Goal: Task Accomplishment & Management: Manage account settings

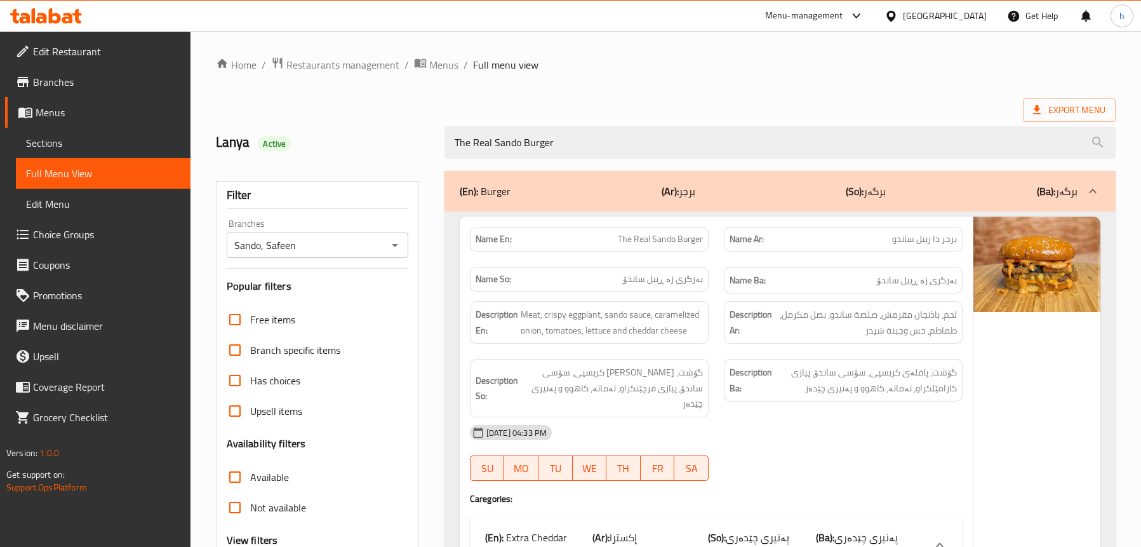
scroll to position [109, 0]
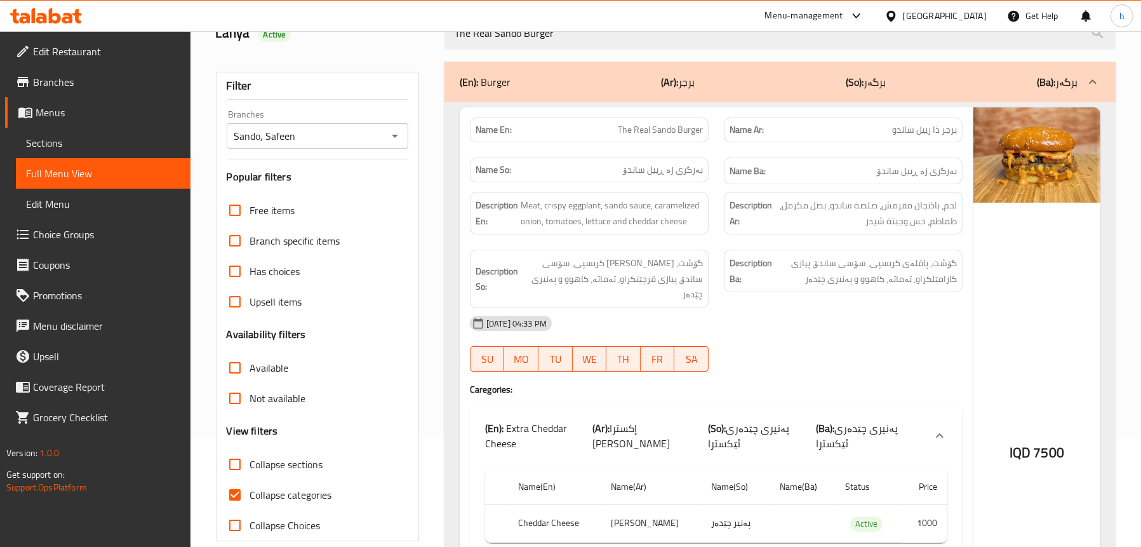
click at [51, 20] on icon at bounding box center [55, 15] width 12 height 15
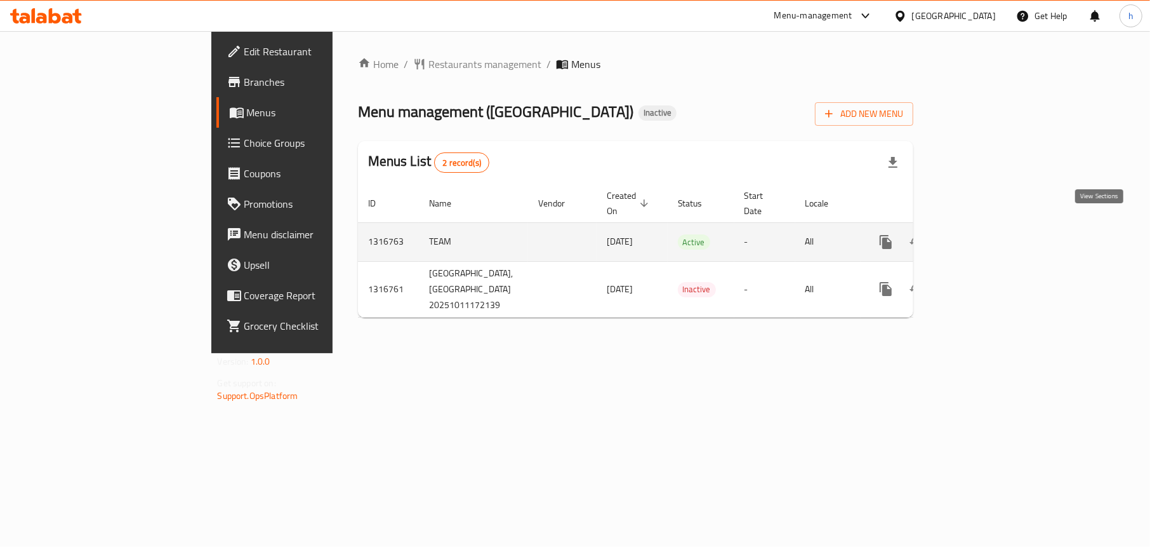
click at [985, 234] on icon "enhanced table" at bounding box center [977, 241] width 15 height 15
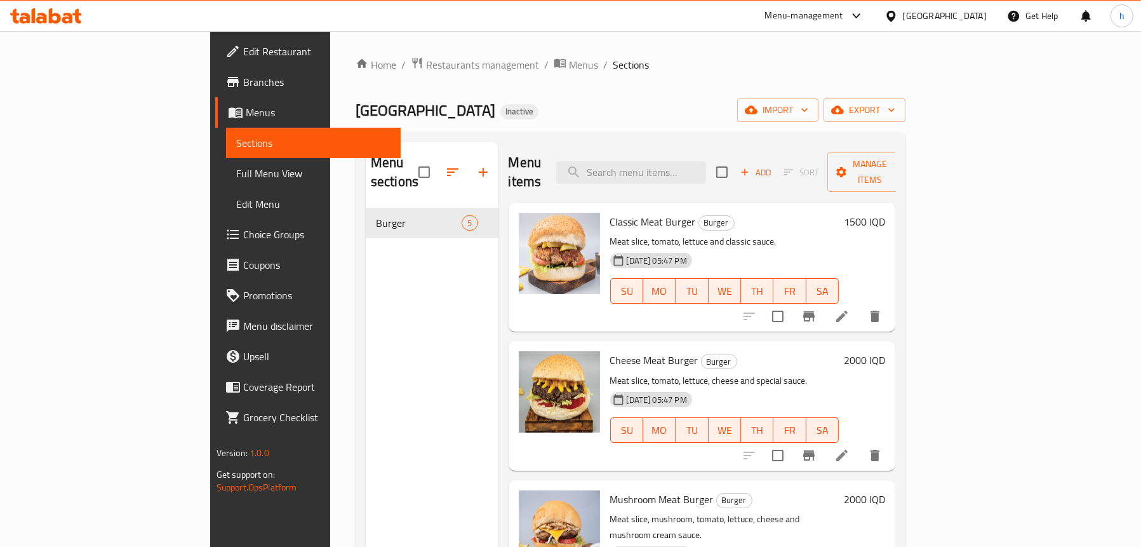
click at [366, 262] on div "Menu sections Burger 5" at bounding box center [432, 415] width 133 height 547
click at [808, 114] on span "import" at bounding box center [777, 110] width 61 height 16
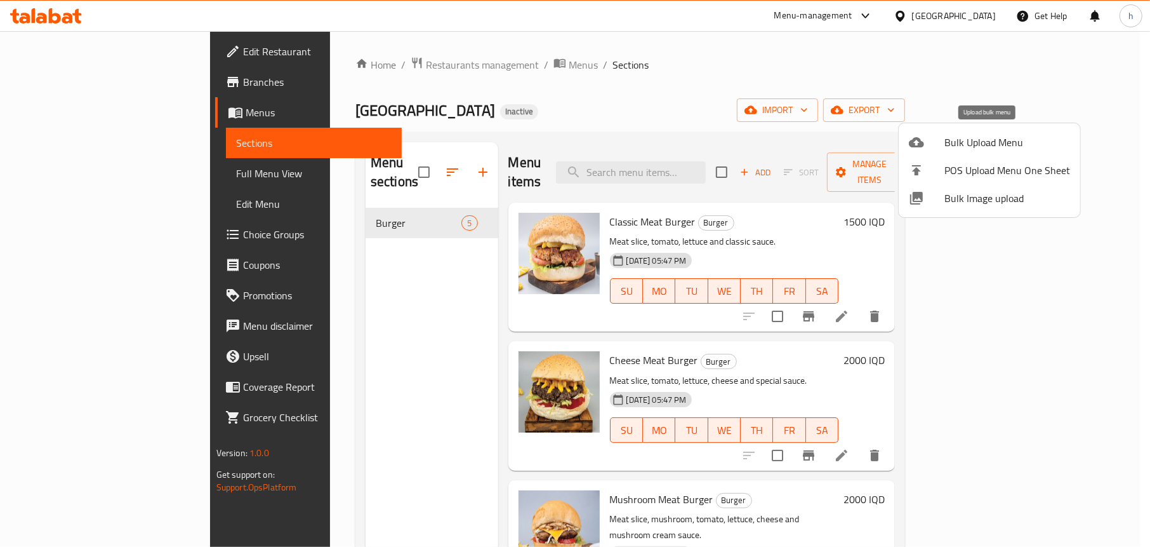
click at [948, 137] on span "Bulk Upload Menu" at bounding box center [1008, 142] width 126 height 15
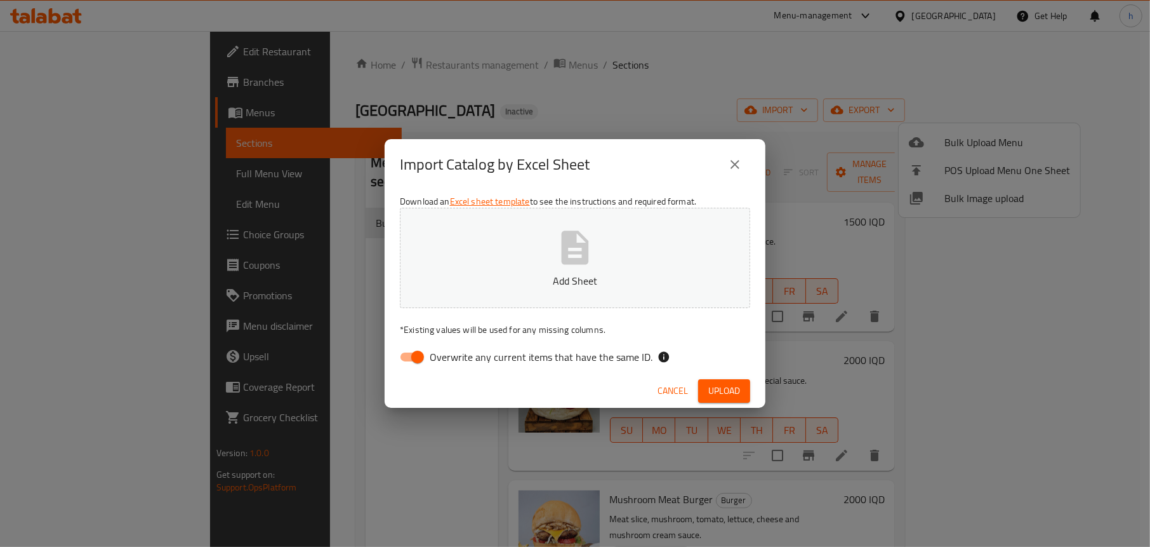
click at [409, 352] on input "Overwrite any current items that have the same ID." at bounding box center [417, 357] width 72 height 24
checkbox input "false"
click at [729, 389] on span "Upload" at bounding box center [724, 391] width 32 height 16
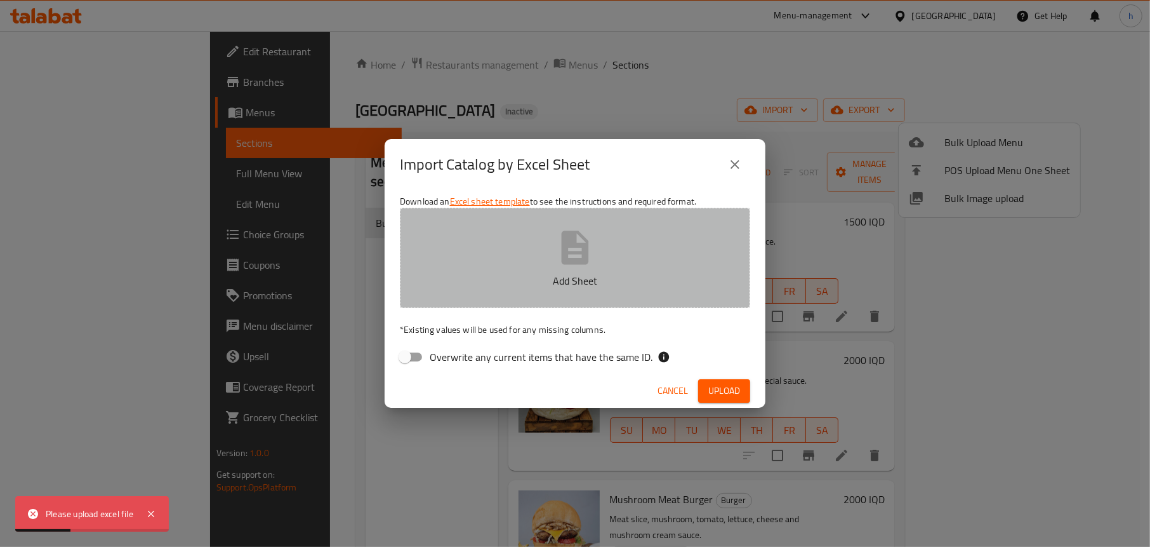
click at [604, 241] on button "Add Sheet" at bounding box center [575, 258] width 350 height 100
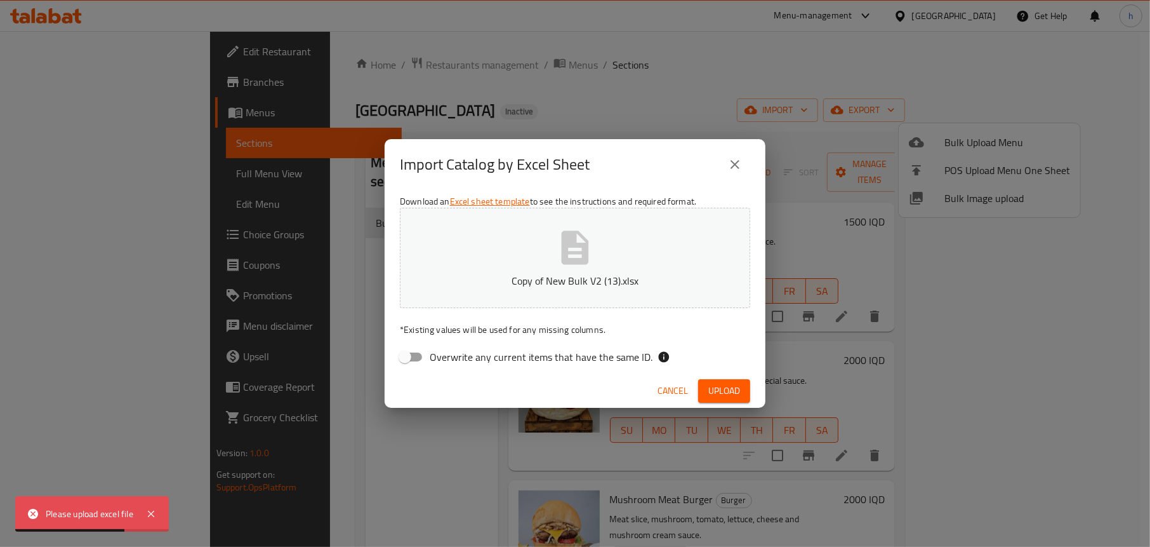
click at [724, 388] on span "Upload" at bounding box center [724, 391] width 32 height 16
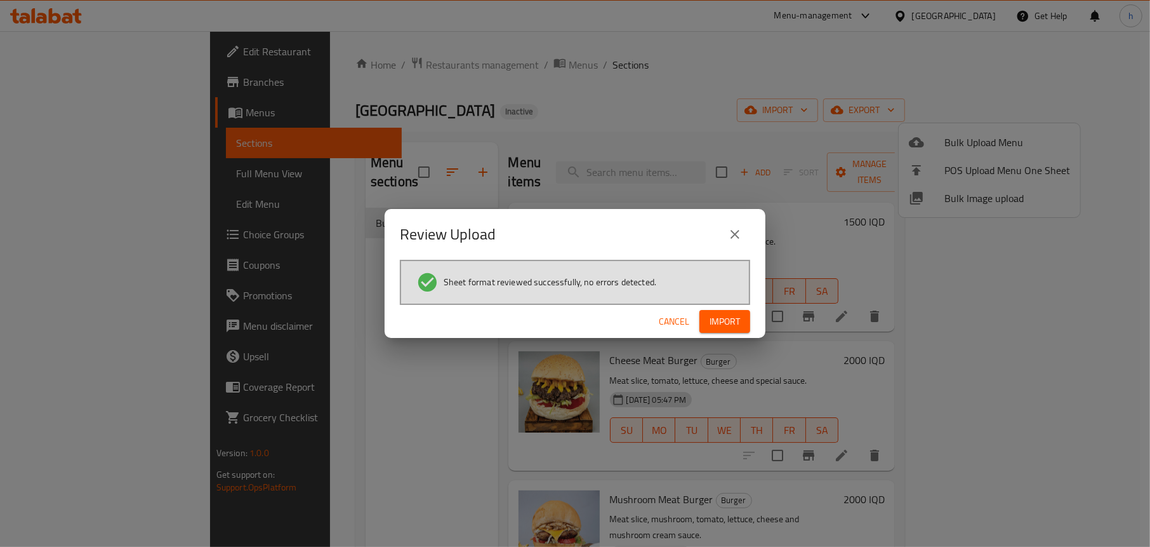
click at [720, 325] on span "Import" at bounding box center [725, 322] width 30 height 16
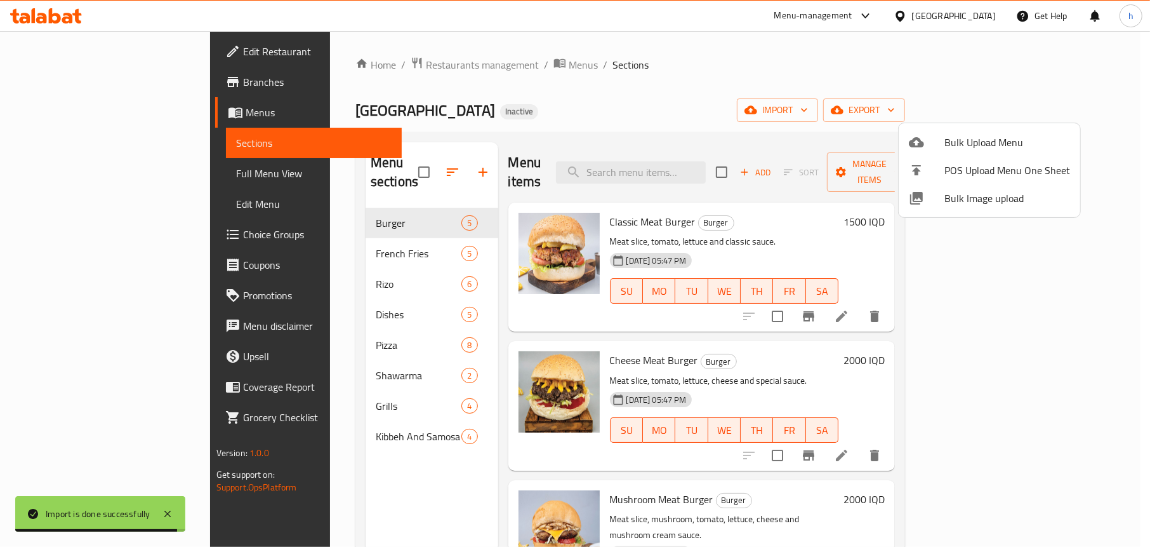
click at [264, 232] on div at bounding box center [575, 273] width 1150 height 547
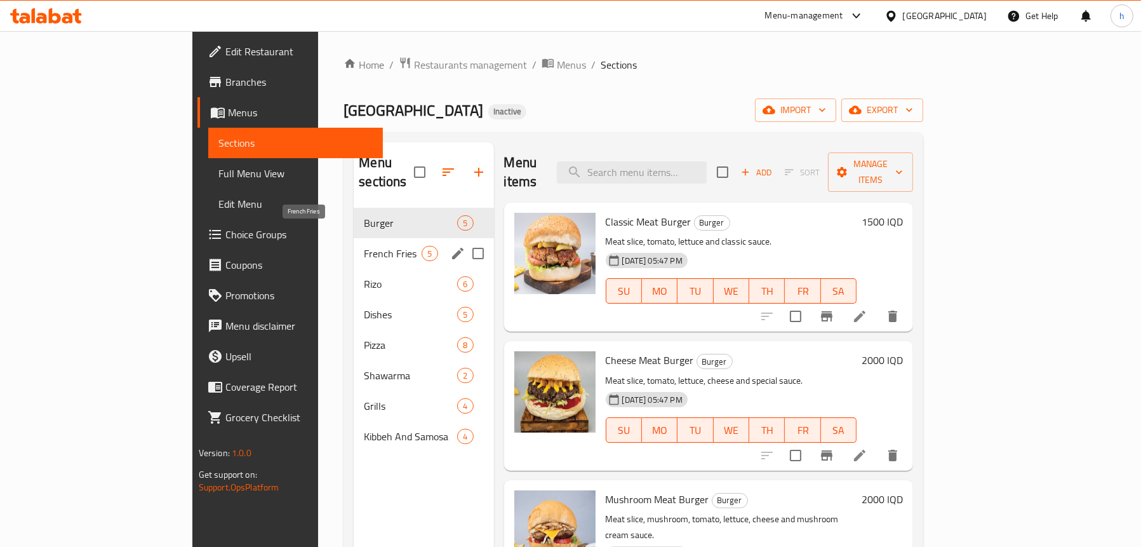
click at [364, 246] on span "French Fries" at bounding box center [393, 253] width 58 height 15
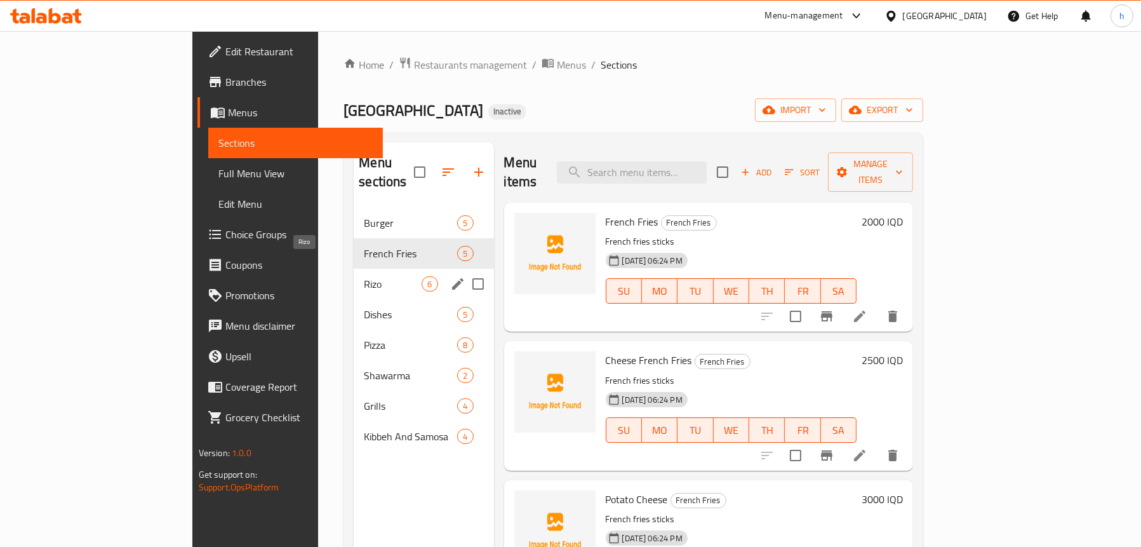
click at [364, 276] on span "Rizo" at bounding box center [393, 283] width 58 height 15
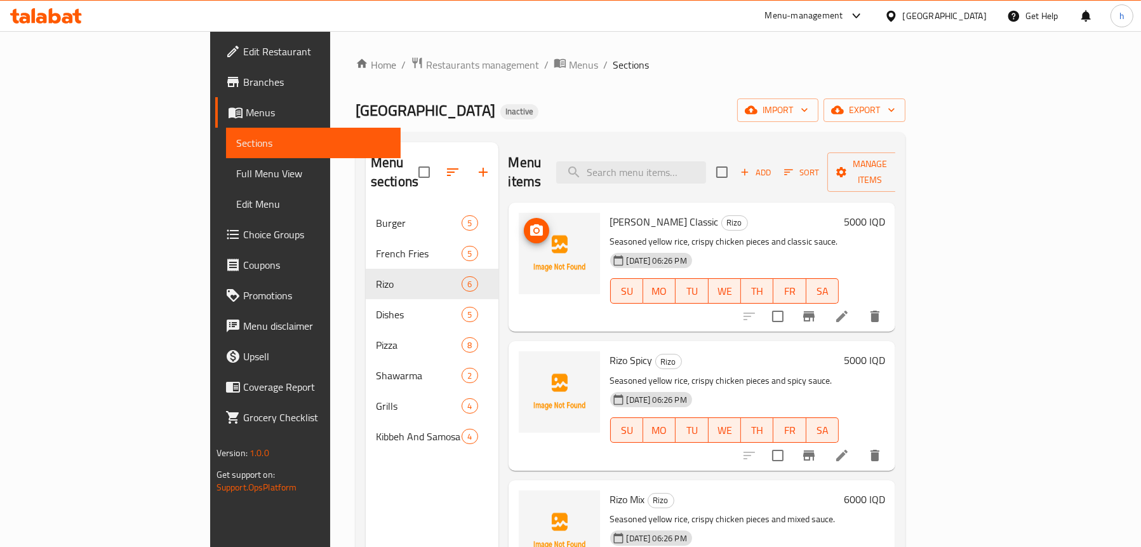
click at [519, 225] on img at bounding box center [559, 253] width 81 height 81
click at [530, 224] on icon "upload picture" at bounding box center [536, 229] width 13 height 11
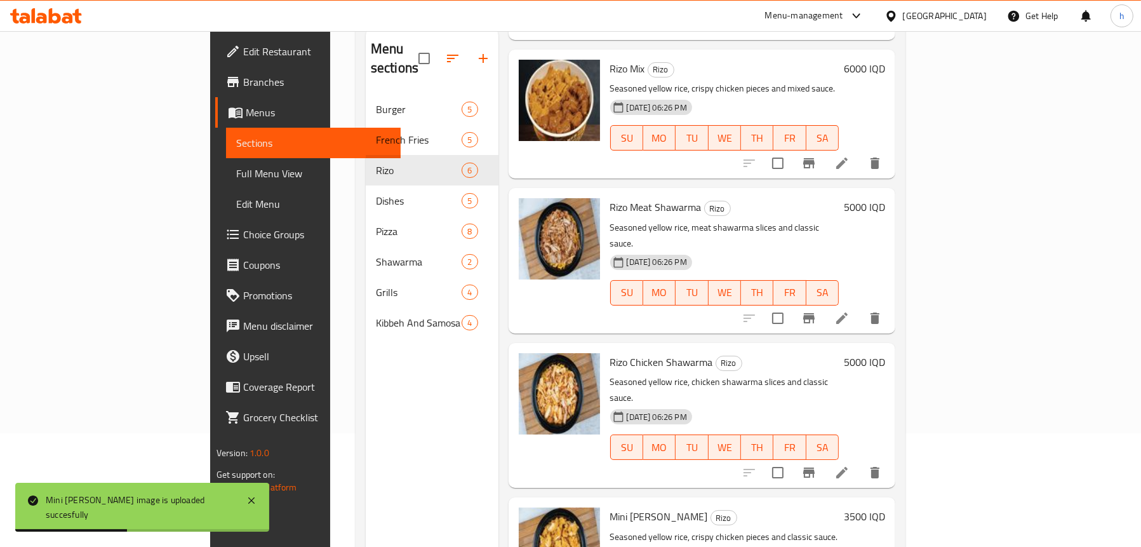
scroll to position [178, 0]
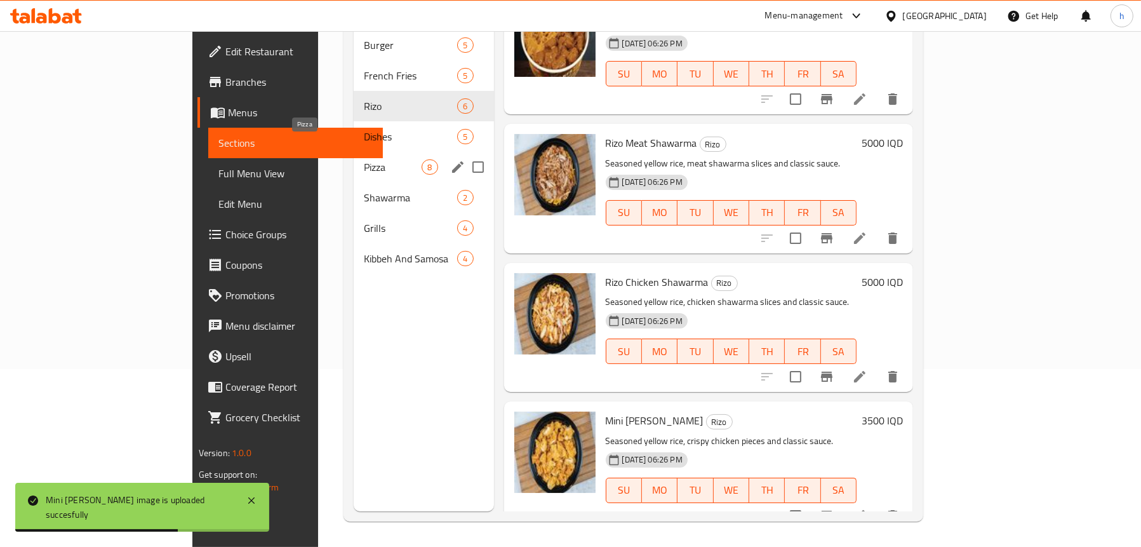
click at [364, 159] on span "Pizza" at bounding box center [393, 166] width 58 height 15
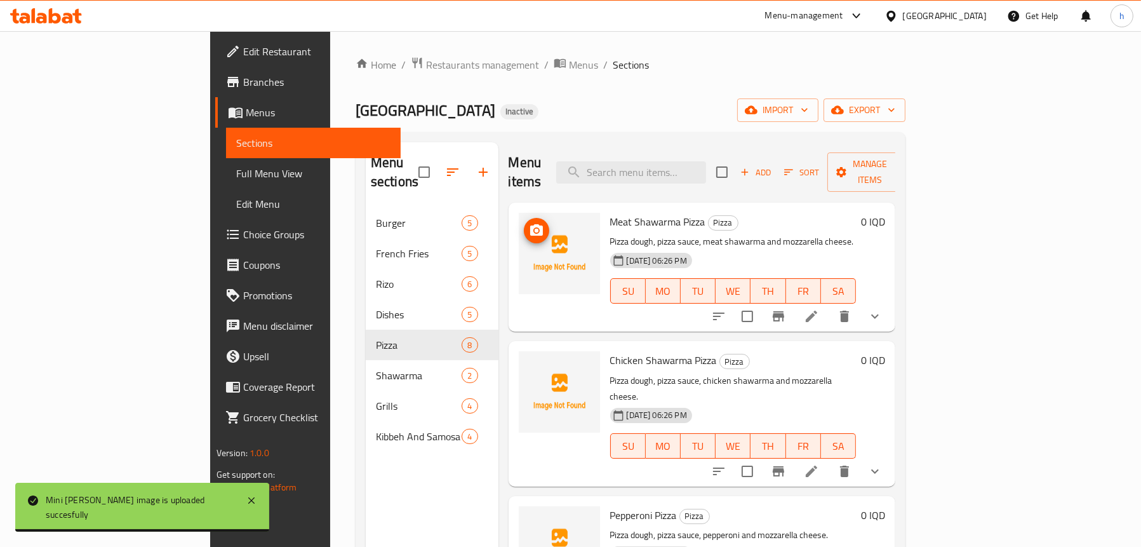
click at [524, 223] on span "upload picture" at bounding box center [536, 230] width 25 height 15
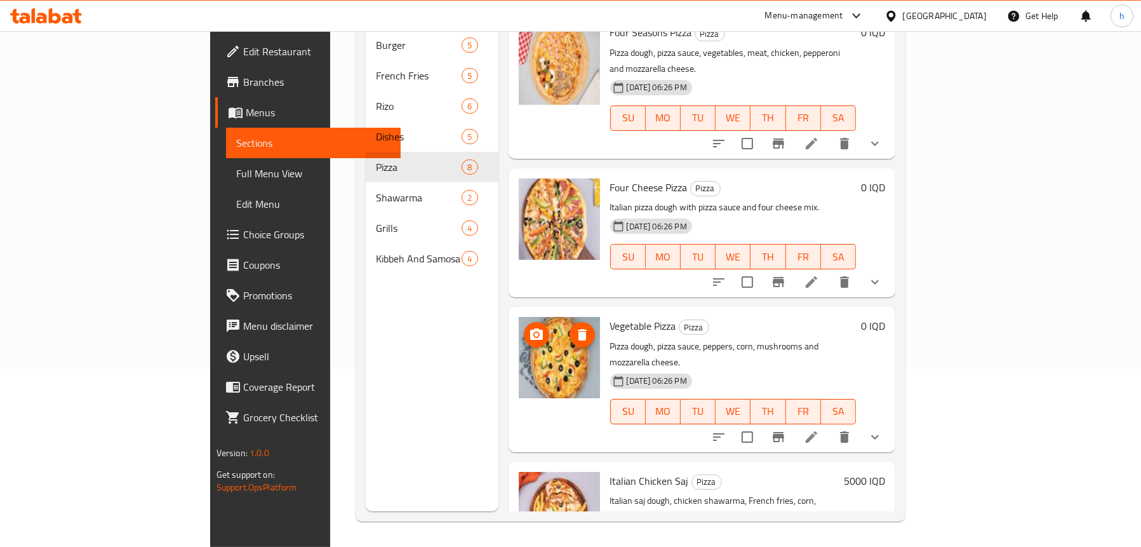
scroll to position [594, 0]
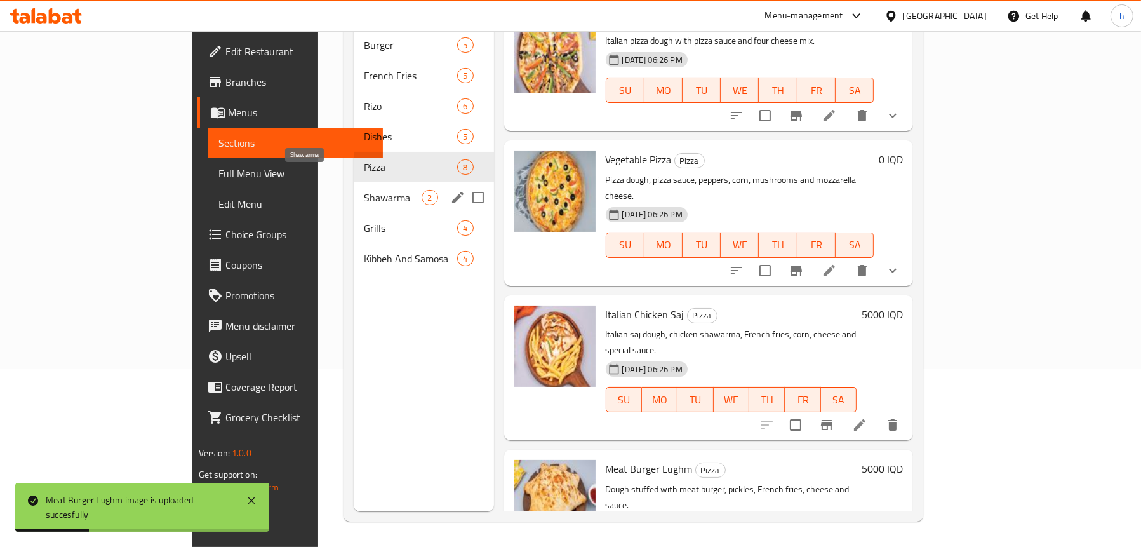
click at [364, 190] on span "Shawarma" at bounding box center [393, 197] width 58 height 15
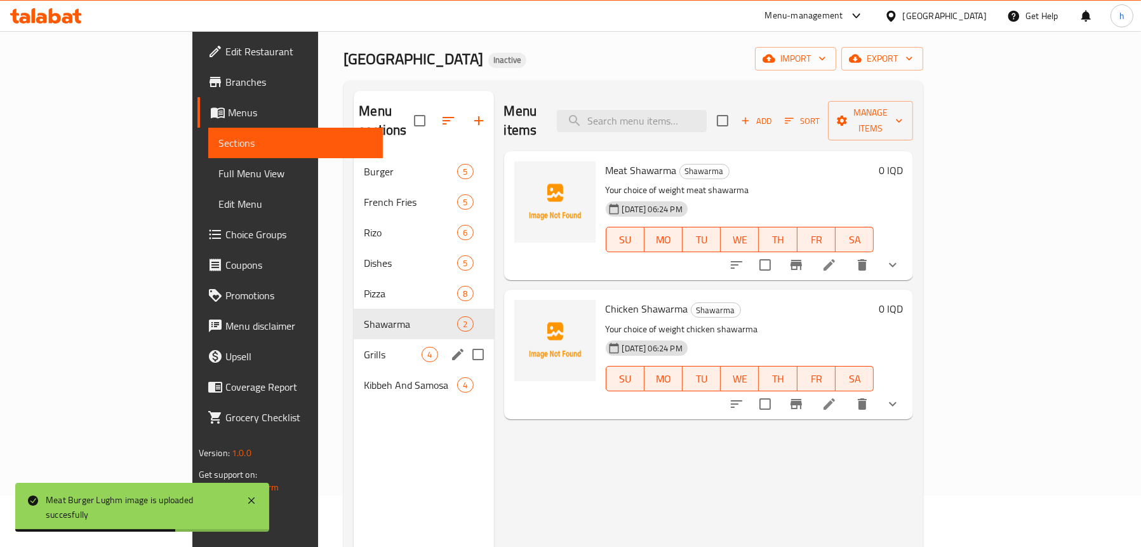
click at [364, 347] on span "Grills" at bounding box center [393, 354] width 58 height 15
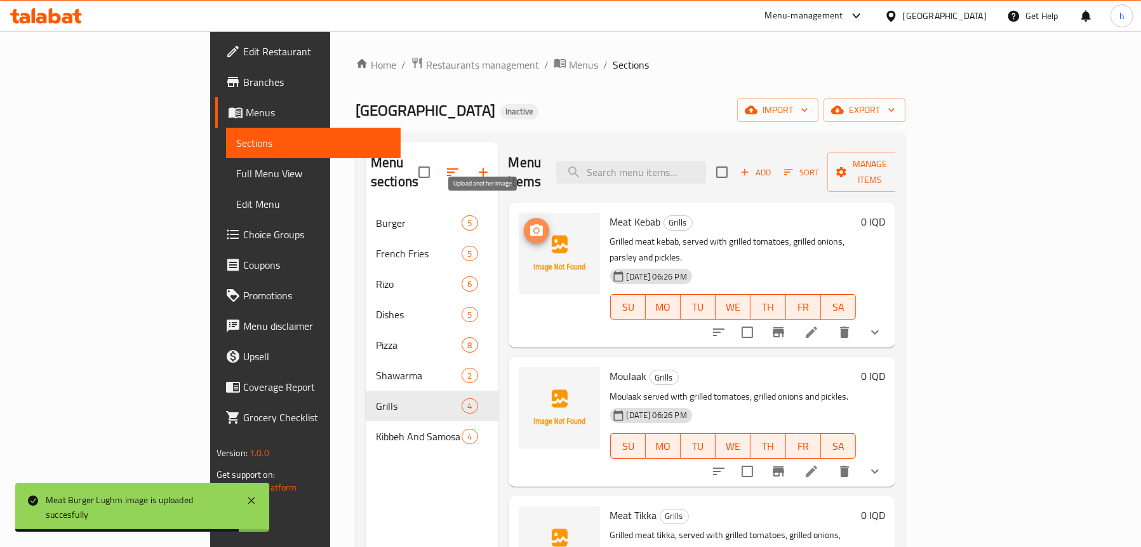
click at [534, 229] on circle "upload picture" at bounding box center [536, 231] width 4 height 4
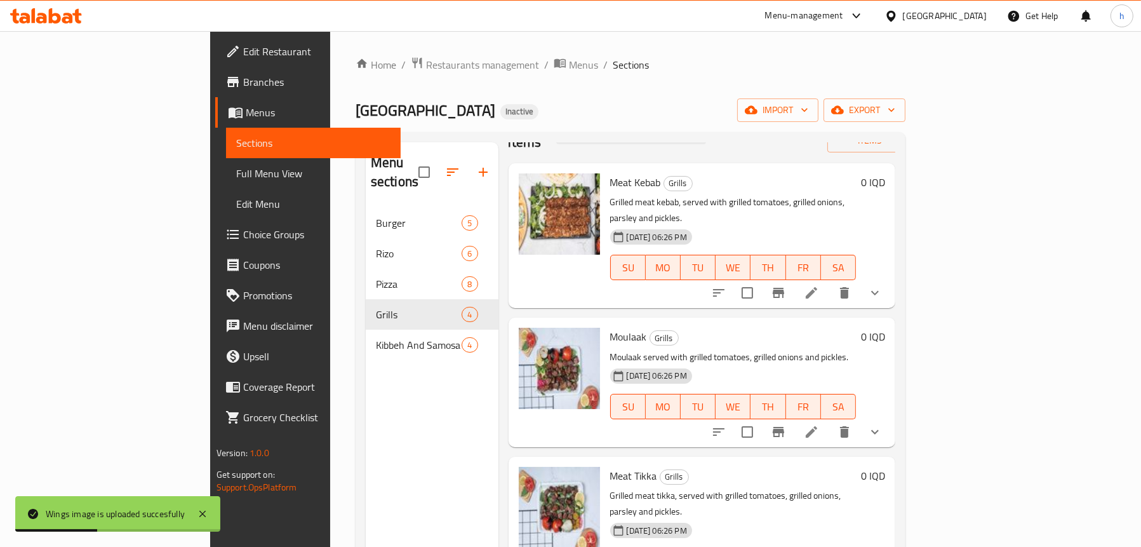
scroll to position [178, 0]
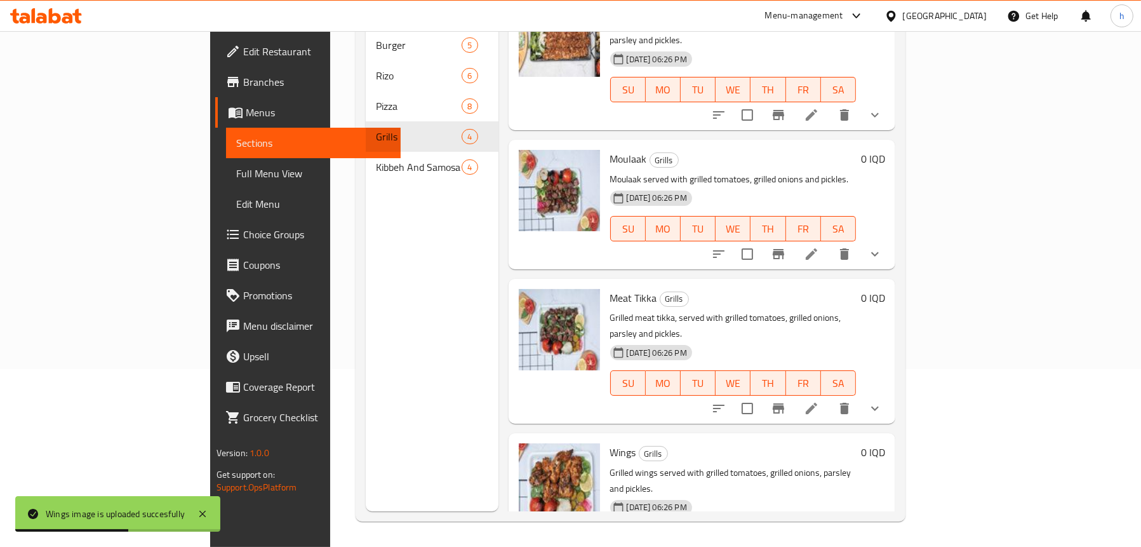
click at [366, 152] on div "Kibbeh And Samosa 4" at bounding box center [432, 167] width 133 height 30
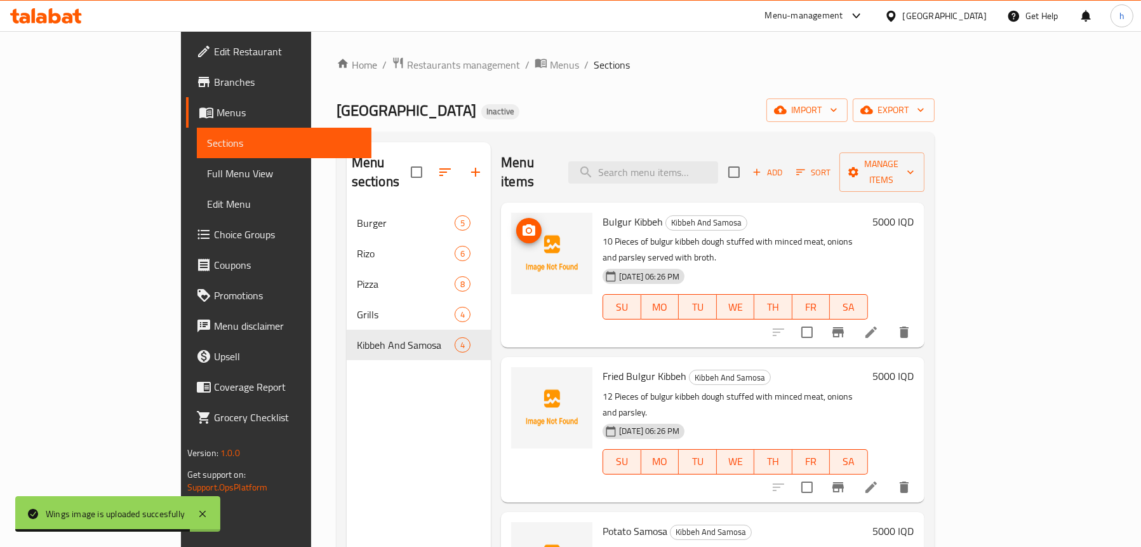
click at [511, 215] on img at bounding box center [551, 253] width 81 height 81
click at [521, 223] on icon "upload picture" at bounding box center [528, 230] width 15 height 15
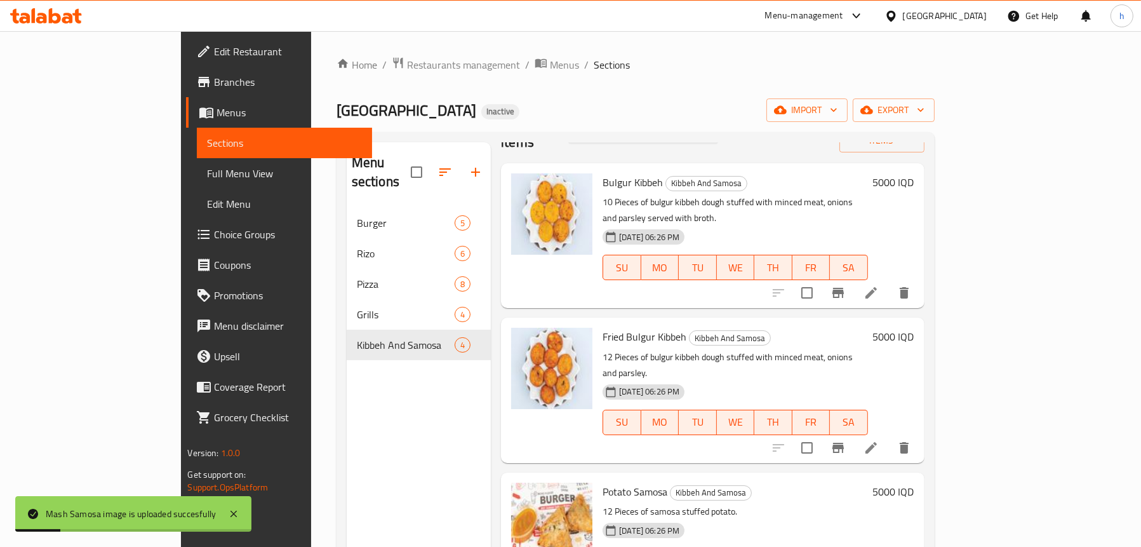
click at [207, 171] on span "Full Menu View" at bounding box center [284, 173] width 154 height 15
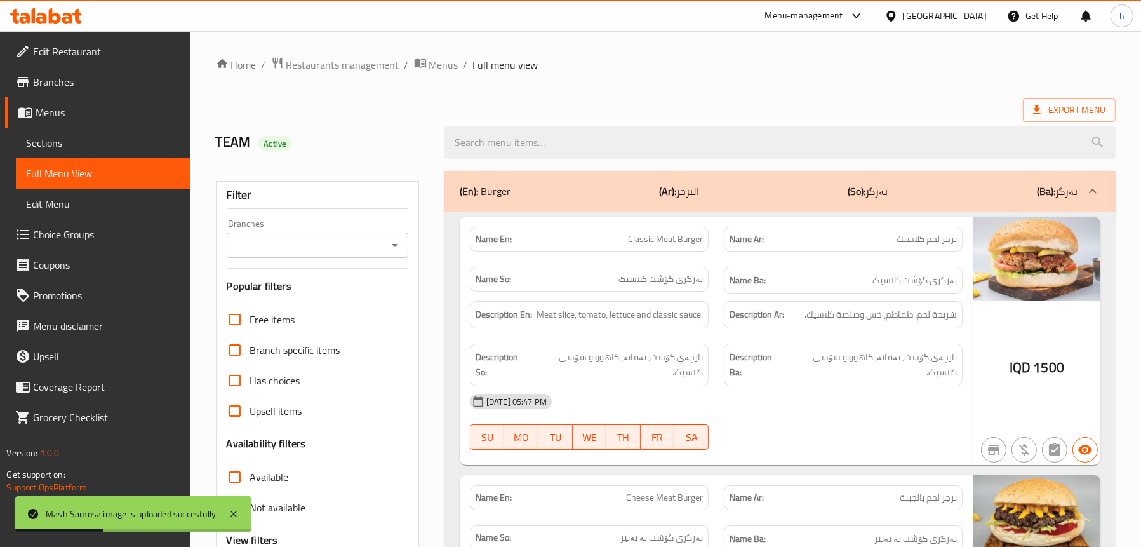
click at [388, 246] on icon "Open" at bounding box center [394, 244] width 15 height 15
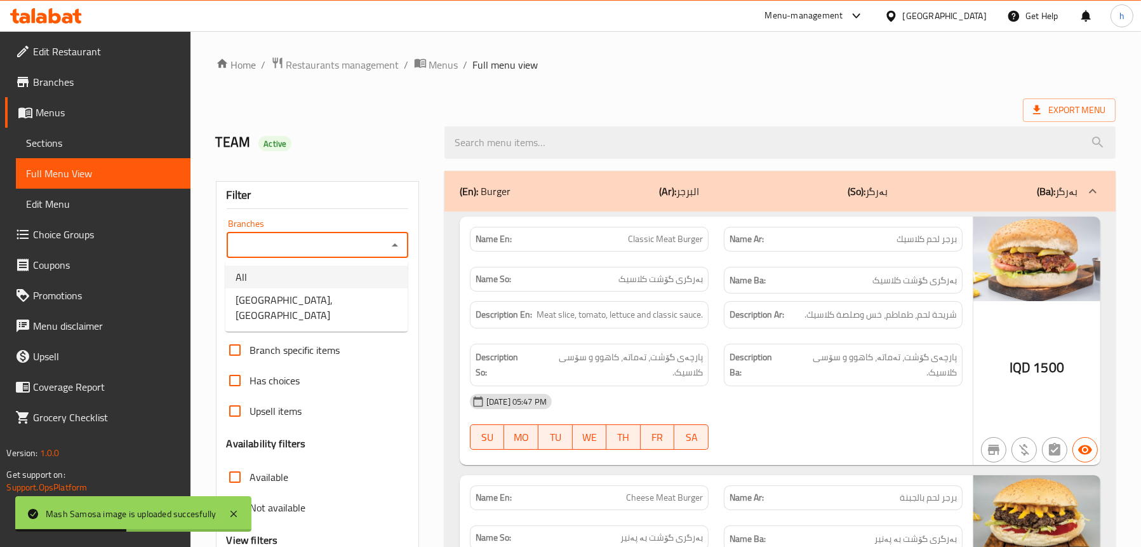
click at [310, 298] on span "[GEOGRAPHIC_DATA], [GEOGRAPHIC_DATA]" at bounding box center [316, 307] width 162 height 30
type input "[GEOGRAPHIC_DATA], [GEOGRAPHIC_DATA]"
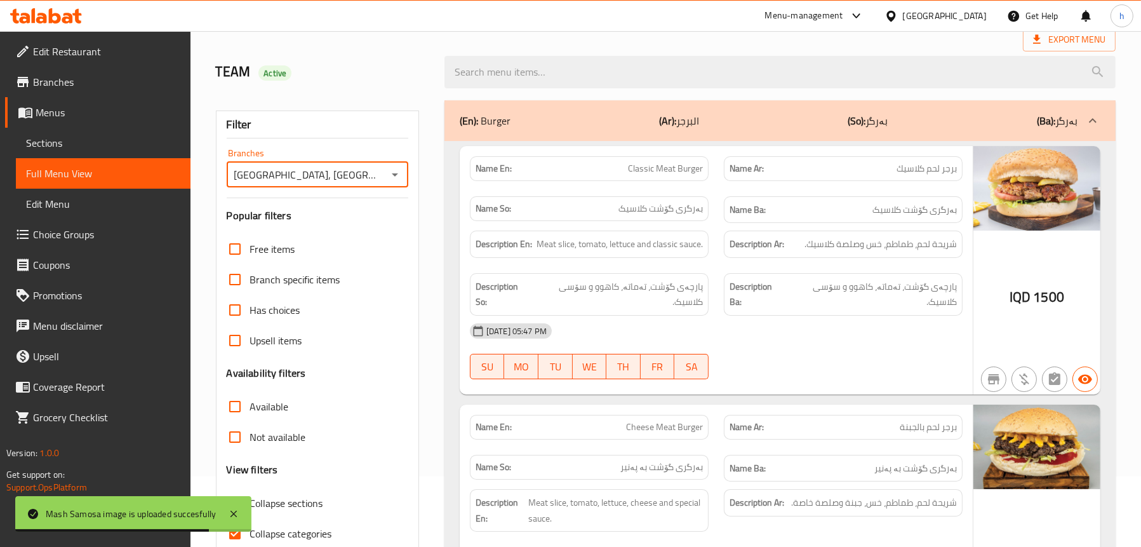
scroll to position [190, 0]
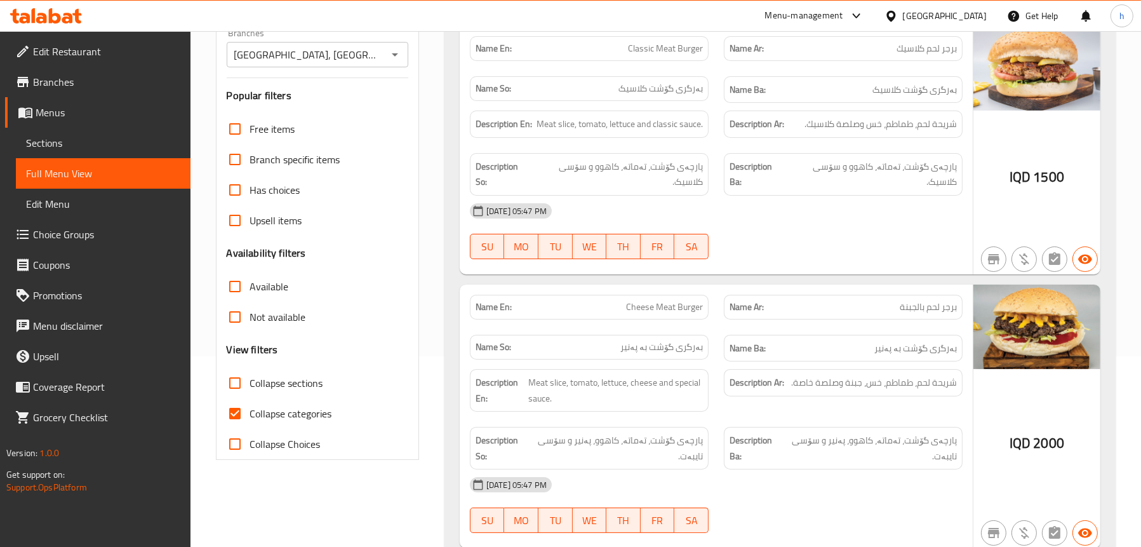
click at [263, 376] on span "Collapse sections" at bounding box center [286, 382] width 73 height 15
click at [250, 376] on input "Collapse sections" at bounding box center [235, 383] width 30 height 30
checkbox input "true"
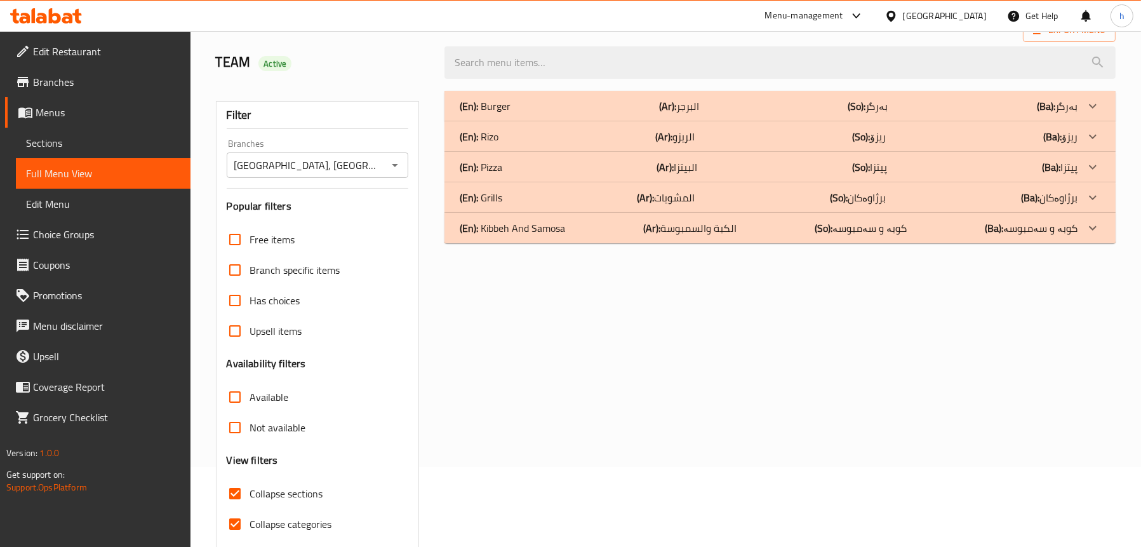
scroll to position [2, 0]
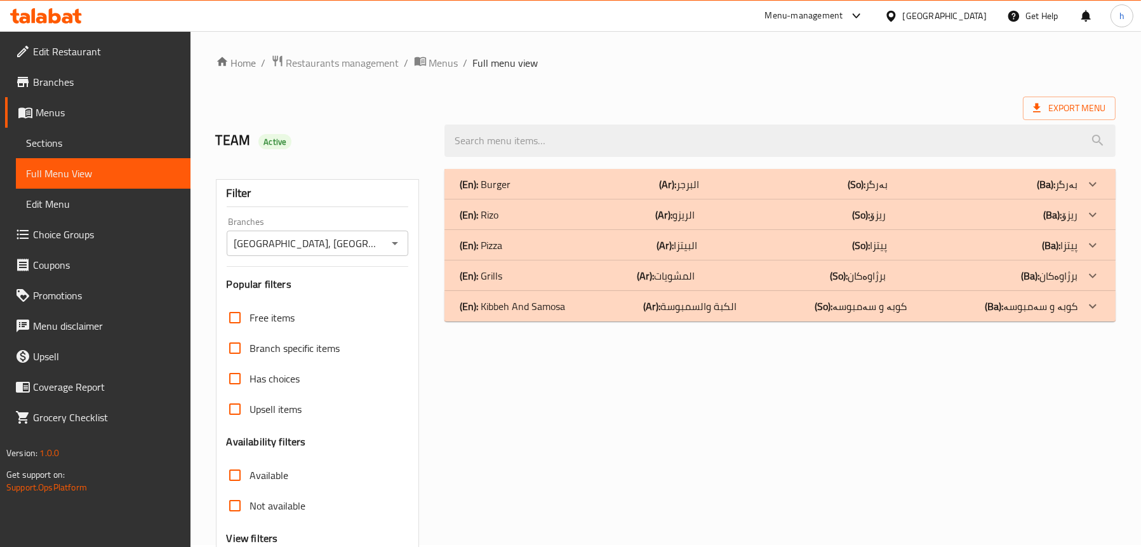
click at [514, 215] on div "(En): [PERSON_NAME] (Ar): الريزو (So): ریزۆ (Ba): ریزۆ" at bounding box center [769, 214] width 618 height 15
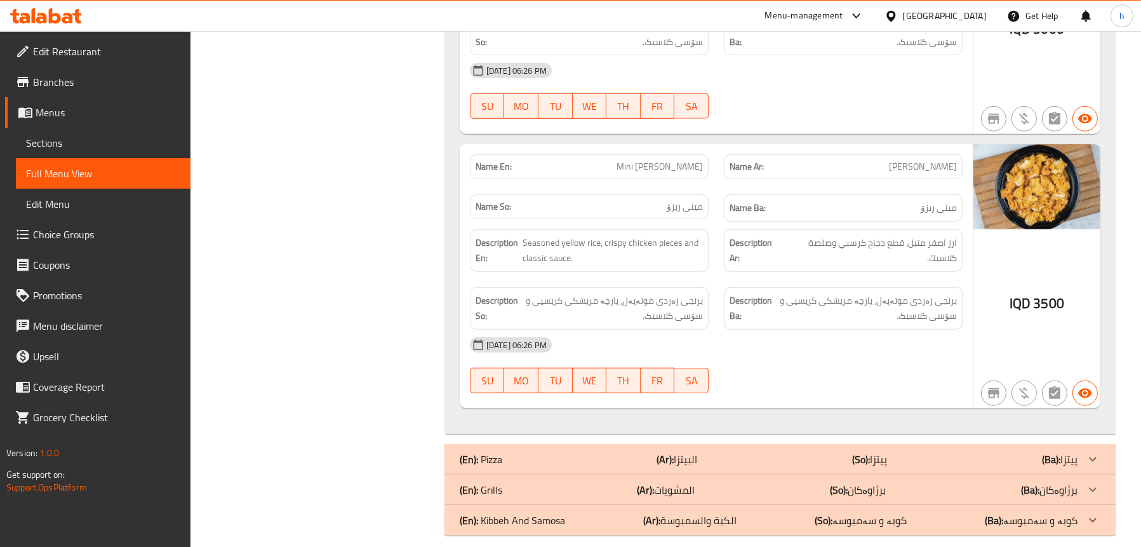
scroll to position [1494, 0]
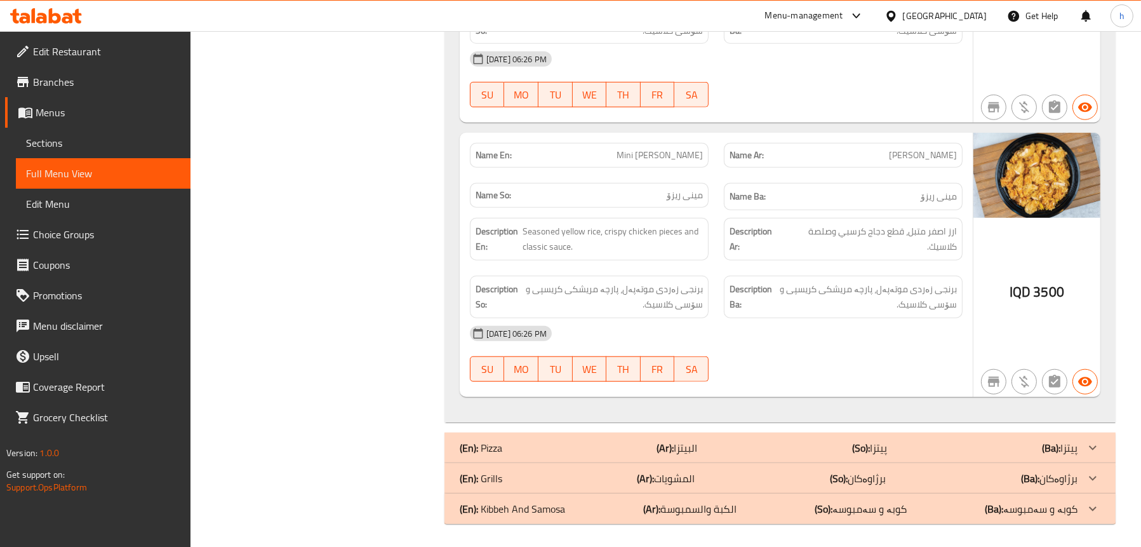
click at [484, 444] on p "(En): Pizza" at bounding box center [481, 447] width 43 height 15
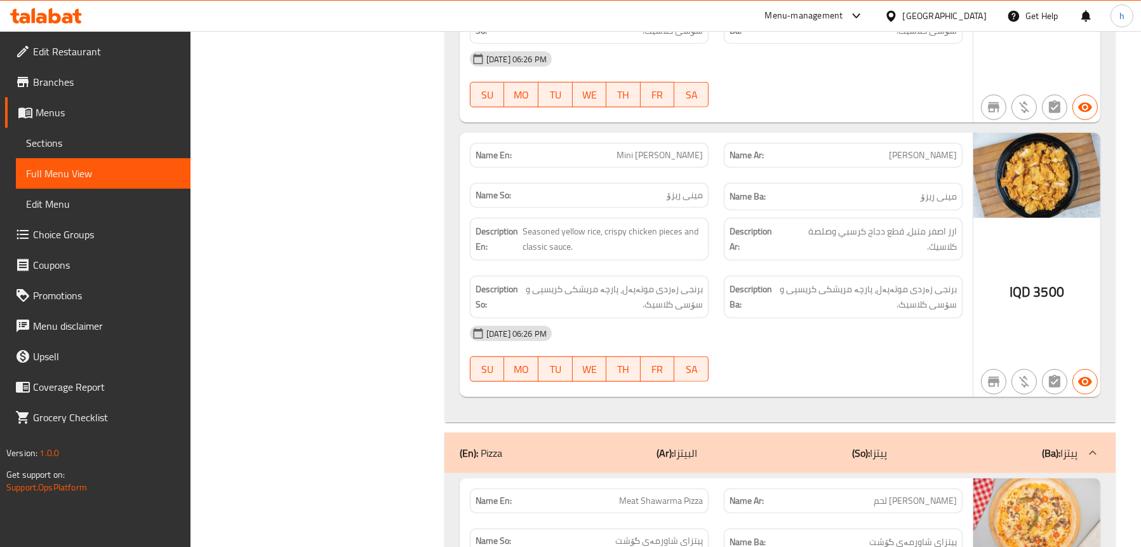
scroll to position [1811, 0]
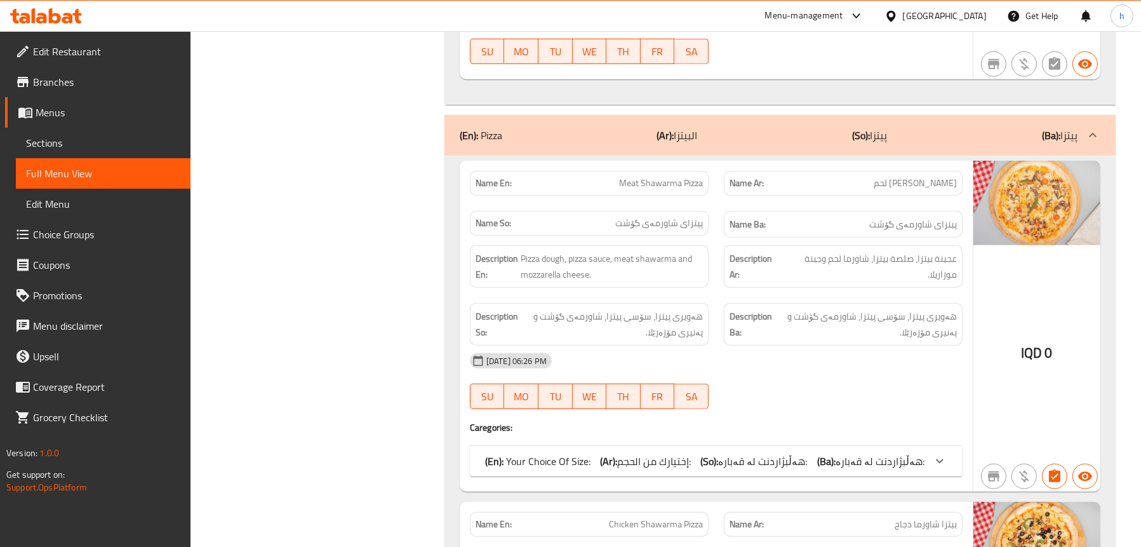
click at [494, 451] on b "(En):" at bounding box center [494, 460] width 18 height 19
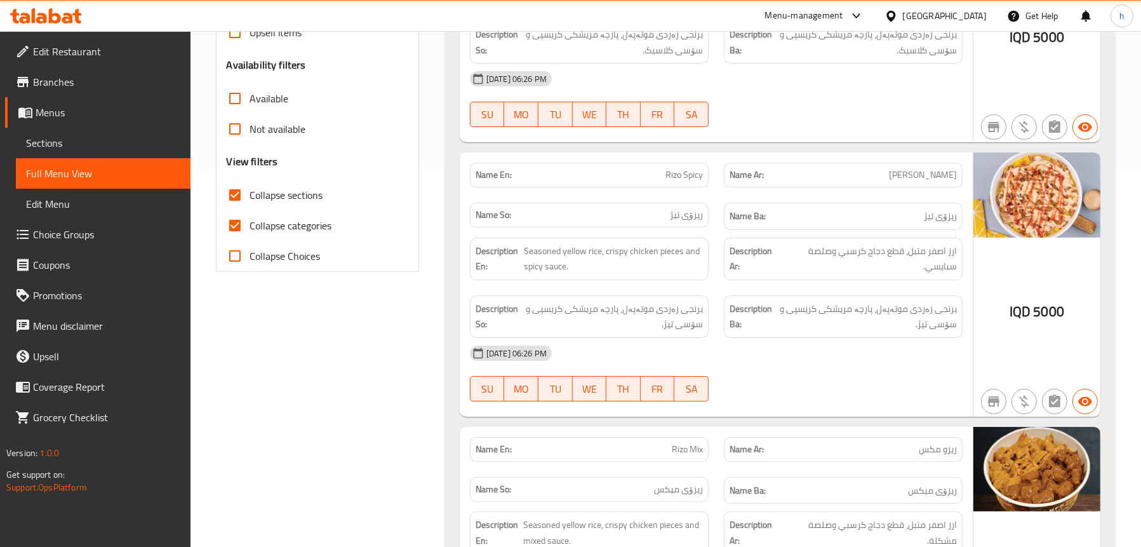
scroll to position [381, 0]
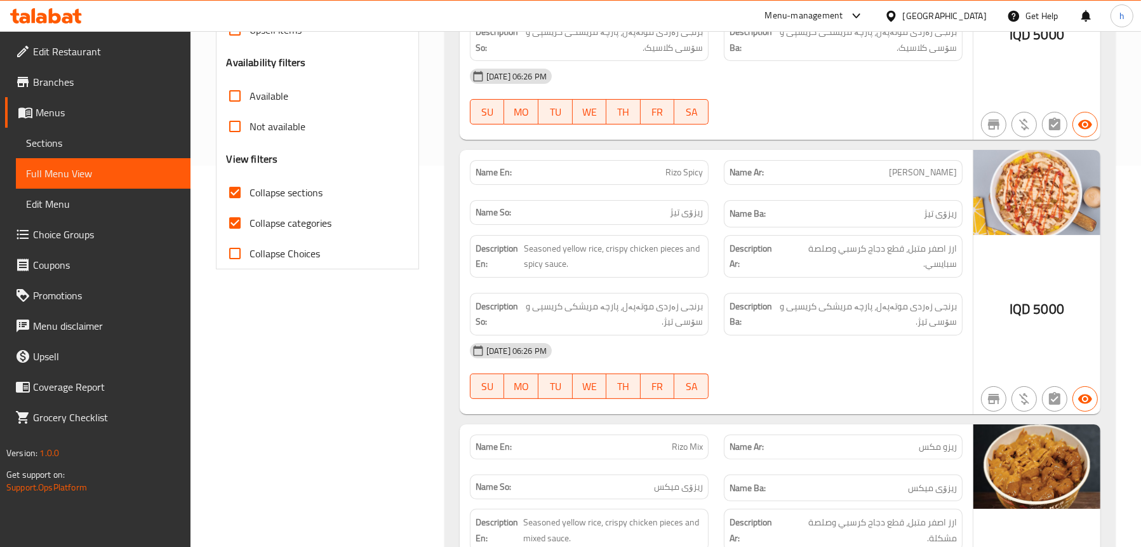
click at [834, 343] on div "[DATE] 06:26 PM" at bounding box center [716, 350] width 508 height 30
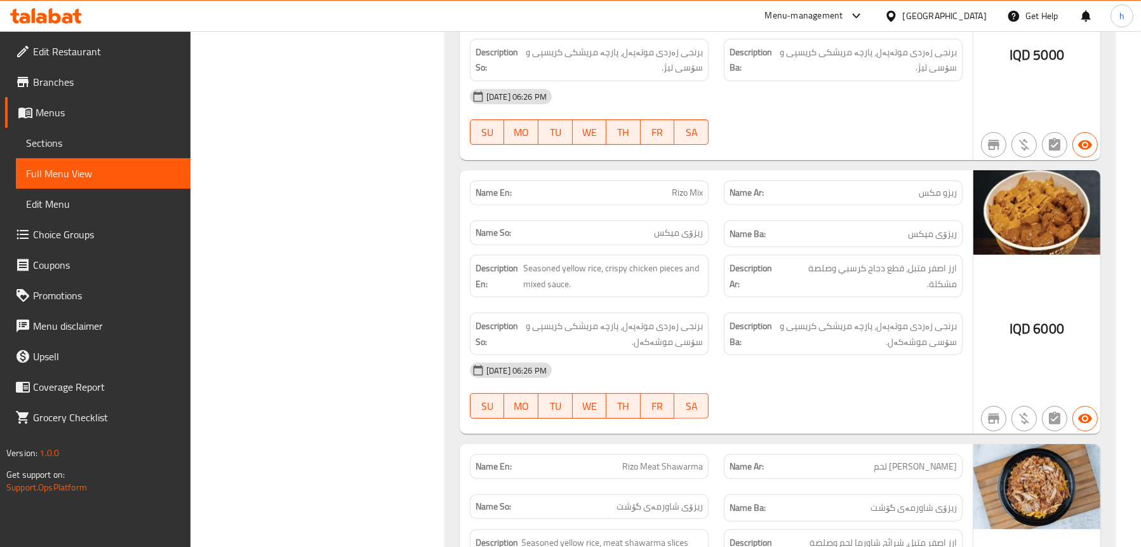
scroll to position [952, 0]
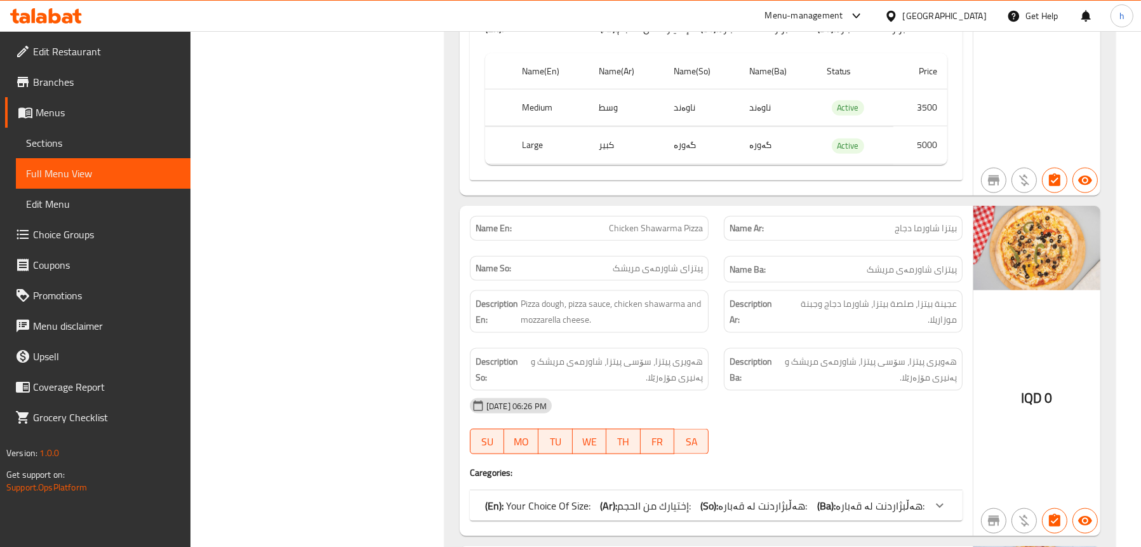
scroll to position [2285, 0]
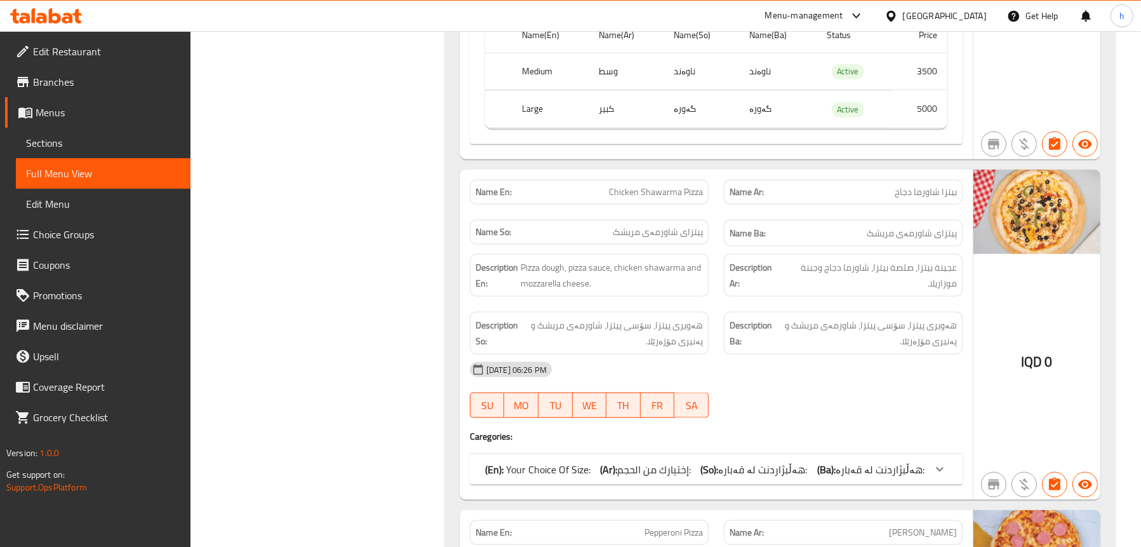
click at [578, 470] on p "(En): Your Choice Of Size:" at bounding box center [537, 468] width 105 height 15
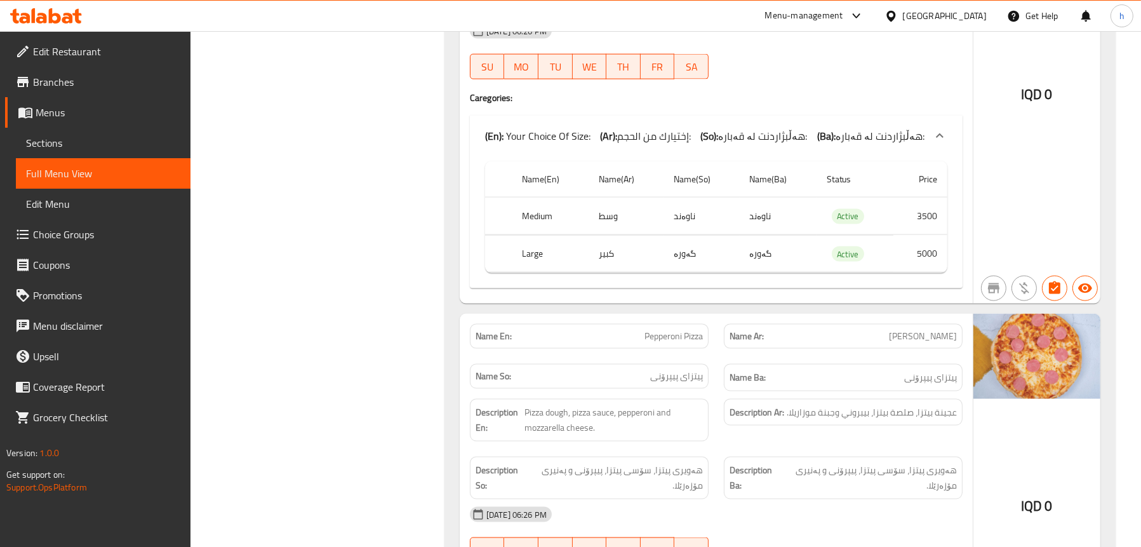
scroll to position [2793, 0]
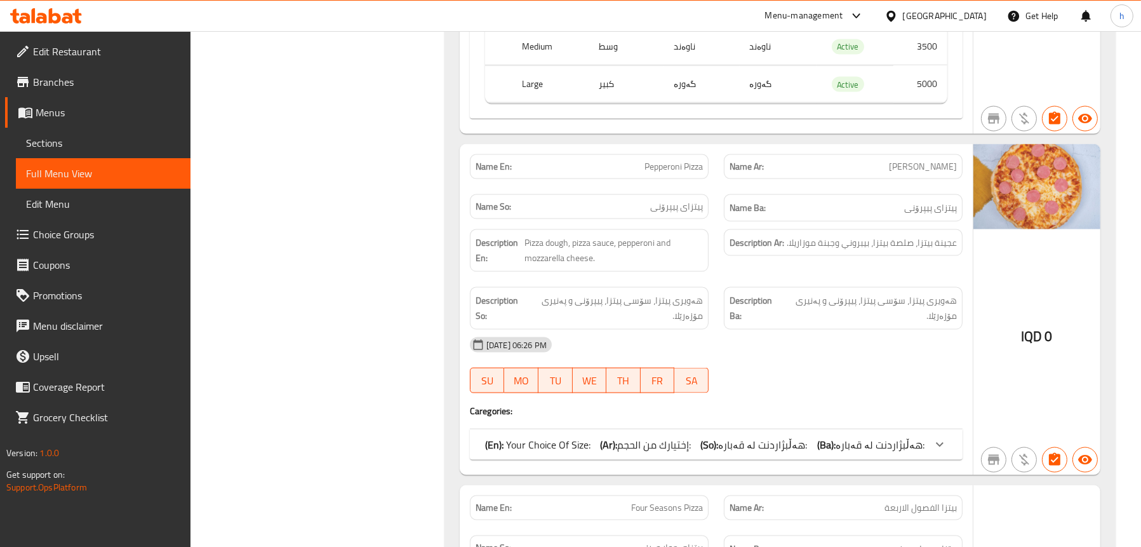
drag, startPoint x: 529, startPoint y: 429, endPoint x: 522, endPoint y: 437, distance: 10.3
click at [529, 430] on div "(En): Your Choice Of Size: (Ar): إختيارك من الحجم: (So): هەڵبژاردنت لە قەبارە: …" at bounding box center [716, 444] width 493 height 30
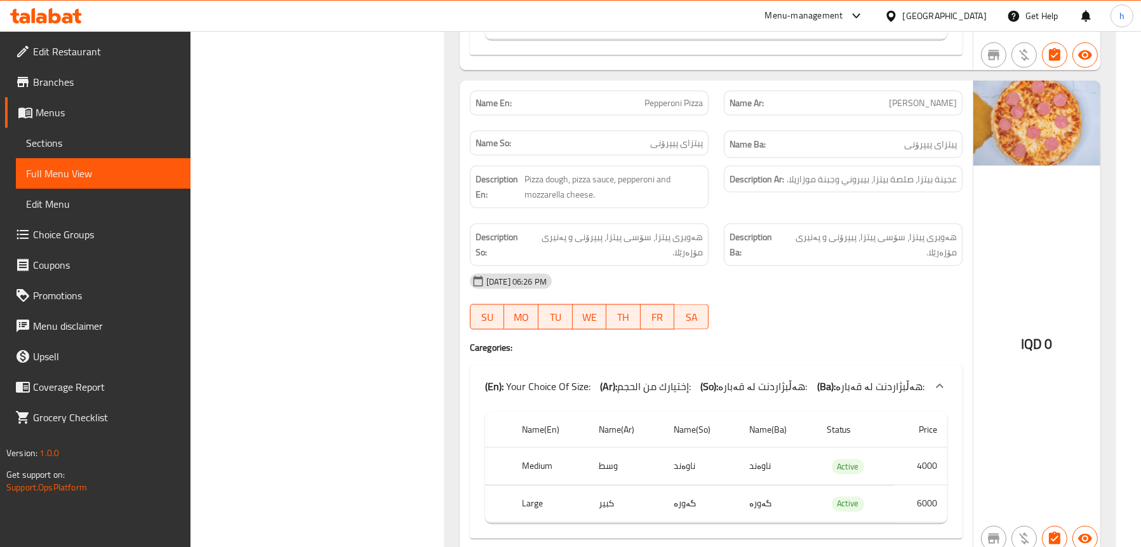
scroll to position [3110, 0]
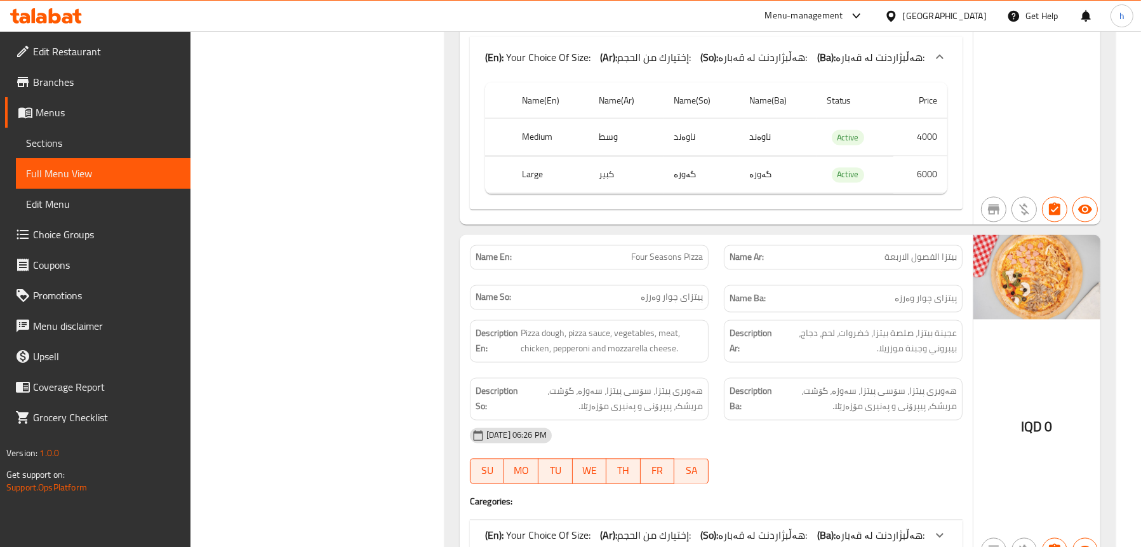
scroll to position [3364, 0]
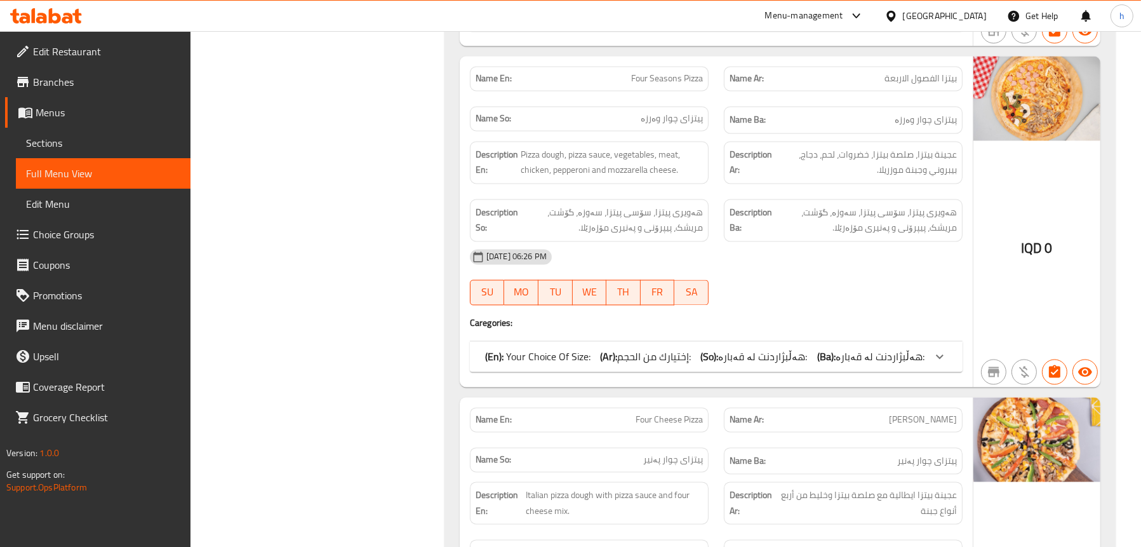
click at [548, 358] on p "(En): Your Choice Of Size:" at bounding box center [537, 355] width 105 height 15
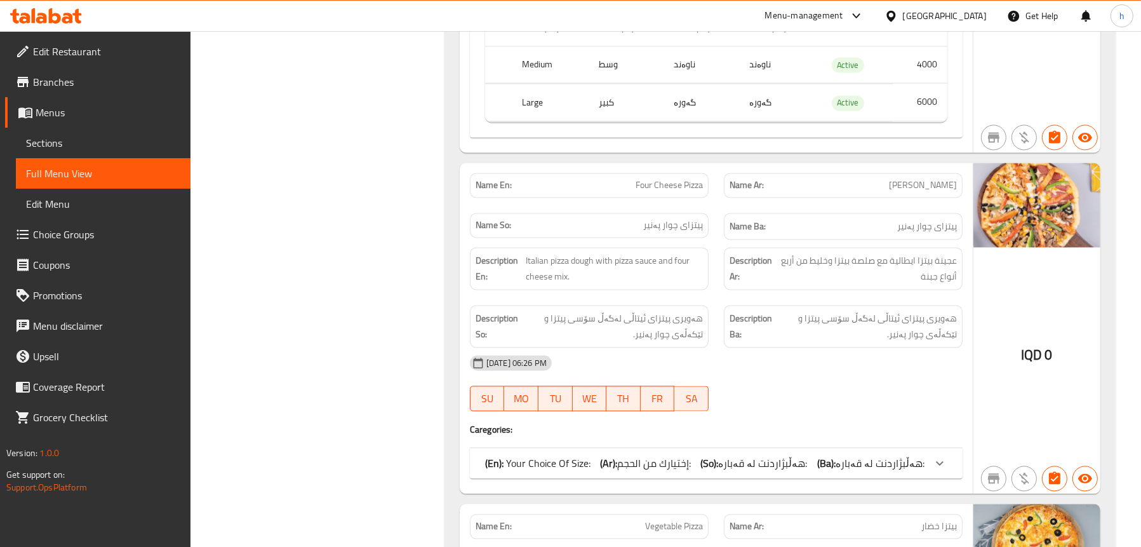
scroll to position [3745, 0]
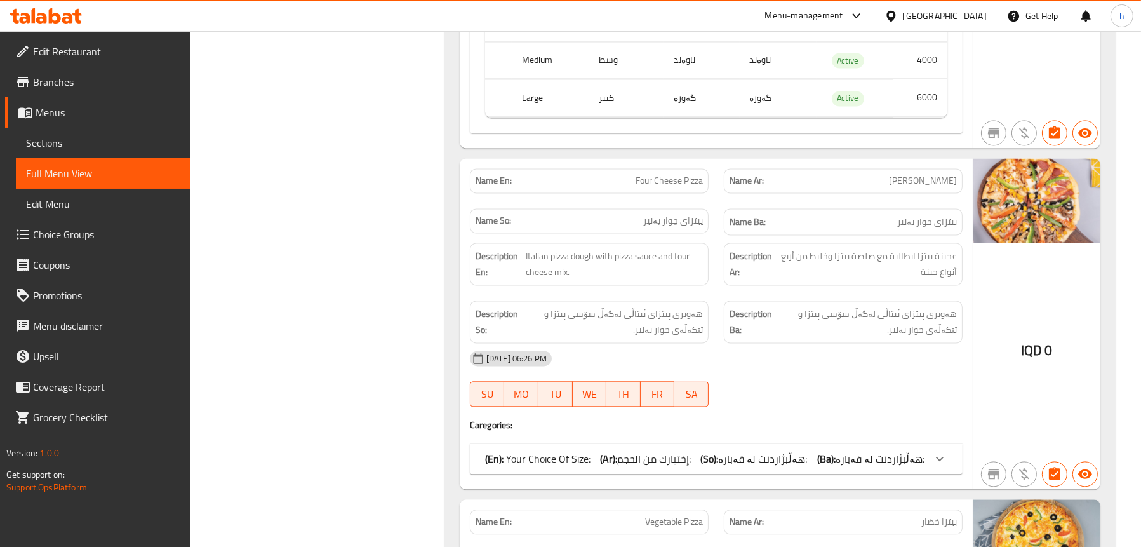
click at [631, 451] on span "إختيارك من الحجم:" at bounding box center [654, 458] width 74 height 19
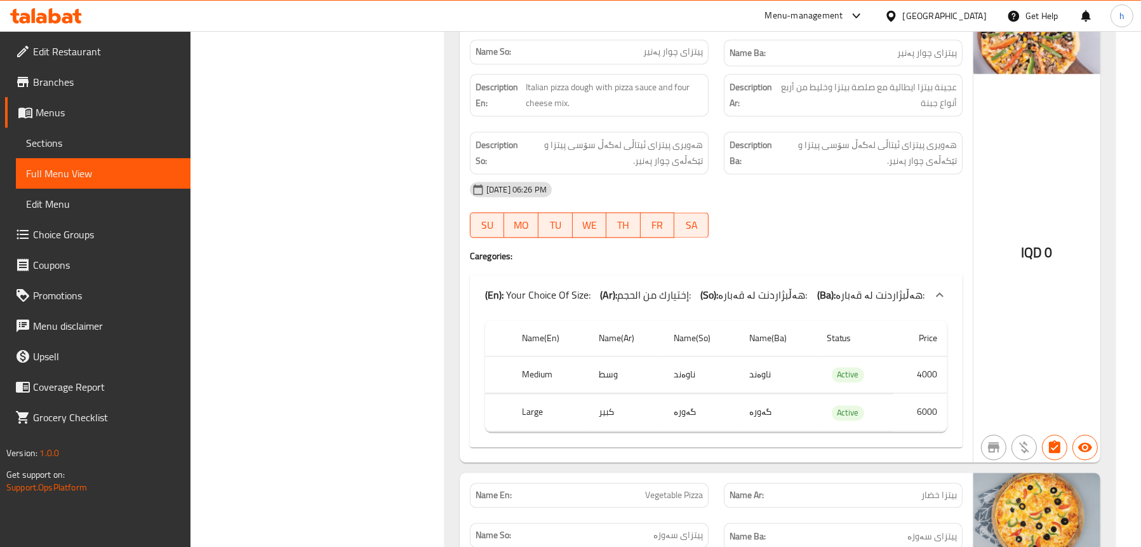
scroll to position [4126, 0]
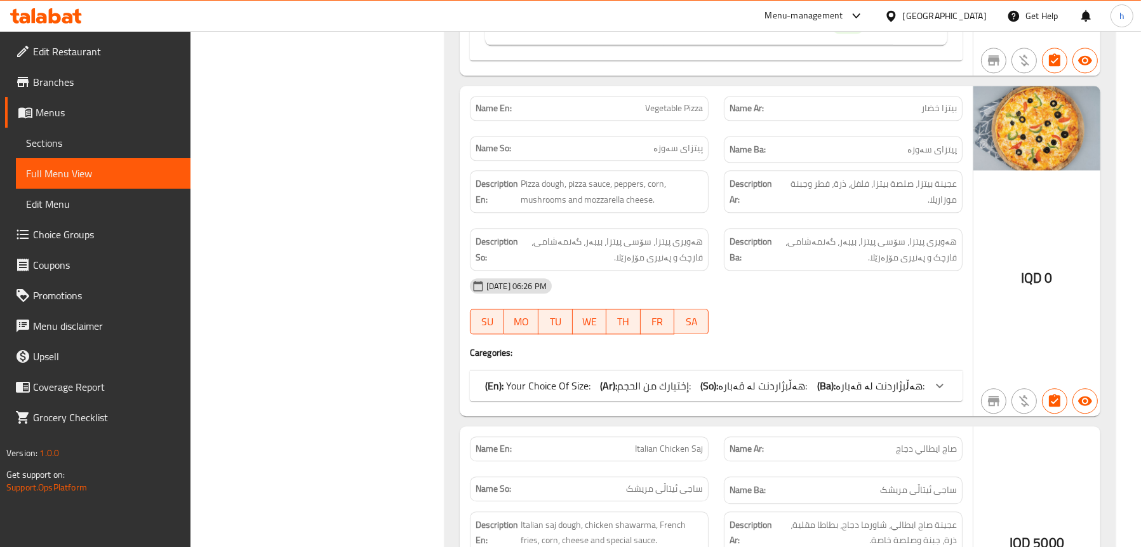
scroll to position [4316, 0]
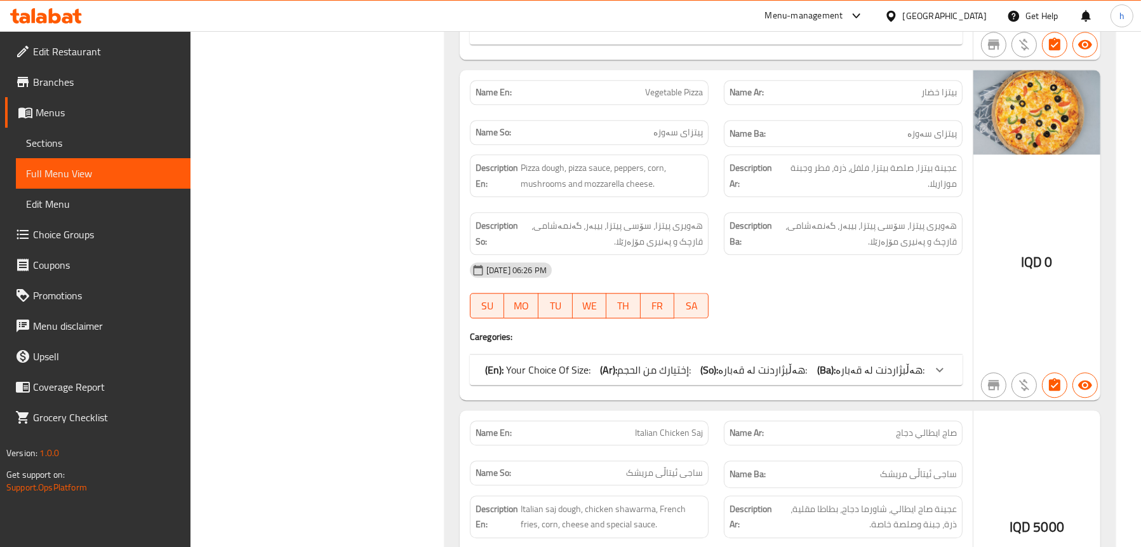
click at [529, 362] on p "(En): Your Choice Of Size:" at bounding box center [537, 369] width 105 height 15
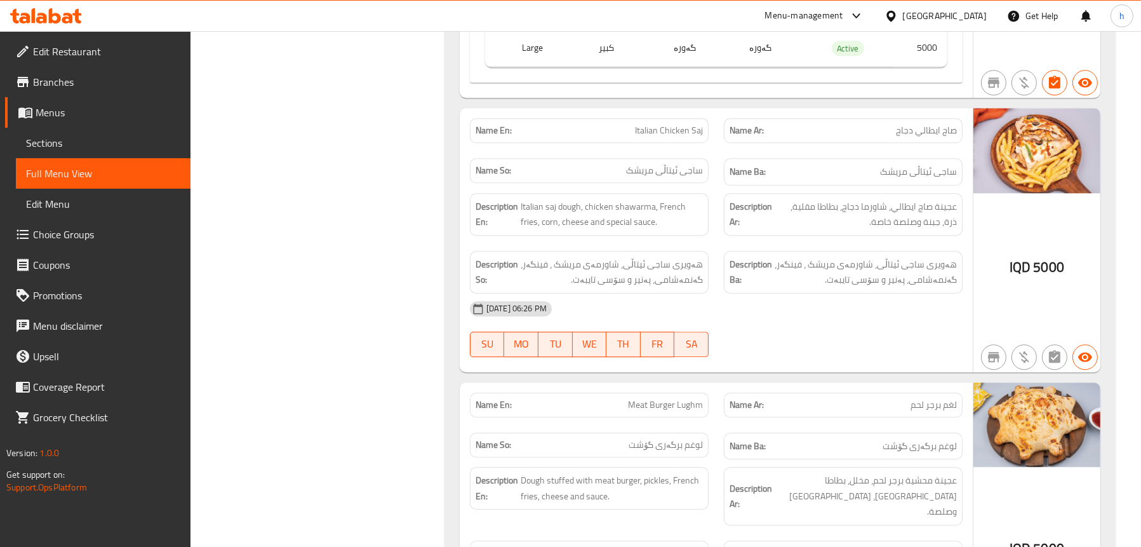
scroll to position [4951, 0]
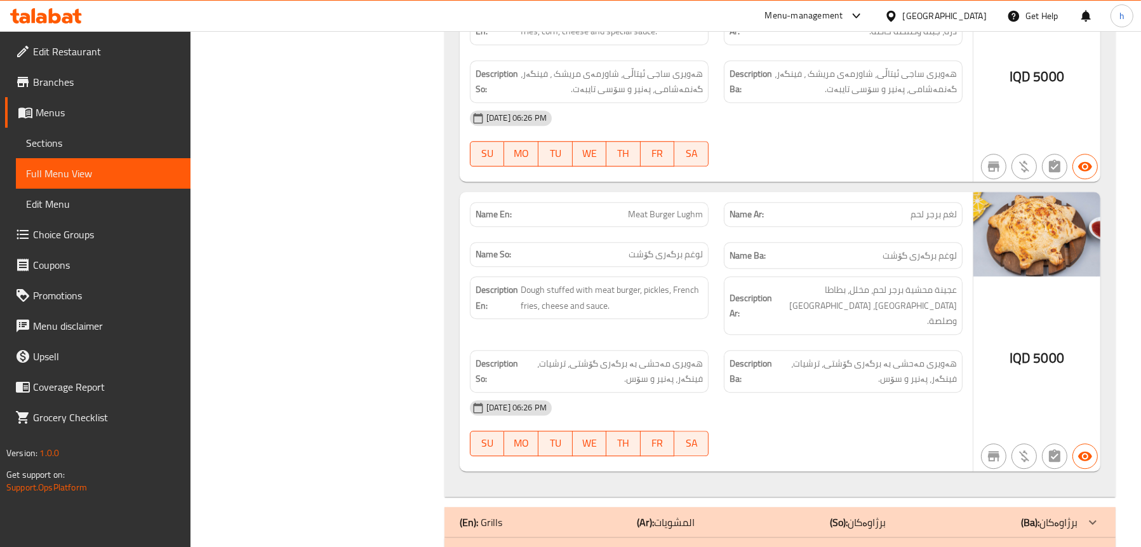
click at [87, 128] on link "Sections" at bounding box center [103, 143] width 175 height 30
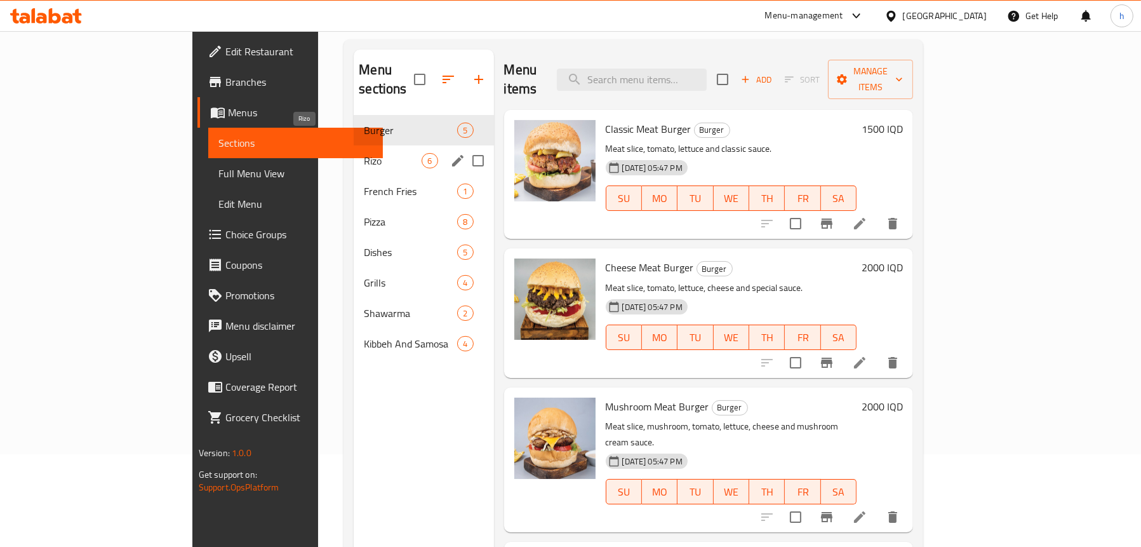
scroll to position [51, 0]
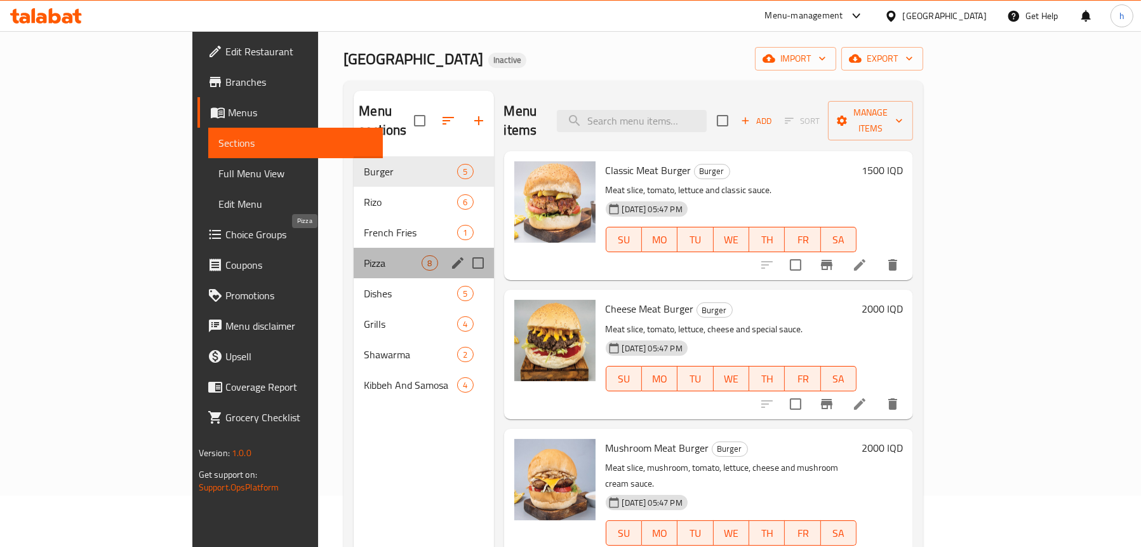
click at [364, 255] on span "Pizza" at bounding box center [393, 262] width 58 height 15
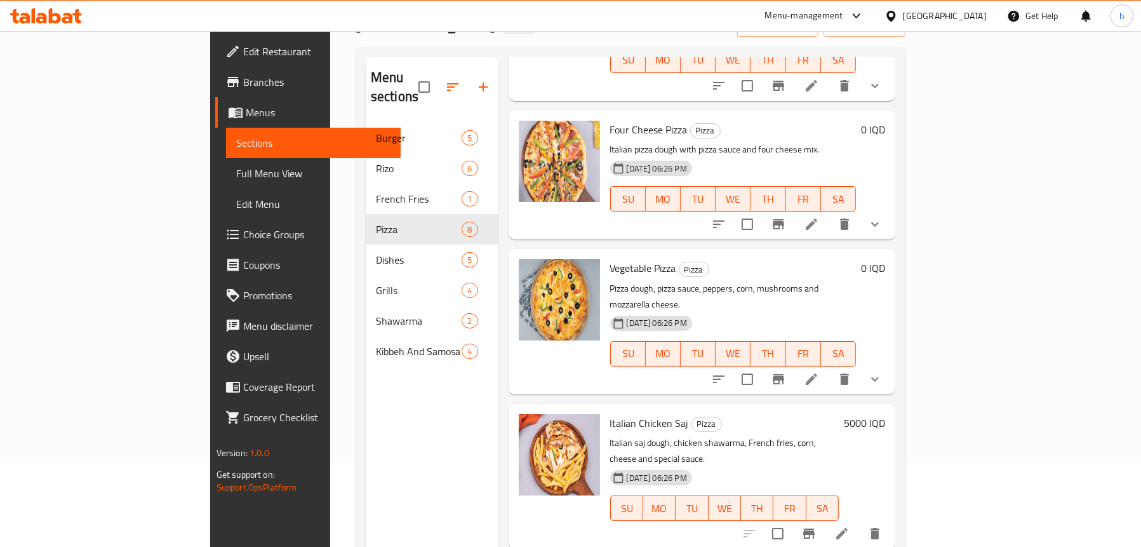
scroll to position [178, 0]
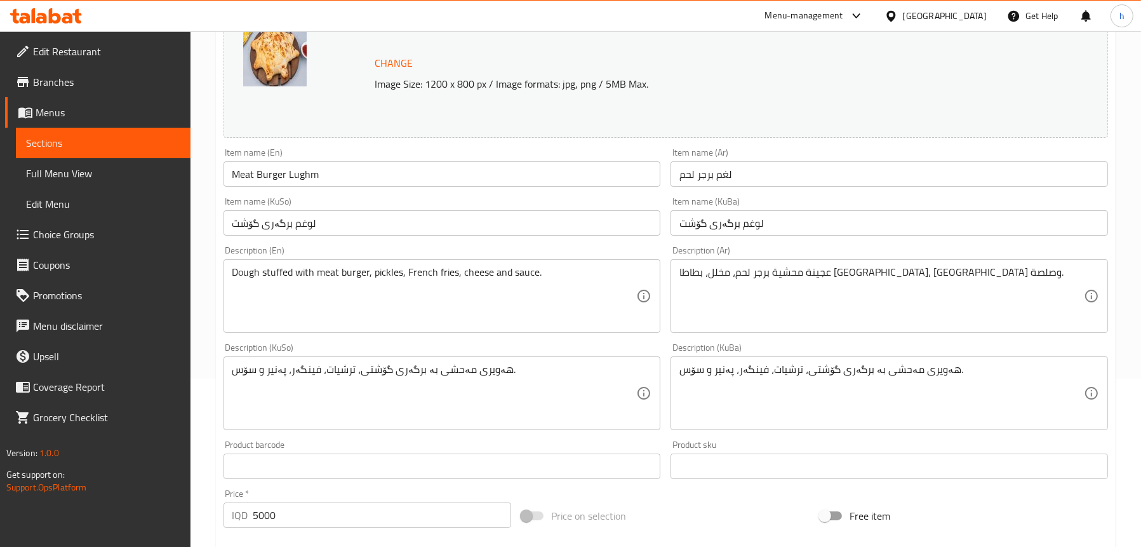
scroll to position [254, 0]
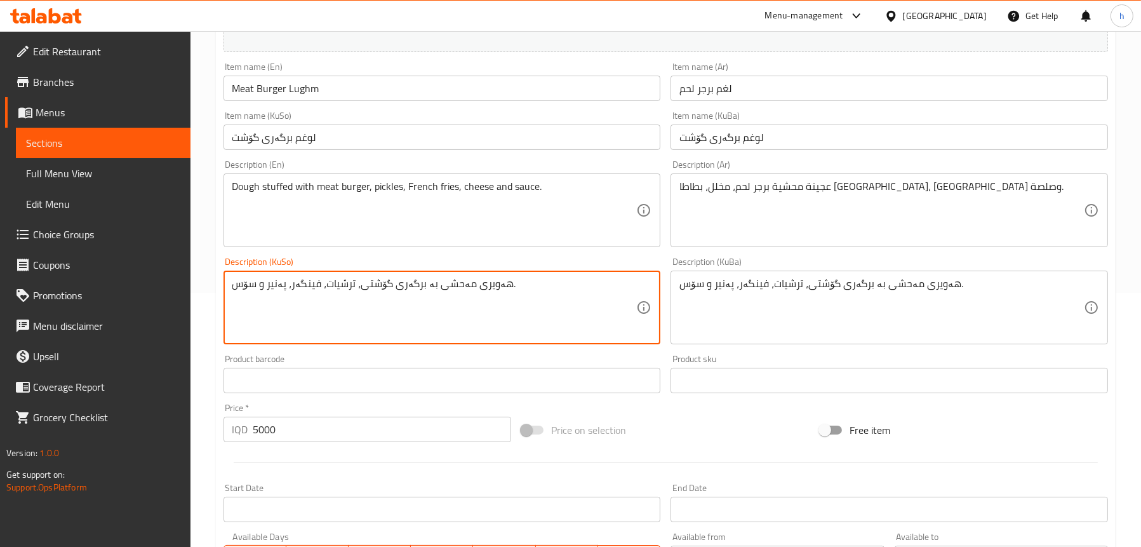
click at [359, 284] on textarea "هەویری مەحشی بە برگەری گۆشتی، ترشیات، فینگەر، پەنیر و سۆس." at bounding box center [434, 307] width 404 height 60
click at [359, 286] on textarea "هەویری مەحشی بە برگەری گۆشتی، ترشیات، فینگەر، پەنیر و سۆس." at bounding box center [434, 307] width 404 height 60
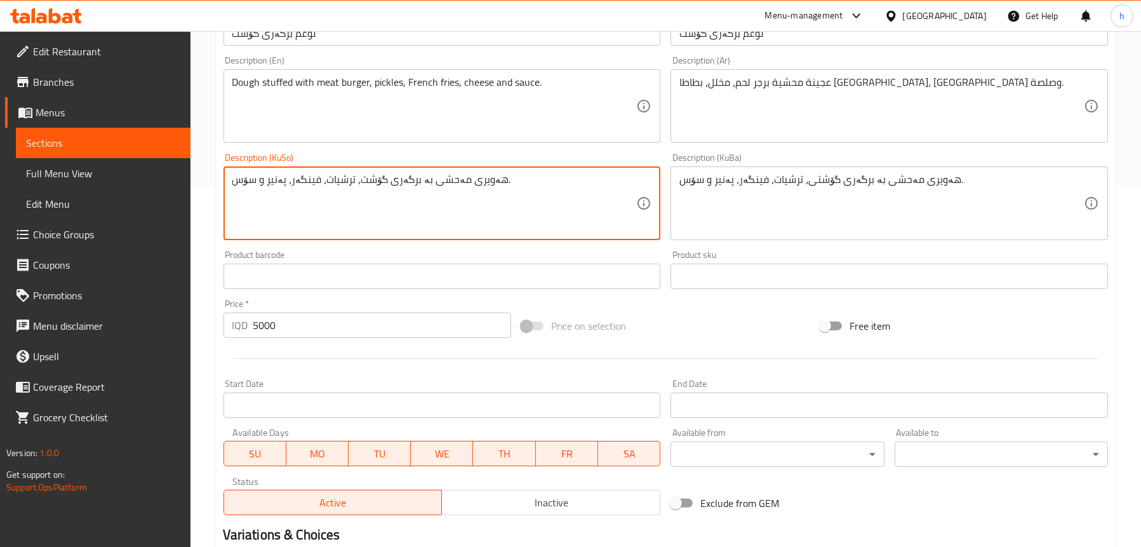
scroll to position [515, 0]
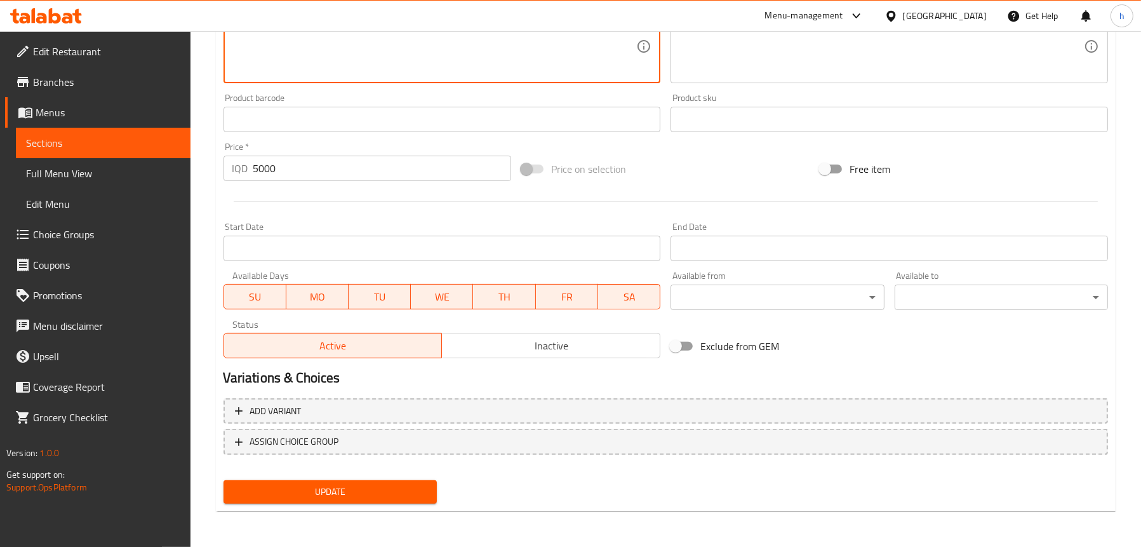
type textarea "هەویری مەحشی بە برگەری گۆشت، ترشیات، فینگەر، پەنیر و سۆس."
click at [328, 486] on span "Update" at bounding box center [330, 492] width 193 height 16
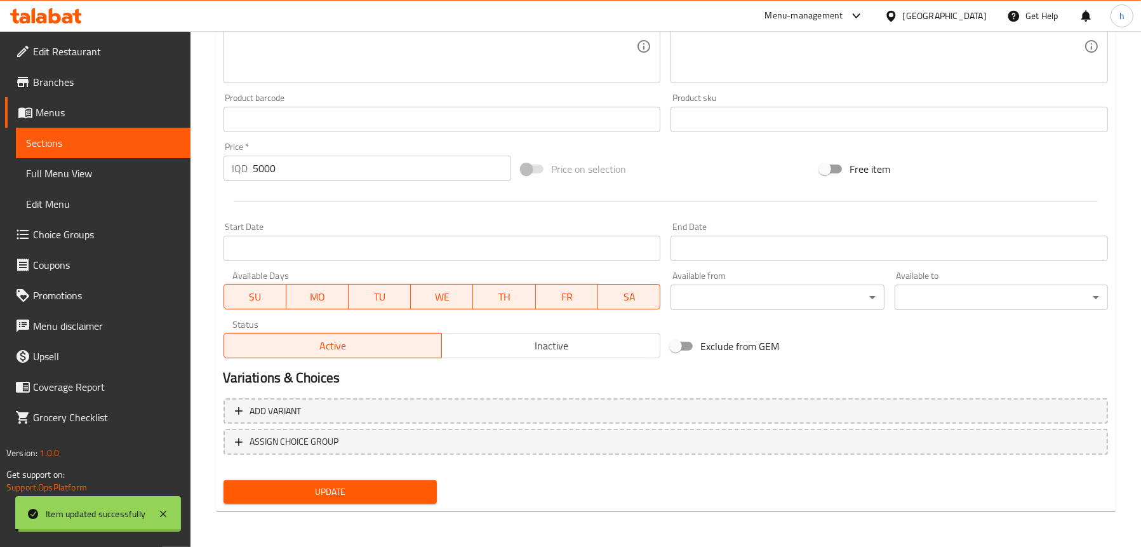
click at [74, 176] on span "Full Menu View" at bounding box center [103, 173] width 154 height 15
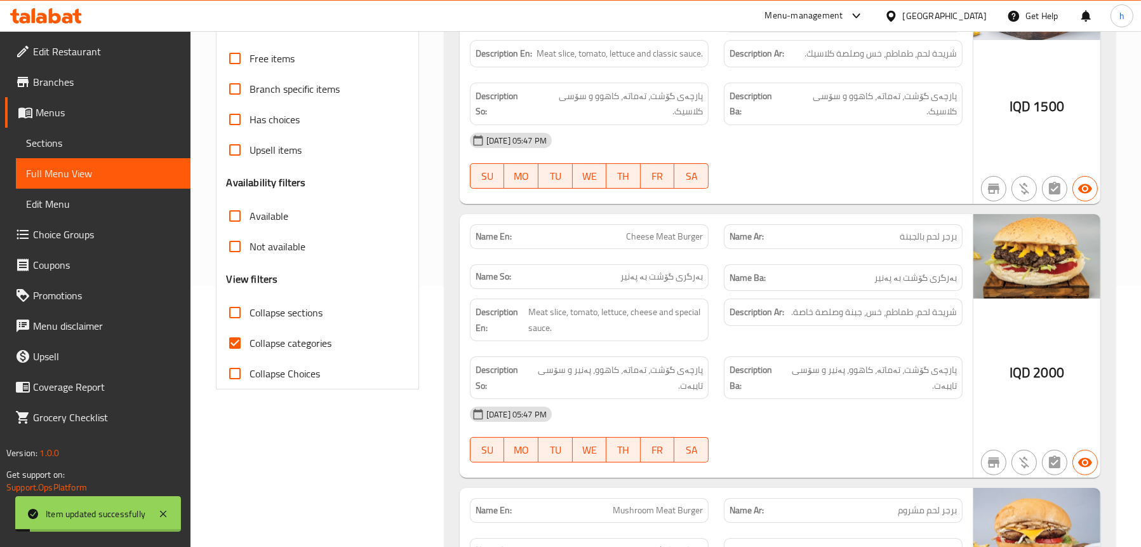
scroll to position [134, 0]
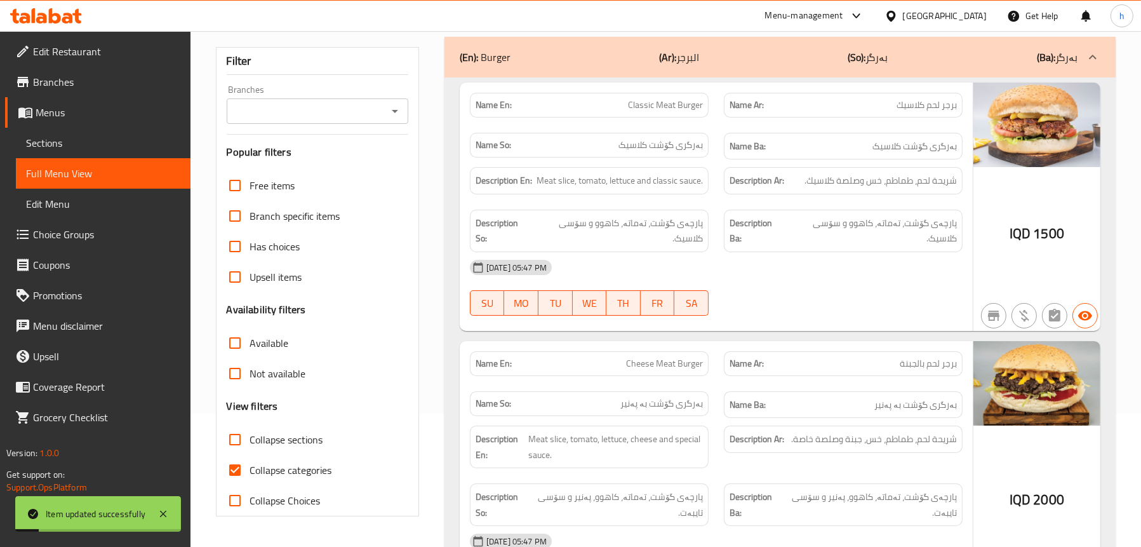
click at [388, 113] on icon "Open" at bounding box center [394, 110] width 15 height 15
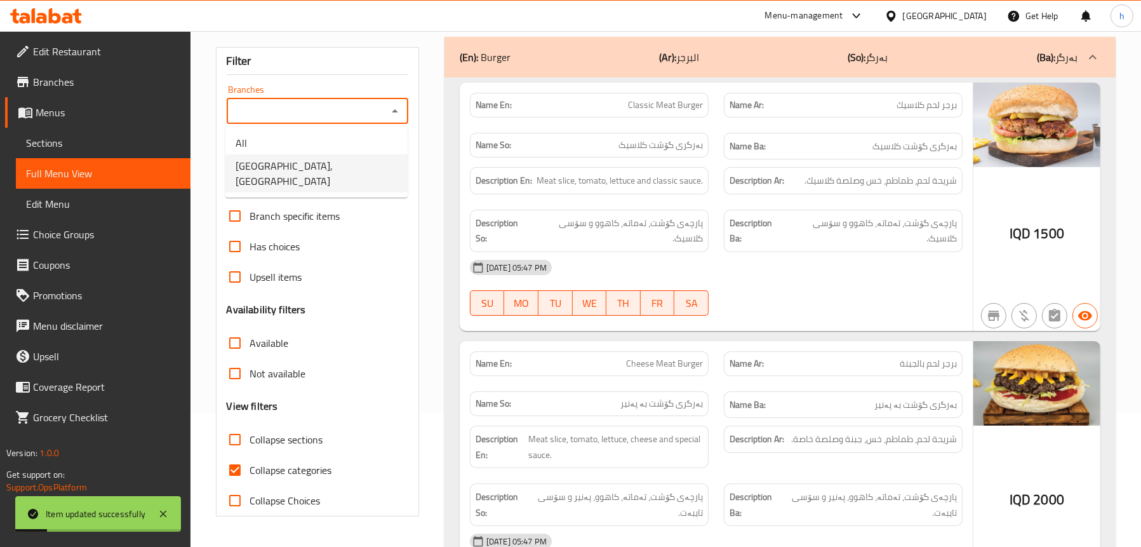
click at [329, 159] on span "[GEOGRAPHIC_DATA], [GEOGRAPHIC_DATA]" at bounding box center [316, 173] width 162 height 30
type input "[GEOGRAPHIC_DATA], [GEOGRAPHIC_DATA]"
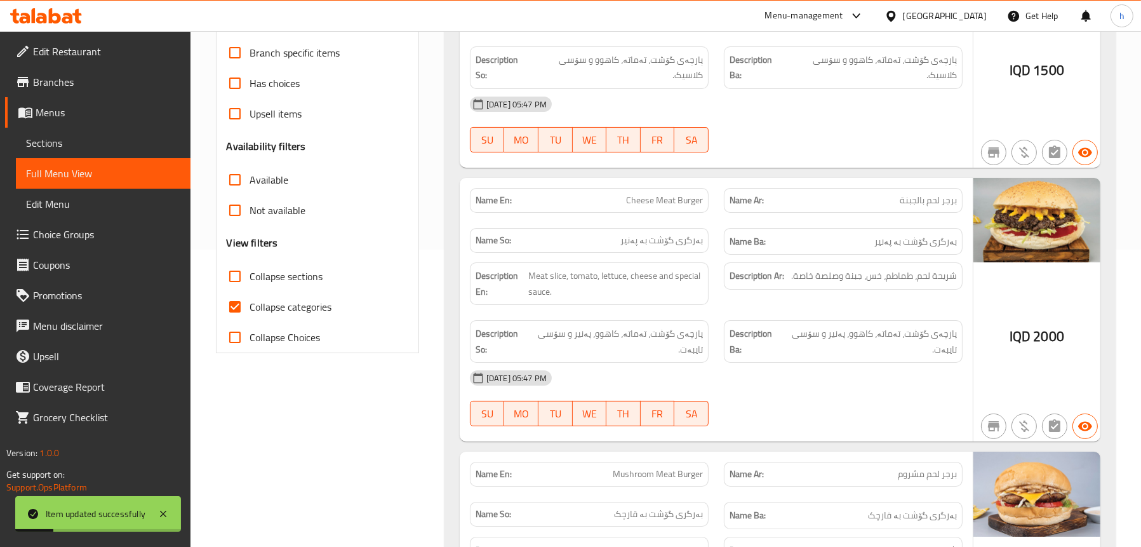
scroll to position [451, 0]
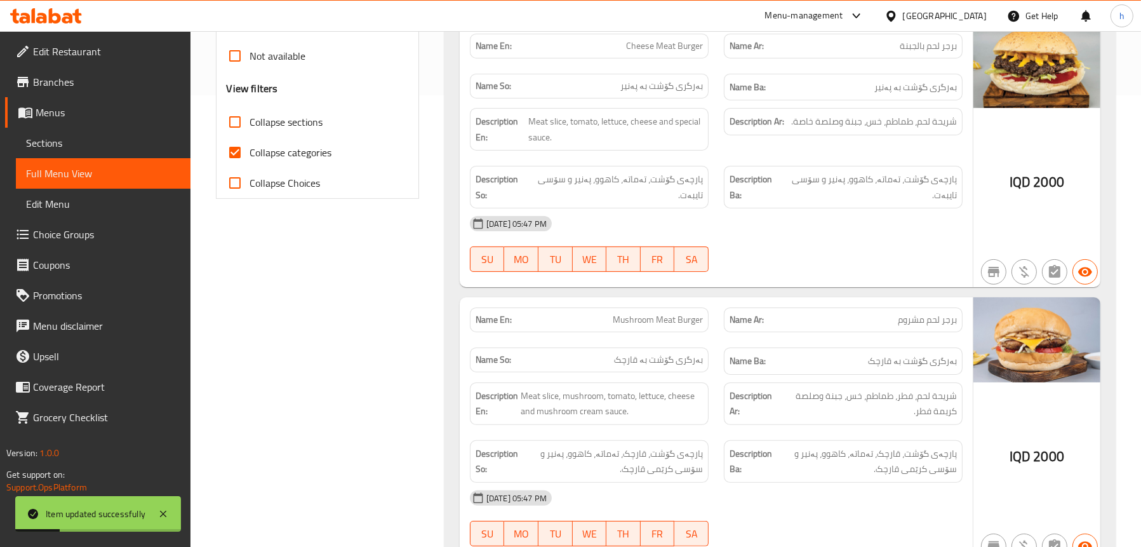
click at [279, 152] on span "Collapse categories" at bounding box center [291, 152] width 82 height 15
click at [250, 152] on input "Collapse categories" at bounding box center [235, 152] width 30 height 30
checkbox input "false"
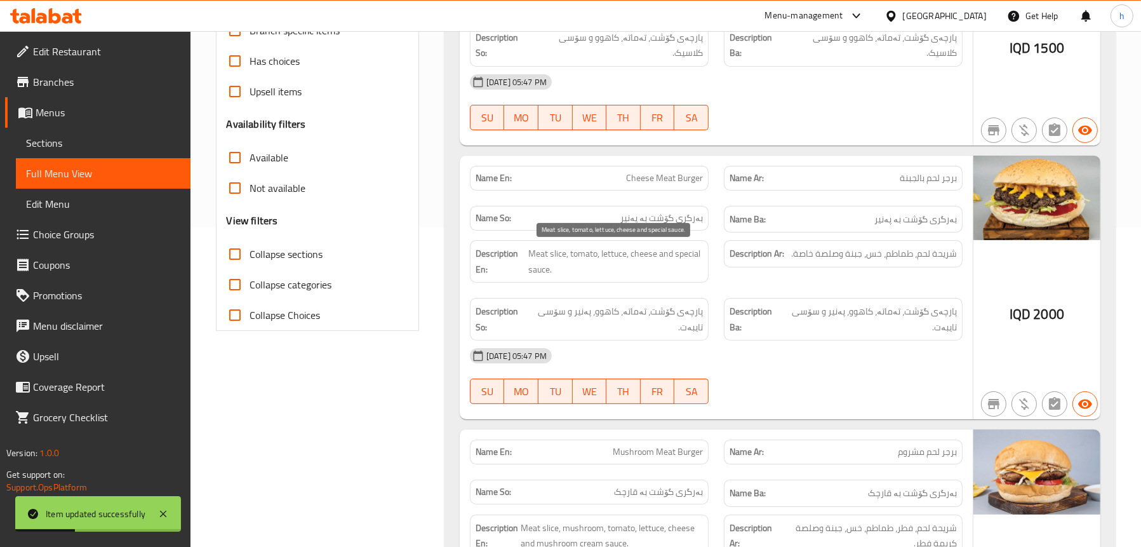
scroll to position [261, 0]
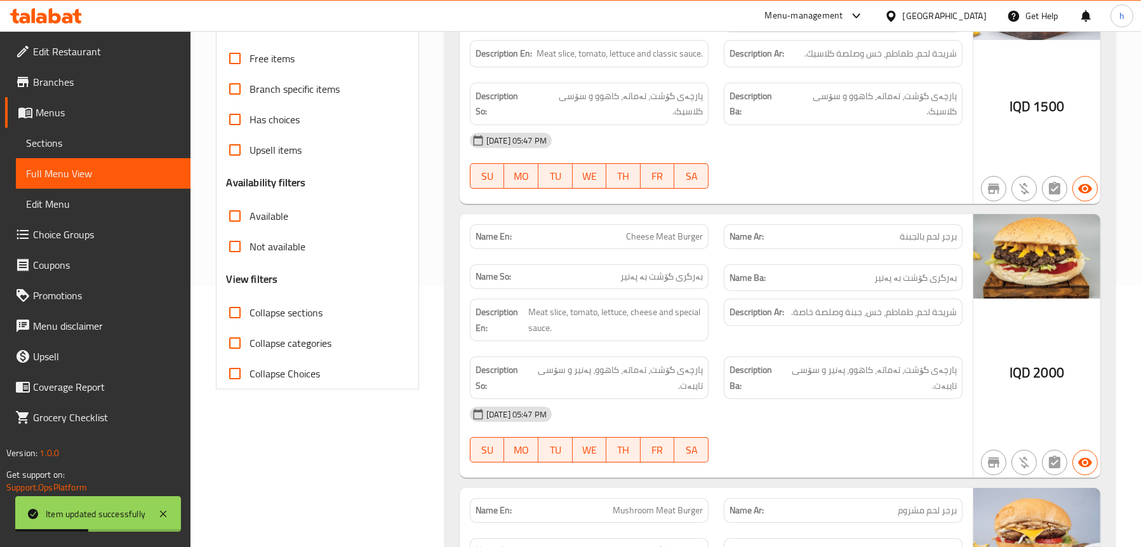
click at [308, 320] on span "Collapse sections" at bounding box center [286, 312] width 73 height 15
click at [250, 320] on input "Collapse sections" at bounding box center [235, 312] width 30 height 30
checkbox input "true"
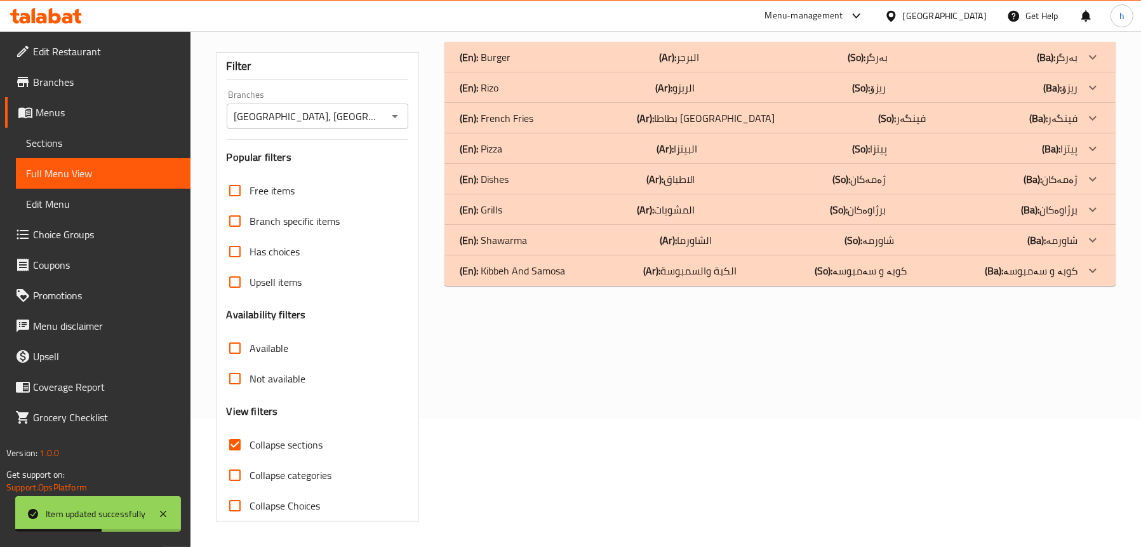
scroll to position [129, 0]
click at [486, 141] on p "(En): Pizza" at bounding box center [481, 148] width 43 height 15
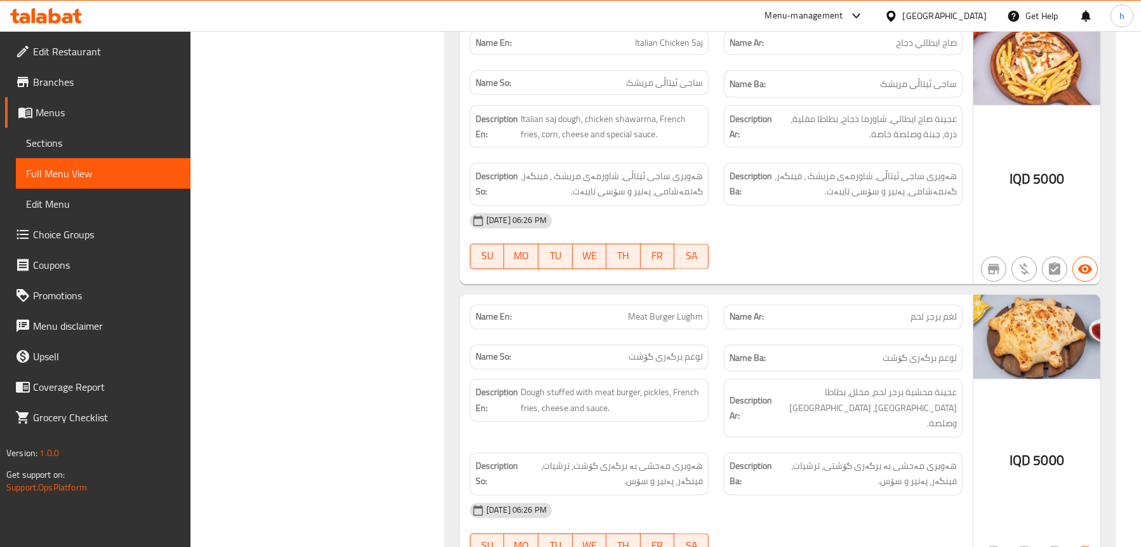
scroll to position [3385, 0]
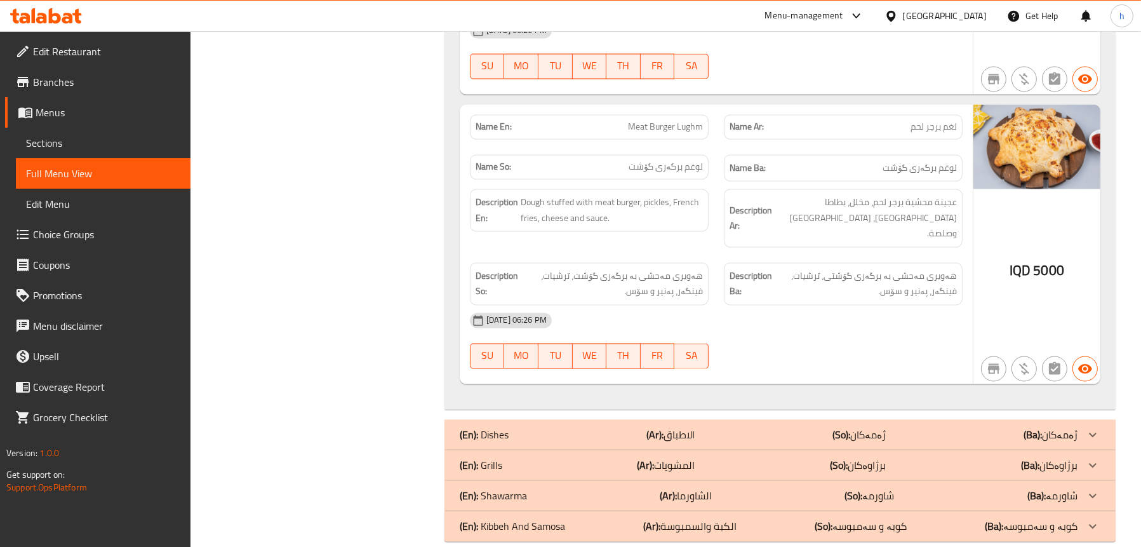
click at [511, 457] on div "(En): Grills (Ar): المشويات (So): برژاوەکان (Ba): برژاوەکان" at bounding box center [769, 464] width 618 height 15
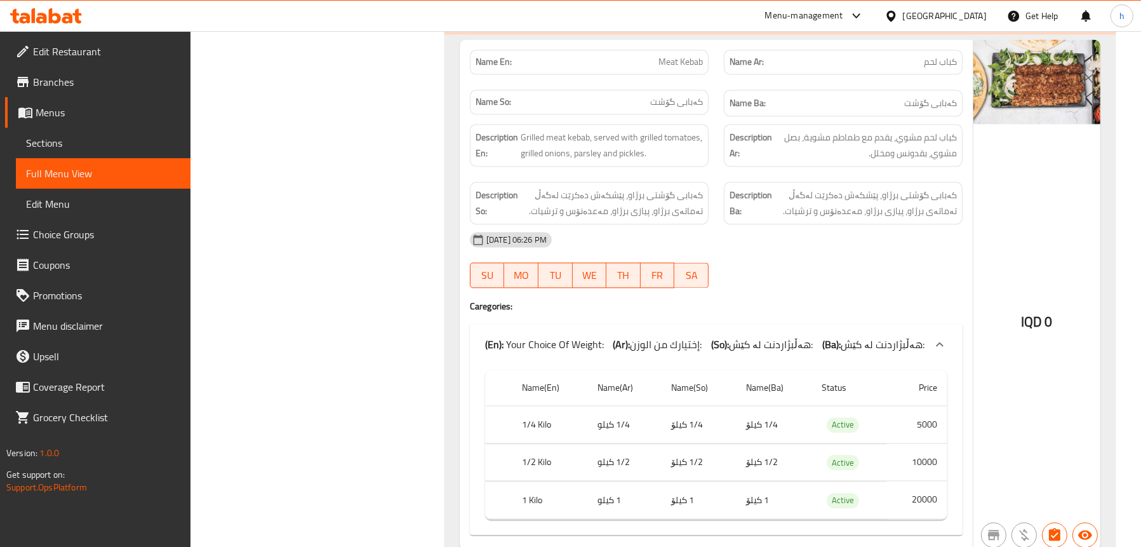
scroll to position [3830, 0]
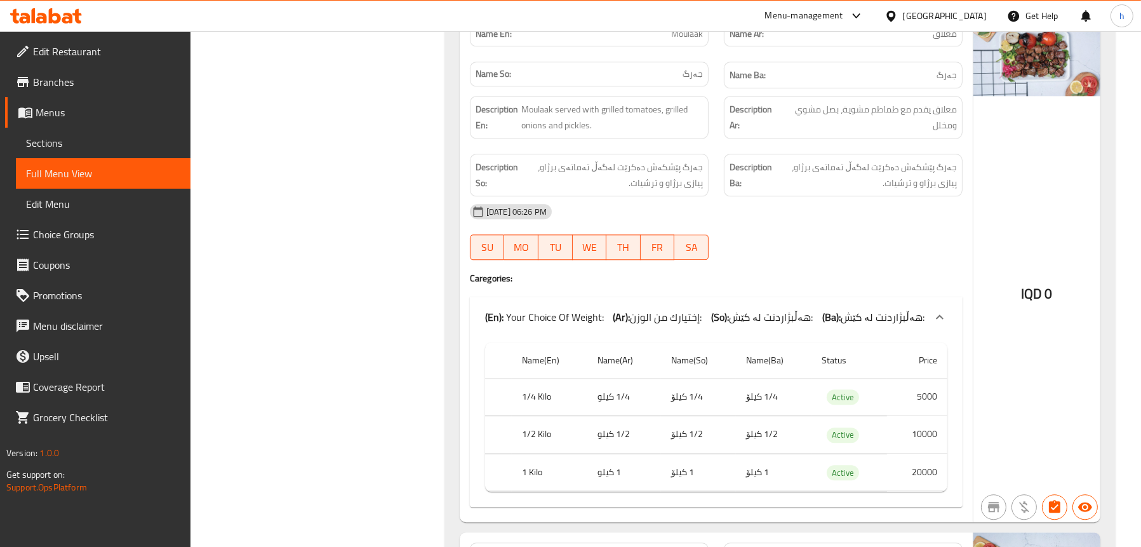
scroll to position [4401, 0]
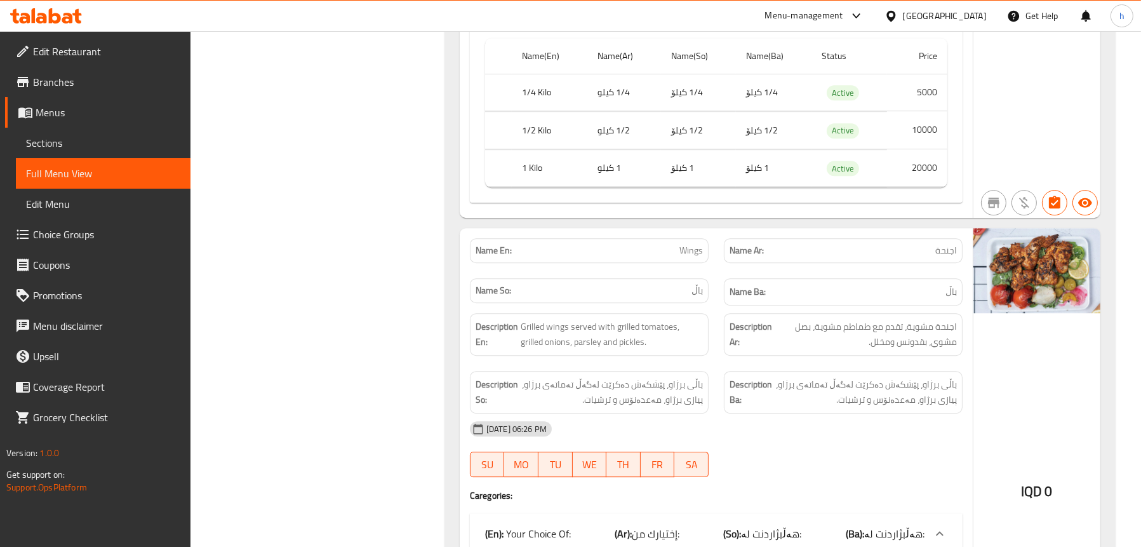
scroll to position [5478, 0]
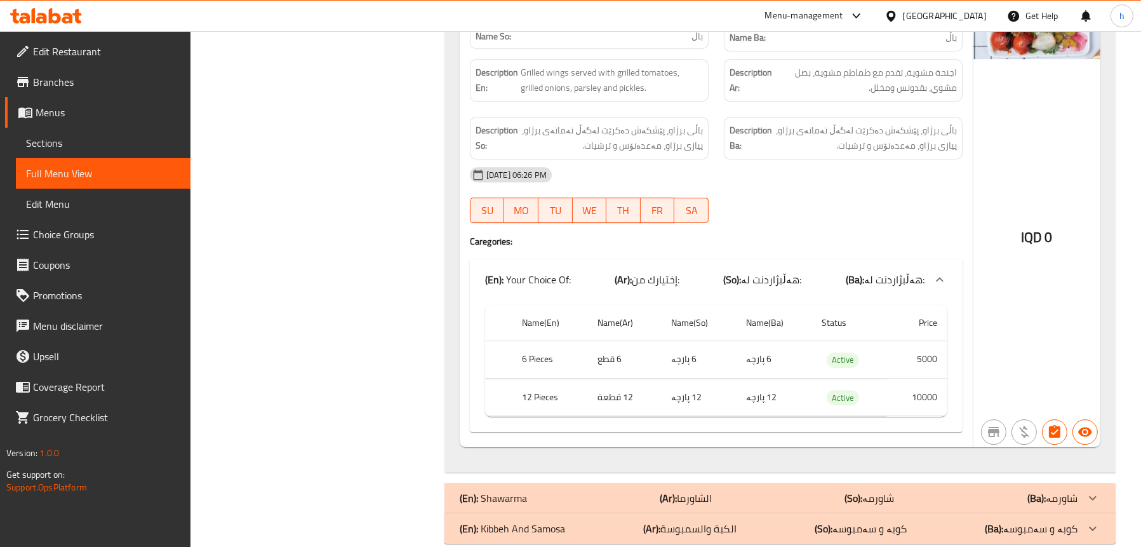
click at [520, 521] on p "(En): Kibbeh And Samosa" at bounding box center [512, 528] width 105 height 15
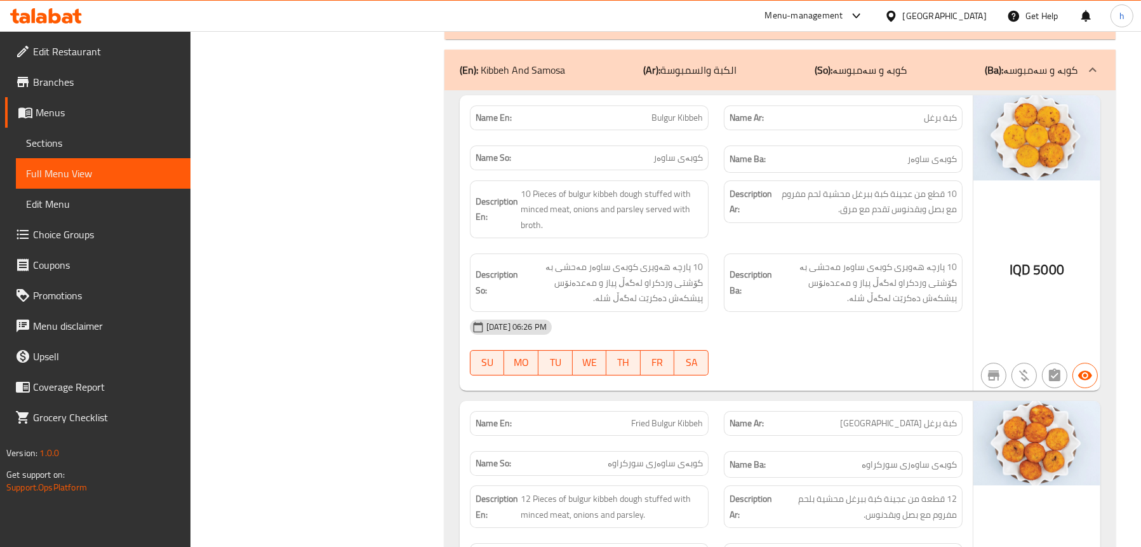
scroll to position [5922, 0]
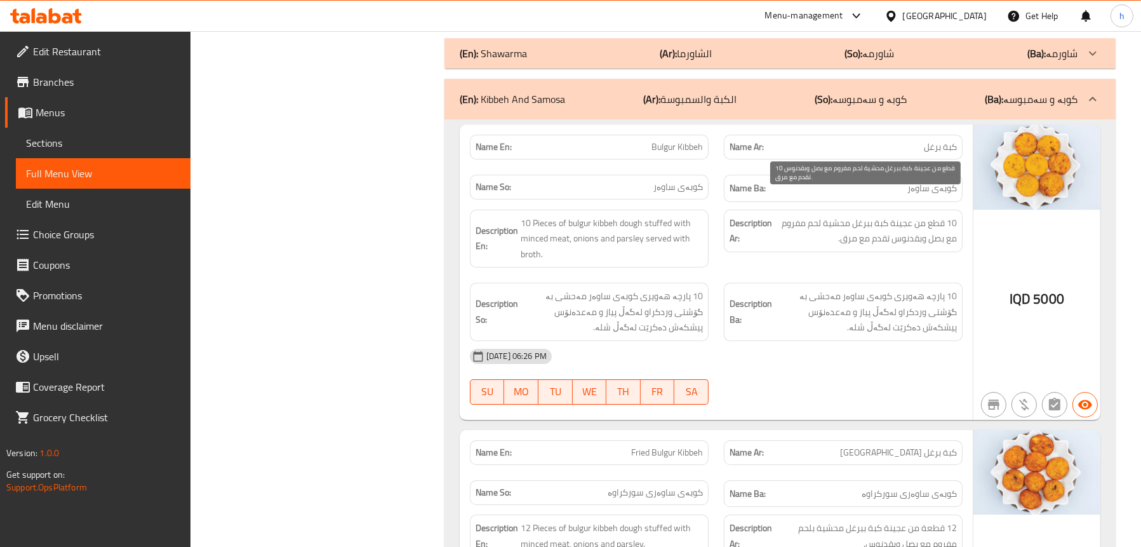
click at [914, 221] on span "10 قطع من عجينة كبة ببرغل محشية لحم مفروم مع بصل وبقدنوس تقدم مع مرق." at bounding box center [865, 230] width 182 height 31
copy span "وبقدنوس"
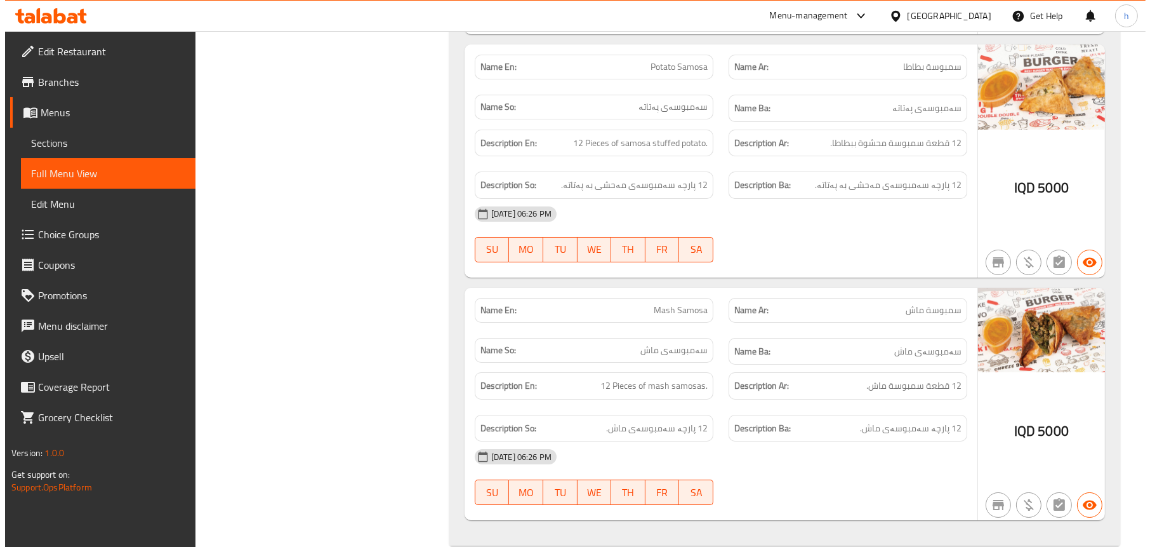
scroll to position [0, 0]
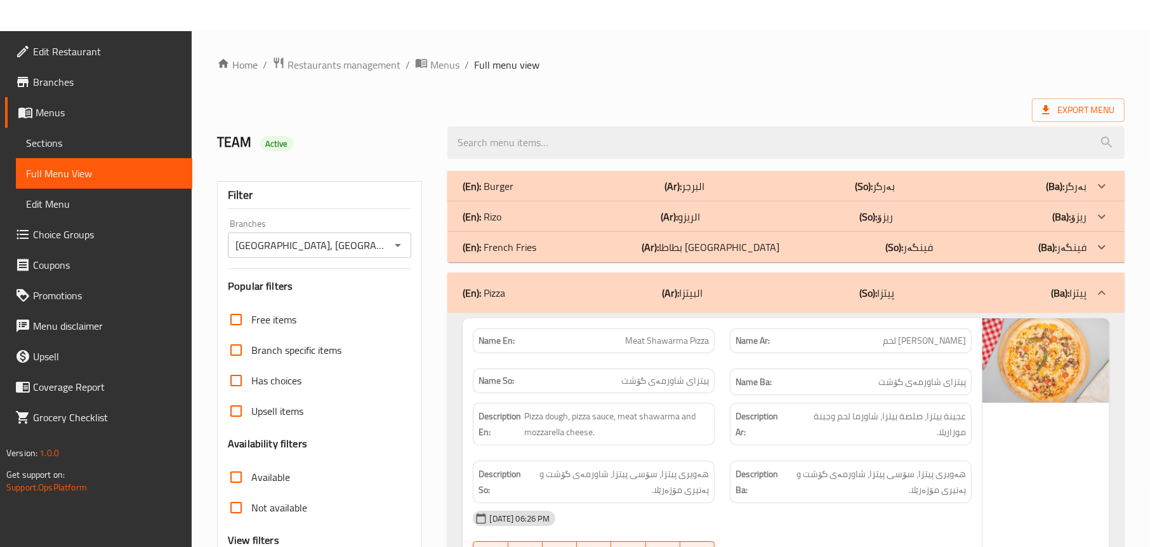
click at [65, 135] on span "Sections" at bounding box center [104, 142] width 156 height 15
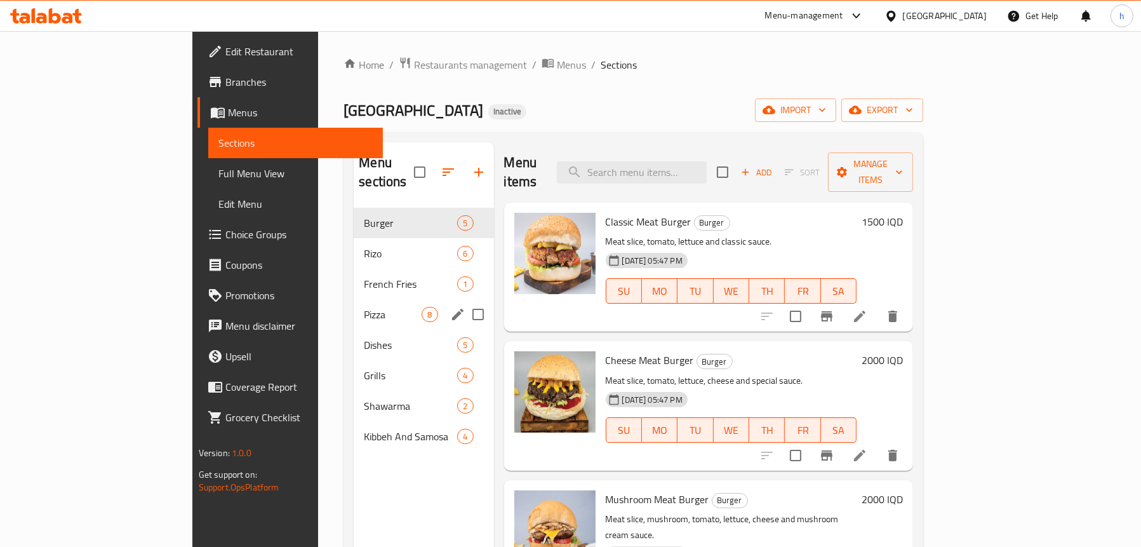
click at [354, 305] on div "Pizza 8" at bounding box center [424, 314] width 140 height 30
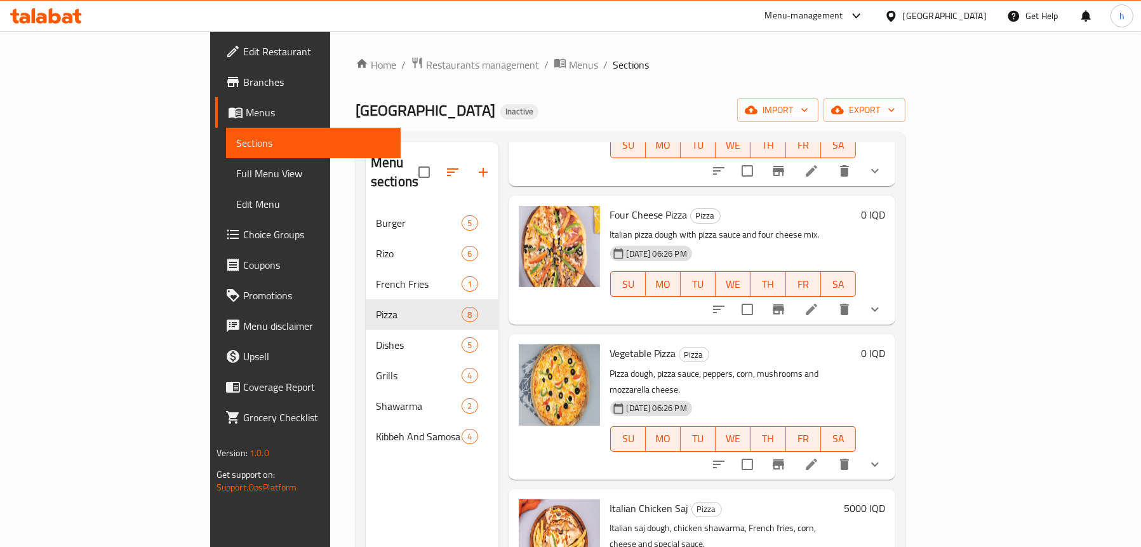
scroll to position [178, 0]
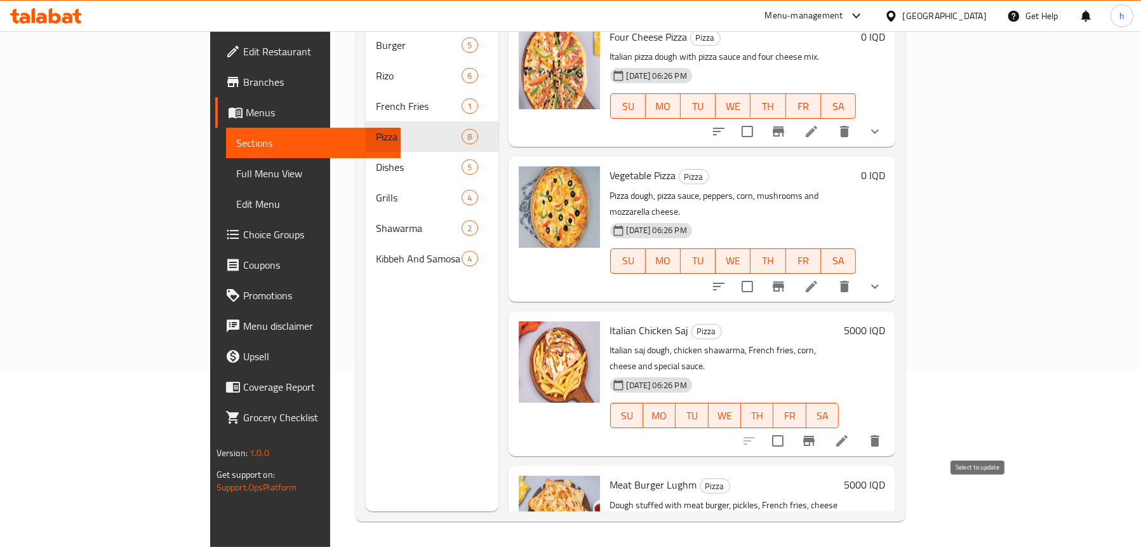
checkbox input "true"
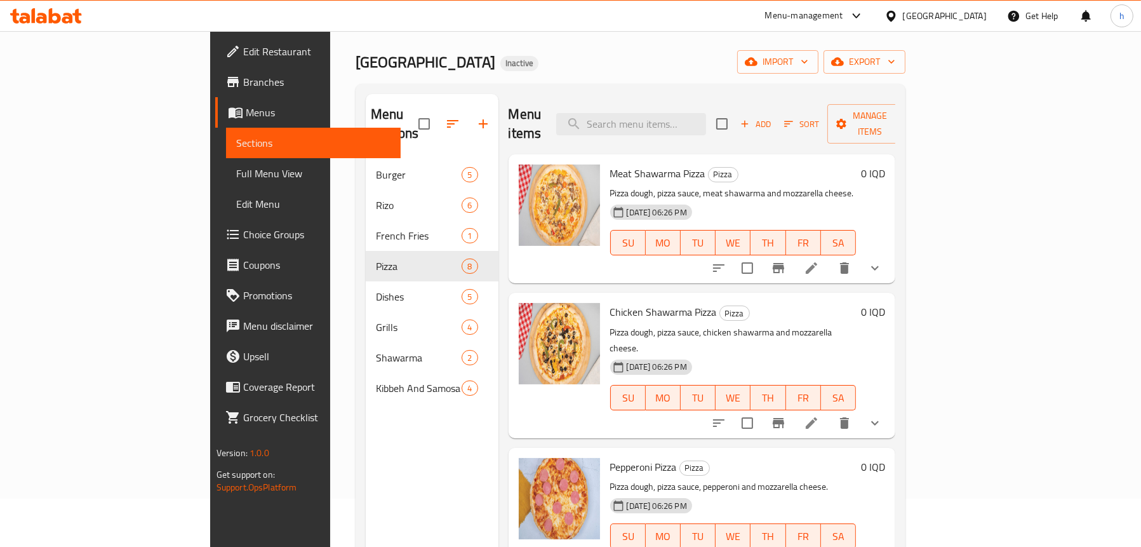
scroll to position [0, 0]
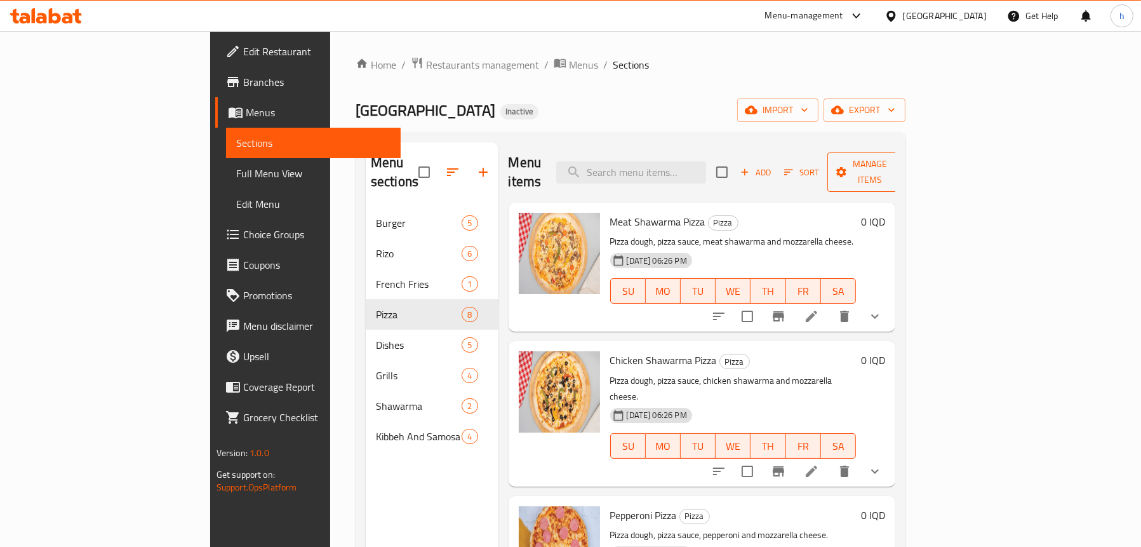
click at [847, 166] on icon "button" at bounding box center [841, 172] width 13 height 13
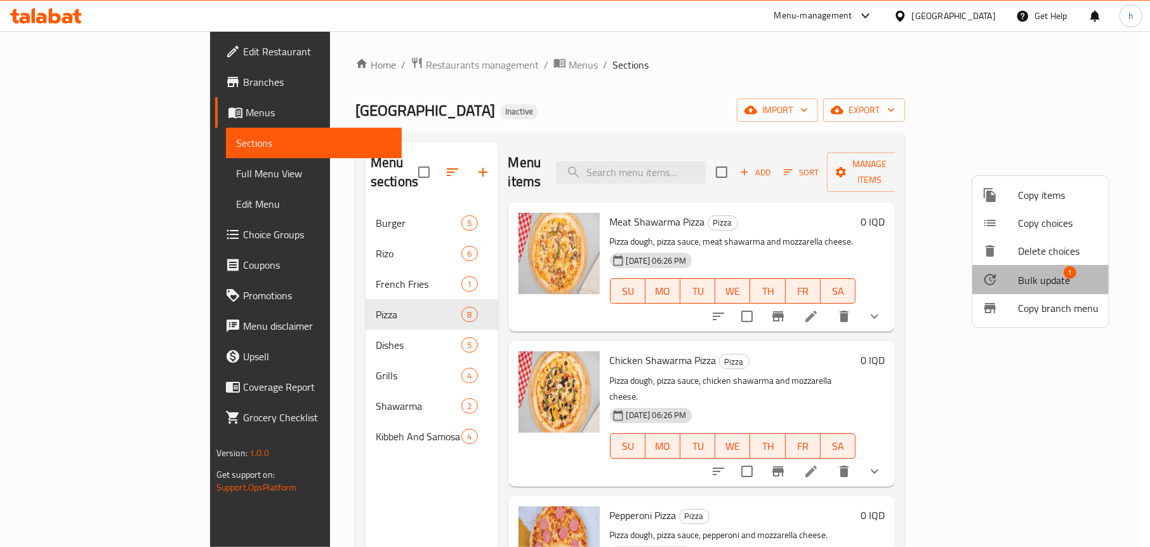
click at [1033, 278] on span "Bulk update" at bounding box center [1044, 279] width 52 height 15
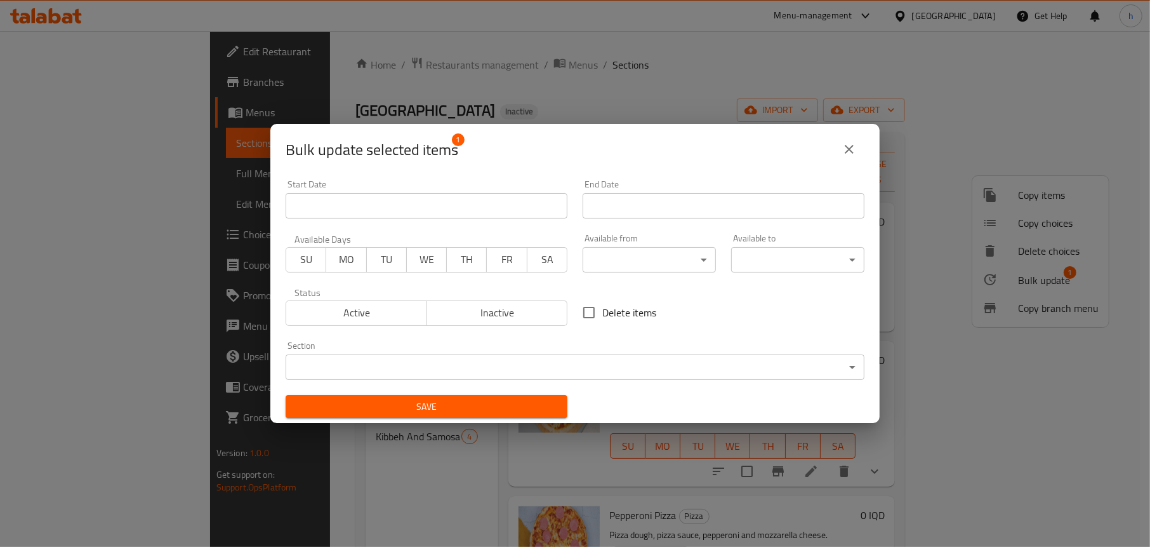
click at [477, 359] on body "​ Menu-management [GEOGRAPHIC_DATA] Get Help h Edit Restaurant Branches Menus S…" at bounding box center [575, 288] width 1150 height 515
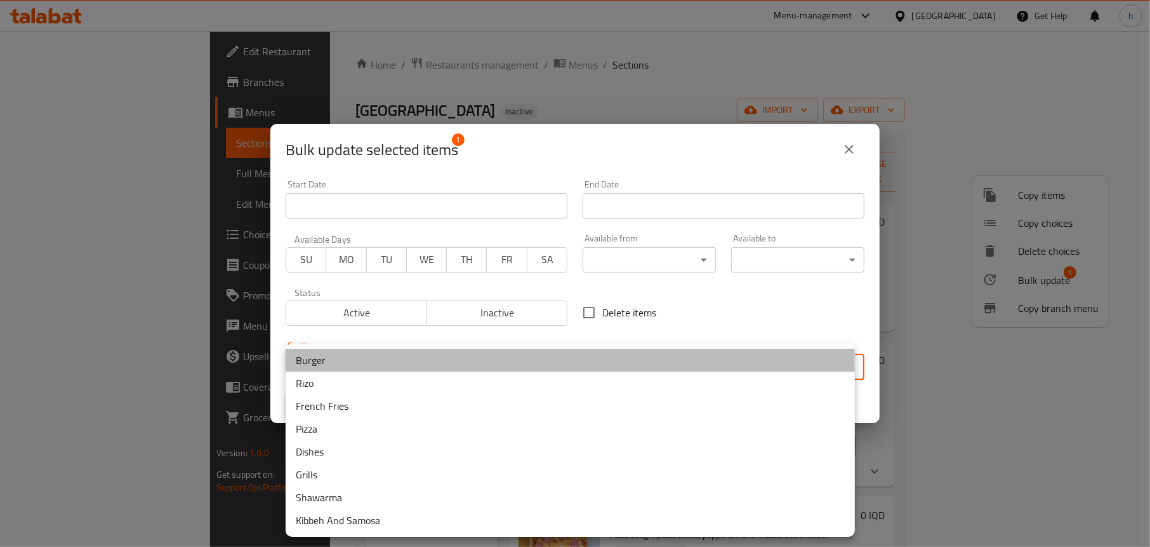
click at [340, 362] on li "Burger" at bounding box center [570, 359] width 569 height 23
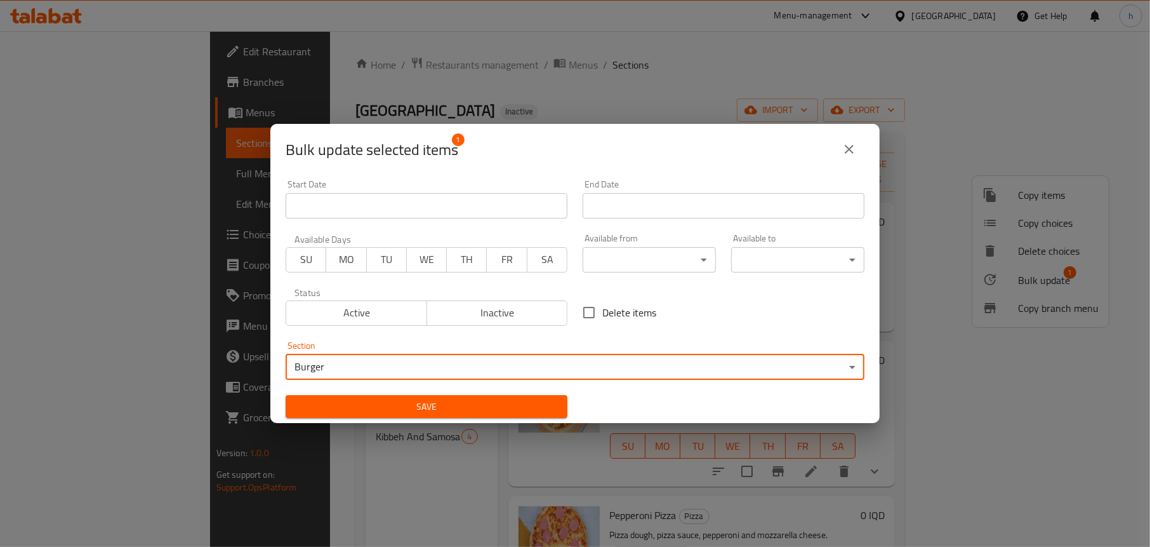
click at [362, 399] on span "Save" at bounding box center [427, 407] width 262 height 16
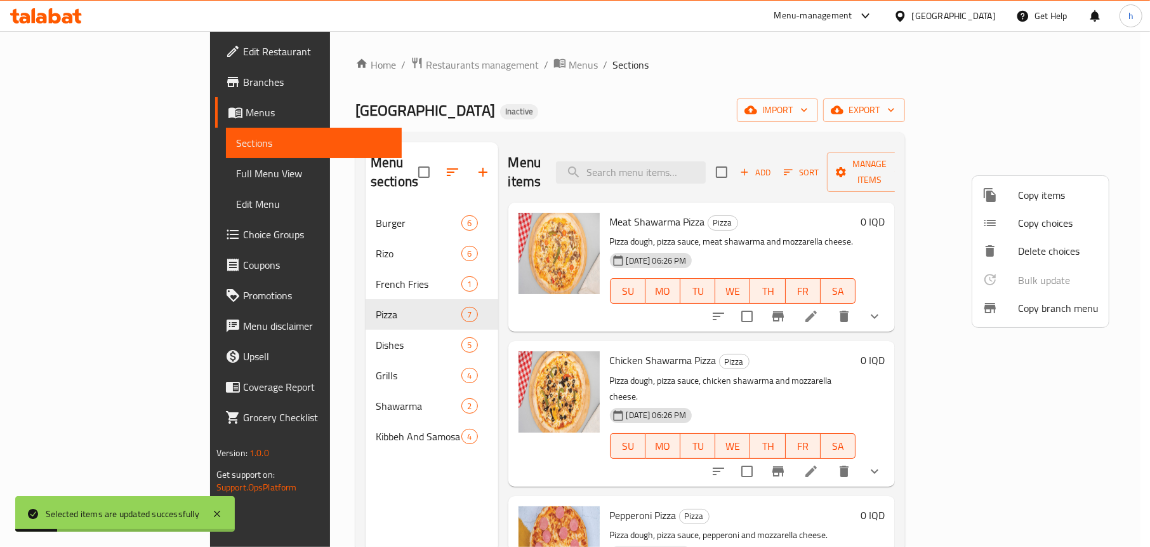
click at [387, 484] on div at bounding box center [575, 273] width 1150 height 547
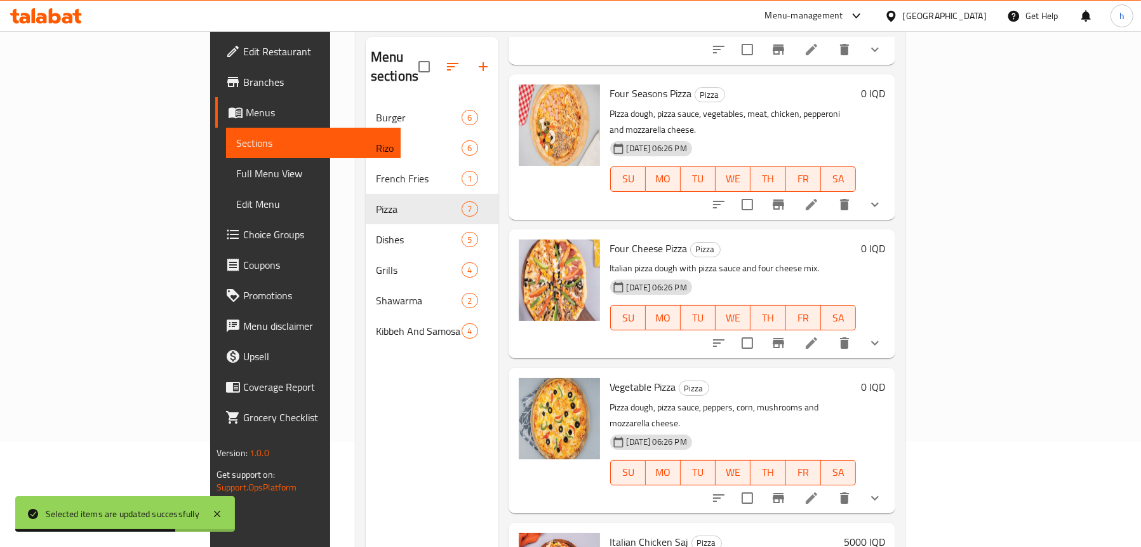
scroll to position [178, 0]
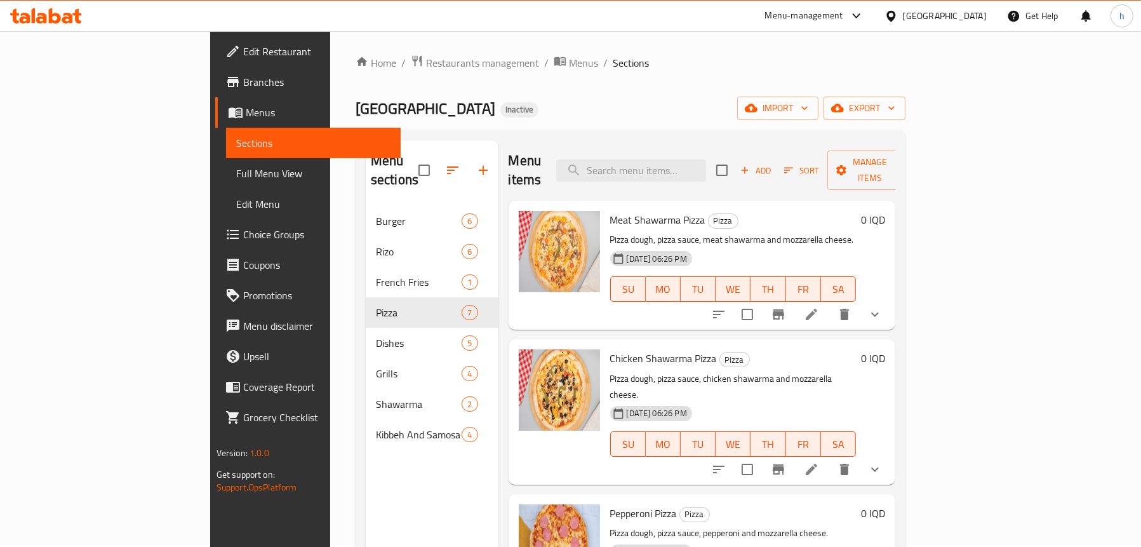
scroll to position [0, 0]
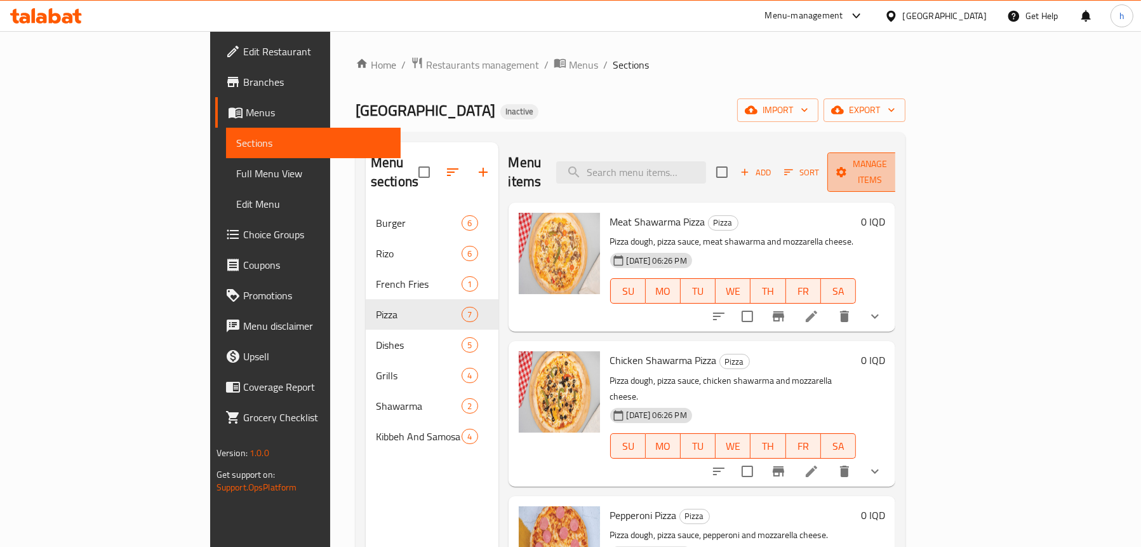
click at [902, 166] on span "Manage items" at bounding box center [869, 172] width 65 height 32
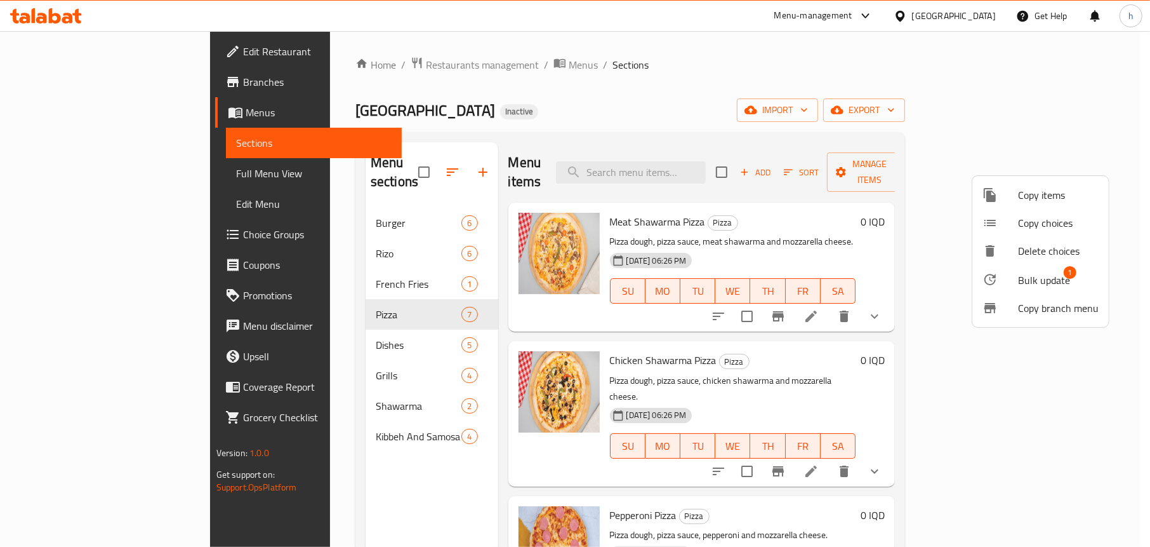
click at [1023, 274] on span "Bulk update" at bounding box center [1044, 279] width 52 height 15
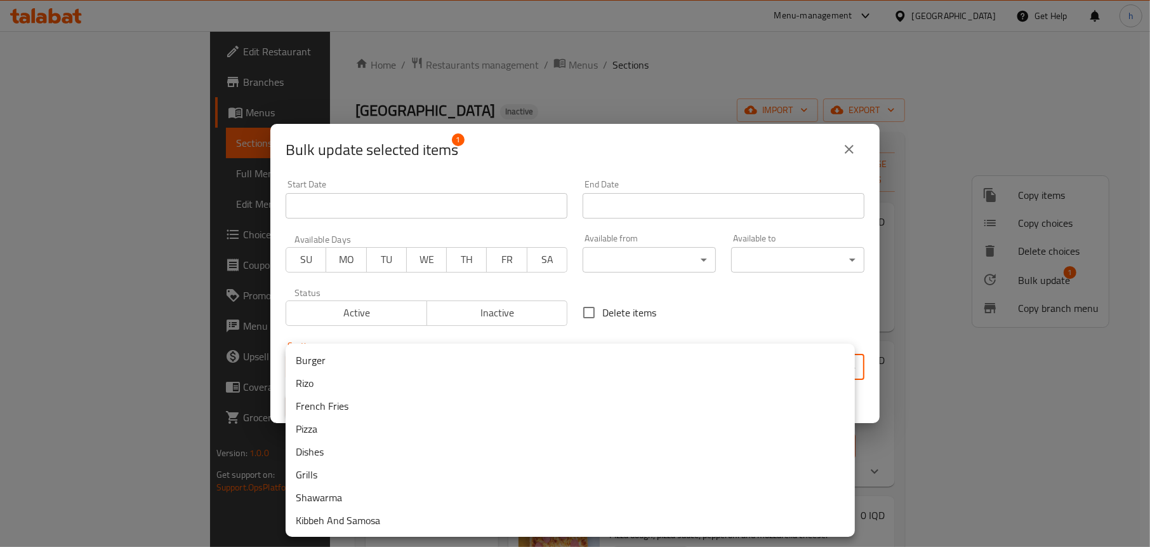
click at [404, 373] on body "​ Menu-management [GEOGRAPHIC_DATA] Get Help h Edit Restaurant Branches Menus S…" at bounding box center [575, 288] width 1150 height 515
click at [344, 495] on li "Shawarma" at bounding box center [570, 497] width 569 height 23
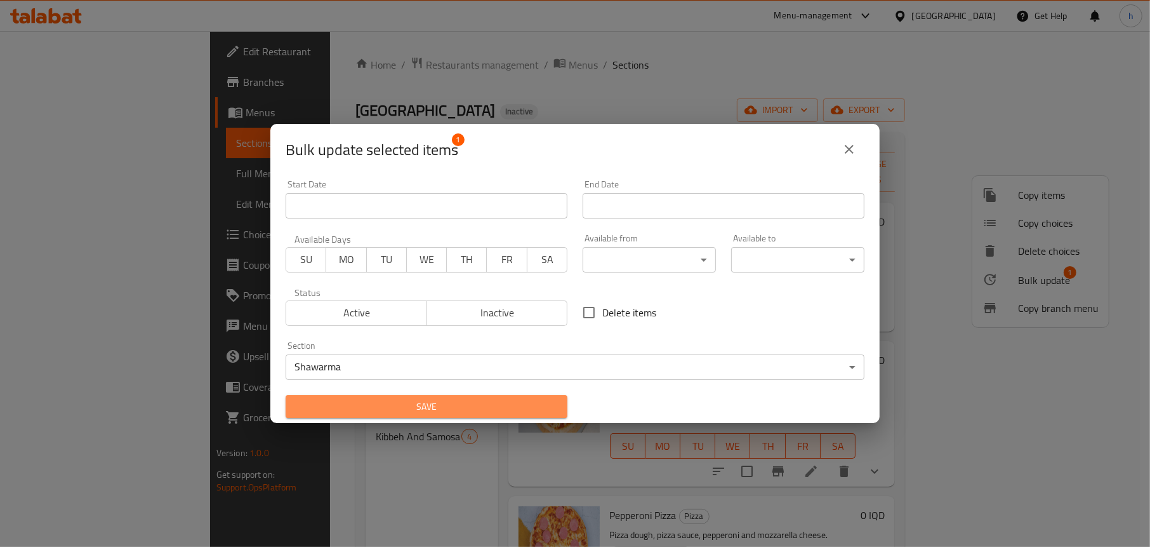
click at [485, 401] on span "Save" at bounding box center [427, 407] width 262 height 16
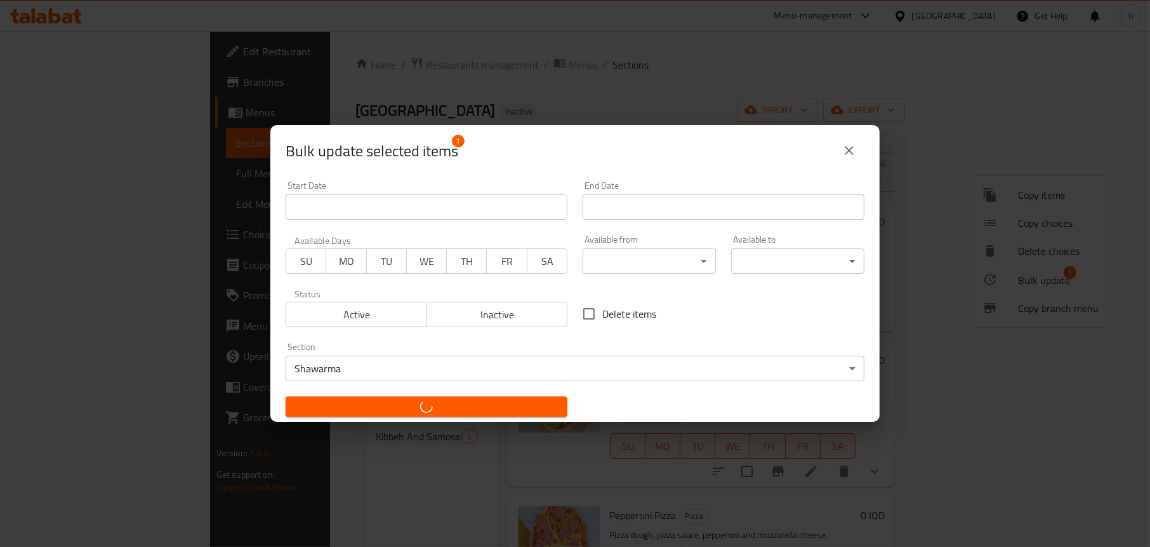
checkbox input "false"
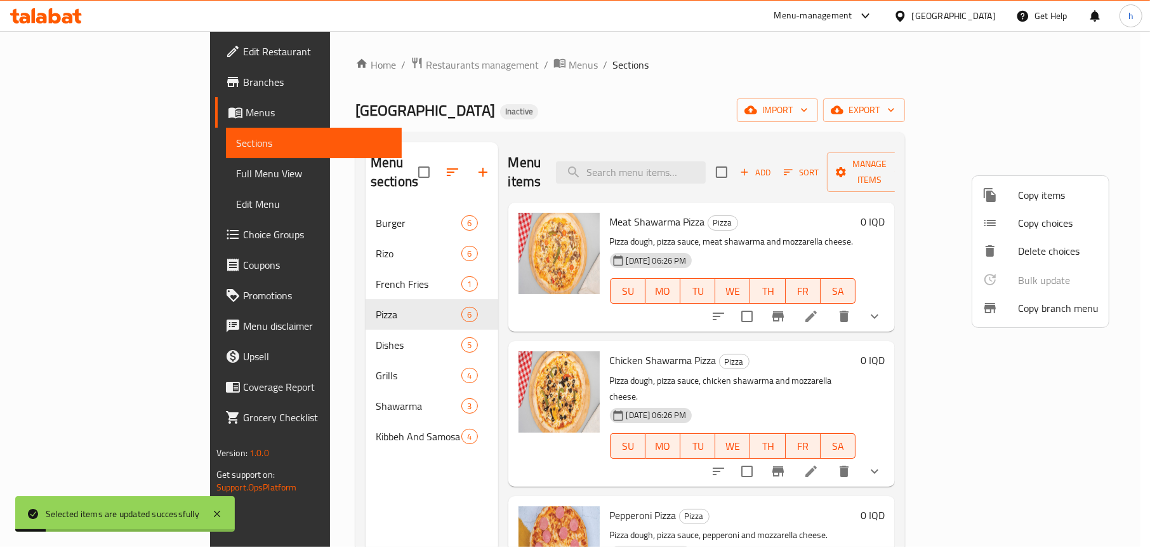
click at [475, 98] on div at bounding box center [575, 273] width 1150 height 547
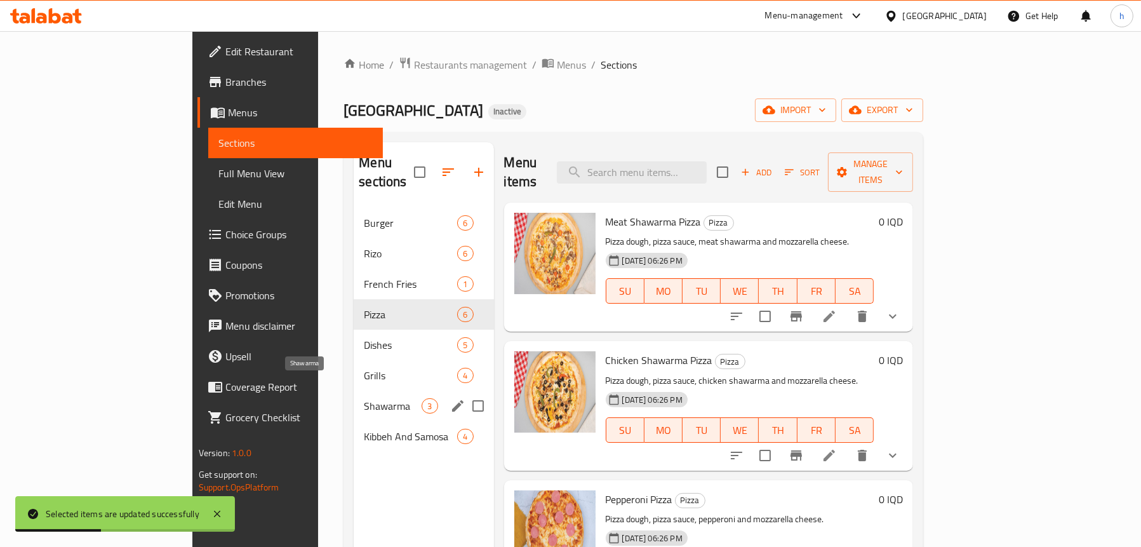
click at [364, 398] on span "Shawarma" at bounding box center [393, 405] width 58 height 15
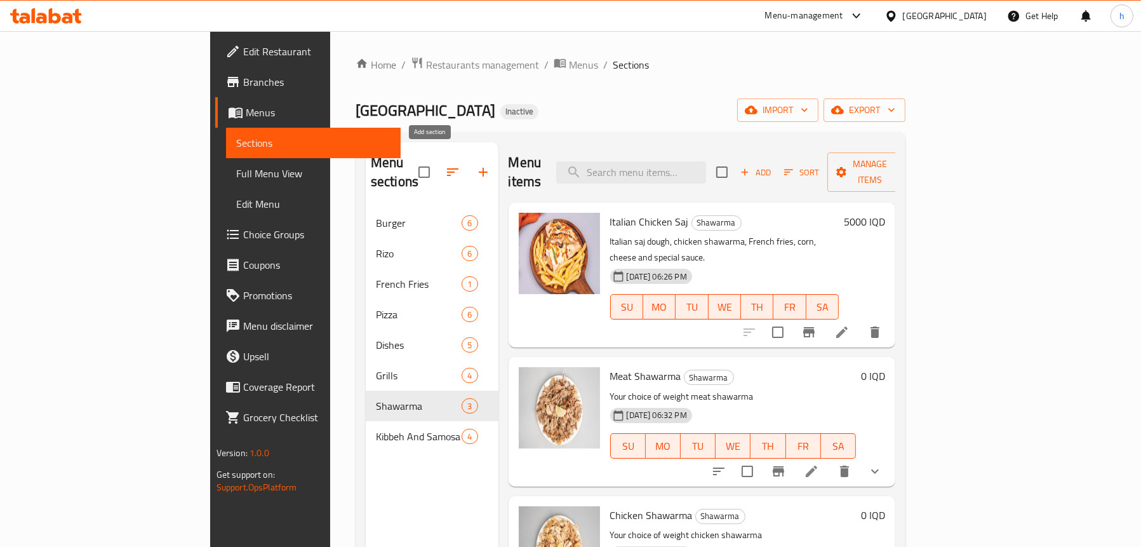
click at [475, 164] on icon "button" at bounding box center [482, 171] width 15 height 15
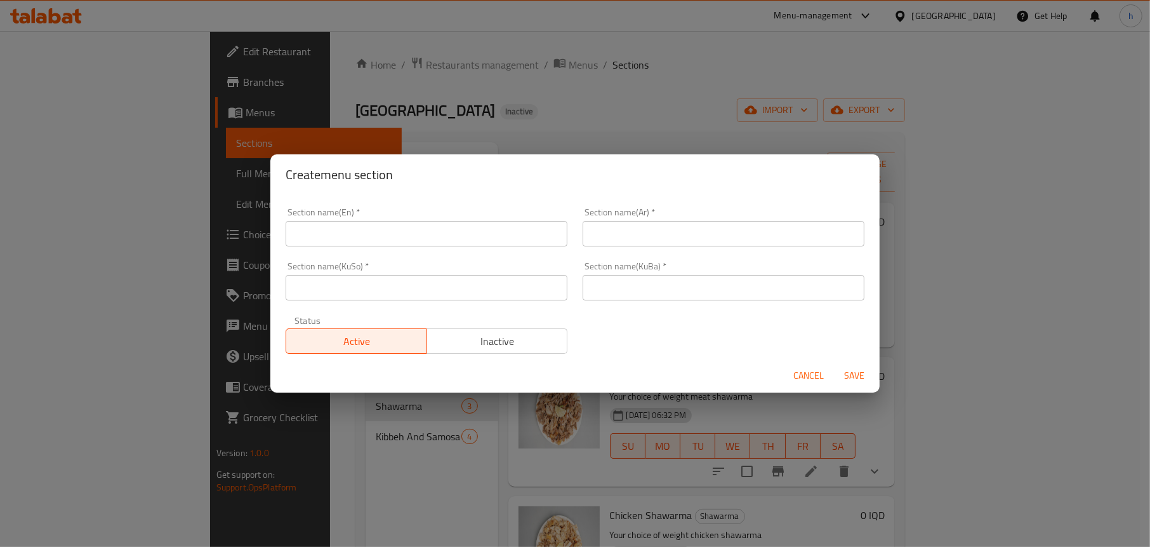
click at [350, 234] on input "text" at bounding box center [427, 233] width 282 height 25
type input "Saj"
click at [696, 249] on div "Section name(Ar)   * Section name(Ar) *" at bounding box center [723, 227] width 297 height 54
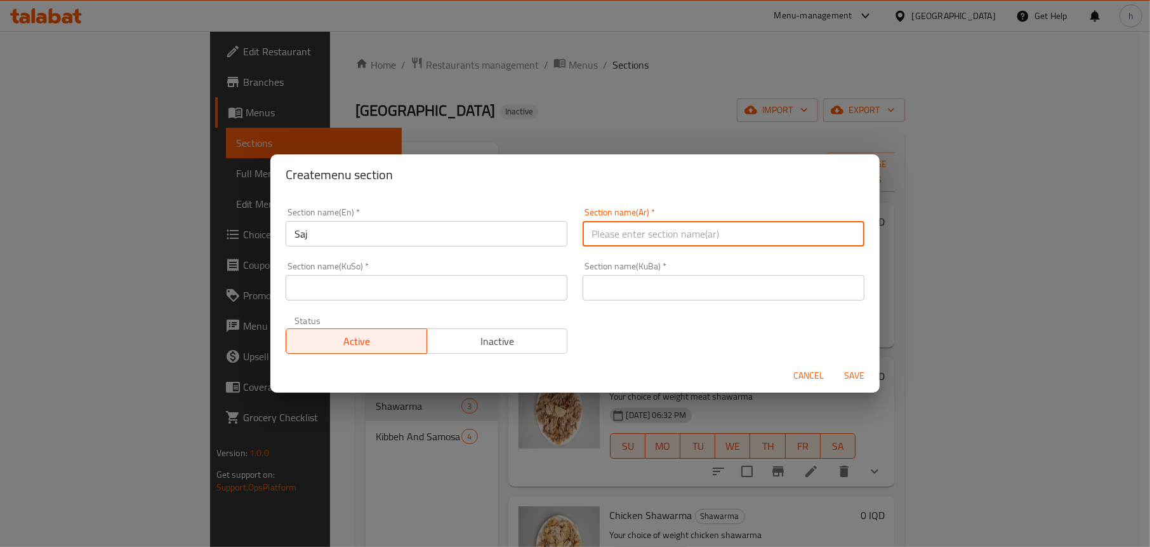
click at [694, 231] on input "text" at bounding box center [724, 233] width 282 height 25
type input "الصاج"
click at [460, 284] on input "text" at bounding box center [427, 287] width 282 height 25
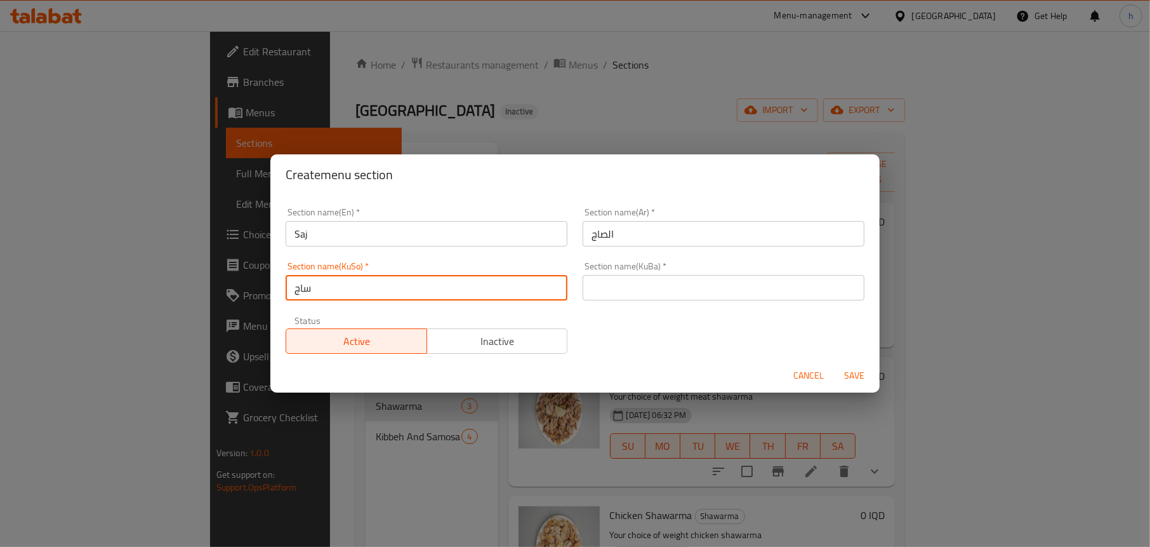
drag, startPoint x: 323, startPoint y: 282, endPoint x: 244, endPoint y: 282, distance: 78.7
click at [244, 282] on div "Create menu section Section name(En)   * Saj Section name(En) * Section name(Ar…" at bounding box center [575, 273] width 1150 height 547
type input "ساج"
click at [639, 288] on input "text" at bounding box center [724, 287] width 282 height 25
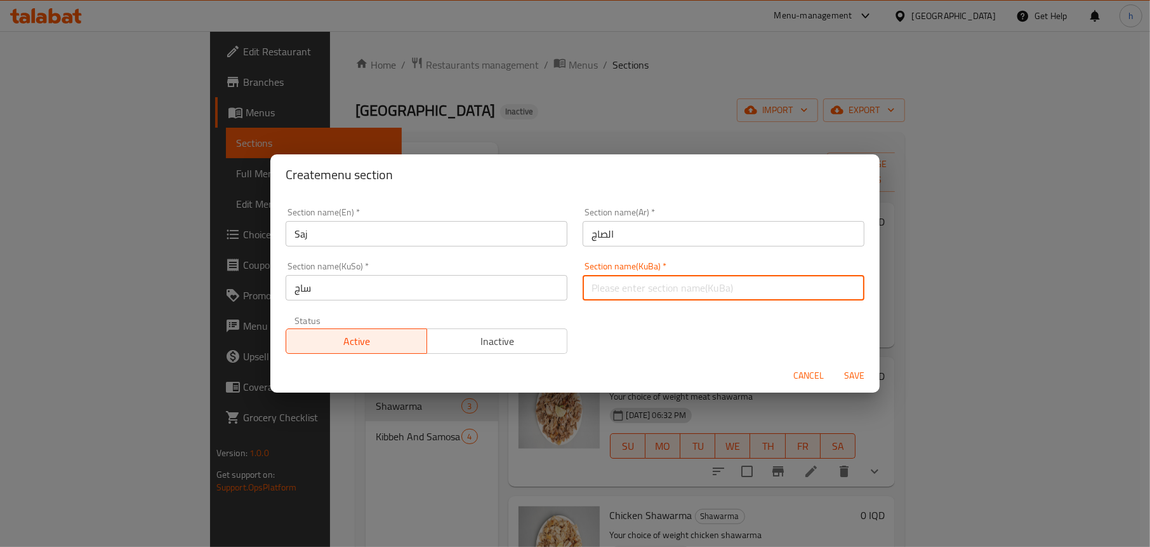
paste input "ساج"
type input "ساج"
click at [857, 368] on span "Save" at bounding box center [854, 376] width 30 height 16
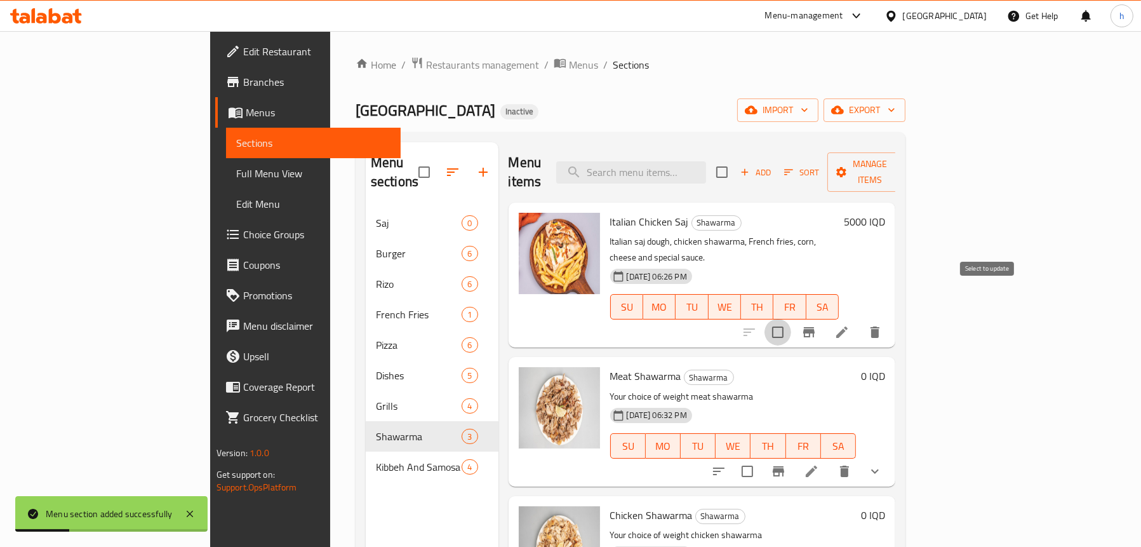
click at [791, 319] on input "checkbox" at bounding box center [777, 332] width 27 height 27
click at [902, 157] on span "Manage items" at bounding box center [869, 172] width 65 height 32
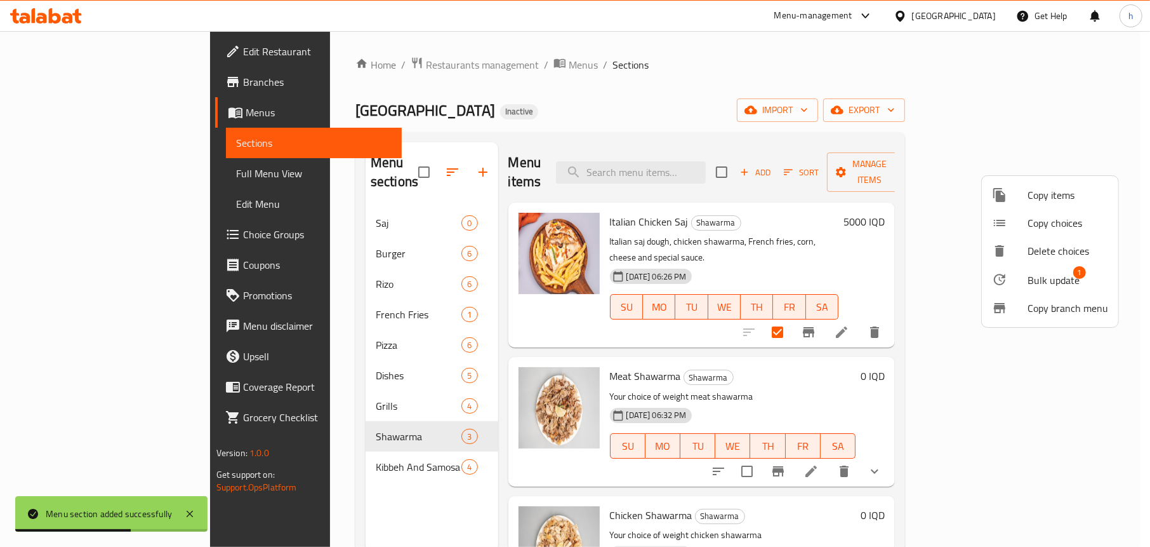
click at [1036, 276] on span "Bulk update" at bounding box center [1054, 279] width 52 height 15
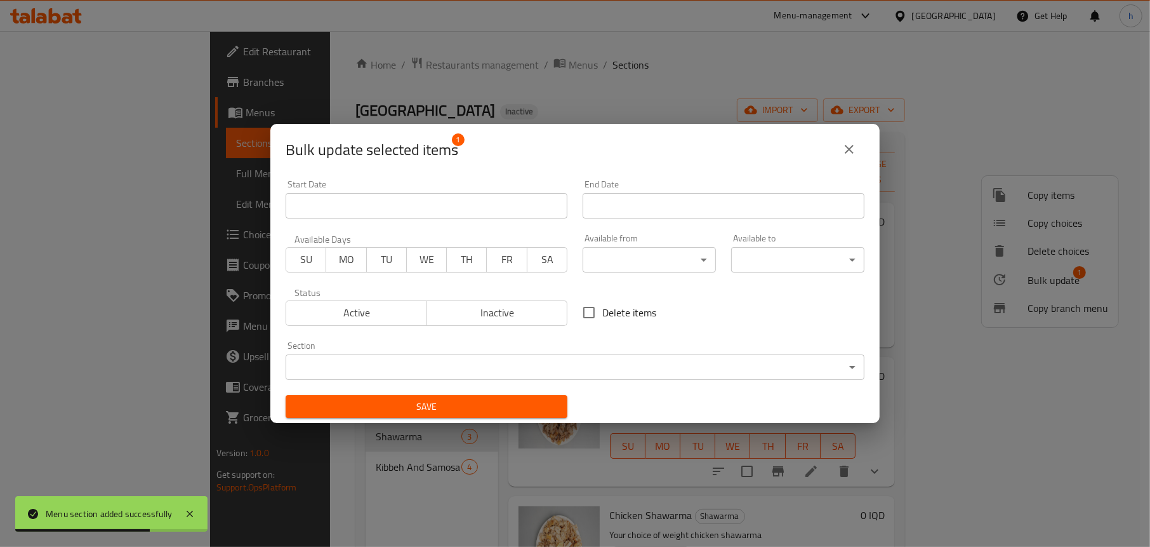
click at [387, 368] on body "Menu section added successfully ​ Menu-management [GEOGRAPHIC_DATA] Get Help h …" at bounding box center [575, 288] width 1150 height 515
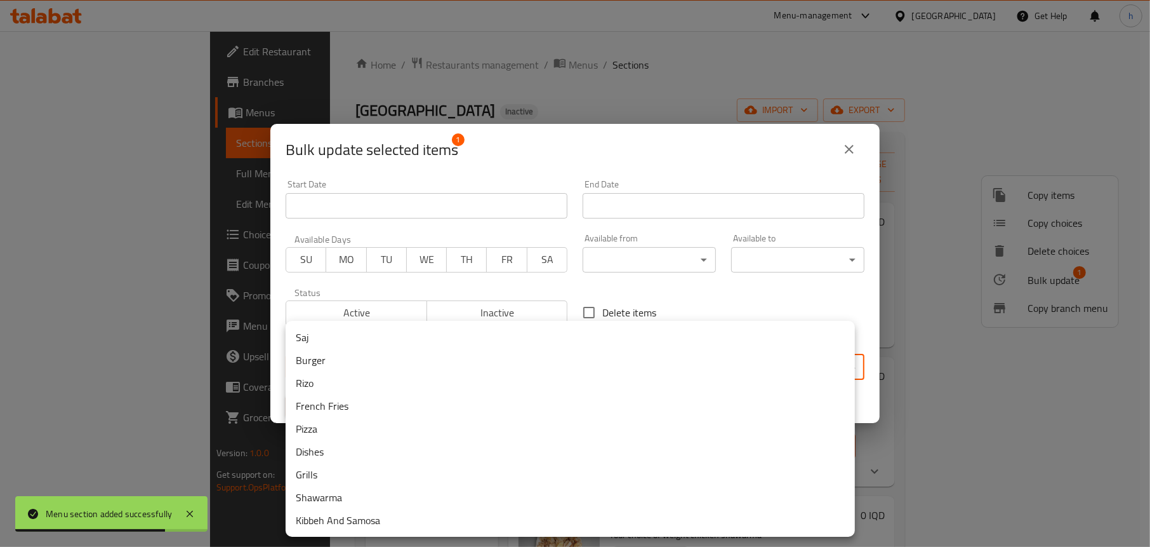
click at [337, 332] on li "Saj" at bounding box center [570, 337] width 569 height 23
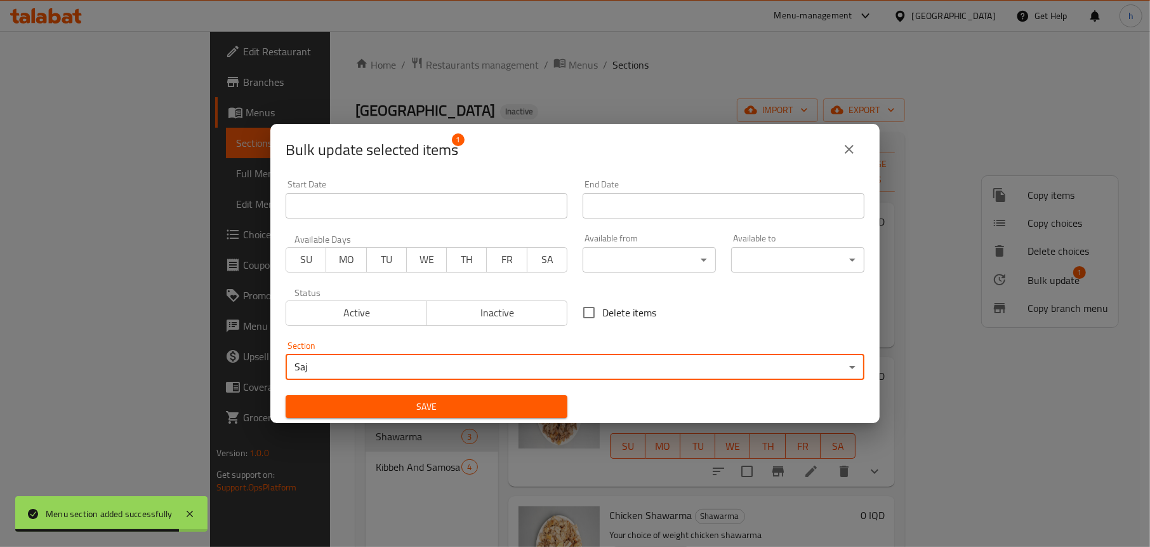
click at [391, 404] on span "Save" at bounding box center [427, 407] width 262 height 16
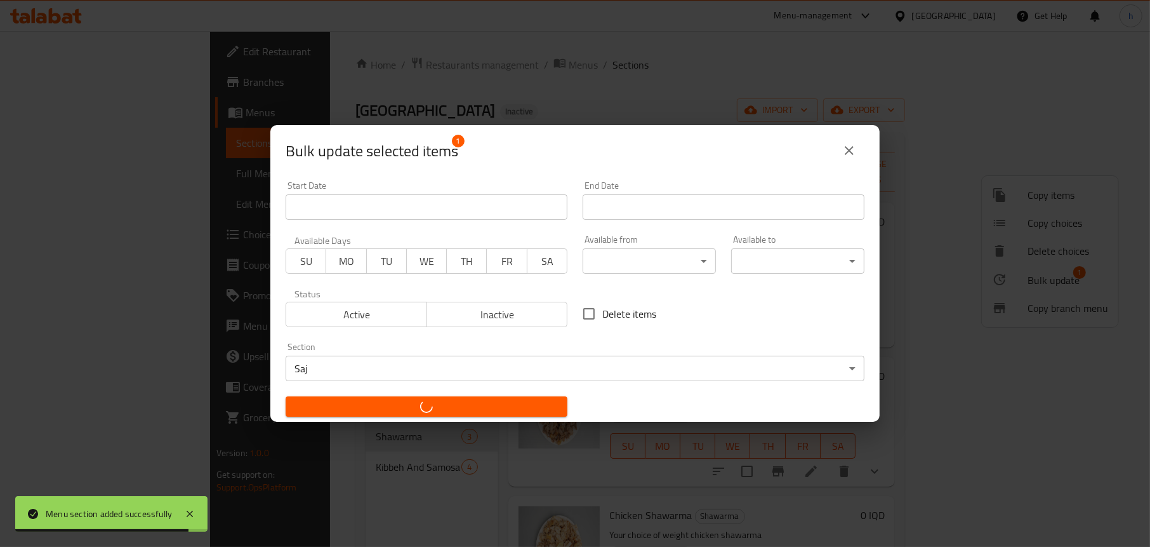
checkbox input "false"
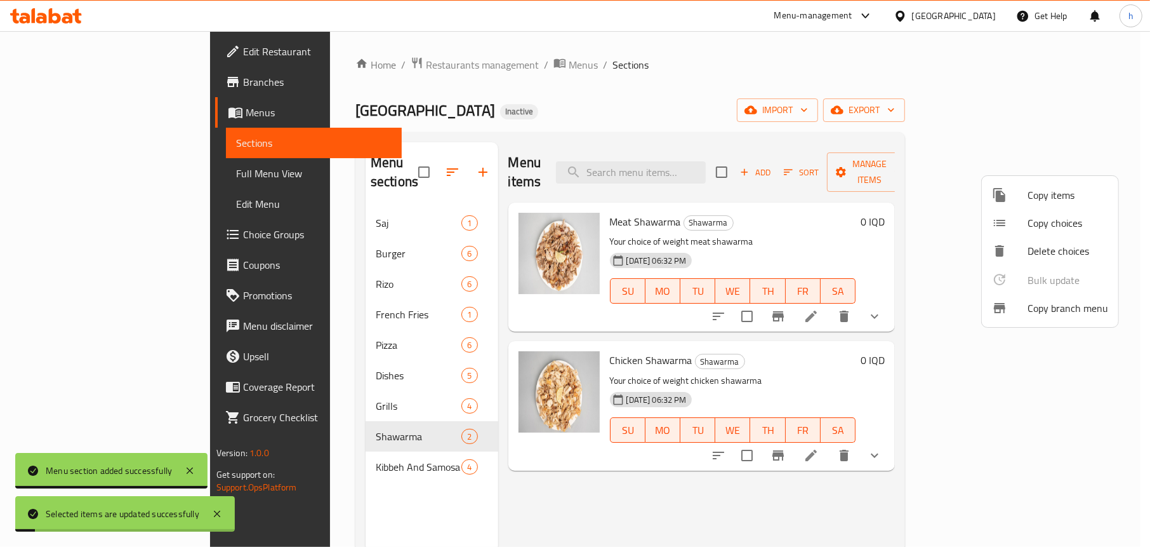
click at [586, 91] on div at bounding box center [575, 273] width 1150 height 547
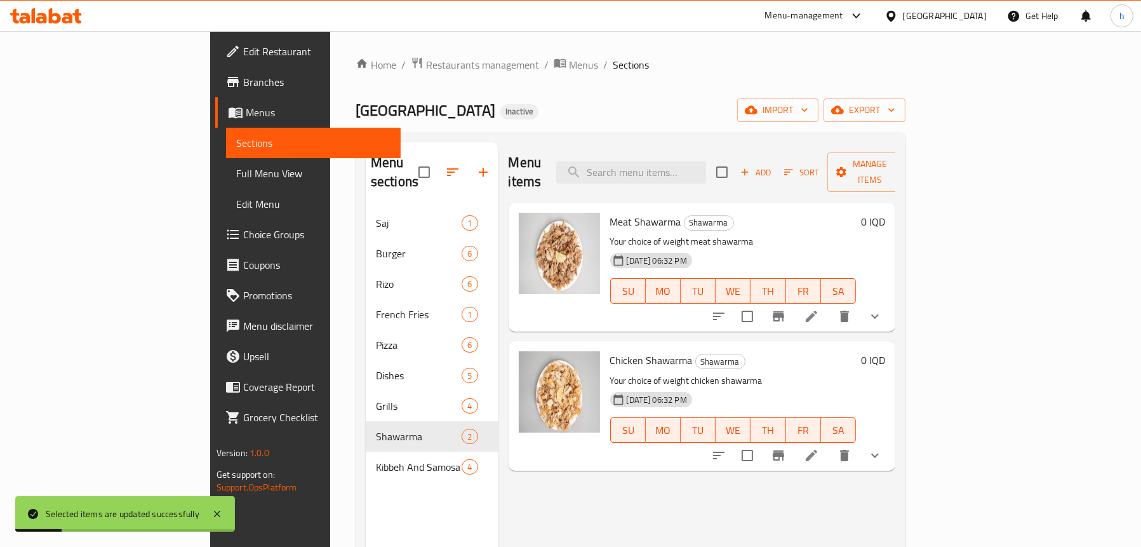
click at [236, 167] on span "Full Menu View" at bounding box center [313, 173] width 154 height 15
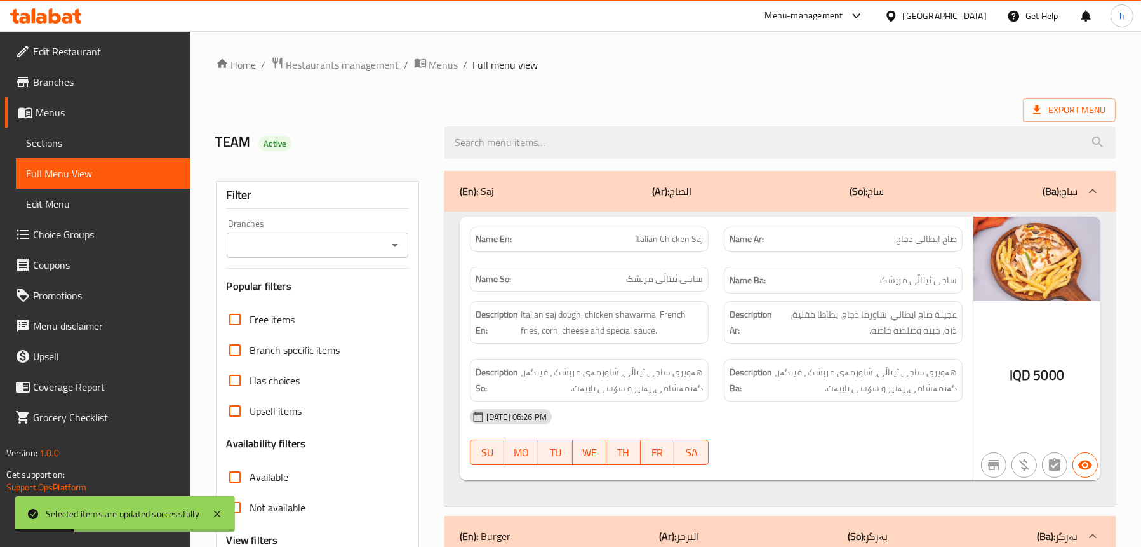
drag, startPoint x: 402, startPoint y: 238, endPoint x: 387, endPoint y: 255, distance: 22.0
click at [402, 238] on icon "Open" at bounding box center [394, 244] width 15 height 15
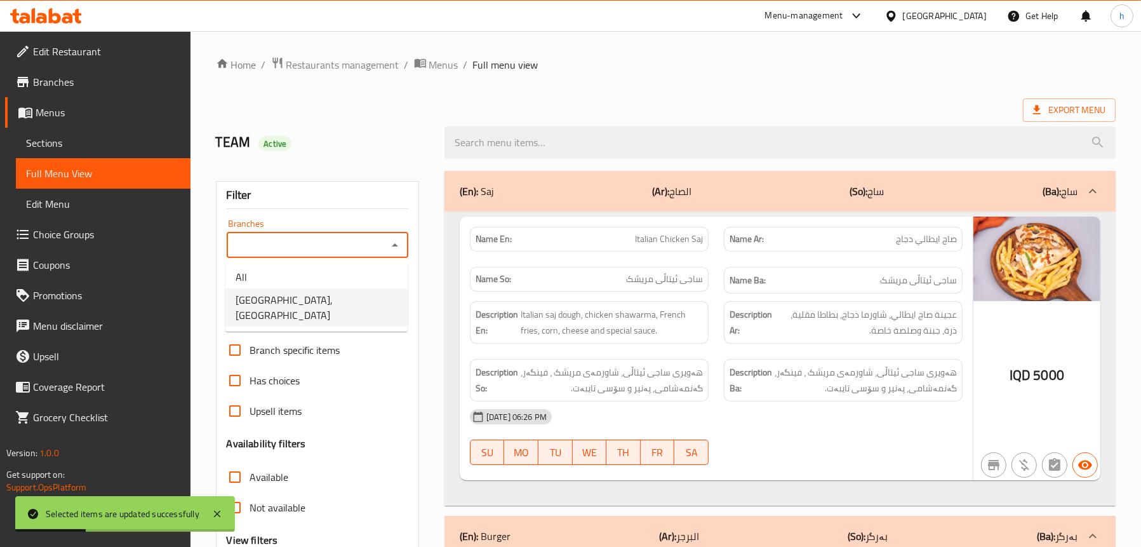
click at [326, 295] on span "[GEOGRAPHIC_DATA], [GEOGRAPHIC_DATA]" at bounding box center [316, 307] width 162 height 30
type input "[GEOGRAPHIC_DATA], [GEOGRAPHIC_DATA]"
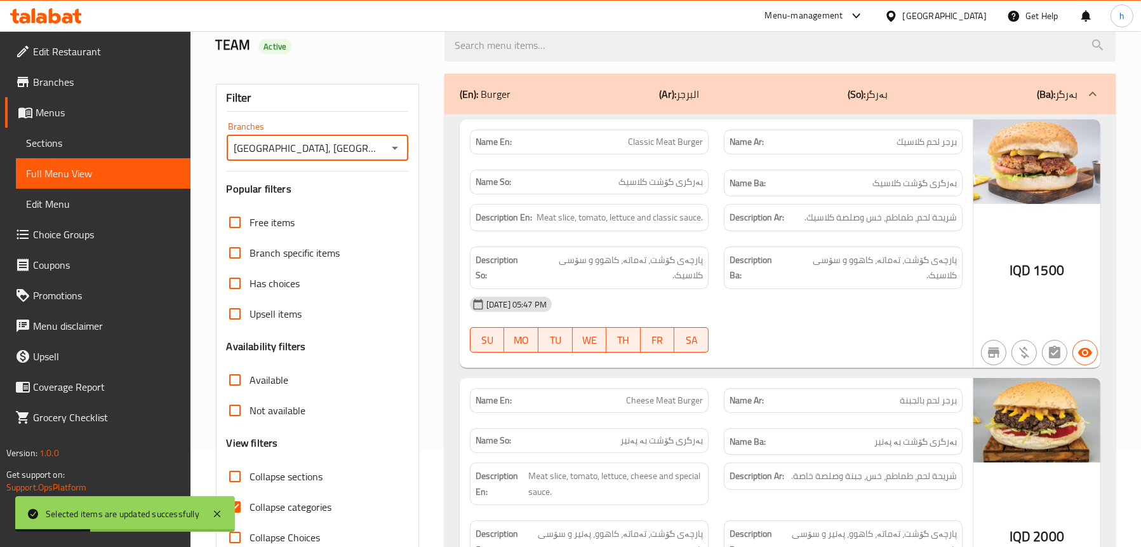
scroll to position [254, 0]
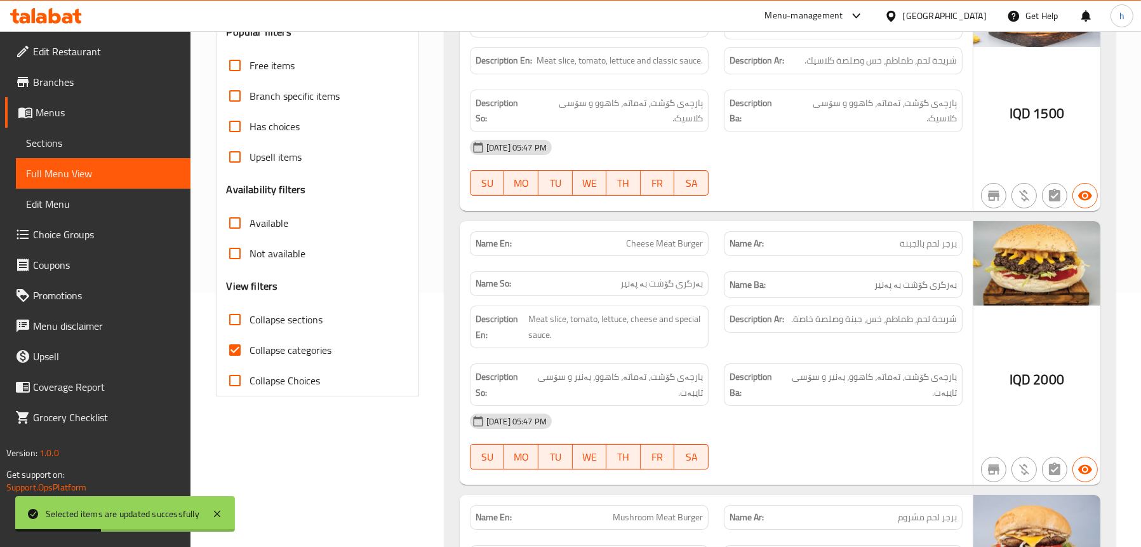
click at [276, 349] on span "Collapse categories" at bounding box center [291, 349] width 82 height 15
click at [250, 349] on input "Collapse categories" at bounding box center [235, 350] width 30 height 30
checkbox input "false"
click at [273, 319] on span "Collapse sections" at bounding box center [286, 319] width 73 height 15
click at [250, 319] on input "Collapse sections" at bounding box center [235, 319] width 30 height 30
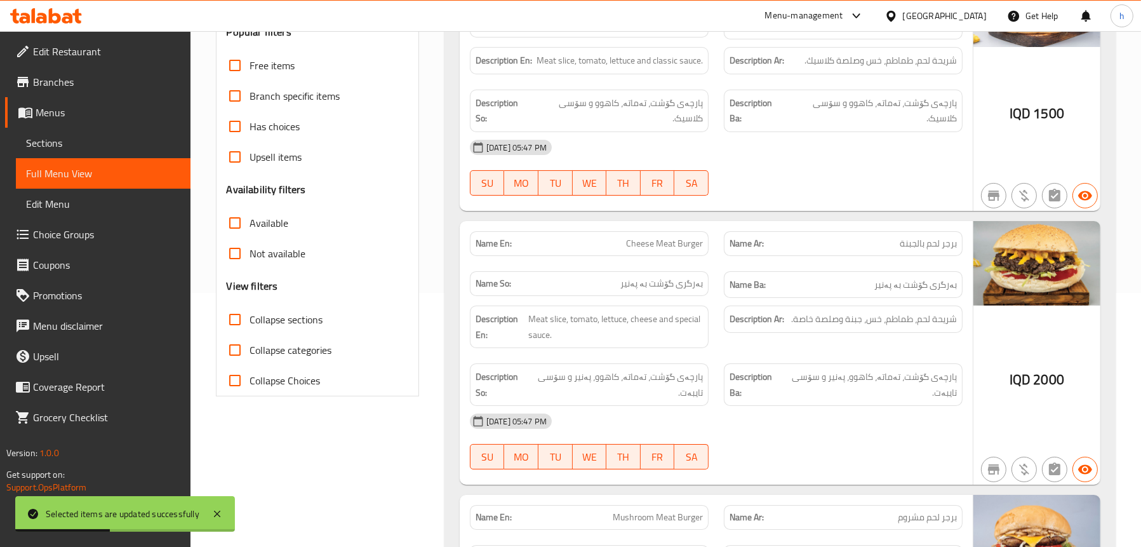
checkbox input "true"
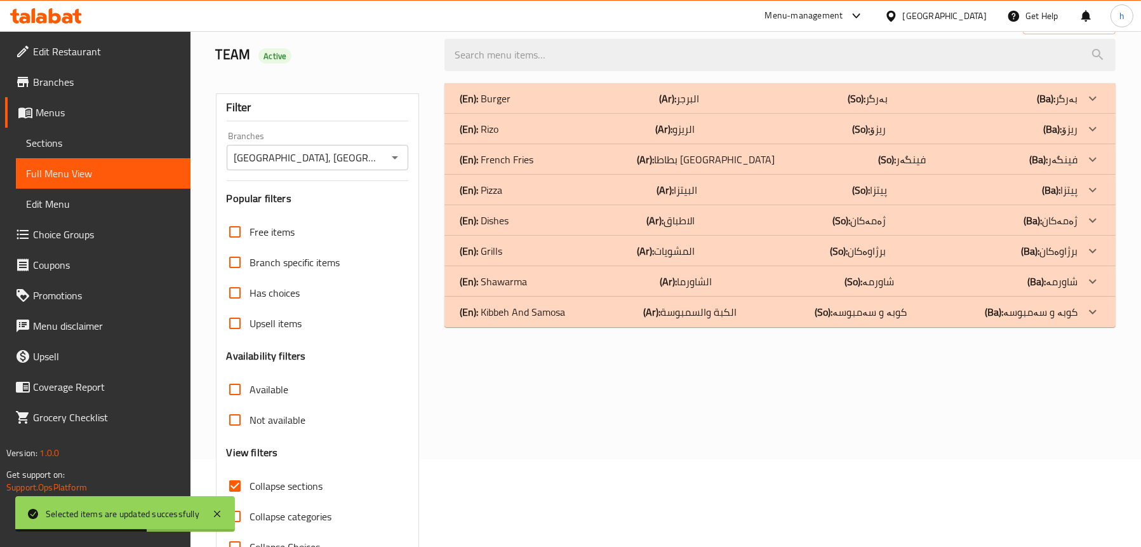
scroll to position [65, 0]
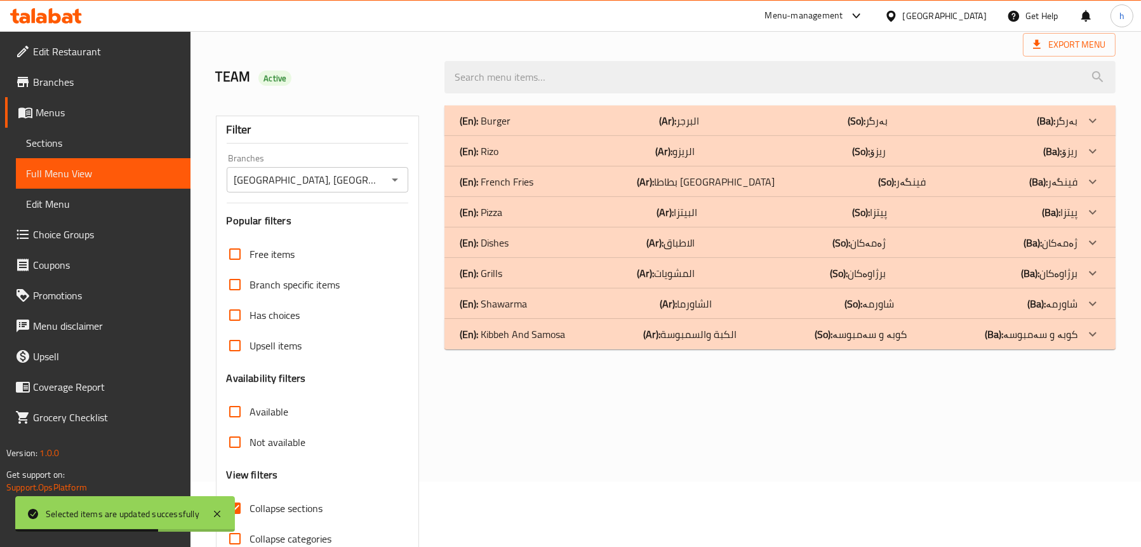
click at [514, 143] on div "(En): [PERSON_NAME] (Ar): الريزو (So): ریزۆ (Ba): ریزۆ" at bounding box center [769, 150] width 618 height 15
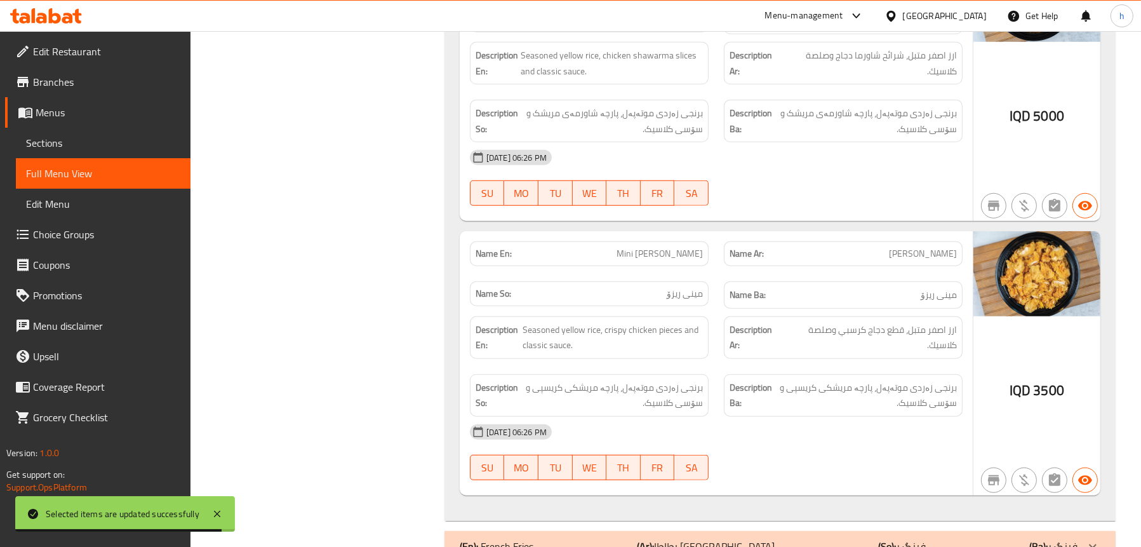
click at [76, 147] on span "Sections" at bounding box center [103, 142] width 154 height 15
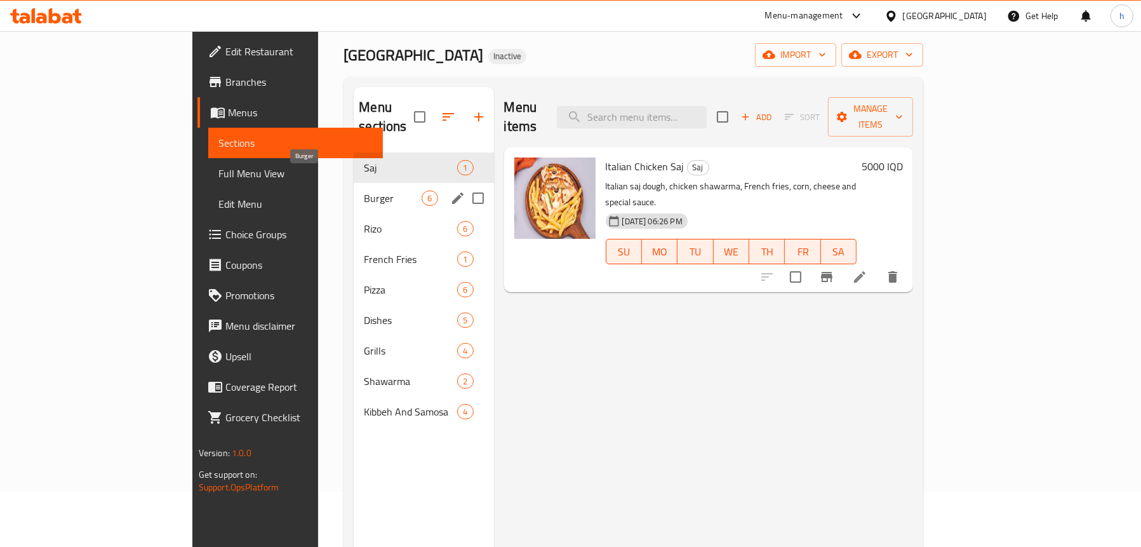
scroll to position [51, 0]
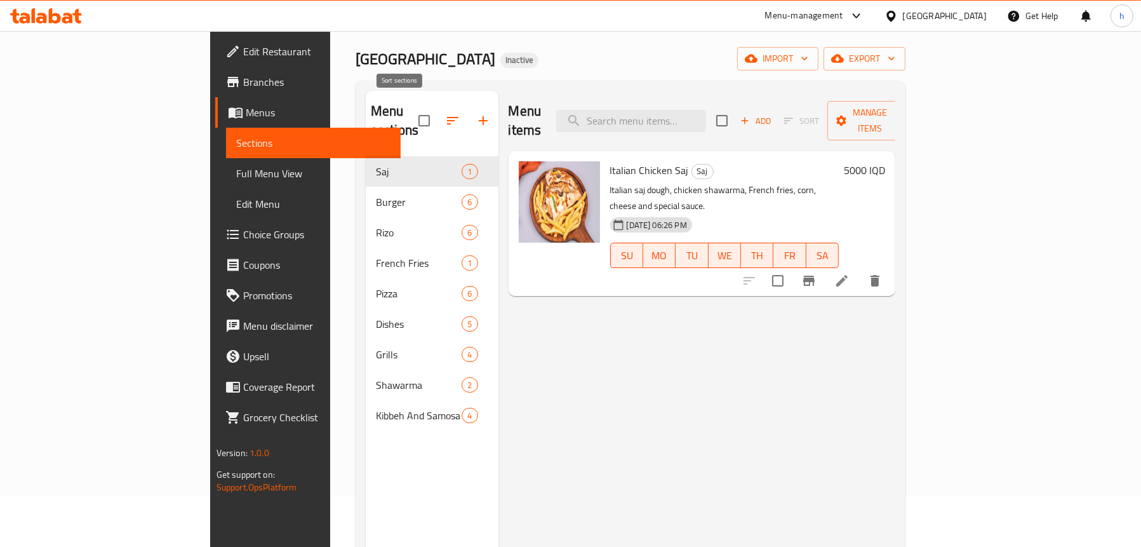
click at [437, 110] on button "button" at bounding box center [452, 120] width 30 height 30
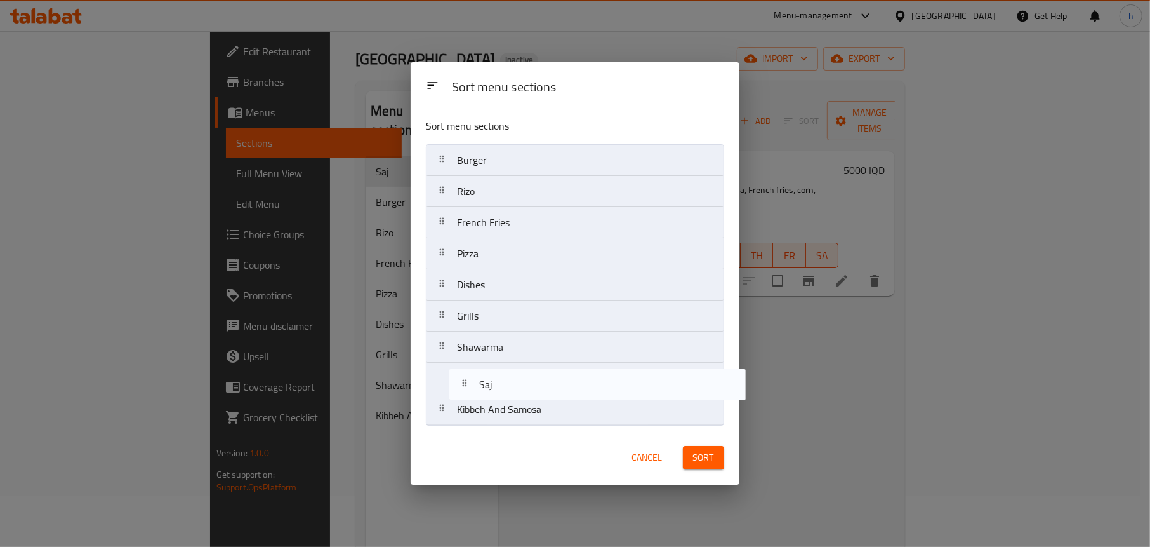
drag, startPoint x: 480, startPoint y: 170, endPoint x: 503, endPoint y: 399, distance: 229.7
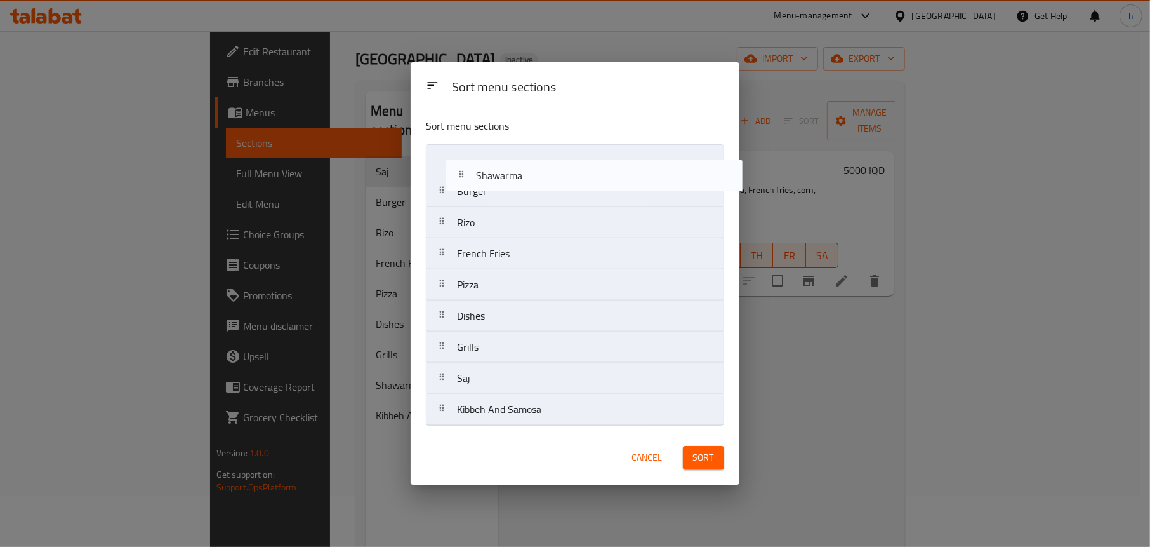
click at [514, 173] on nav "Burger Rizo French Fries Pizza Dishes Grills Shawarma Saj Kibbeh And Samosa" at bounding box center [575, 284] width 298 height 281
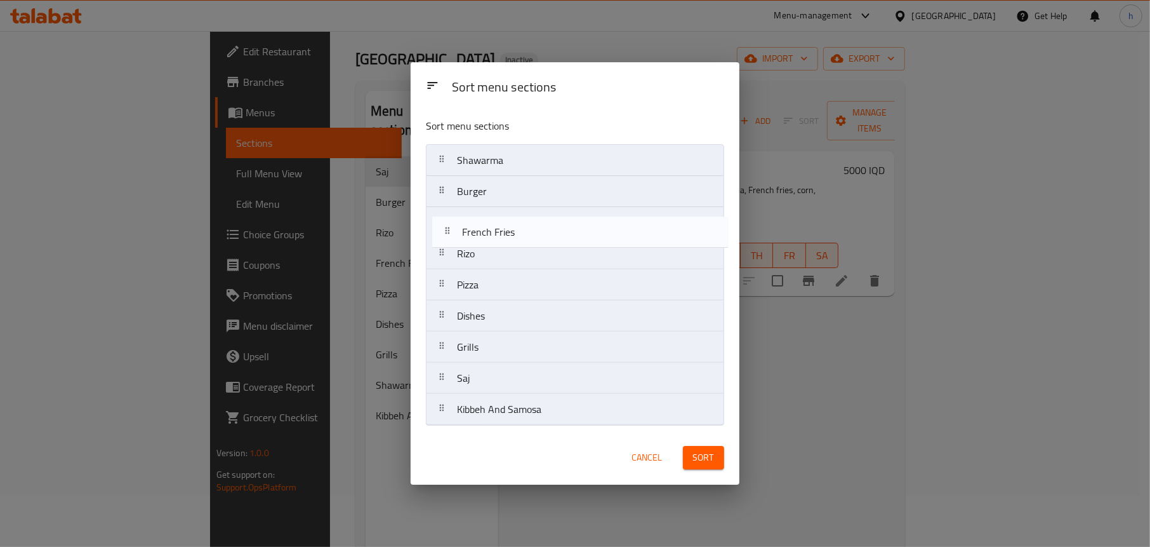
drag, startPoint x: 493, startPoint y: 259, endPoint x: 502, endPoint y: 230, distance: 30.5
click at [502, 230] on nav "Shawarma Burger Rizo French Fries Pizza Dishes Grills Saj Kibbeh And Samosa" at bounding box center [575, 284] width 298 height 281
drag, startPoint x: 483, startPoint y: 296, endPoint x: 494, endPoint y: 227, distance: 70.1
click at [494, 227] on nav "Shawarma Burger French Fries Rizo Pizza Dishes Grills Saj Kibbeh And Samosa" at bounding box center [575, 284] width 298 height 281
drag, startPoint x: 481, startPoint y: 318, endPoint x: 501, endPoint y: 249, distance: 71.5
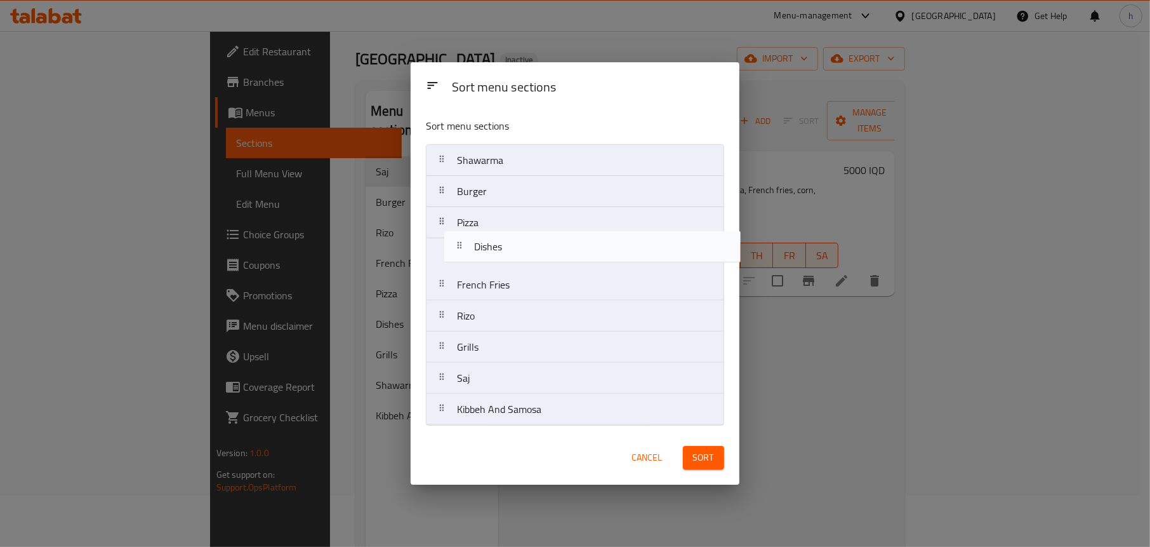
click at [501, 249] on nav "Shawarma Burger Pizza French Fries Rizo Dishes Grills Saj Kibbeh And Samosa" at bounding box center [575, 284] width 298 height 281
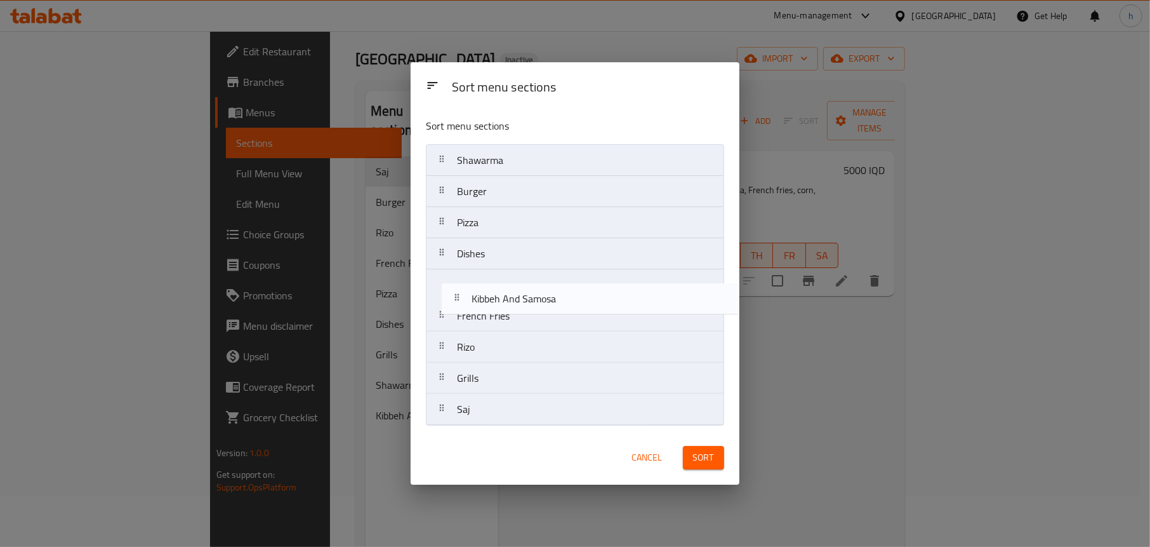
drag, startPoint x: 484, startPoint y: 418, endPoint x: 508, endPoint y: 289, distance: 131.1
click at [508, 289] on nav "Shawarma Burger Pizza Dishes French Fries Rizo Grills Saj Kibbeh And Samosa" at bounding box center [575, 284] width 298 height 281
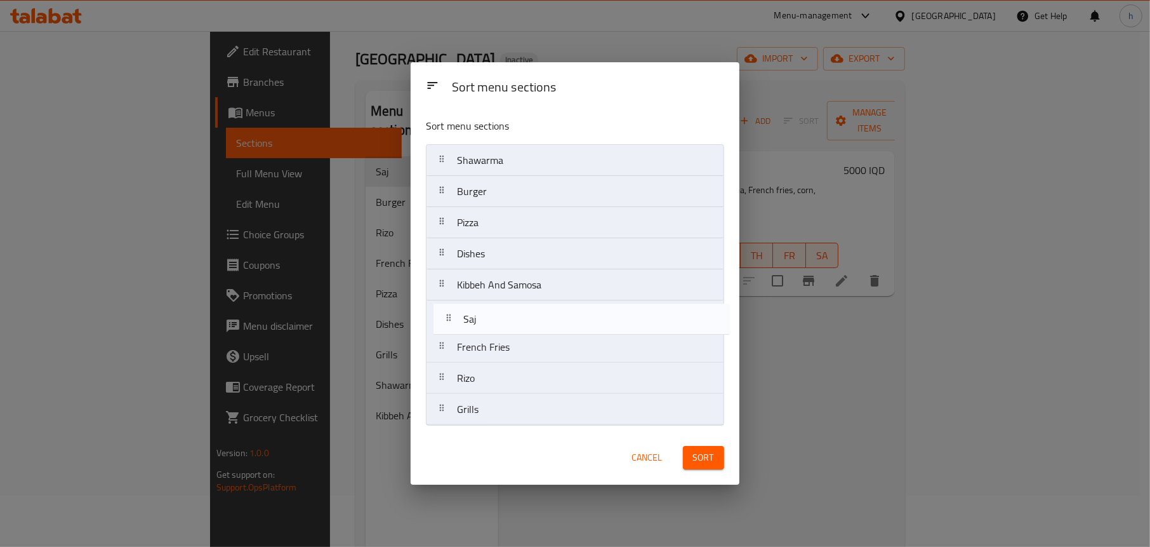
drag, startPoint x: 477, startPoint y: 403, endPoint x: 484, endPoint y: 307, distance: 96.2
click at [484, 307] on nav "Shawarma Burger Pizza Dishes Kibbeh And Samosa French Fries Rizo Grills Saj" at bounding box center [575, 284] width 298 height 281
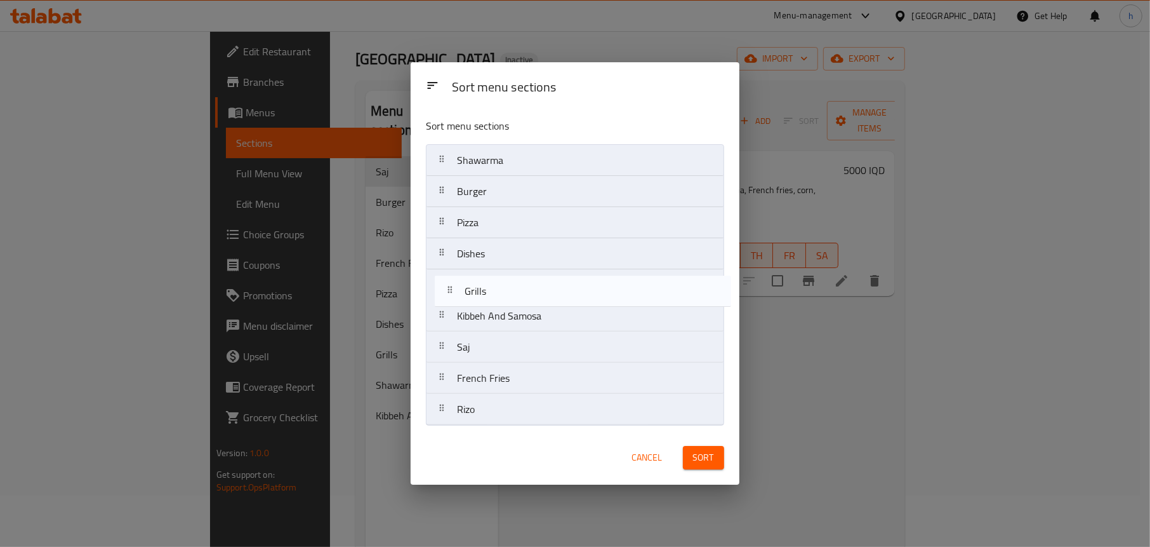
drag, startPoint x: 487, startPoint y: 413, endPoint x: 495, endPoint y: 279, distance: 134.2
click at [495, 279] on nav "Shawarma Burger Pizza Dishes Kibbeh And Samosa Saj French Fries Rizo Grills" at bounding box center [575, 284] width 298 height 281
drag, startPoint x: 475, startPoint y: 283, endPoint x: 488, endPoint y: 262, distance: 25.0
click at [488, 262] on nav "Shawarma Burger Pizza Dishes Grills Kibbeh And Samosa Saj French Fries Rizo" at bounding box center [575, 284] width 298 height 281
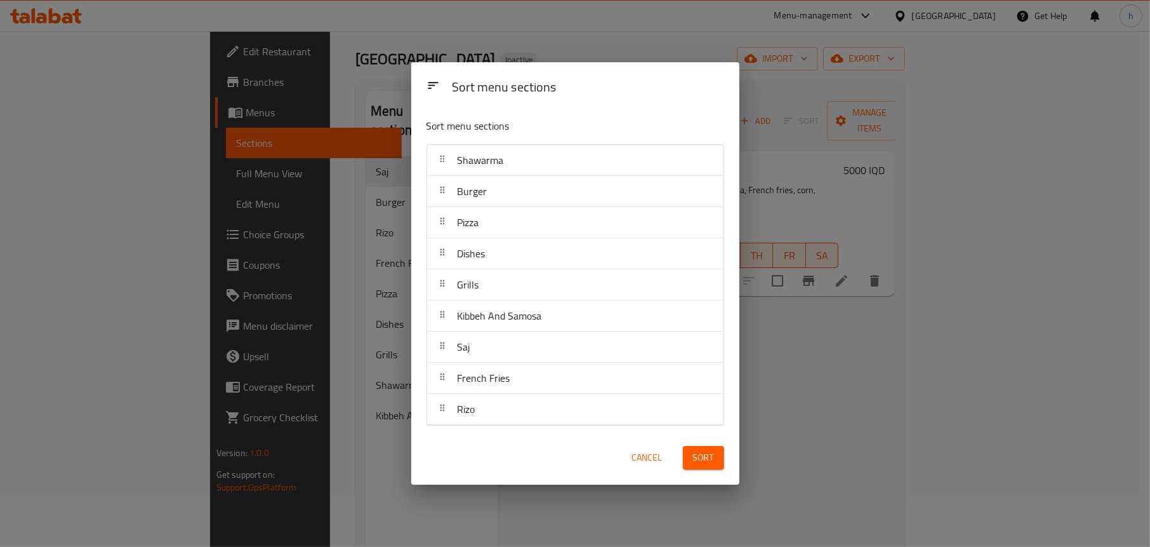
click at [686, 461] on button "Sort" at bounding box center [703, 457] width 41 height 23
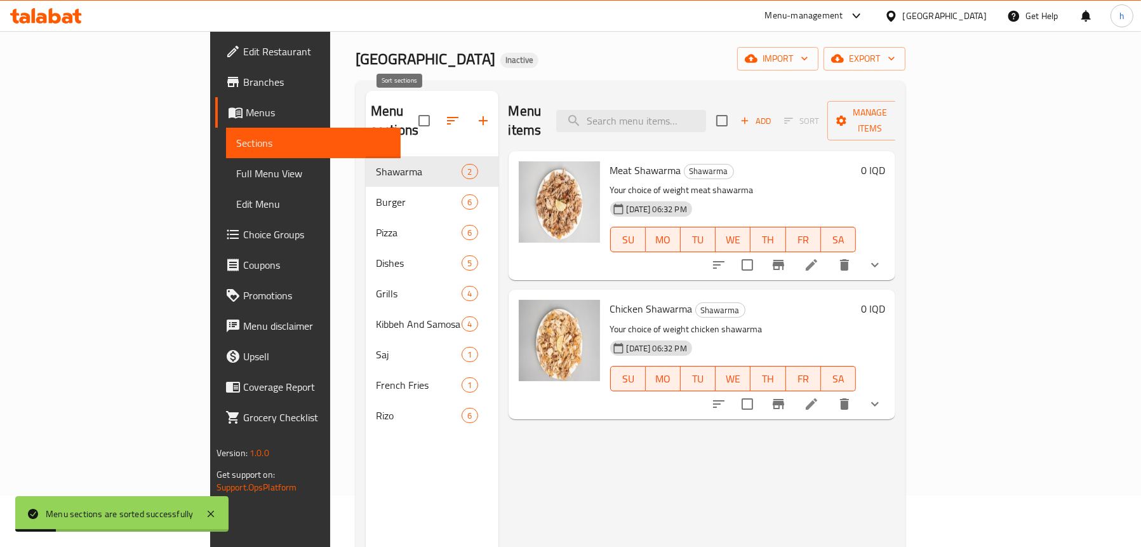
click at [445, 114] on icon "button" at bounding box center [452, 120] width 15 height 15
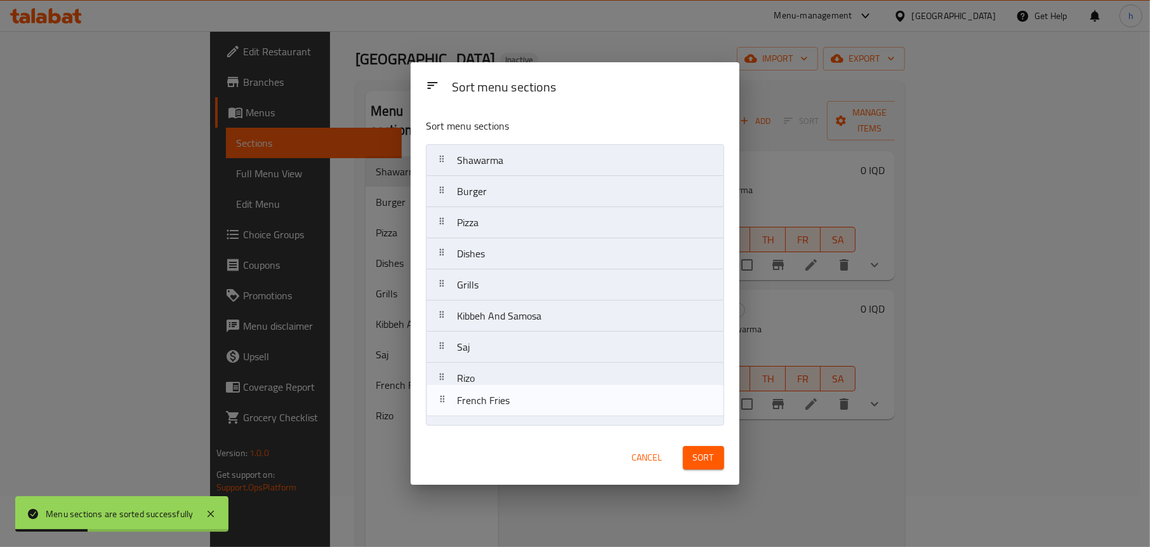
drag, startPoint x: 468, startPoint y: 378, endPoint x: 476, endPoint y: 421, distance: 43.8
click at [469, 409] on nav "Shawarma Burger Pizza Dishes Grills Kibbeh And Samosa Saj French Fries Rizo" at bounding box center [575, 284] width 298 height 281
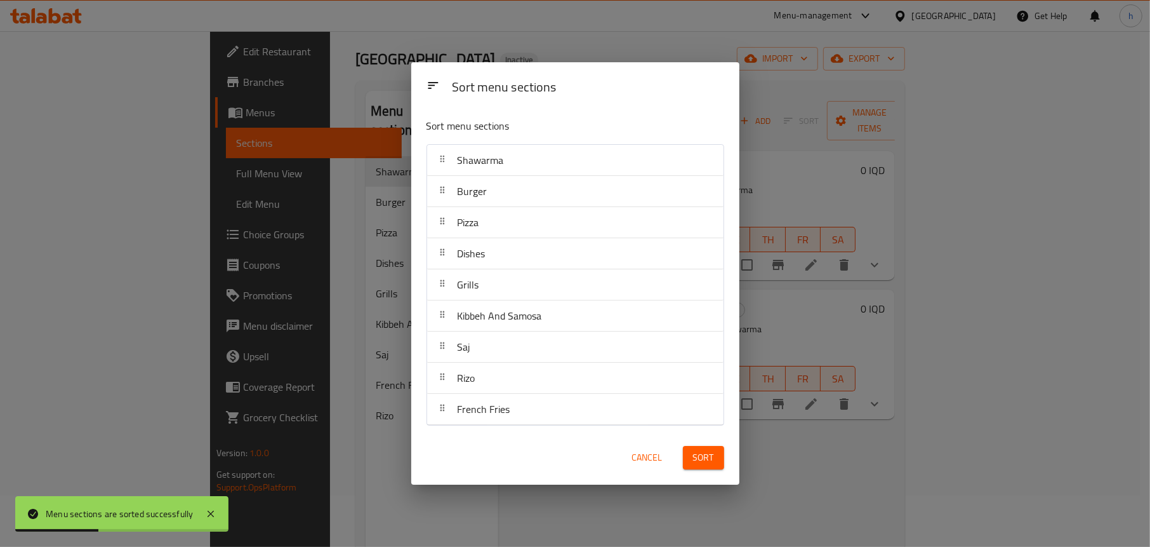
click at [698, 453] on span "Sort" at bounding box center [703, 457] width 21 height 16
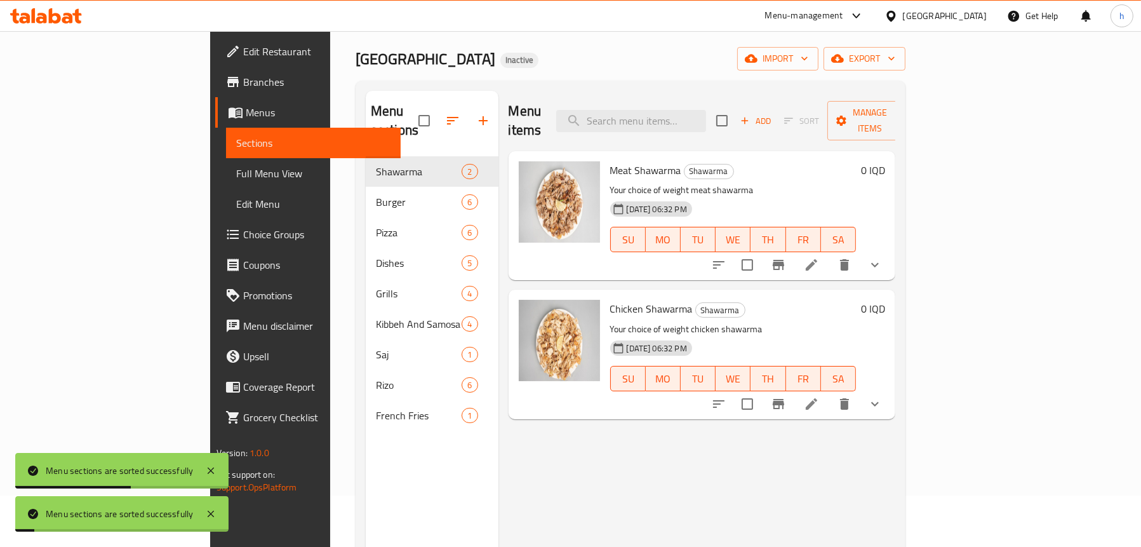
click at [226, 182] on link "Full Menu View" at bounding box center [313, 173] width 175 height 30
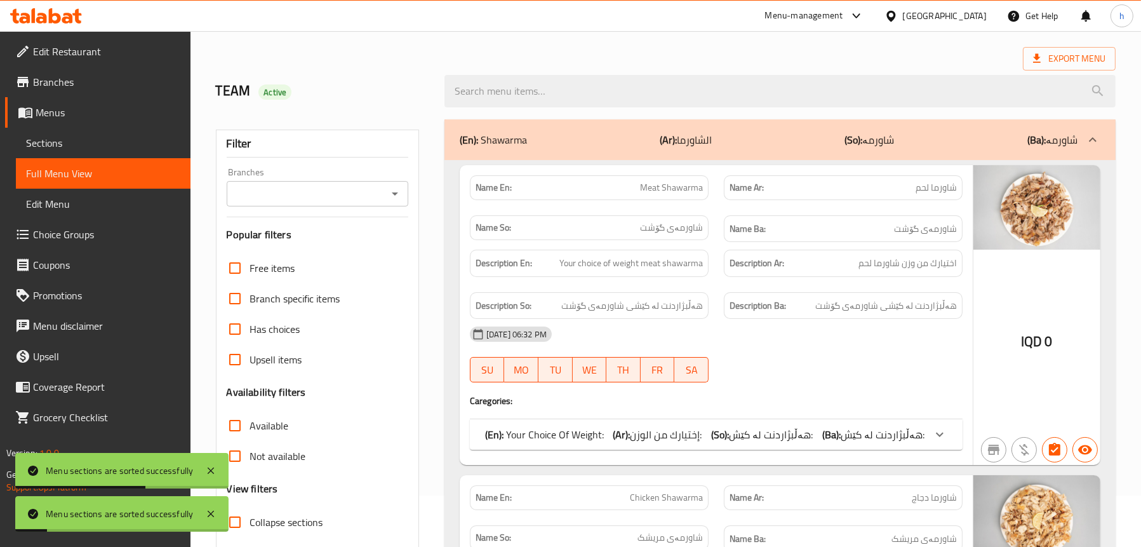
click at [397, 193] on icon "Open" at bounding box center [394, 193] width 15 height 15
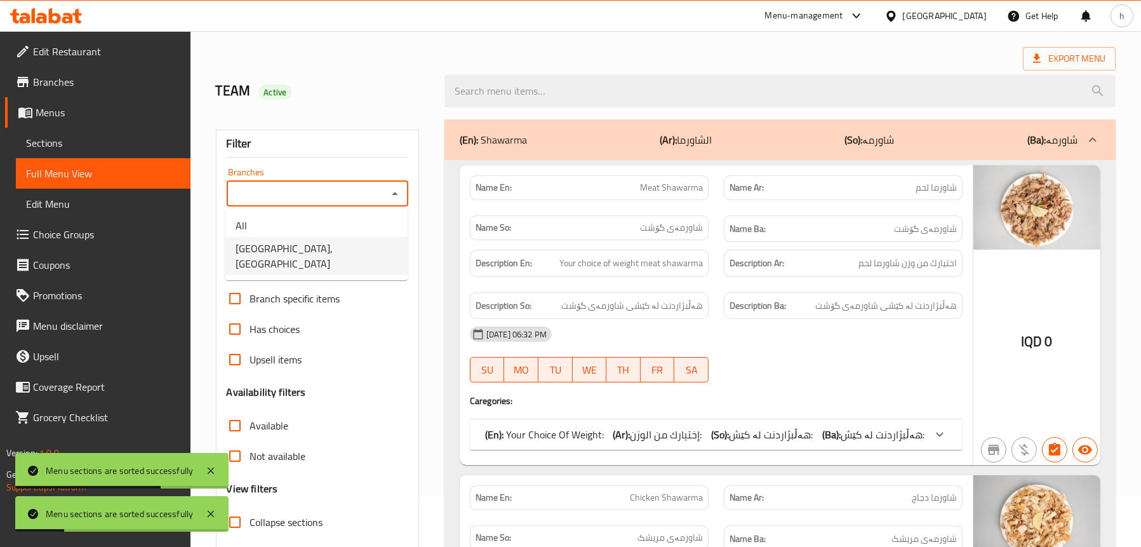
click at [345, 255] on span "[GEOGRAPHIC_DATA], [GEOGRAPHIC_DATA]" at bounding box center [316, 256] width 162 height 30
type input "[GEOGRAPHIC_DATA], [GEOGRAPHIC_DATA]"
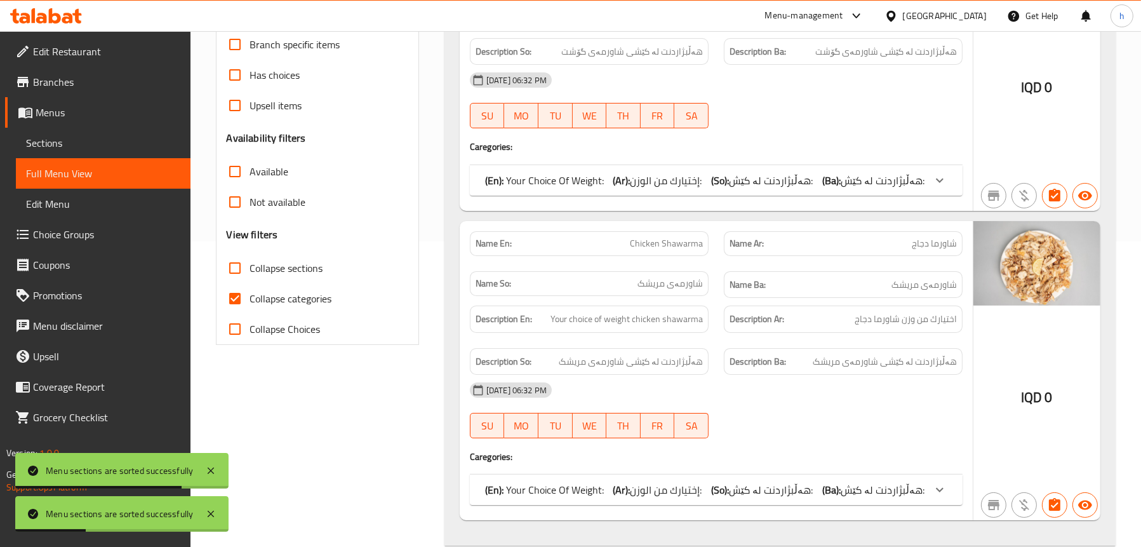
click at [272, 260] on span "Collapse sections" at bounding box center [286, 267] width 73 height 15
click at [250, 260] on input "Collapse sections" at bounding box center [235, 268] width 30 height 30
checkbox input "true"
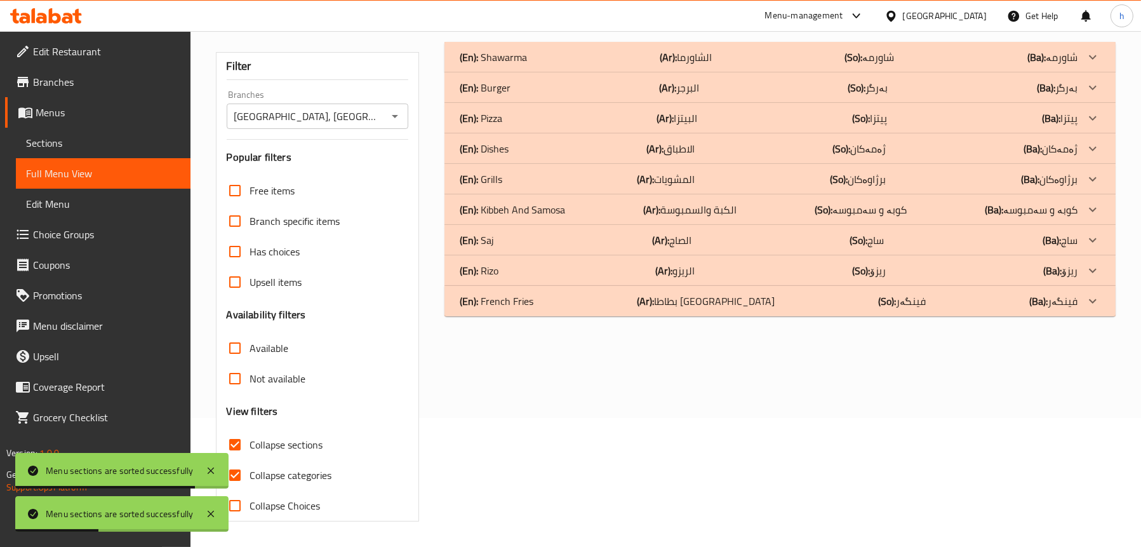
scroll to position [129, 0]
click at [500, 112] on p "(En): Pizza" at bounding box center [481, 117] width 43 height 15
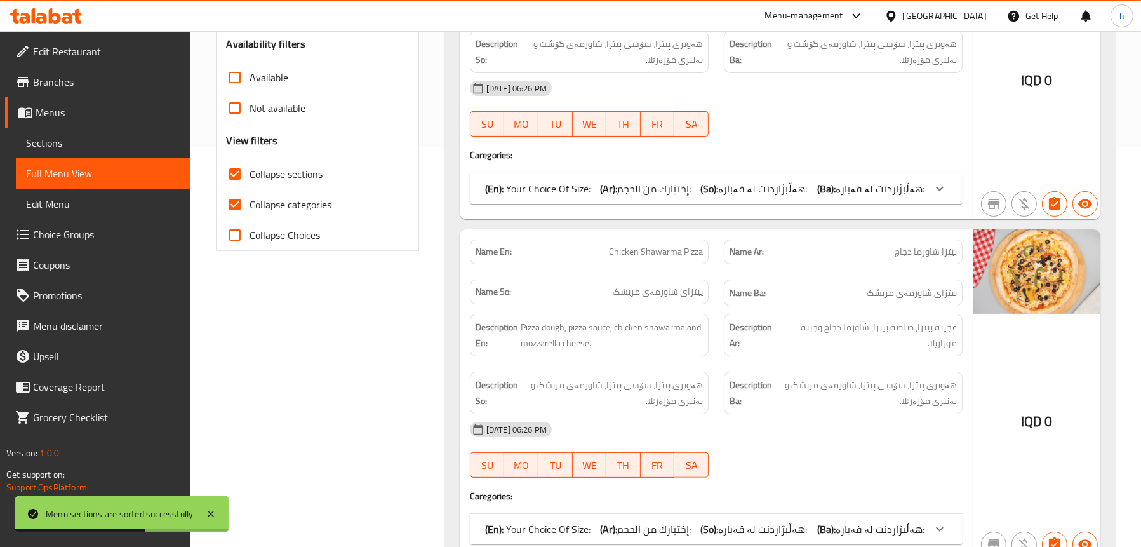
scroll to position [256, 0]
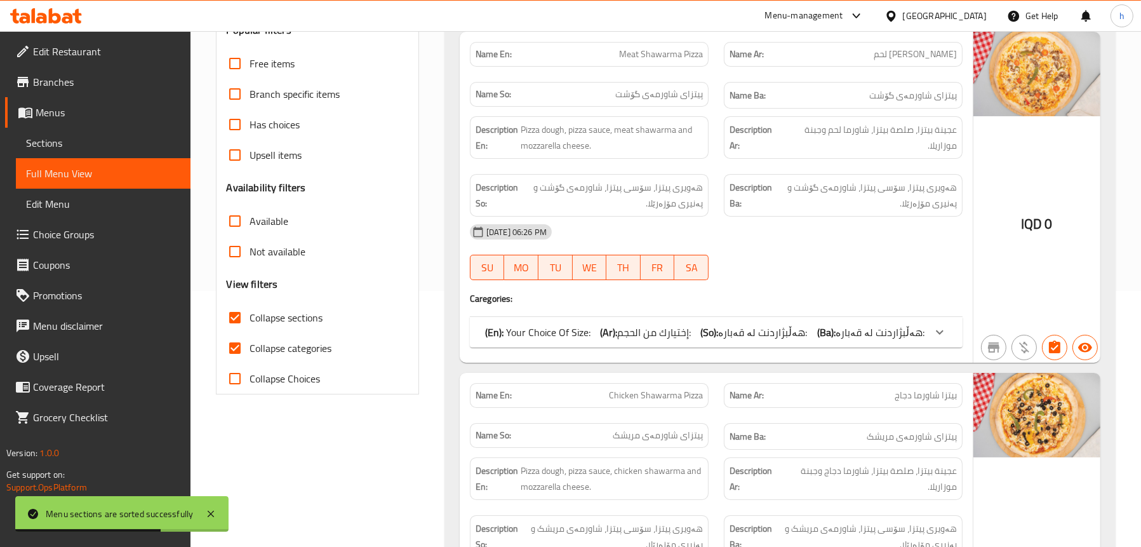
click at [310, 347] on span "Collapse categories" at bounding box center [291, 347] width 82 height 15
click at [250, 347] on input "Collapse categories" at bounding box center [235, 348] width 30 height 30
checkbox input "false"
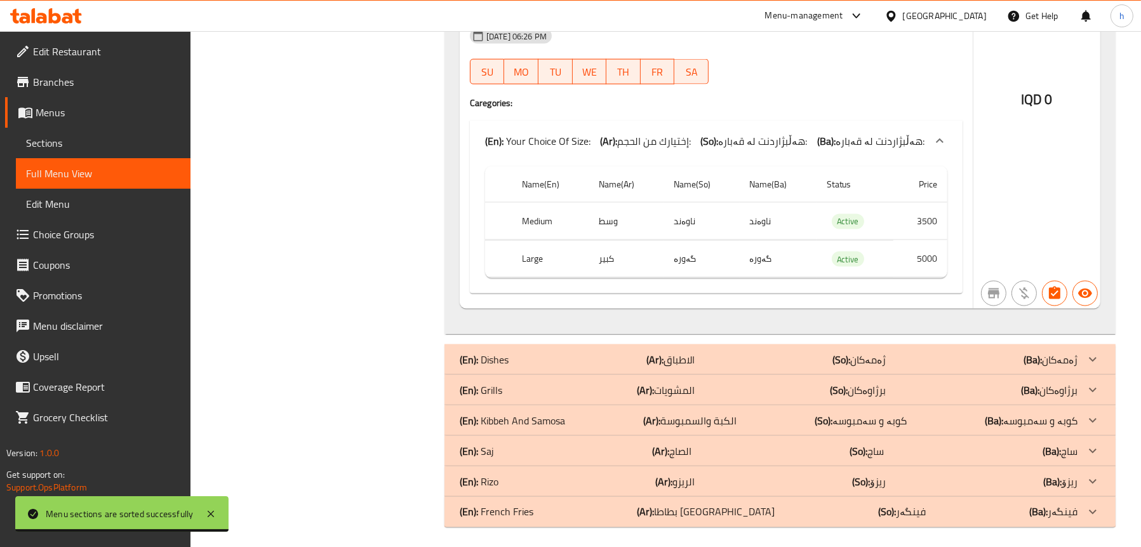
scroll to position [2868, 0]
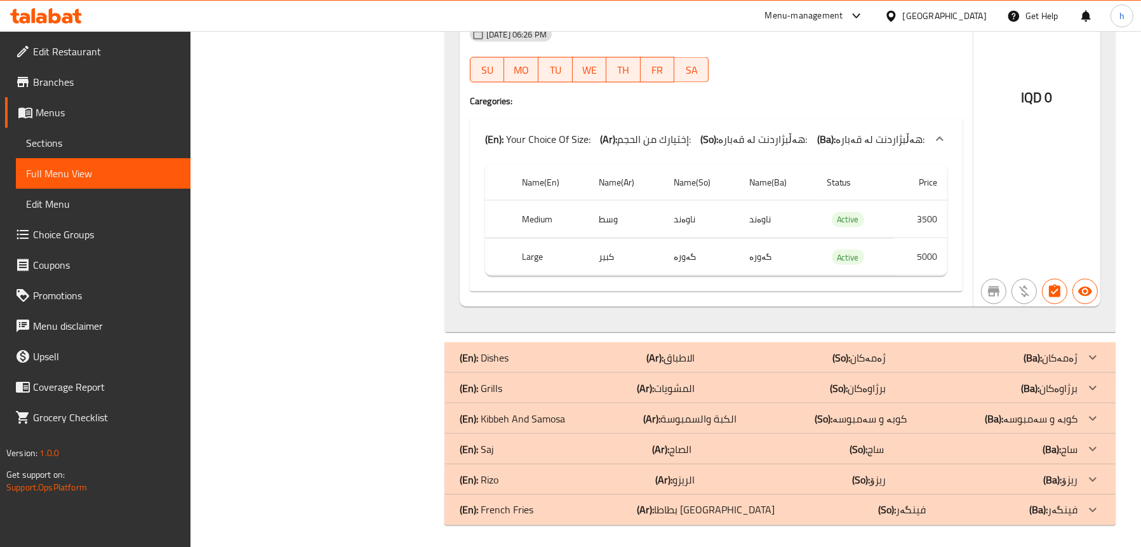
click at [486, 388] on p "(En): Grills" at bounding box center [481, 387] width 43 height 15
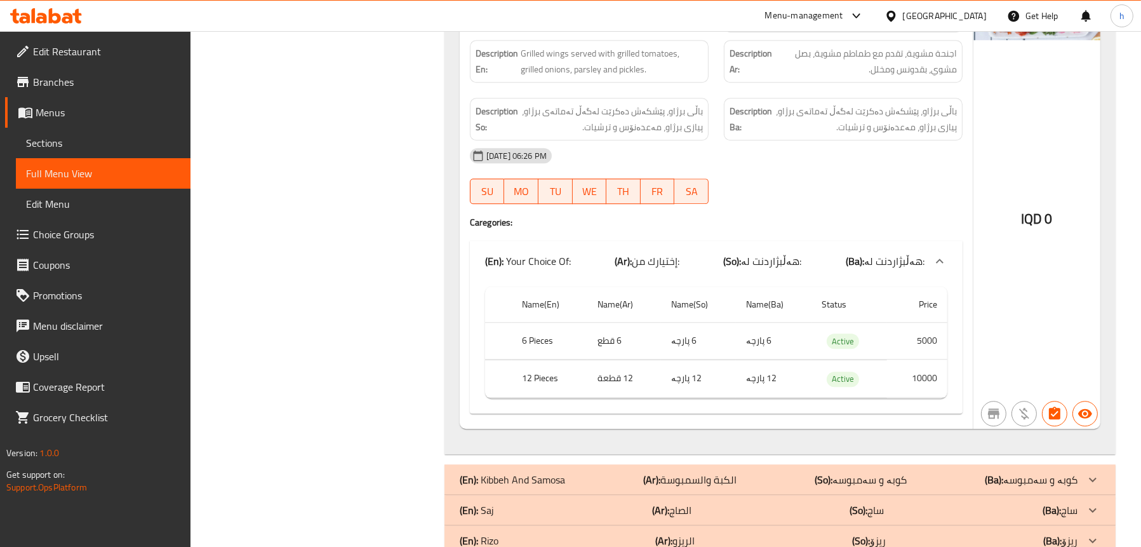
scroll to position [4961, 0]
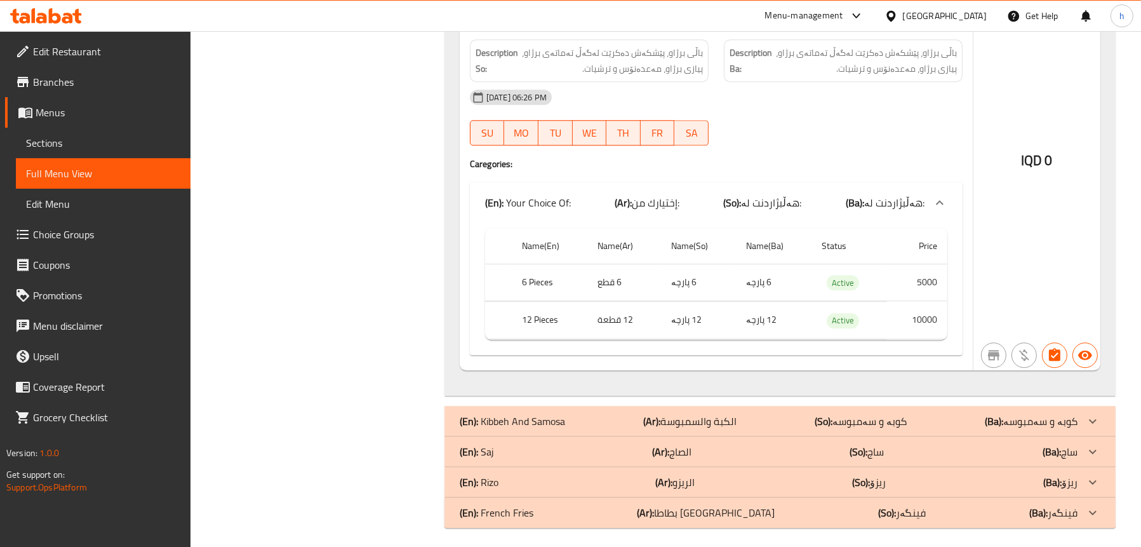
click at [513, 413] on p "(En): Kibbeh And Samosa" at bounding box center [512, 420] width 105 height 15
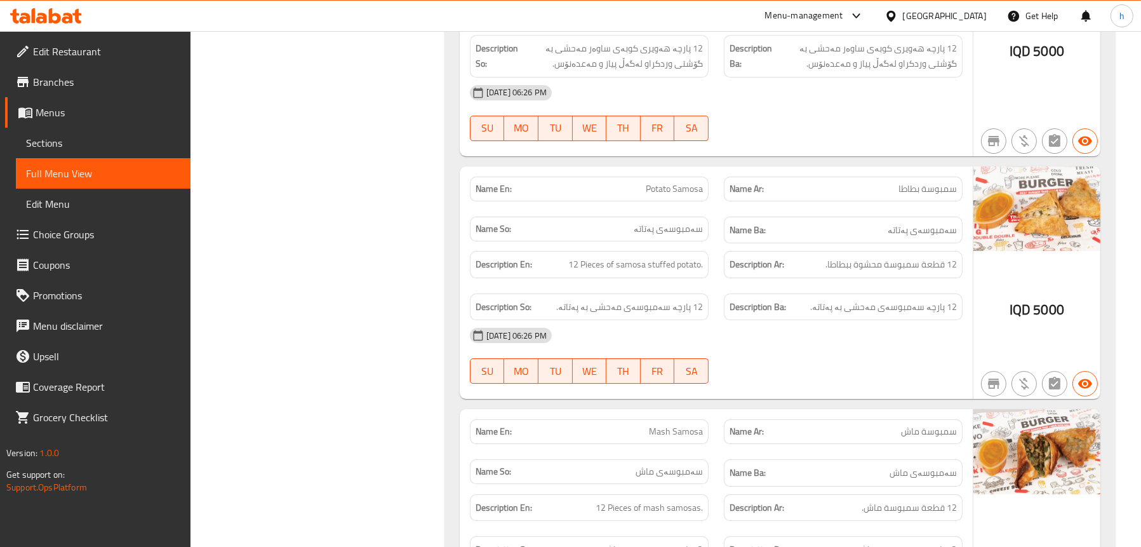
scroll to position [6065, 0]
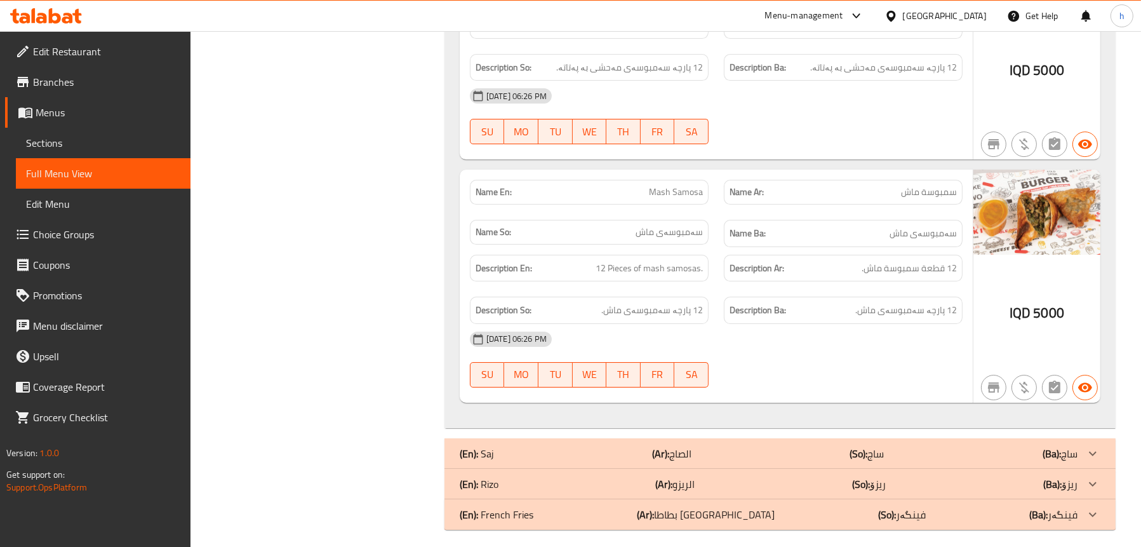
click at [489, 476] on p "(En): [PERSON_NAME]" at bounding box center [479, 483] width 39 height 15
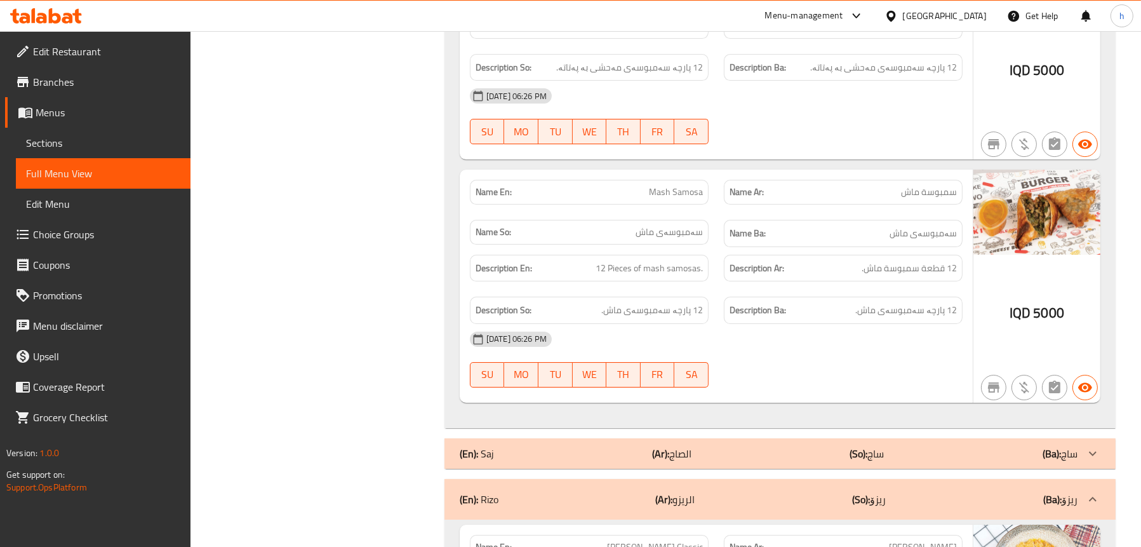
click at [488, 454] on p "(En): Saj" at bounding box center [477, 453] width 34 height 15
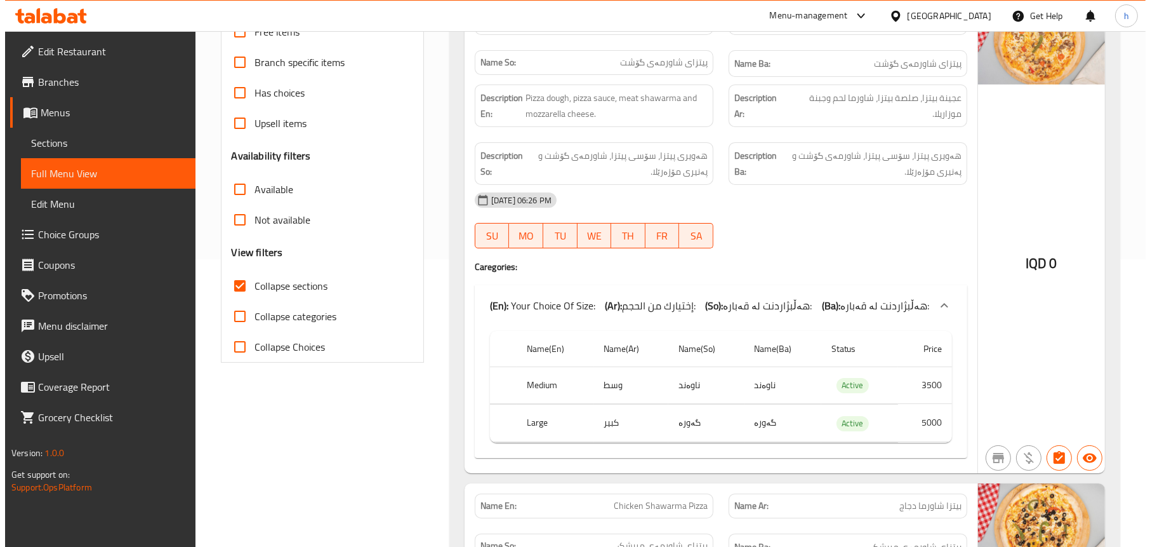
scroll to position [0, 0]
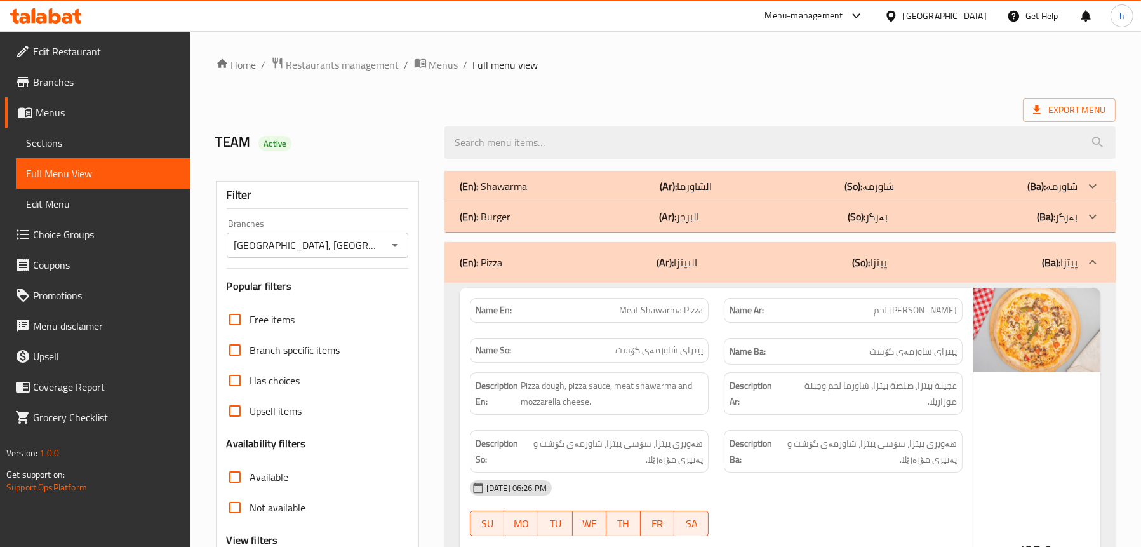
click at [552, 220] on div "(En): Burger (Ar): البرجر (So): بەرگر (Ba): بەرگر" at bounding box center [769, 216] width 618 height 15
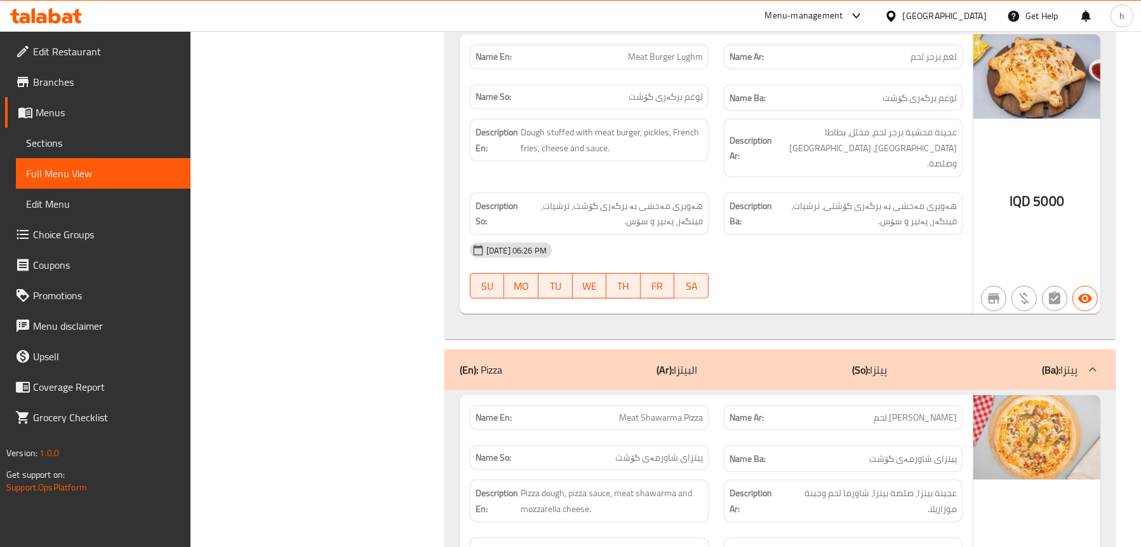
scroll to position [1377, 0]
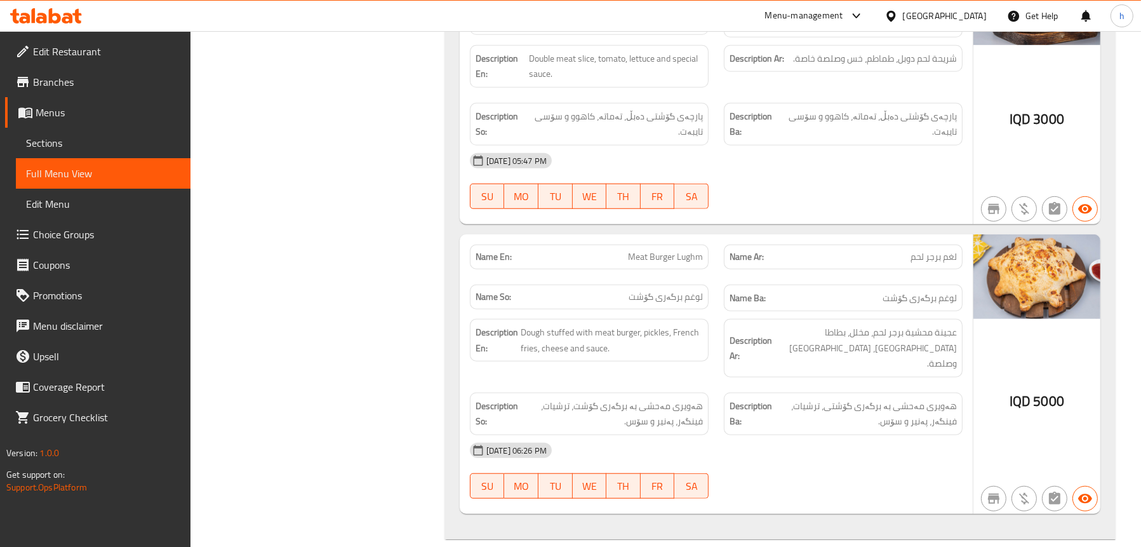
click at [930, 250] on span "لغم برجر لحم" at bounding box center [933, 256] width 46 height 13
copy span "لغم برجر لحم"
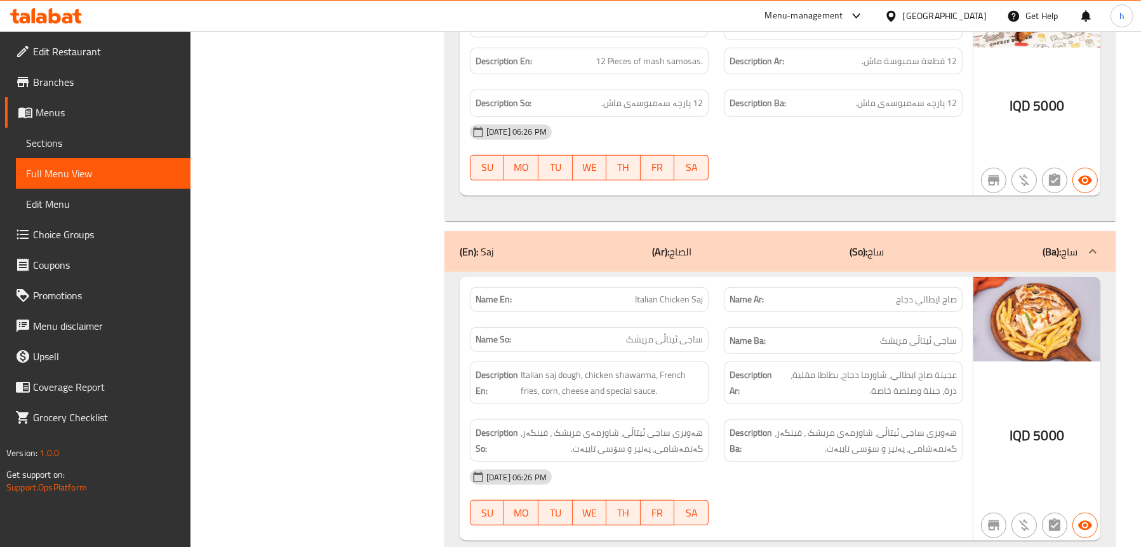
scroll to position [8077, 0]
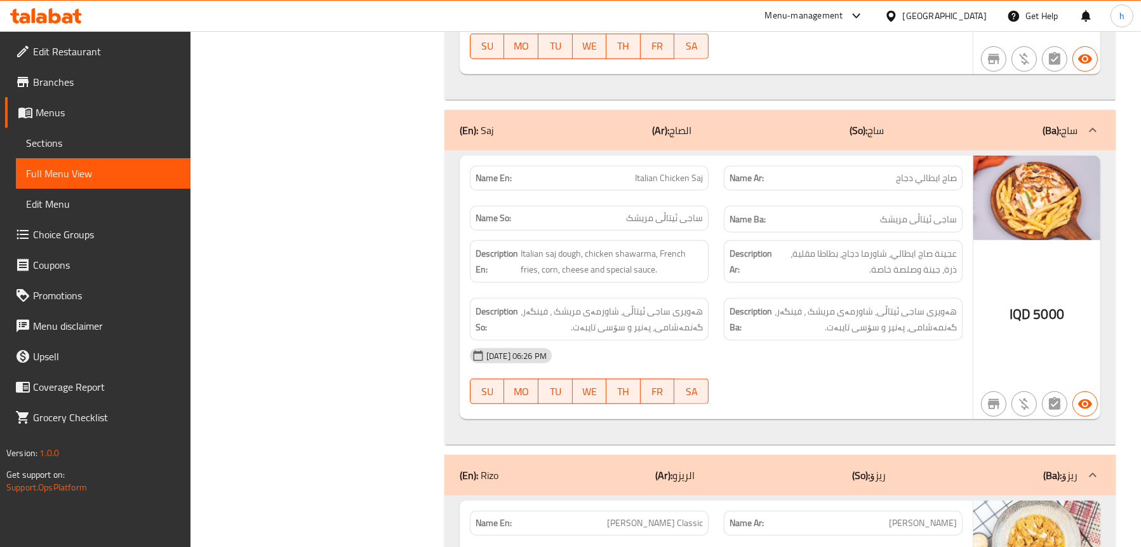
click at [924, 171] on span "صاج ايطالي دجاج" at bounding box center [926, 177] width 61 height 13
copy span "صاج ايطالي دجاج"
click at [46, 135] on span "Sections" at bounding box center [103, 142] width 154 height 15
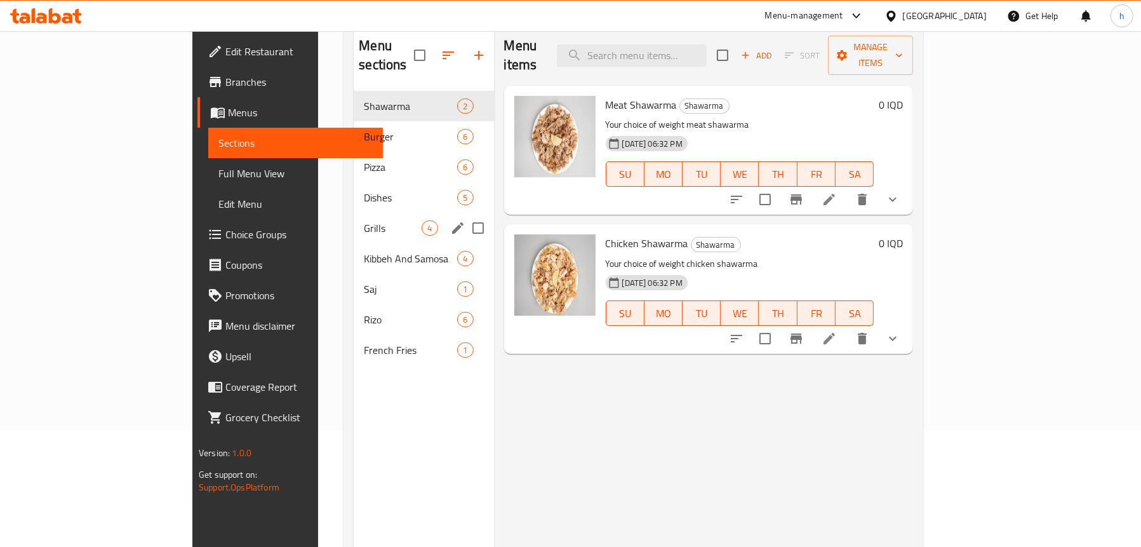
scroll to position [51, 0]
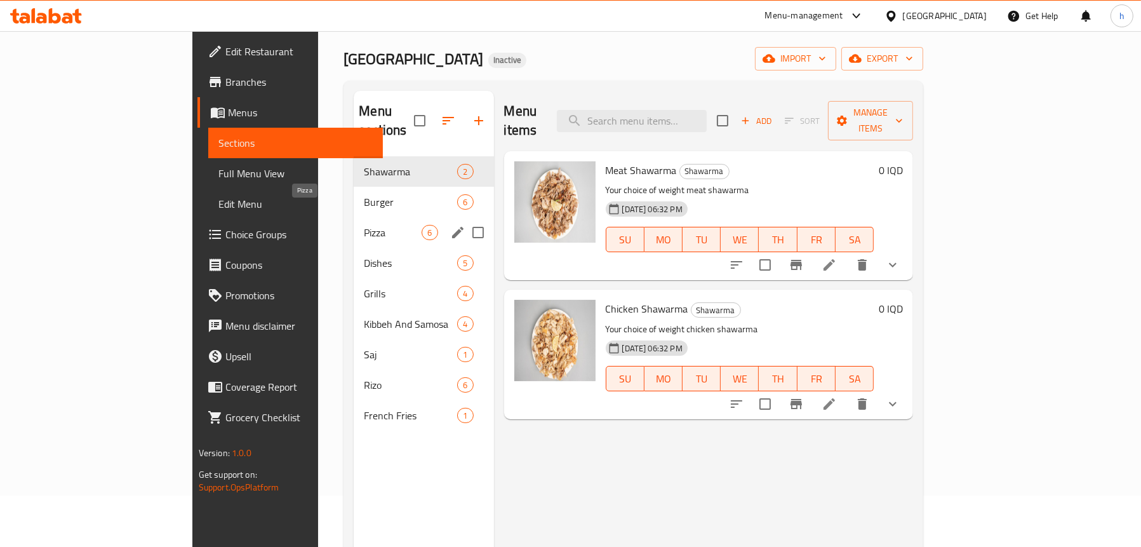
click at [364, 225] on span "Pizza" at bounding box center [393, 232] width 58 height 15
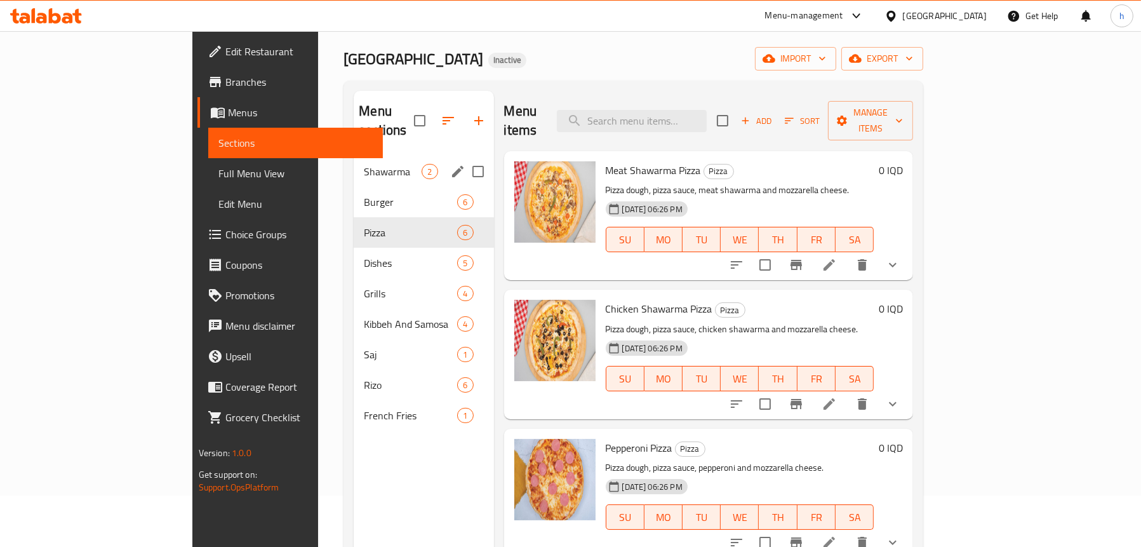
click at [364, 164] on span "Shawarma" at bounding box center [393, 171] width 58 height 15
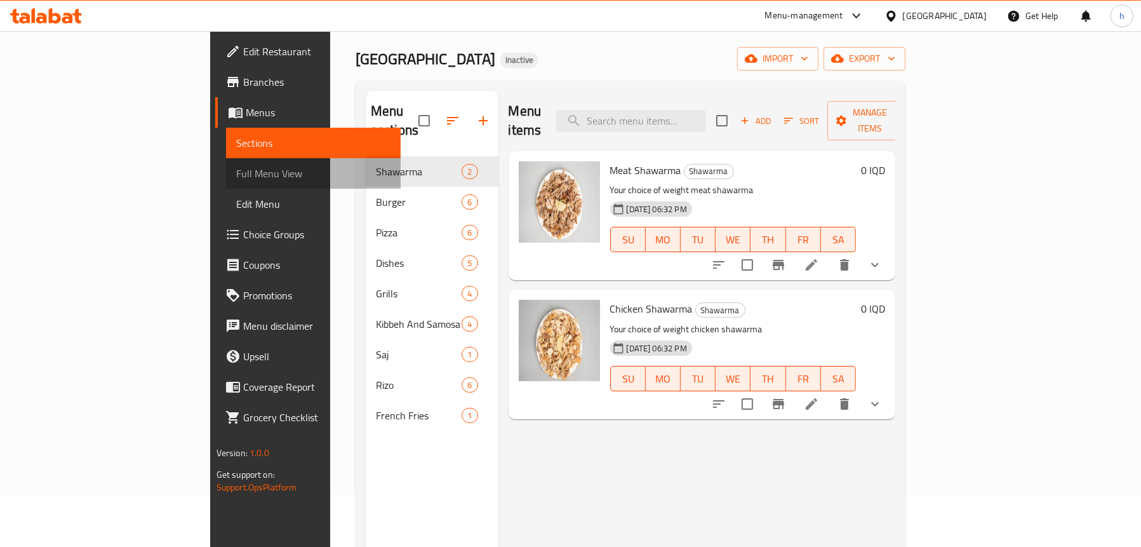
click at [236, 166] on span "Full Menu View" at bounding box center [313, 173] width 154 height 15
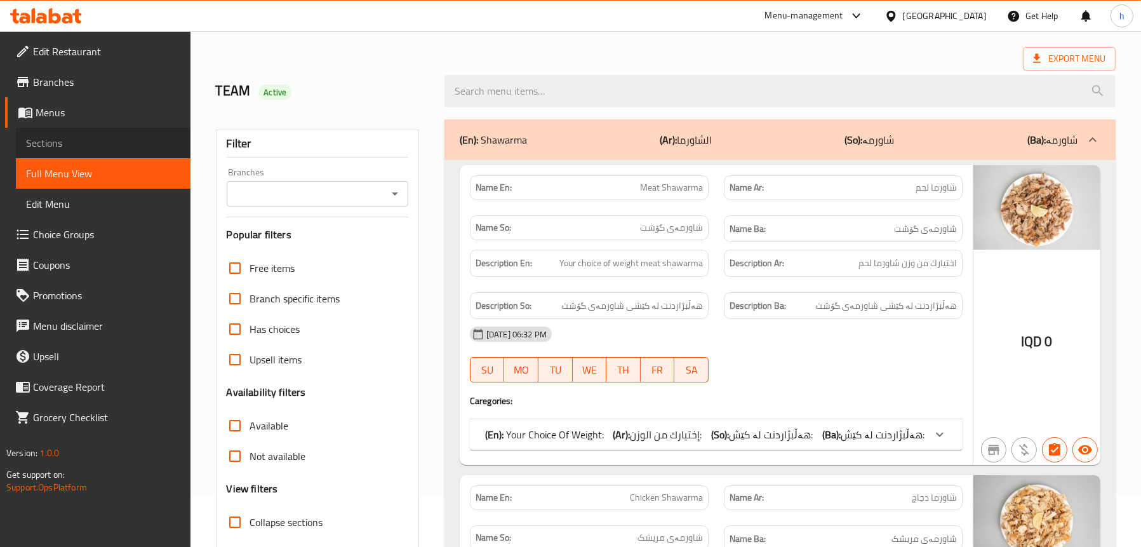
click at [69, 145] on span "Sections" at bounding box center [103, 142] width 154 height 15
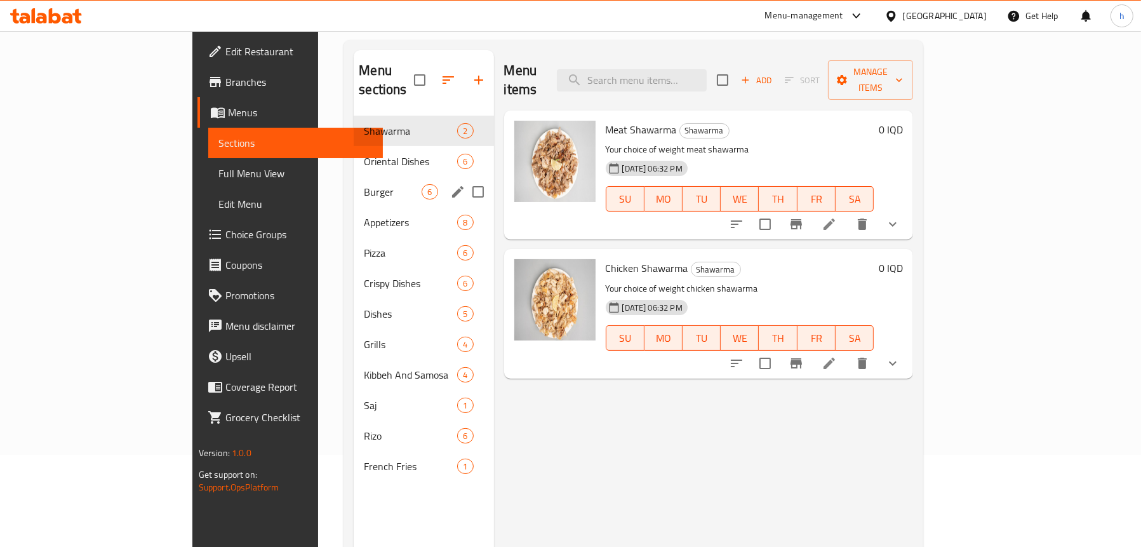
scroll to position [115, 0]
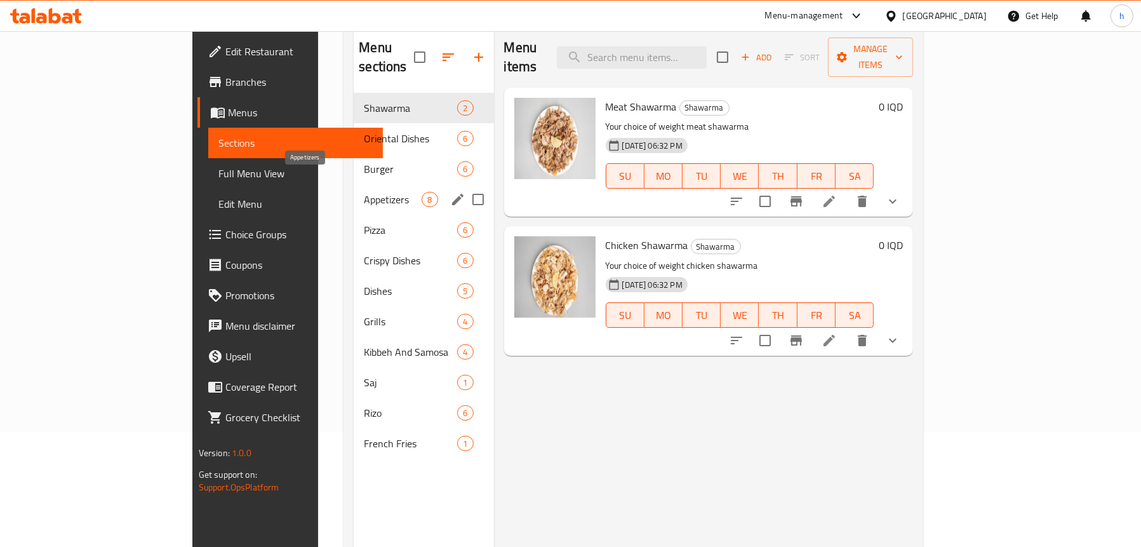
click at [364, 192] on span "Appetizers" at bounding box center [393, 199] width 58 height 15
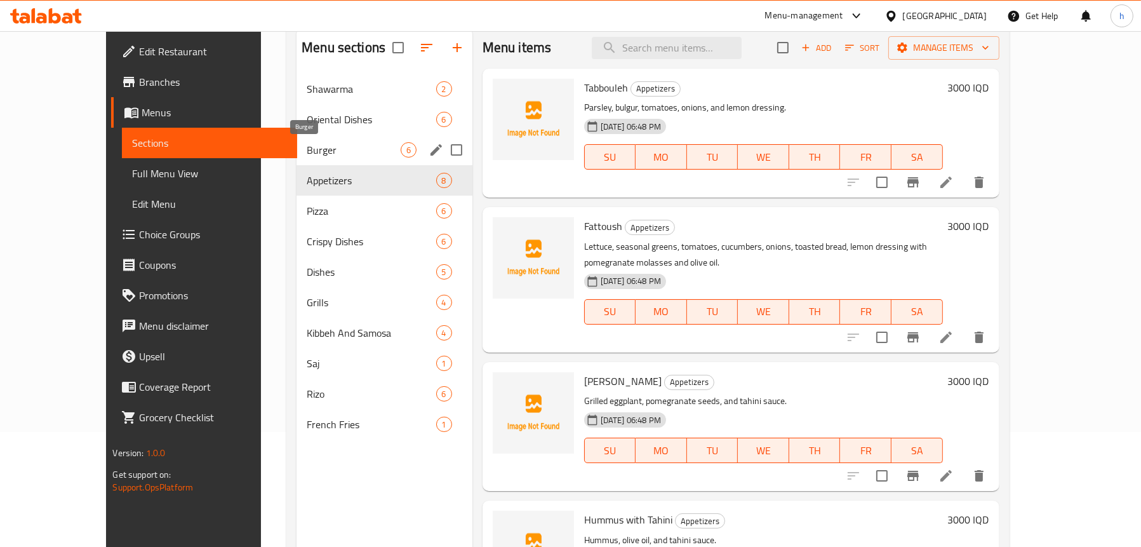
scroll to position [51, 0]
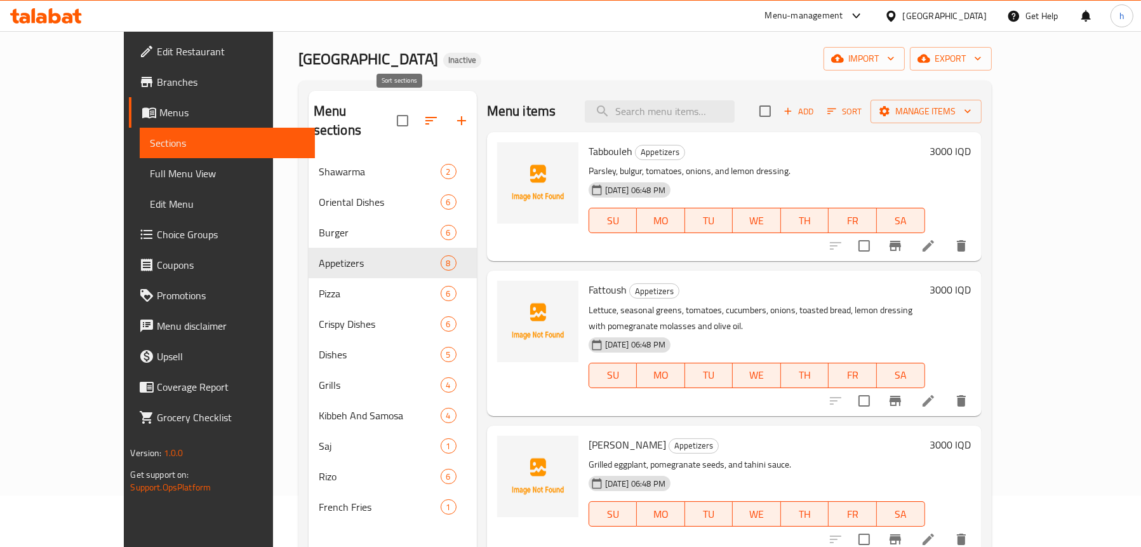
click at [416, 112] on button "button" at bounding box center [431, 120] width 30 height 30
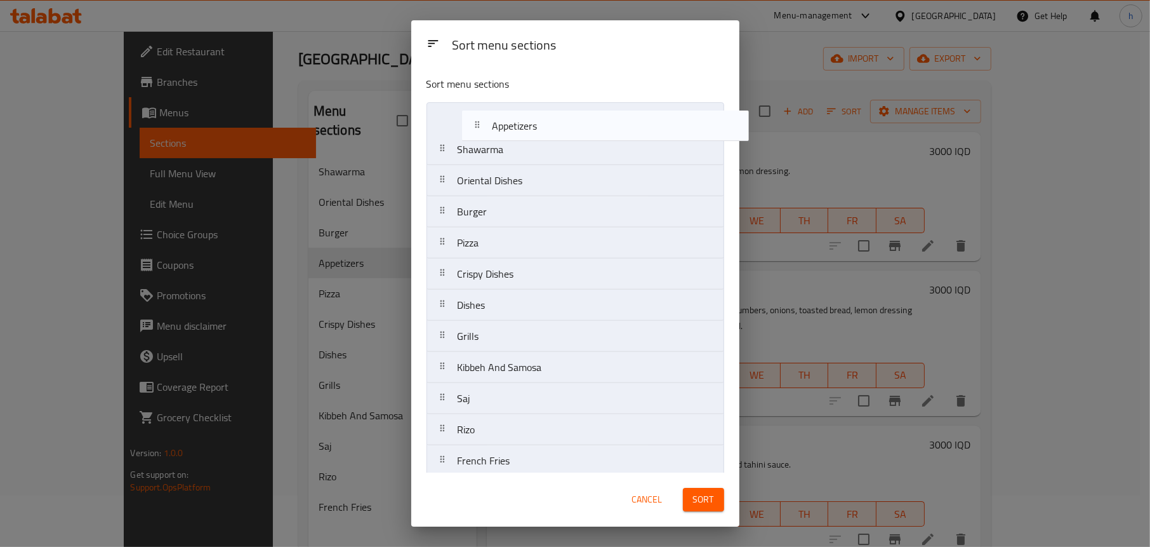
drag, startPoint x: 473, startPoint y: 219, endPoint x: 514, endPoint y: 127, distance: 100.9
click at [514, 127] on nav "Shawarma Oriental Dishes Burger Appetizers Pizza Crispy Dishes Dishes Grills Ki…" at bounding box center [576, 289] width 298 height 375
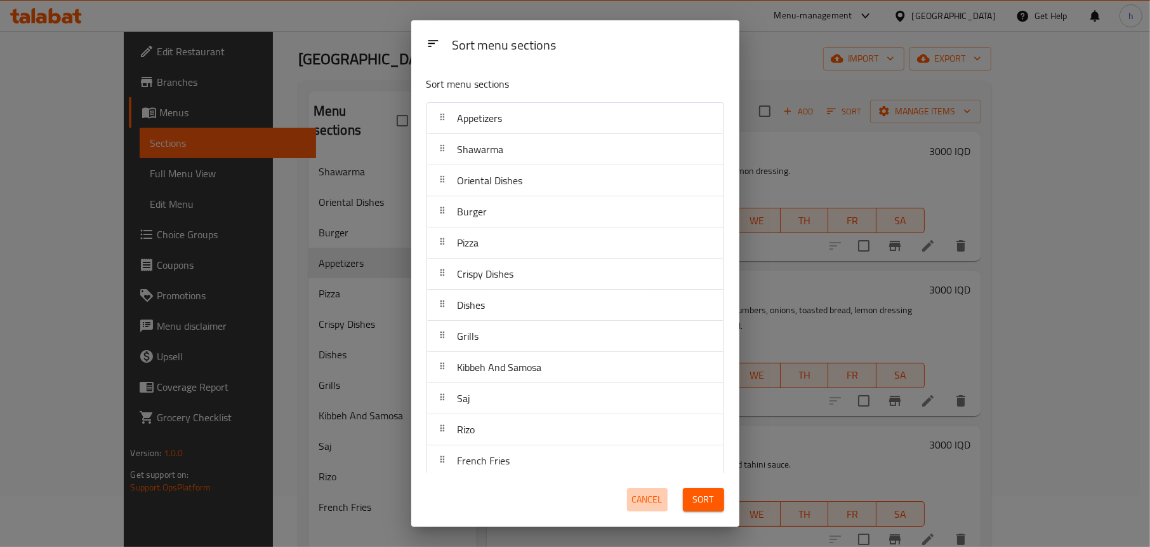
click at [653, 498] on span "Cancel" at bounding box center [647, 499] width 30 height 16
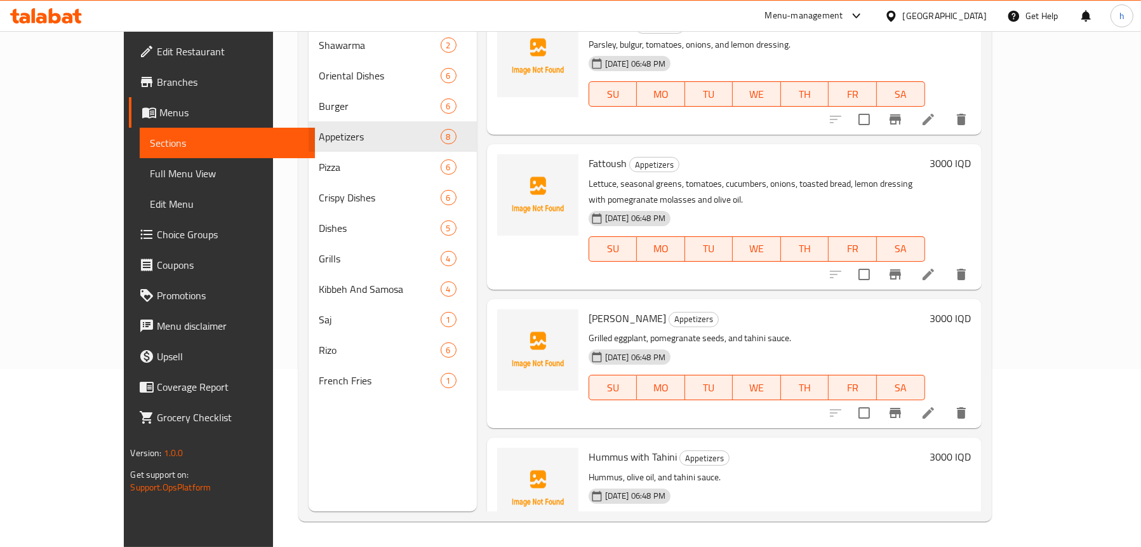
scroll to position [178, 0]
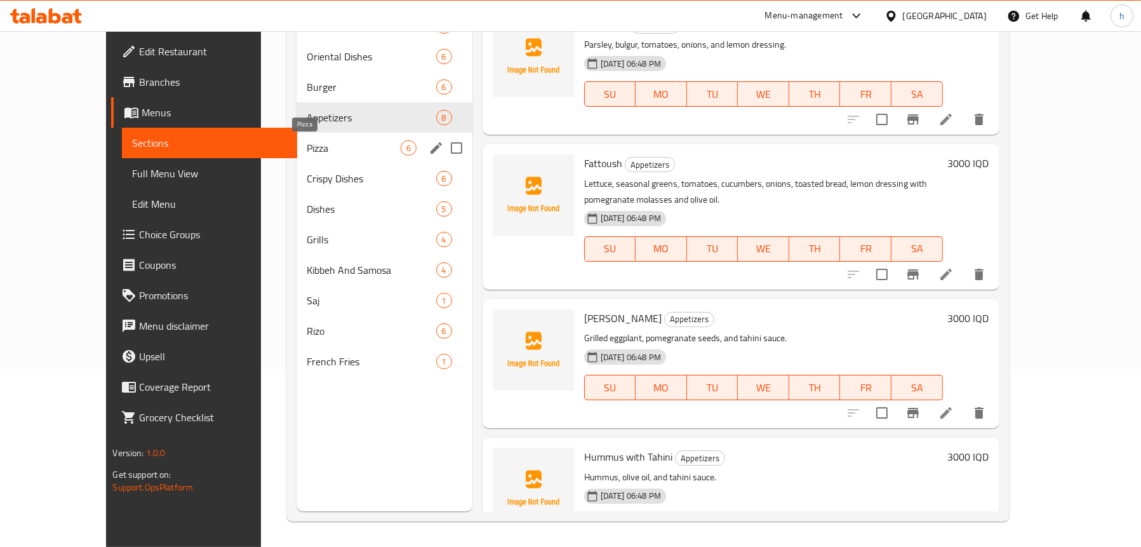
click at [307, 142] on span "Pizza" at bounding box center [353, 147] width 93 height 15
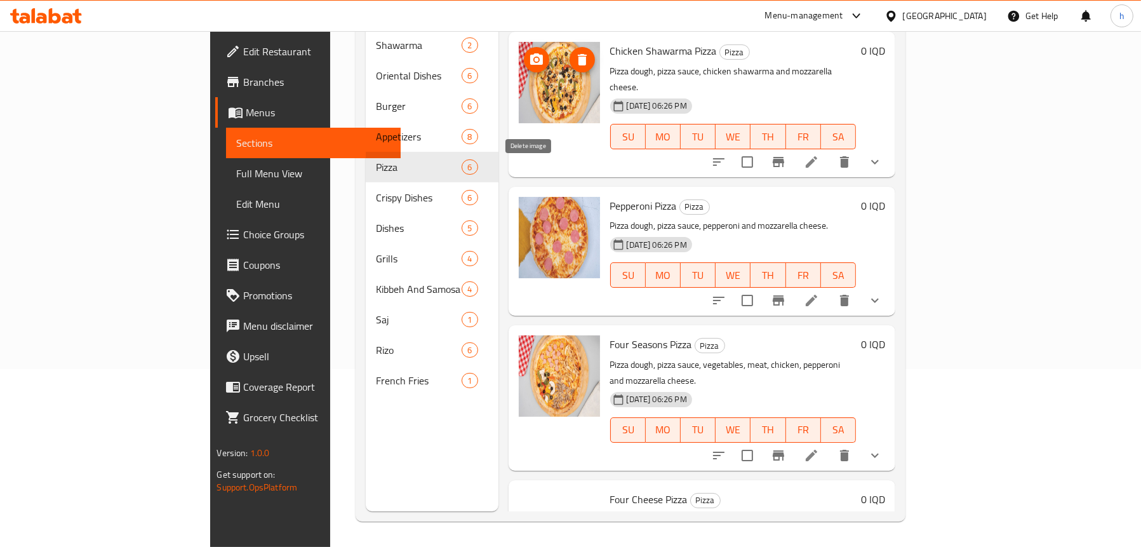
scroll to position [317, 0]
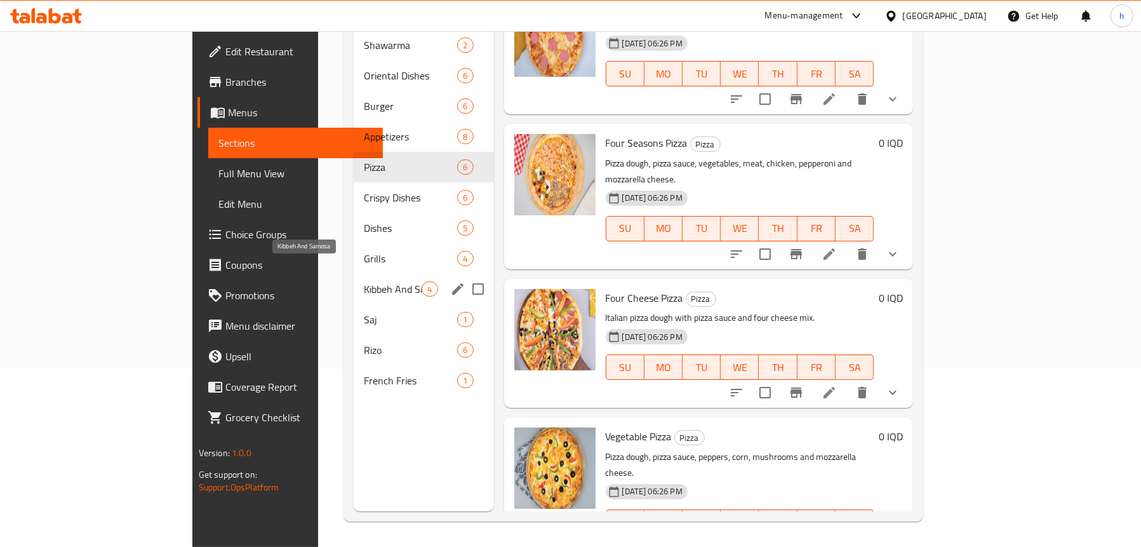
click at [364, 281] on span "Kibbeh And Samosa" at bounding box center [393, 288] width 58 height 15
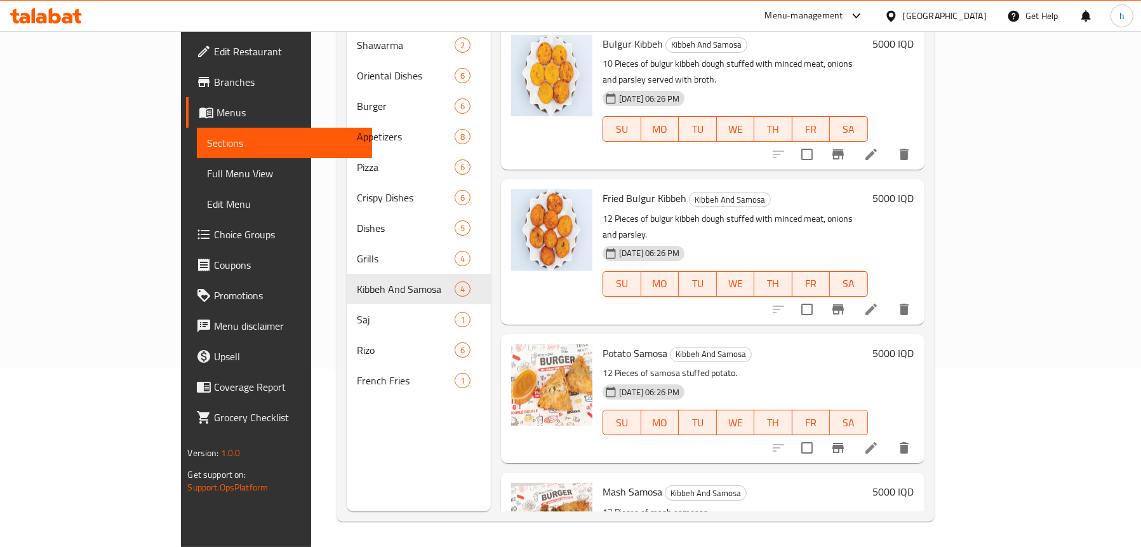
click at [197, 161] on link "Full Menu View" at bounding box center [284, 173] width 175 height 30
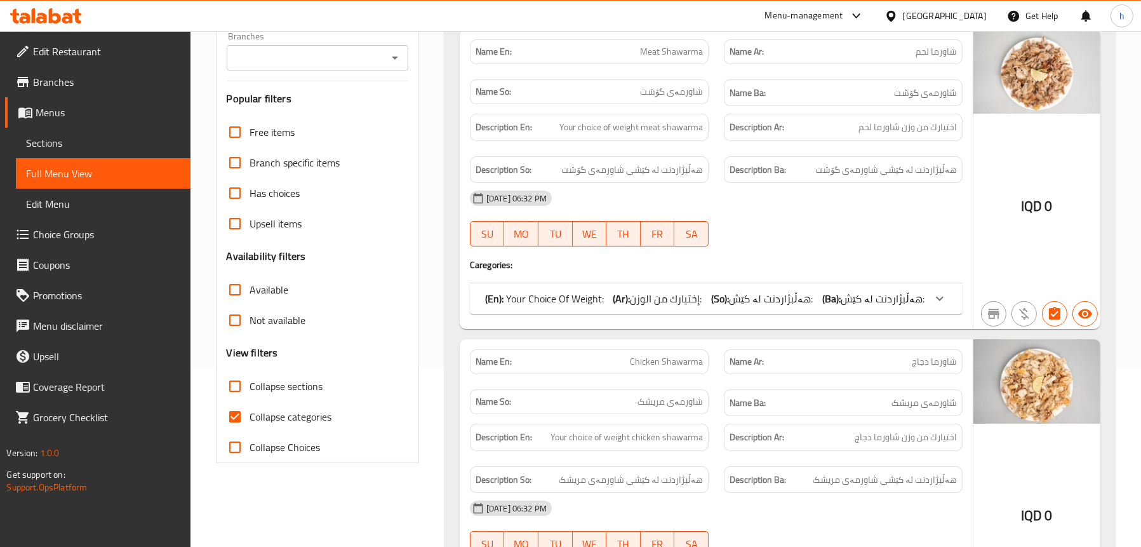
scroll to position [51, 0]
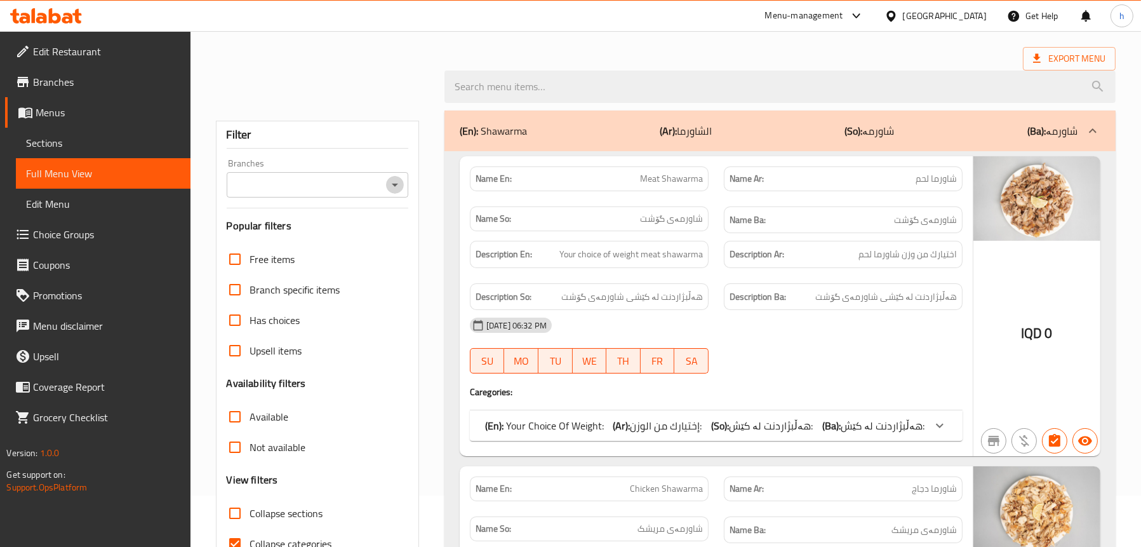
click at [395, 184] on icon "Open" at bounding box center [395, 184] width 6 height 3
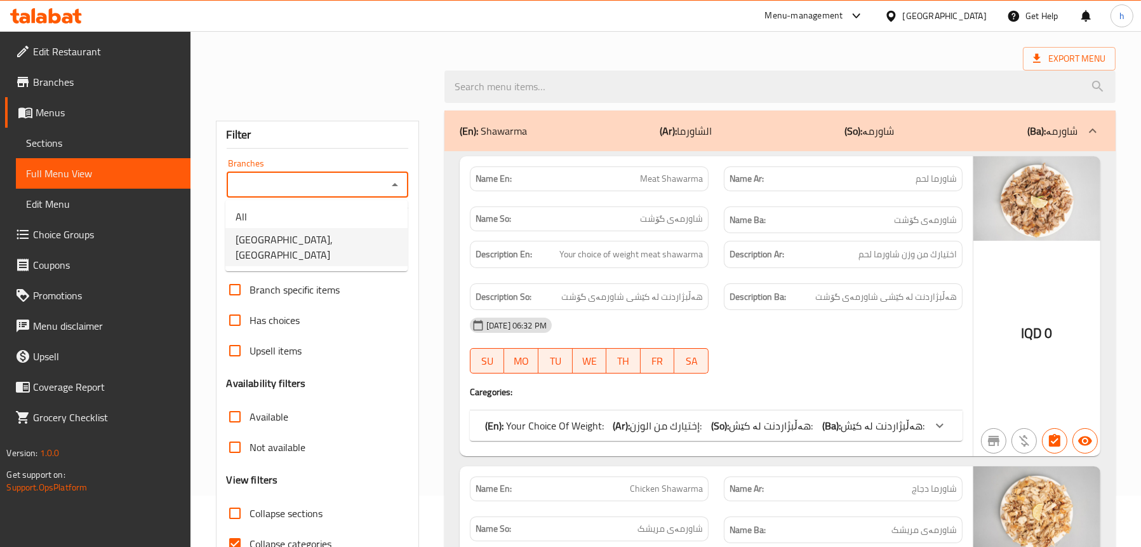
click at [312, 234] on span "[GEOGRAPHIC_DATA], [GEOGRAPHIC_DATA]" at bounding box center [316, 247] width 162 height 30
type input "[GEOGRAPHIC_DATA], [GEOGRAPHIC_DATA]"
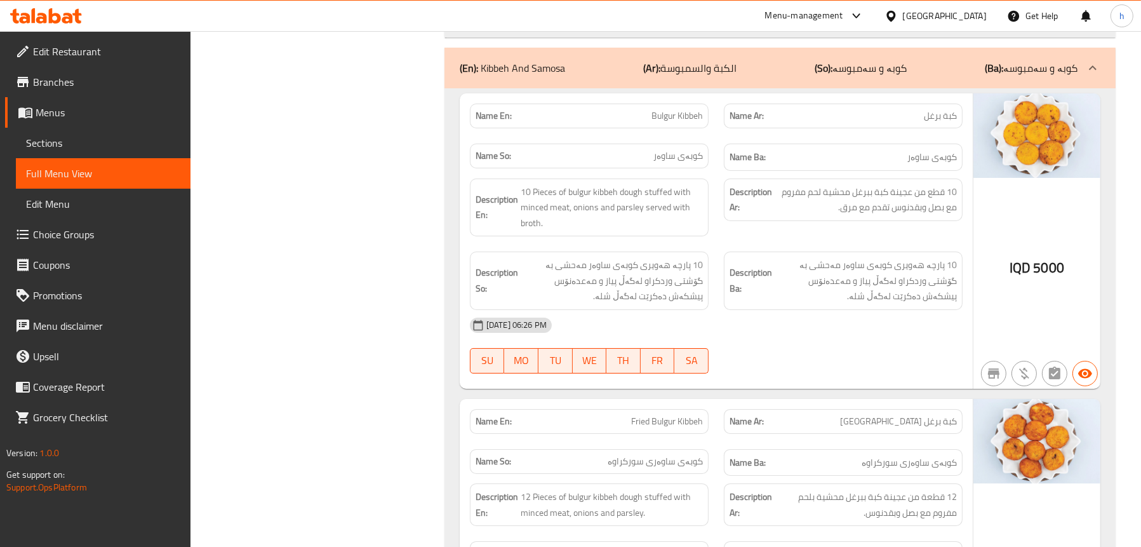
scroll to position [13391, 0]
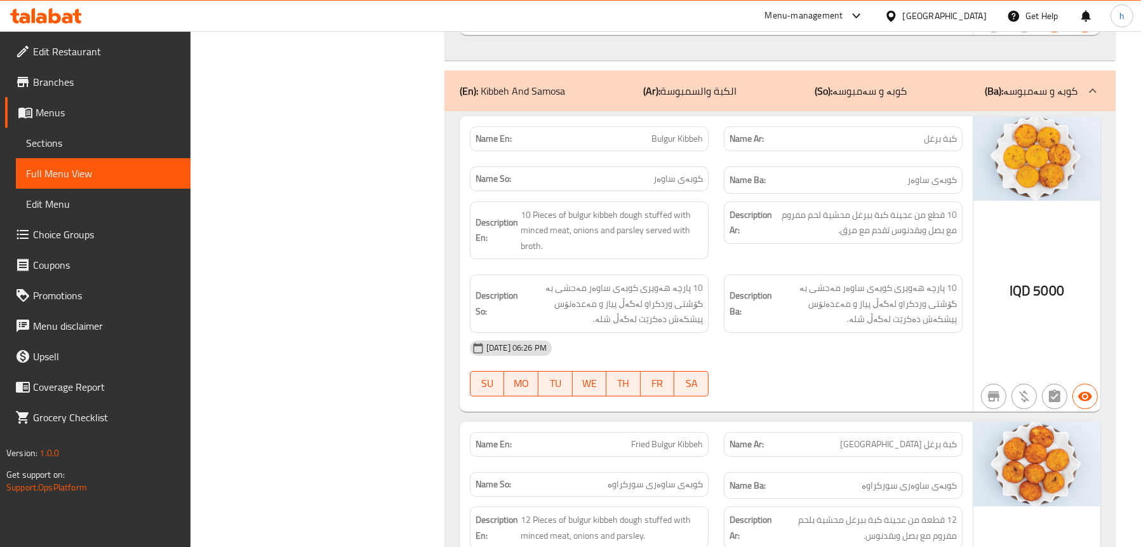
click at [67, 145] on span "Sections" at bounding box center [103, 142] width 154 height 15
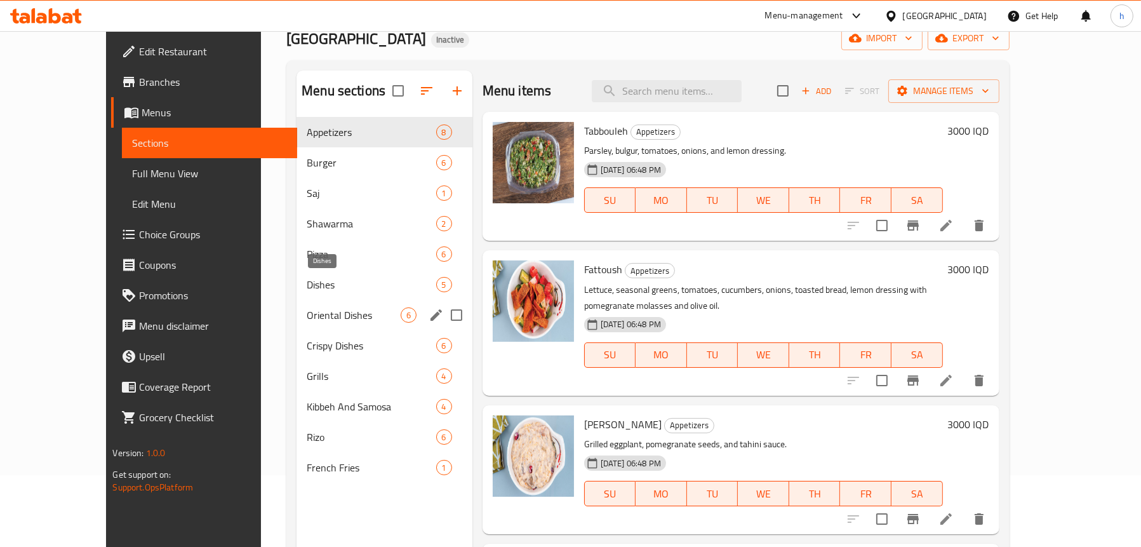
scroll to position [127, 0]
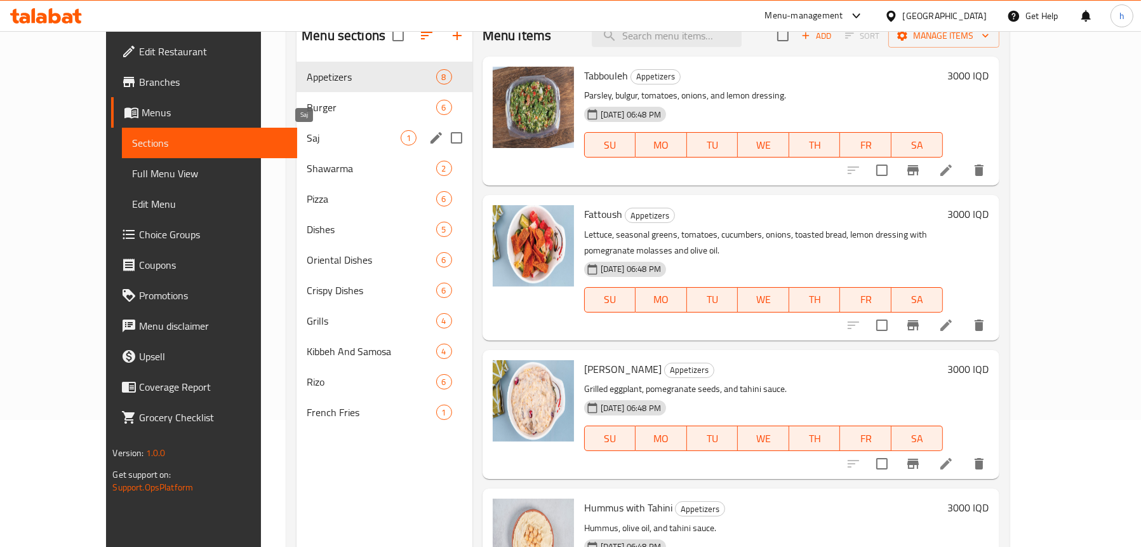
click at [307, 132] on span "Saj" at bounding box center [353, 137] width 93 height 15
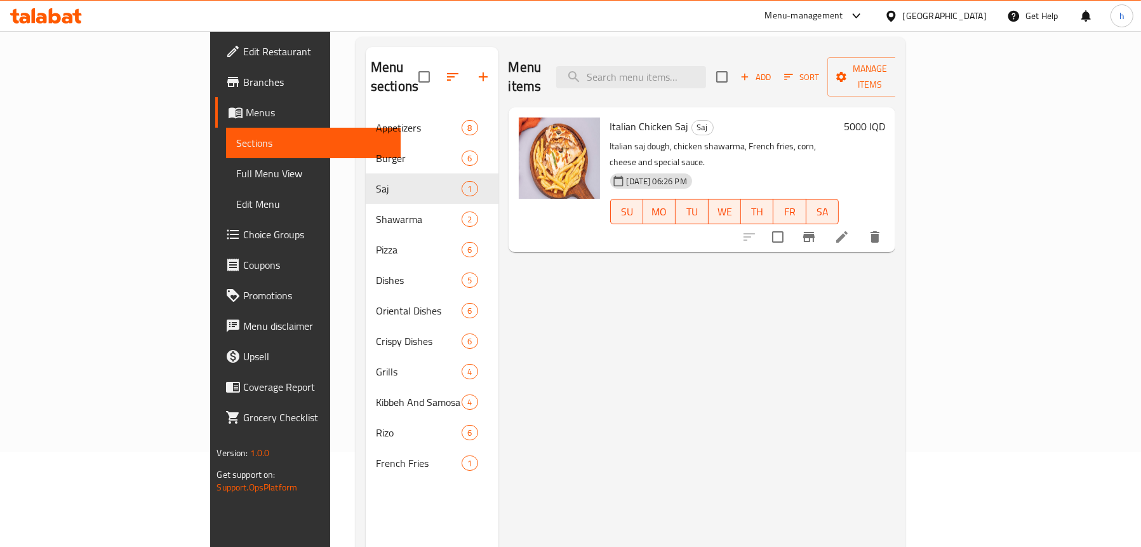
scroll to position [63, 0]
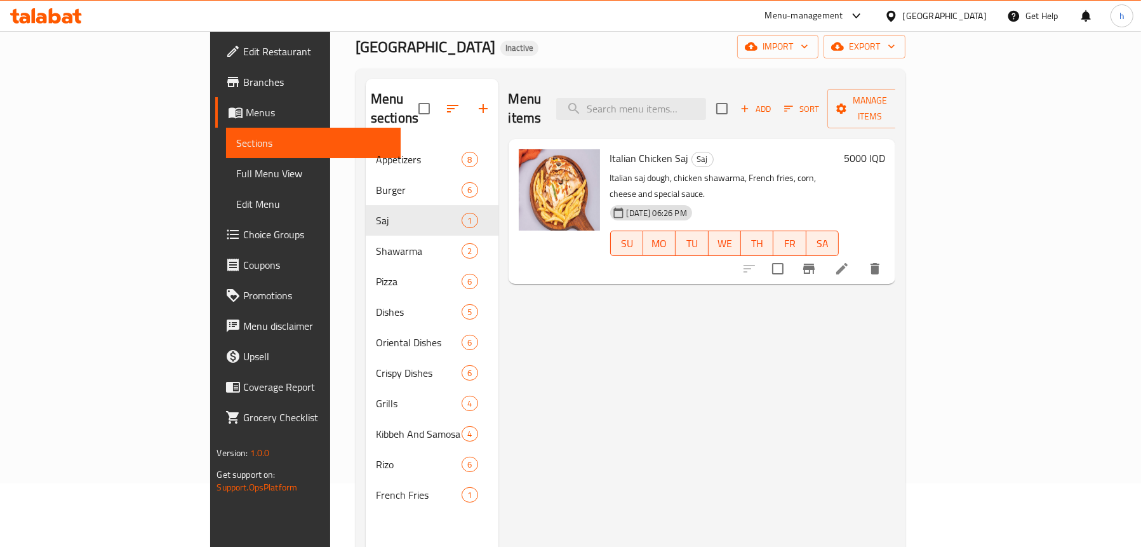
click at [859, 257] on li at bounding box center [842, 268] width 36 height 23
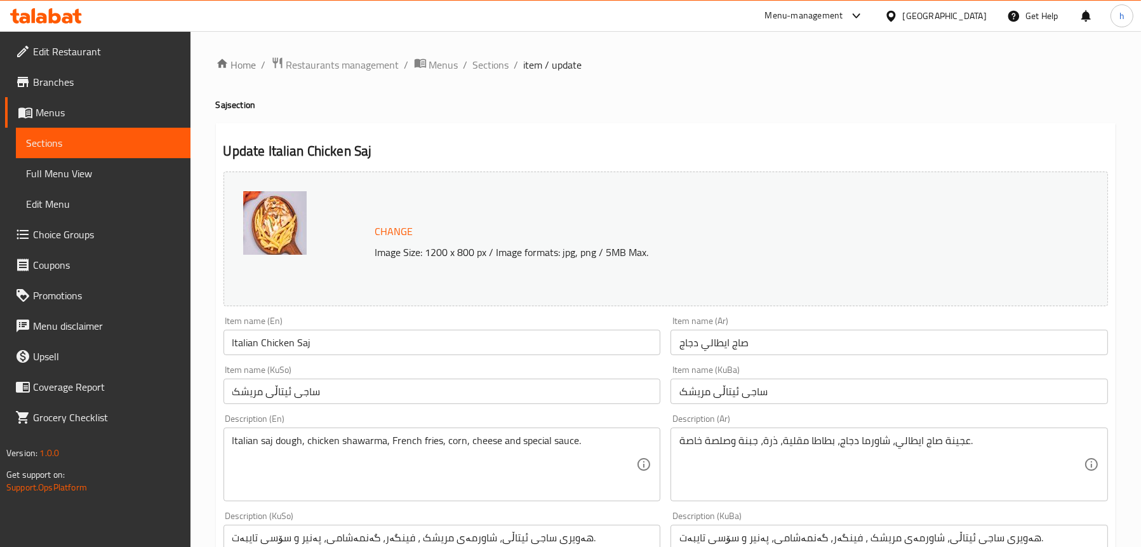
click at [48, 169] on span "Full Menu View" at bounding box center [103, 173] width 154 height 15
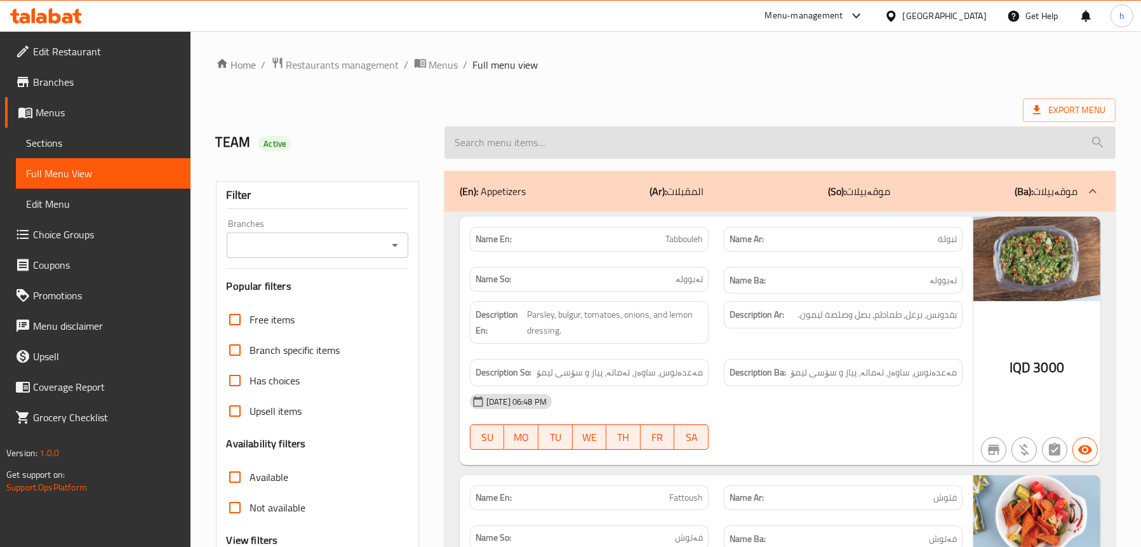
click at [556, 145] on input "search" at bounding box center [779, 142] width 671 height 32
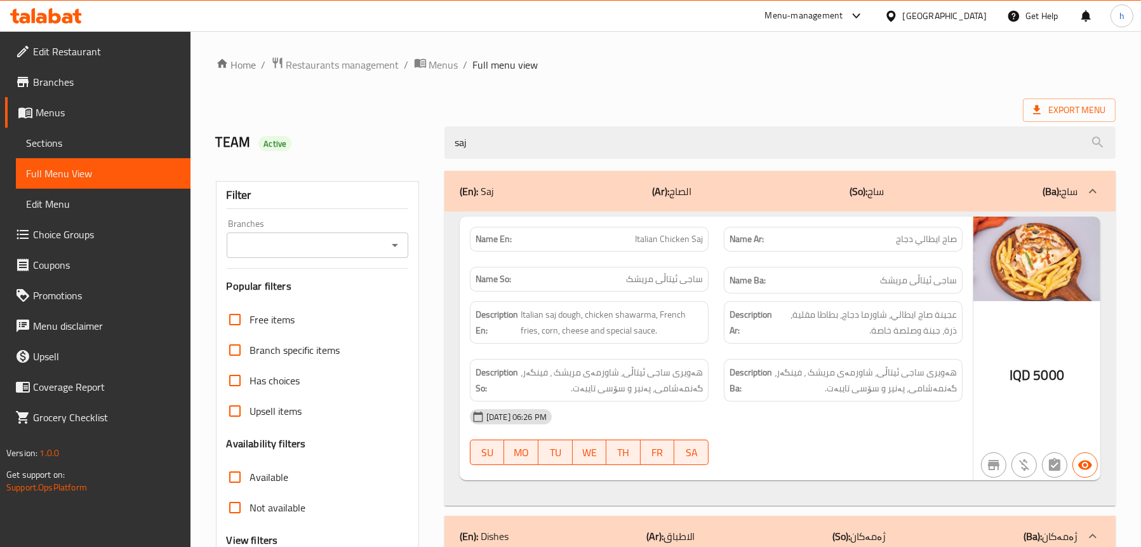
type input "saj"
click at [37, 23] on icon at bounding box center [46, 15] width 72 height 15
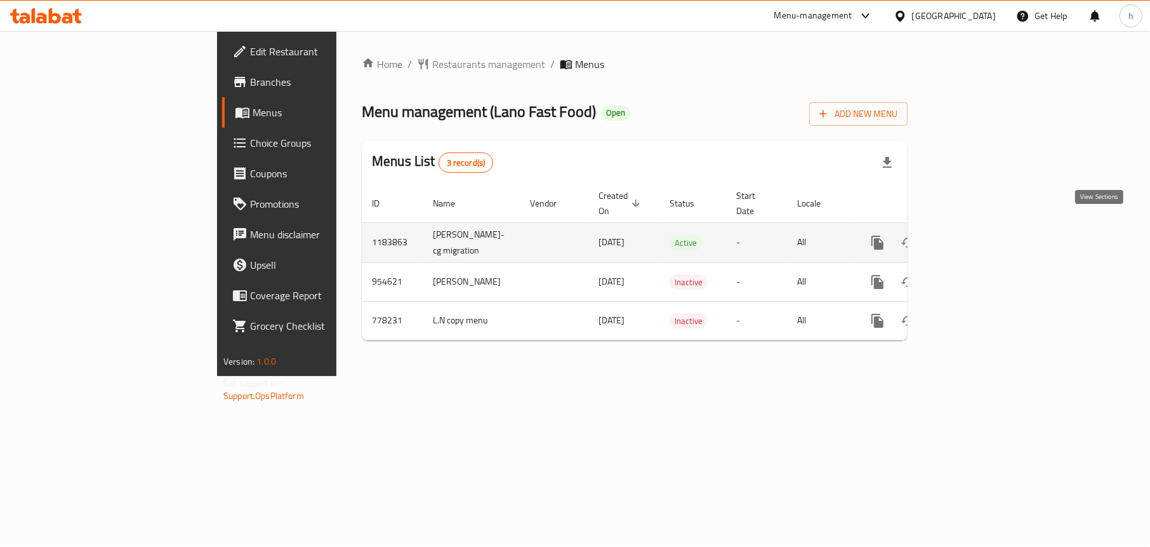
click at [975, 237] on icon "enhanced table" at bounding box center [969, 242] width 11 height 11
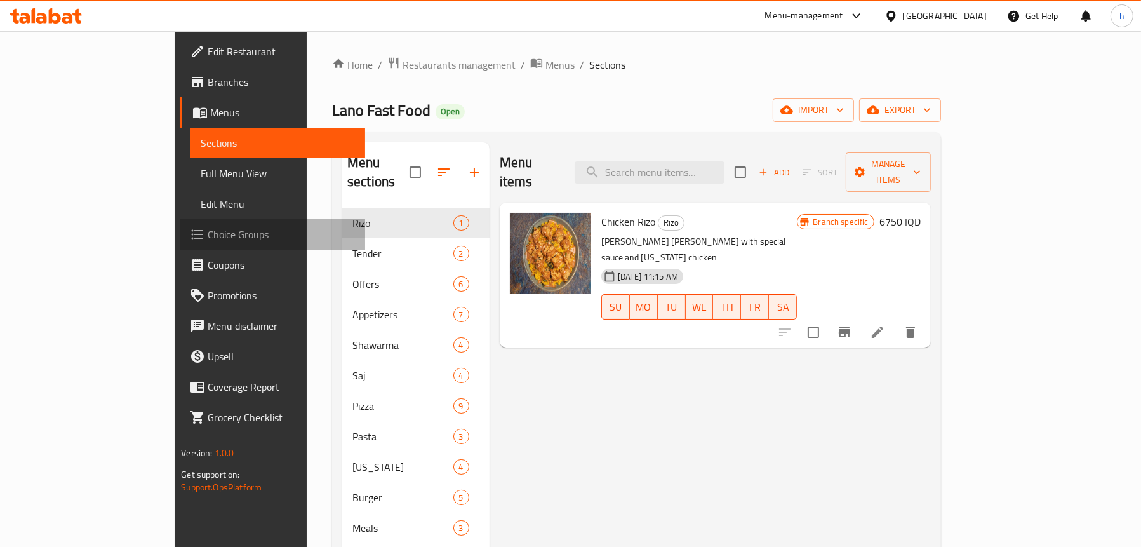
click at [208, 230] on span "Choice Groups" at bounding box center [281, 234] width 147 height 15
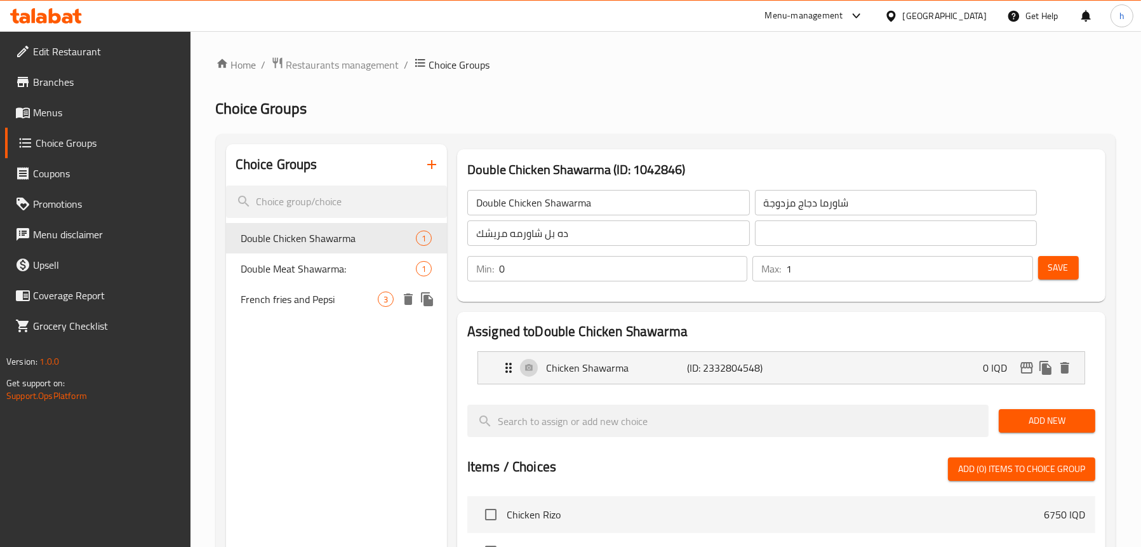
click at [306, 300] on span "French fries and Pepsi" at bounding box center [309, 298] width 136 height 15
type input "French fries and Pepsi"
type input "بطاطس مقلية وبيبسي"
type input "فینگەر و بیپسی"
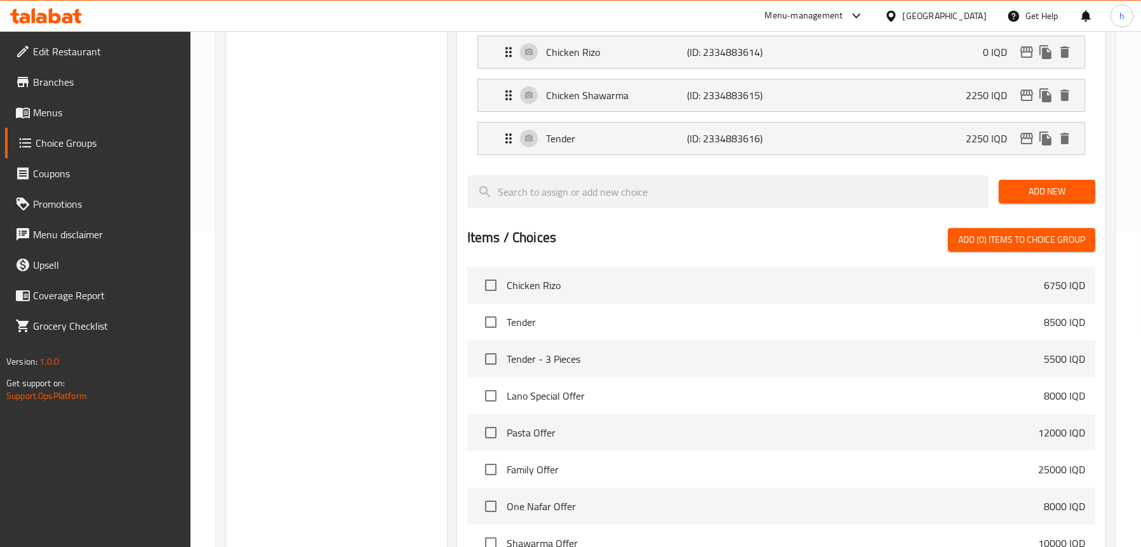
scroll to position [317, 0]
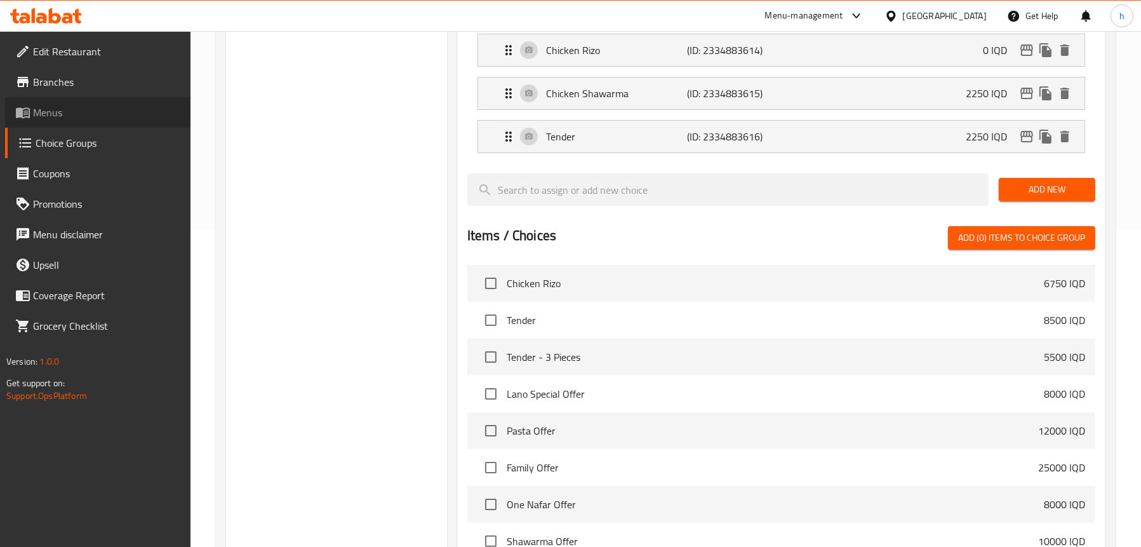
click at [72, 113] on span "Menus" at bounding box center [106, 112] width 147 height 15
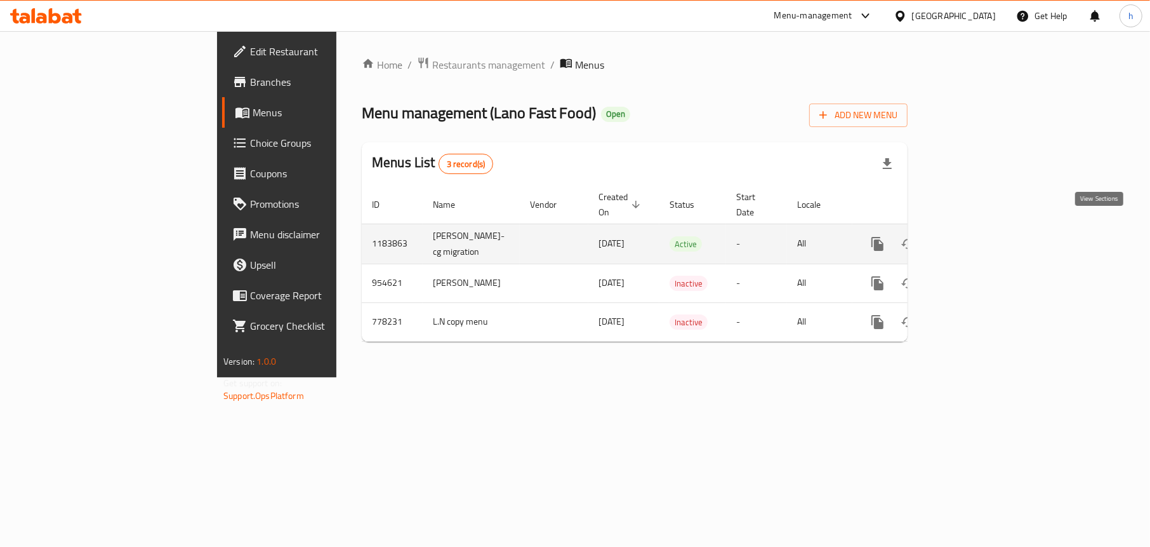
click at [977, 236] on icon "enhanced table" at bounding box center [969, 243] width 15 height 15
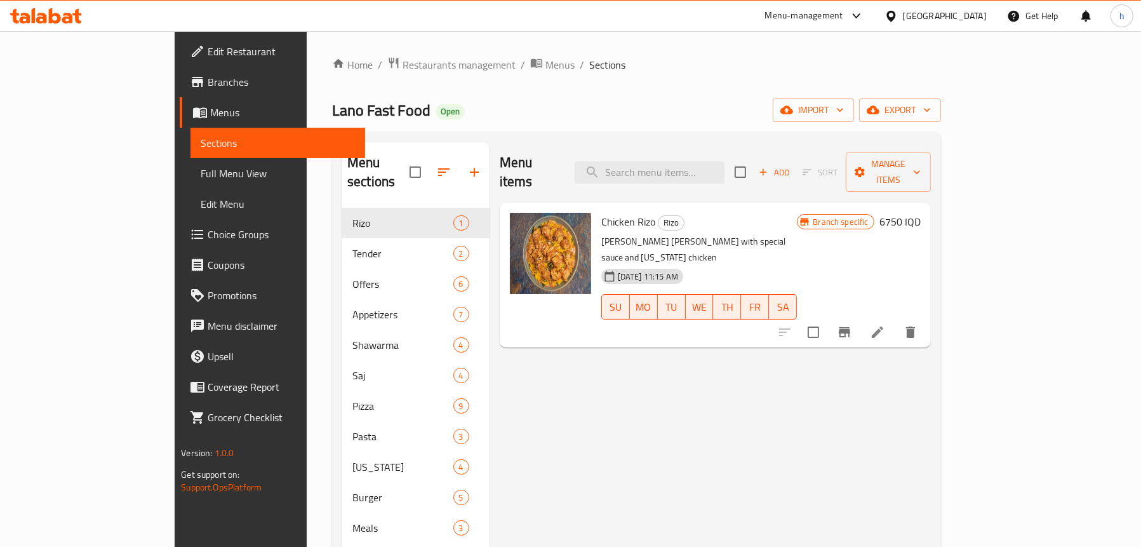
click at [201, 170] on span "Full Menu View" at bounding box center [278, 173] width 154 height 15
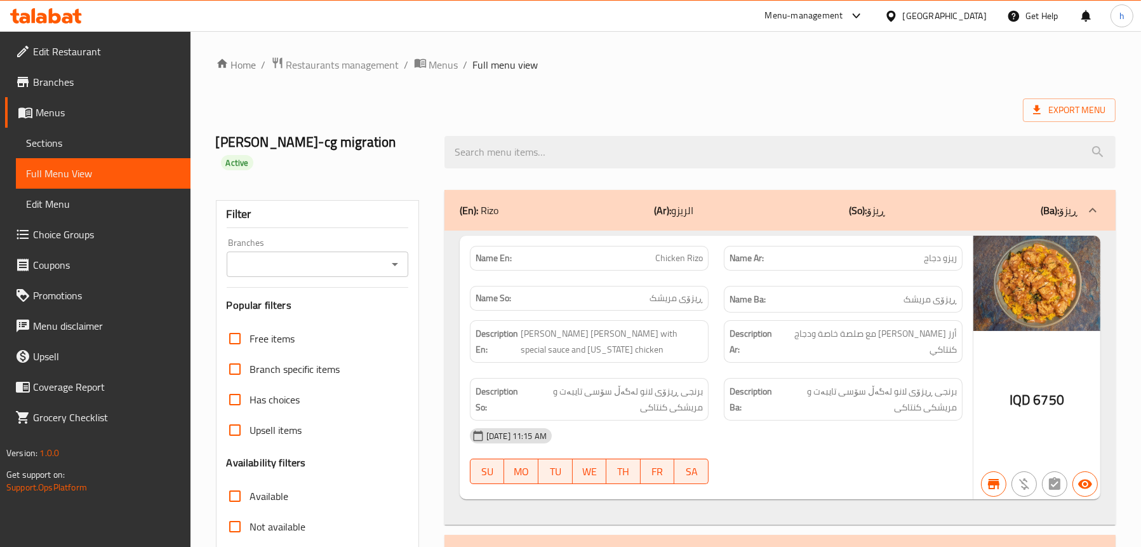
click at [388, 256] on icon "Open" at bounding box center [394, 263] width 15 height 15
click at [335, 292] on span "Lano Fast Food, Chwar Chra" at bounding box center [295, 299] width 120 height 15
type input "Lano Fast Food, Chwar Chra"
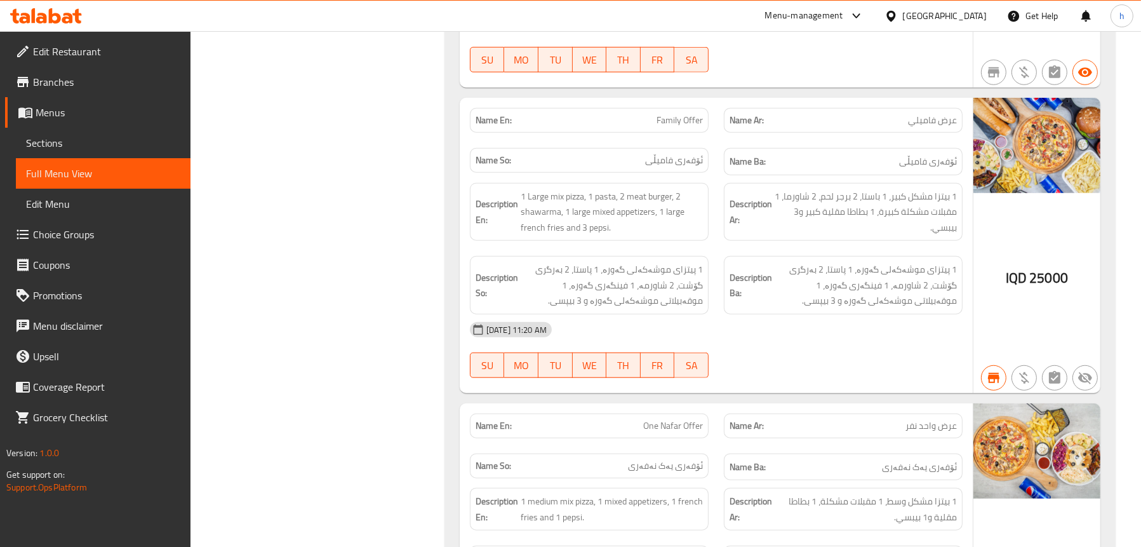
scroll to position [1841, 0]
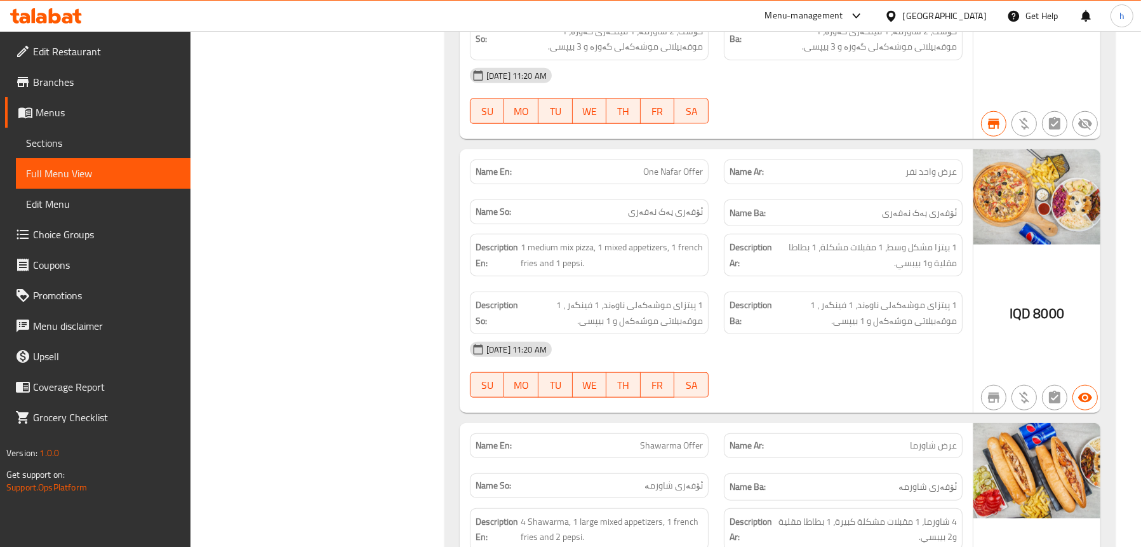
click at [63, 239] on span "Choice Groups" at bounding box center [106, 234] width 147 height 15
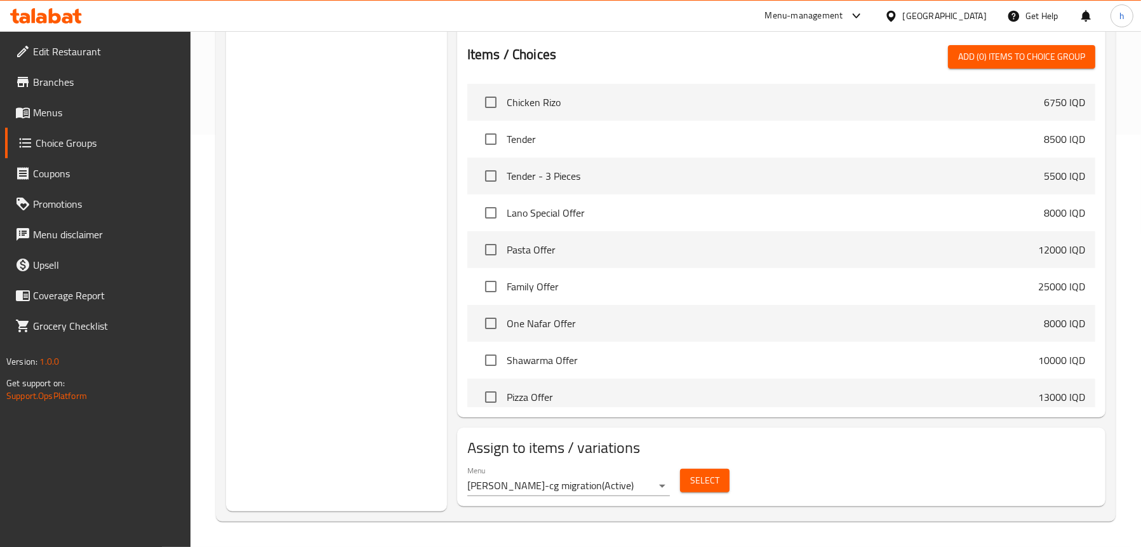
scroll to position [180, 0]
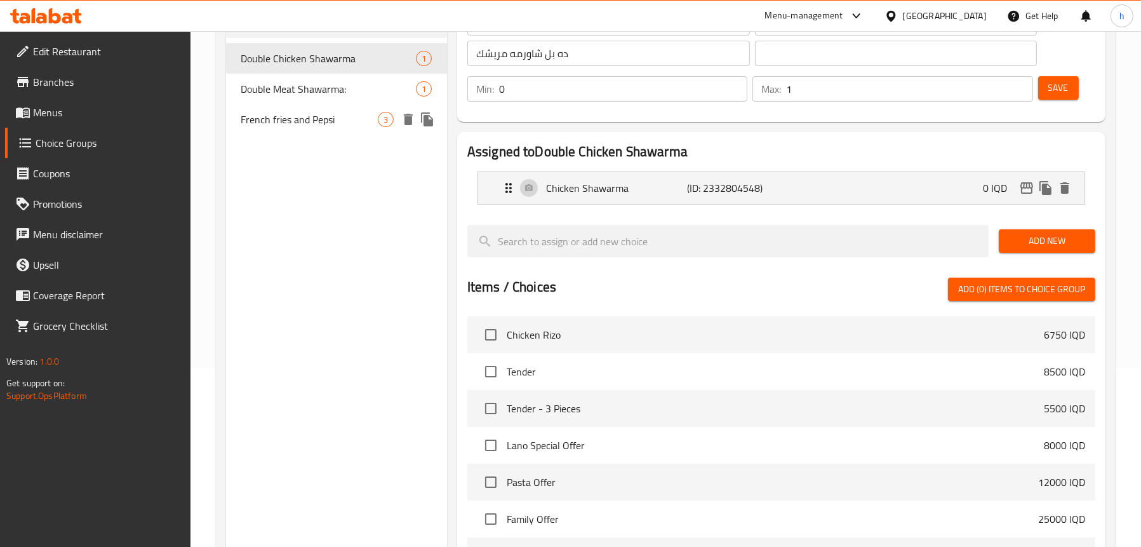
click at [295, 122] on span "French fries and Pepsi" at bounding box center [309, 119] width 136 height 15
type input "French fries and Pepsi"
type input "بطاطس مقلية وبيبسي"
type input "فینگەر و بیپسی"
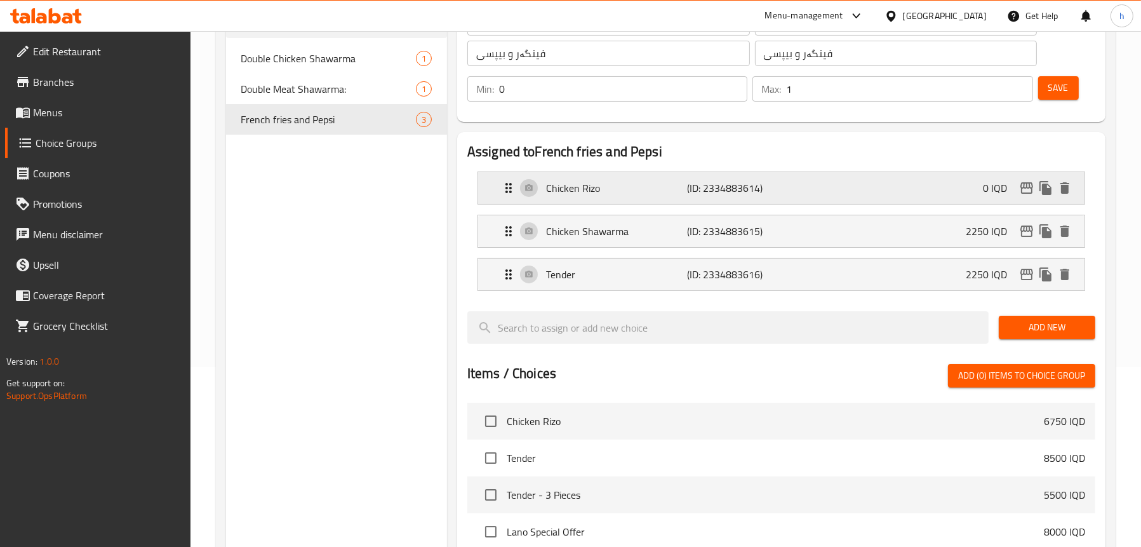
click at [572, 189] on p "Chicken Rizo" at bounding box center [617, 187] width 142 height 15
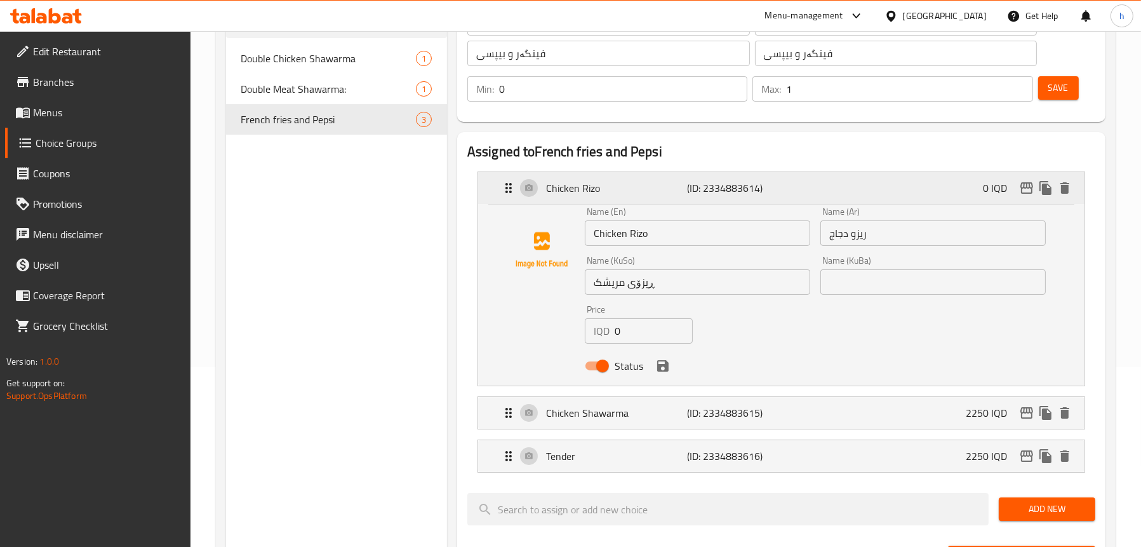
click at [553, 173] on div "Chicken Rizo (ID: 2334883614) 0 IQD" at bounding box center [785, 188] width 568 height 32
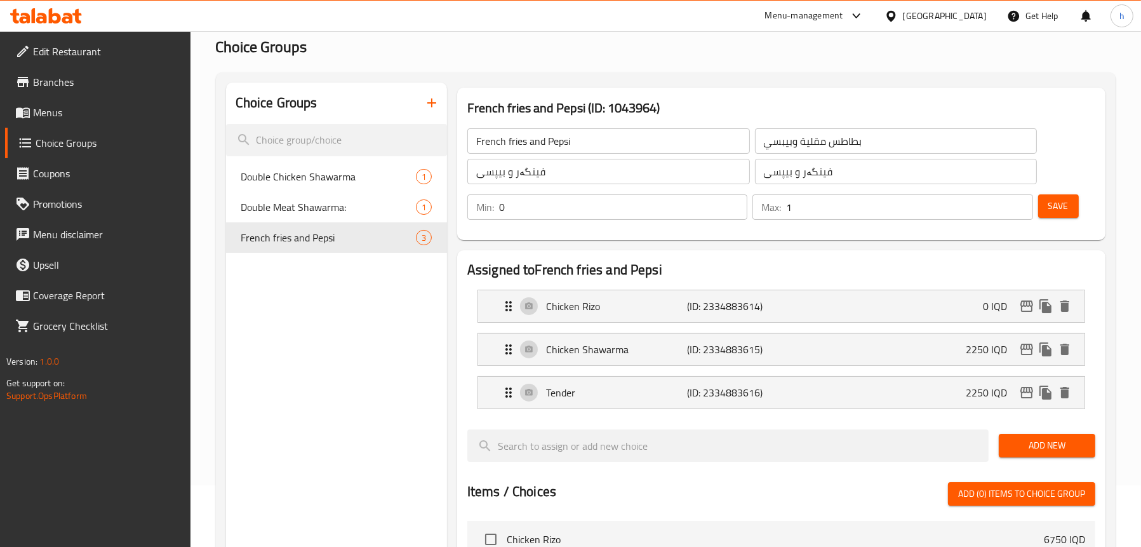
scroll to position [53, 0]
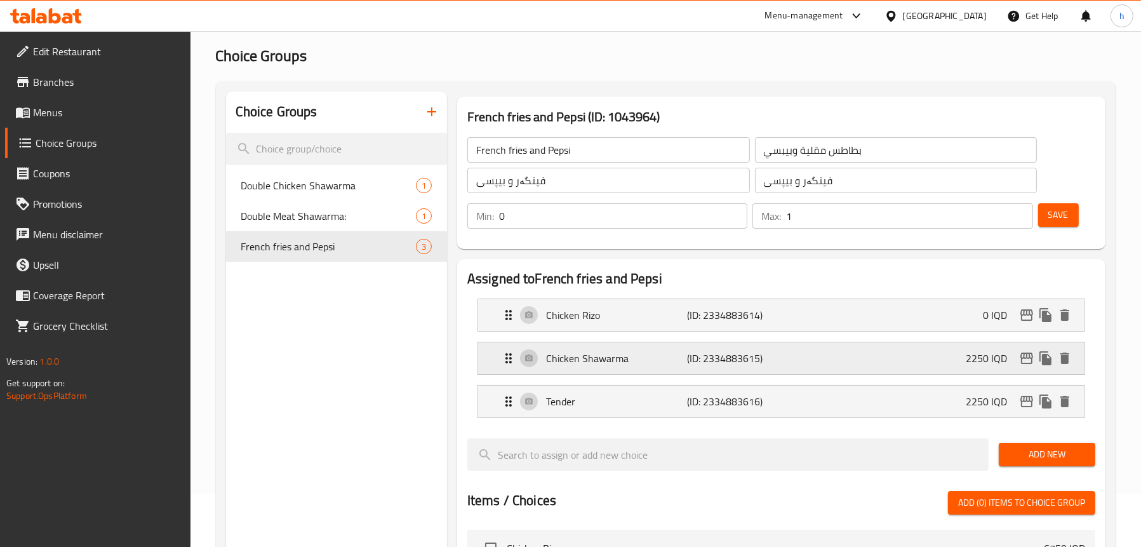
click at [616, 359] on p "Chicken Shawarma" at bounding box center [617, 357] width 142 height 15
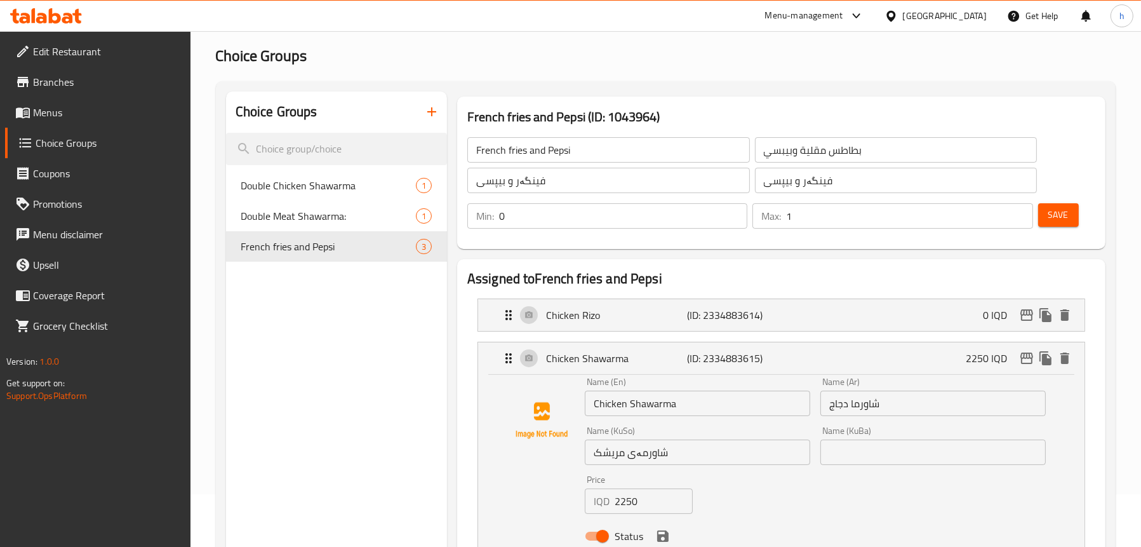
click at [77, 109] on span "Menus" at bounding box center [106, 112] width 147 height 15
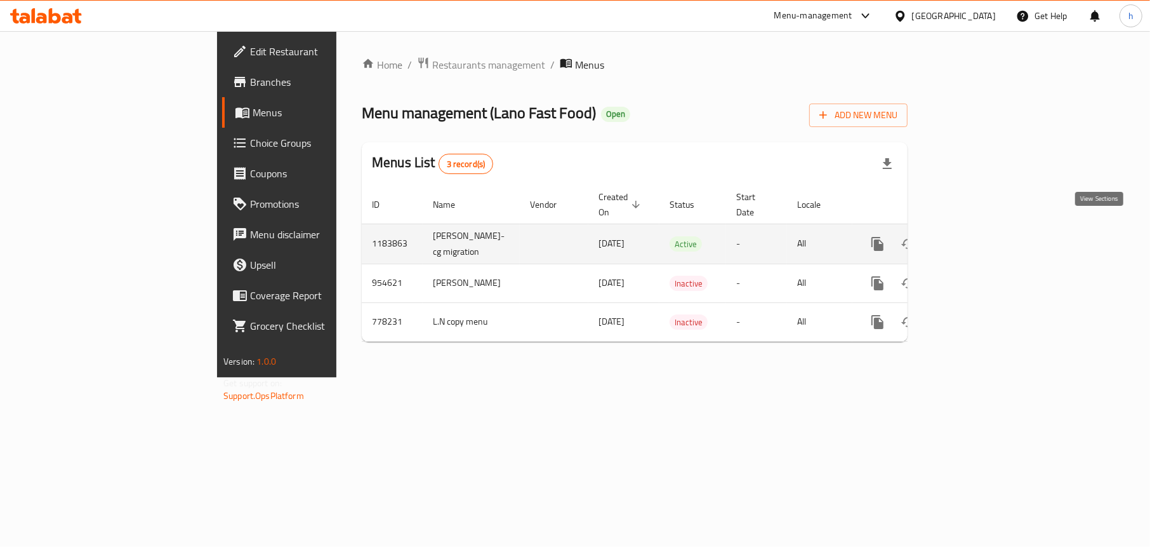
click at [985, 232] on link "enhanced table" at bounding box center [969, 244] width 30 height 30
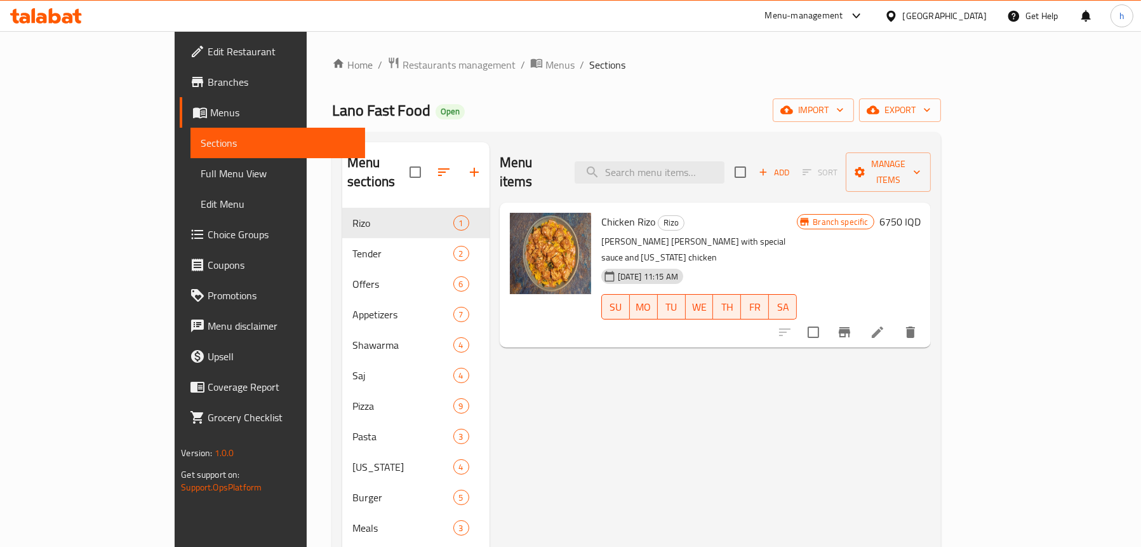
click at [190, 164] on link "Full Menu View" at bounding box center [277, 173] width 175 height 30
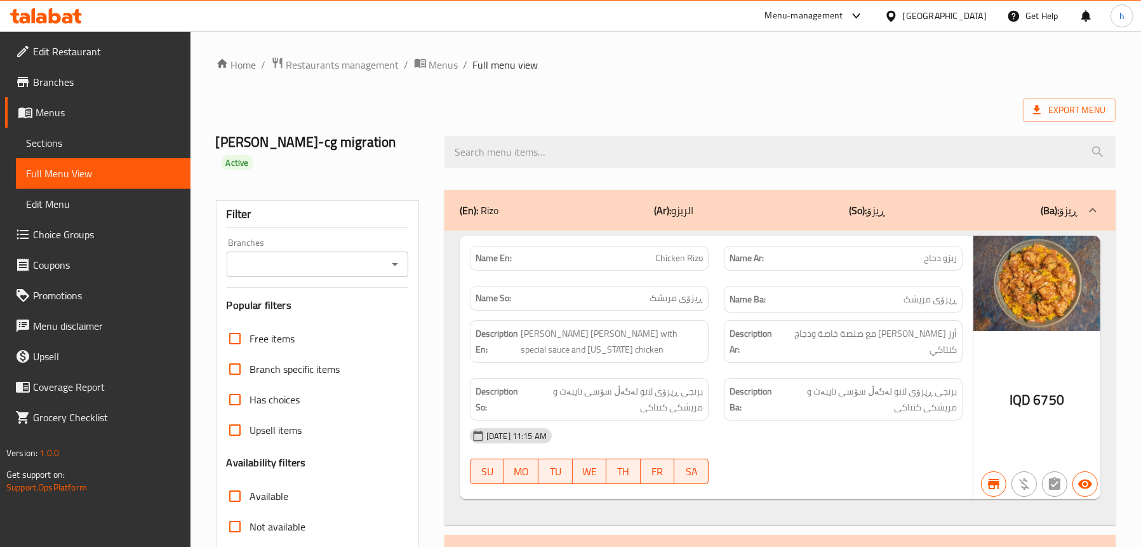
click at [390, 256] on icon "Open" at bounding box center [394, 263] width 15 height 15
click at [305, 302] on span "Lano Fast Food, Chwar Chra" at bounding box center [295, 299] width 120 height 15
type input "Lano Fast Food, Chwar Chra"
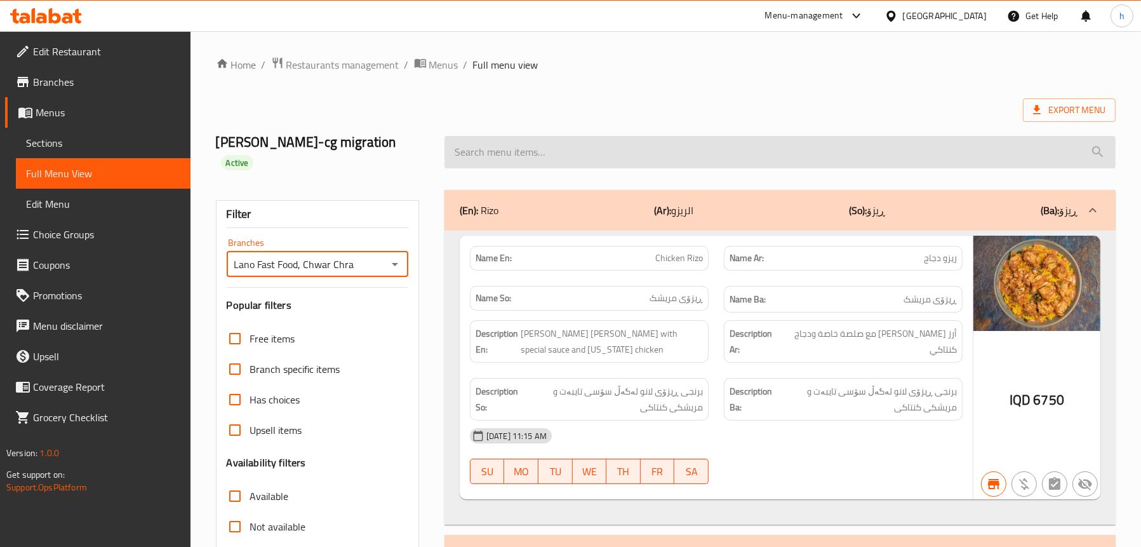
click at [551, 143] on input "search" at bounding box center [779, 152] width 671 height 32
paste input "Crispy Chicken Burger"
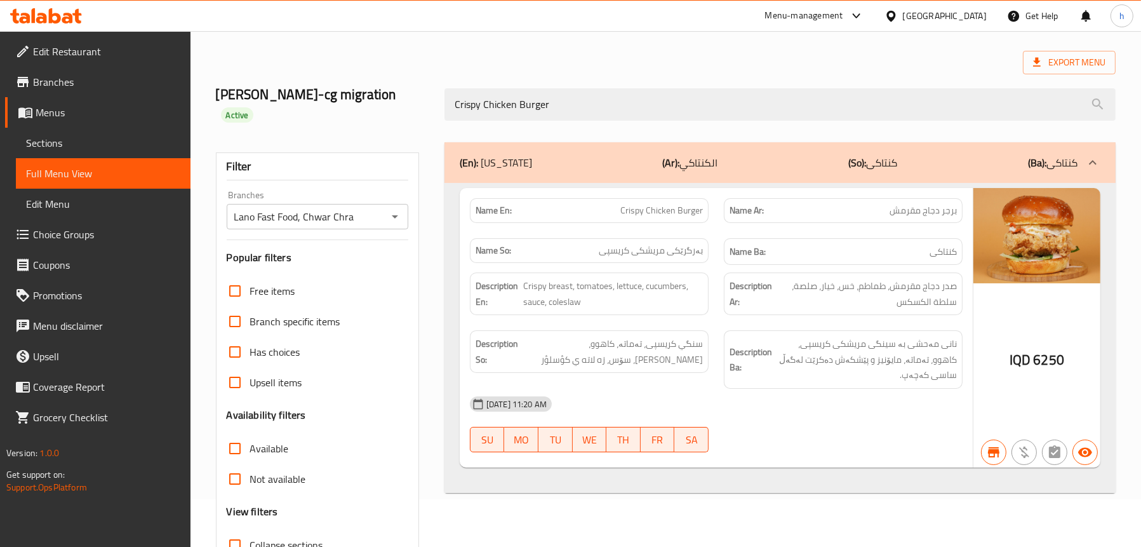
scroll to position [127, 0]
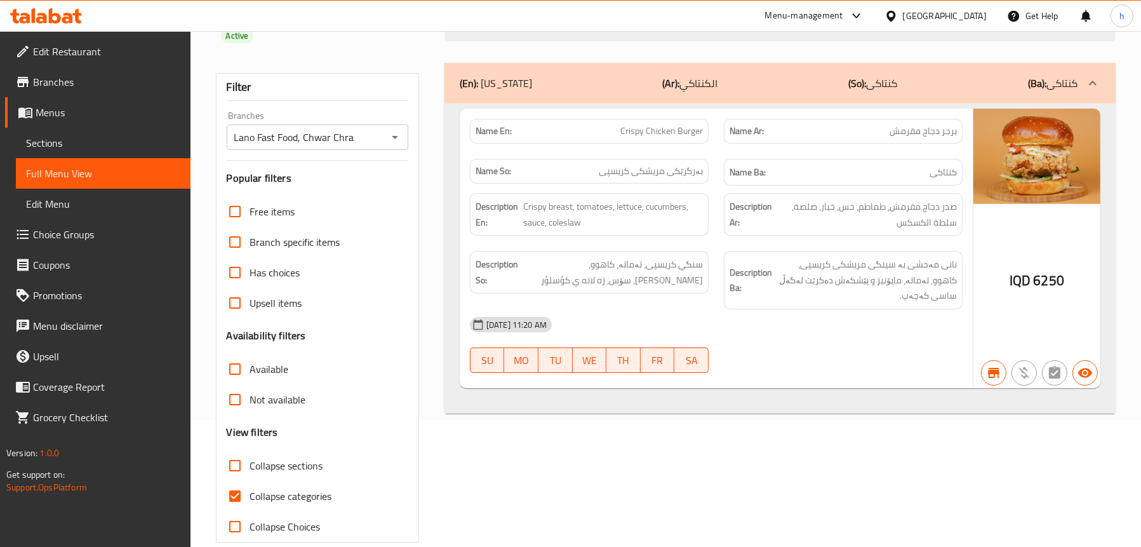
type input "Crispy Chicken Burger"
click at [74, 232] on span "Choice Groups" at bounding box center [106, 234] width 147 height 15
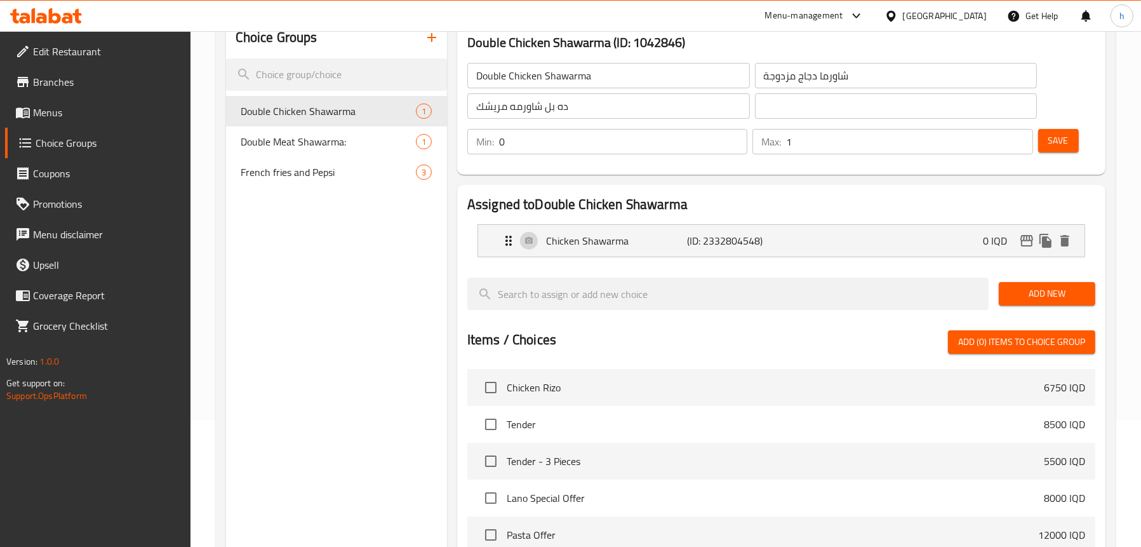
click at [227, 176] on div "French fries and Pepsi 3" at bounding box center [336, 172] width 221 height 30
type input "French fries and Pepsi"
type input "بطاطس مقلية وبيبسي"
type input "فینگەر و بیپسی"
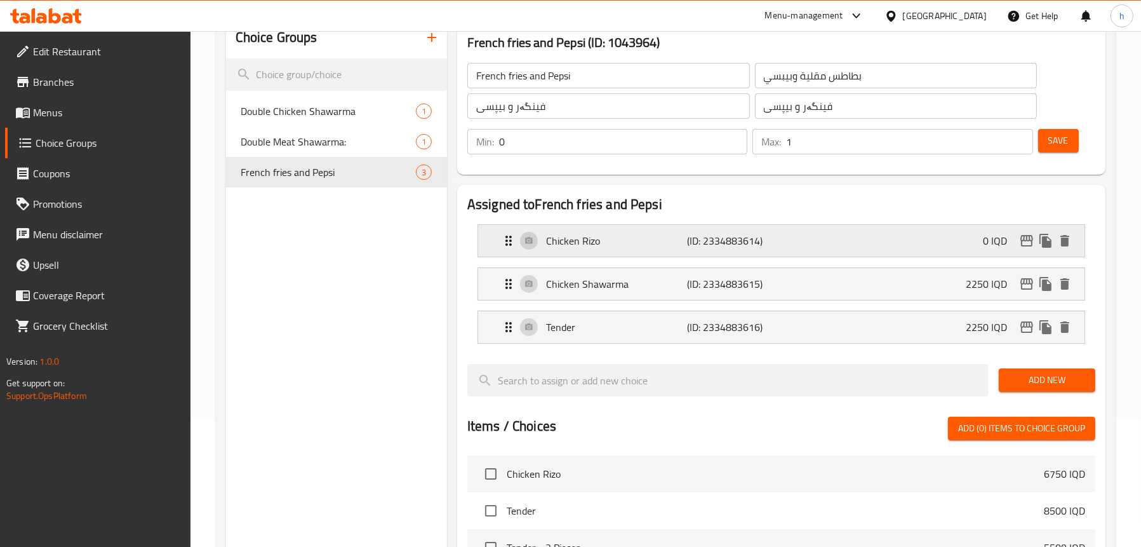
click at [566, 233] on p "Chicken Rizo" at bounding box center [617, 240] width 142 height 15
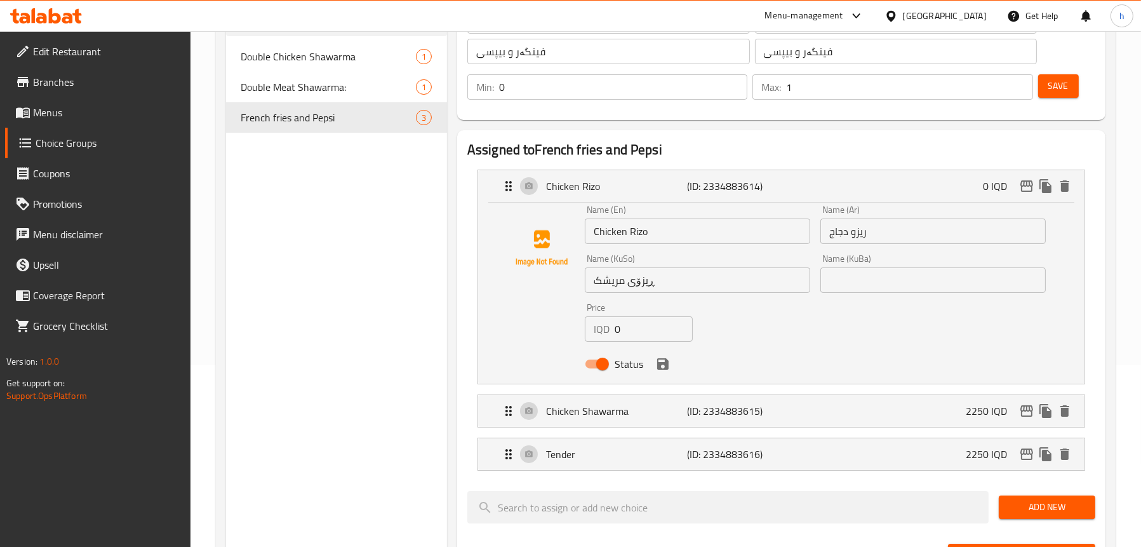
scroll to position [254, 0]
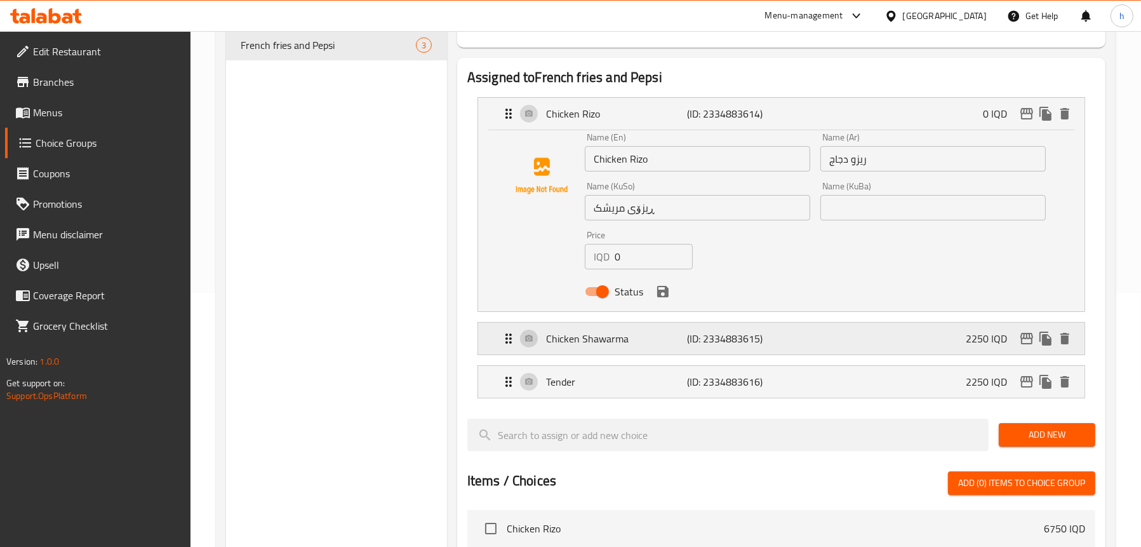
click at [595, 342] on p "Chicken Shawarma" at bounding box center [617, 338] width 142 height 15
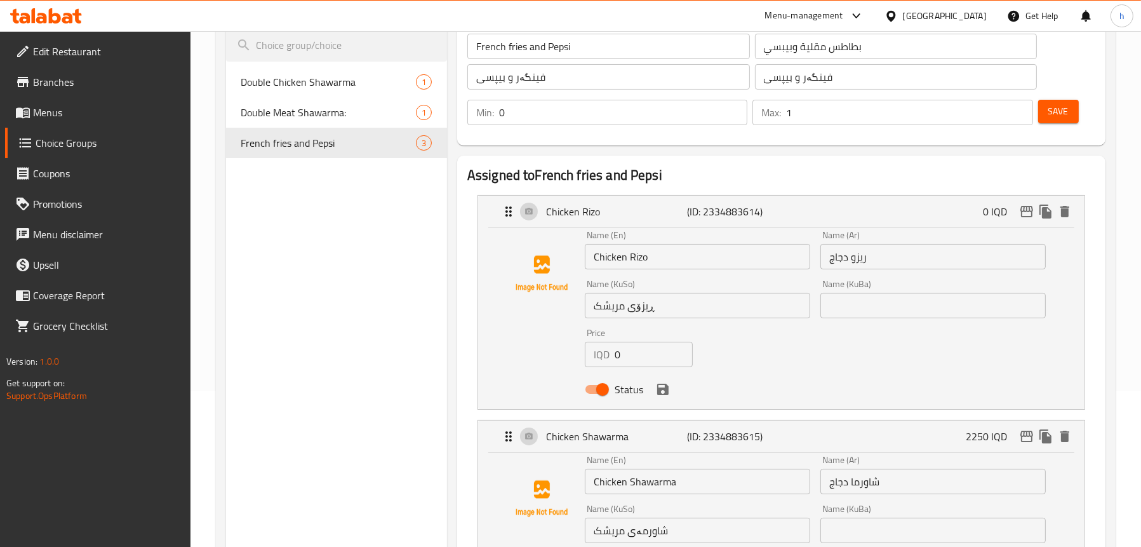
scroll to position [63, 0]
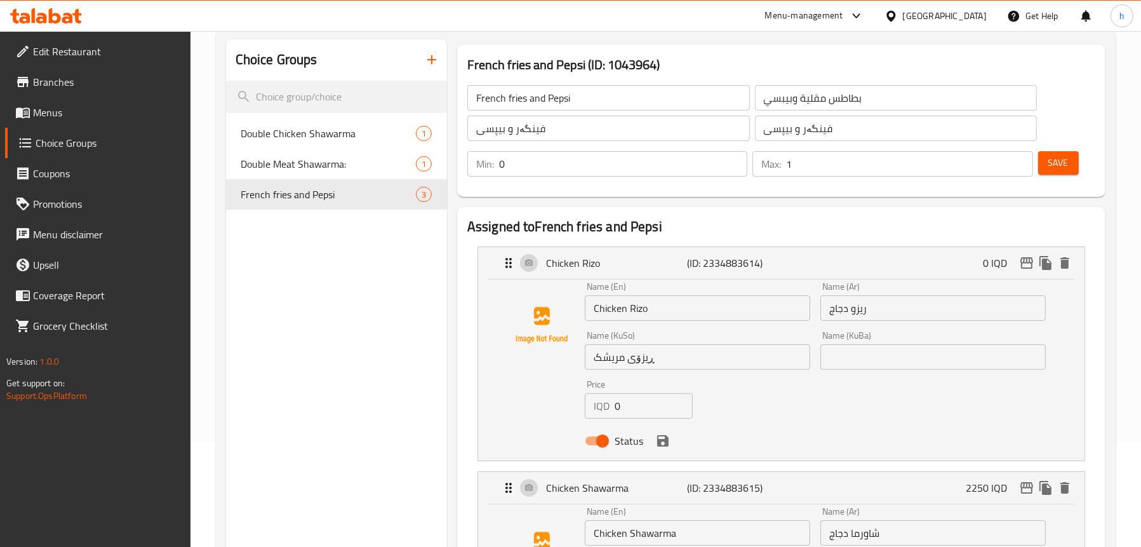
scroll to position [190, 0]
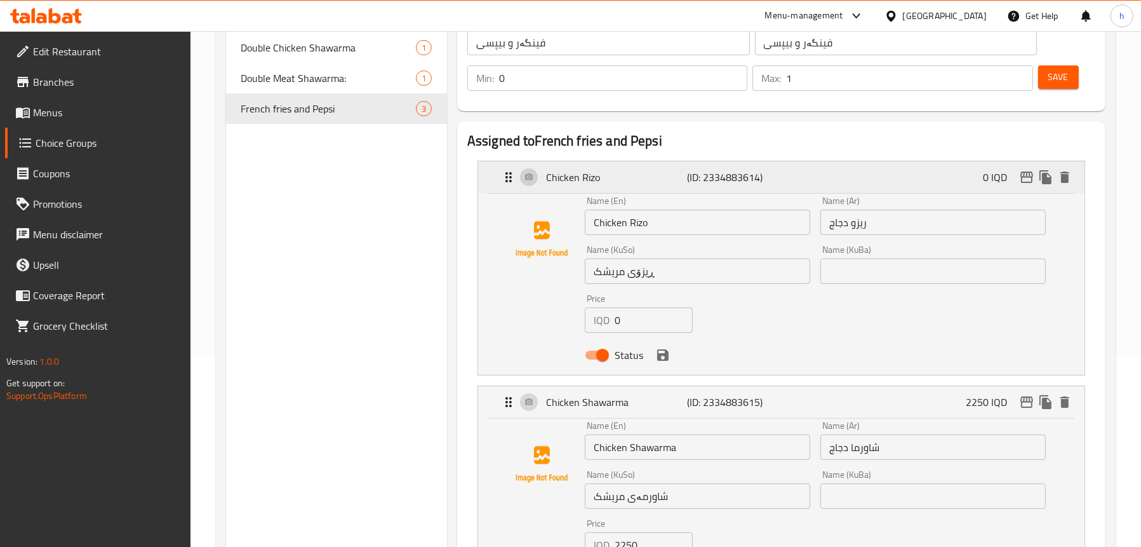
click at [541, 166] on div "Chicken Rizo (ID: 2334883614) 0 IQD" at bounding box center [785, 177] width 568 height 32
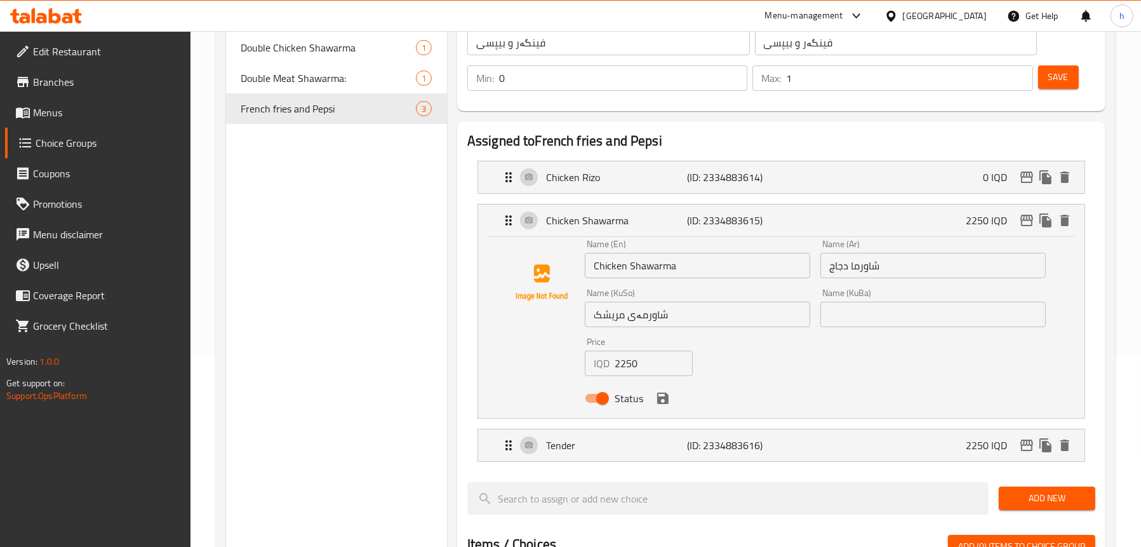
click at [72, 143] on span "Choice Groups" at bounding box center [108, 142] width 145 height 15
click at [627, 232] on div "Chicken Shawarma (ID: 2334883615) 2250 IQD" at bounding box center [785, 220] width 568 height 32
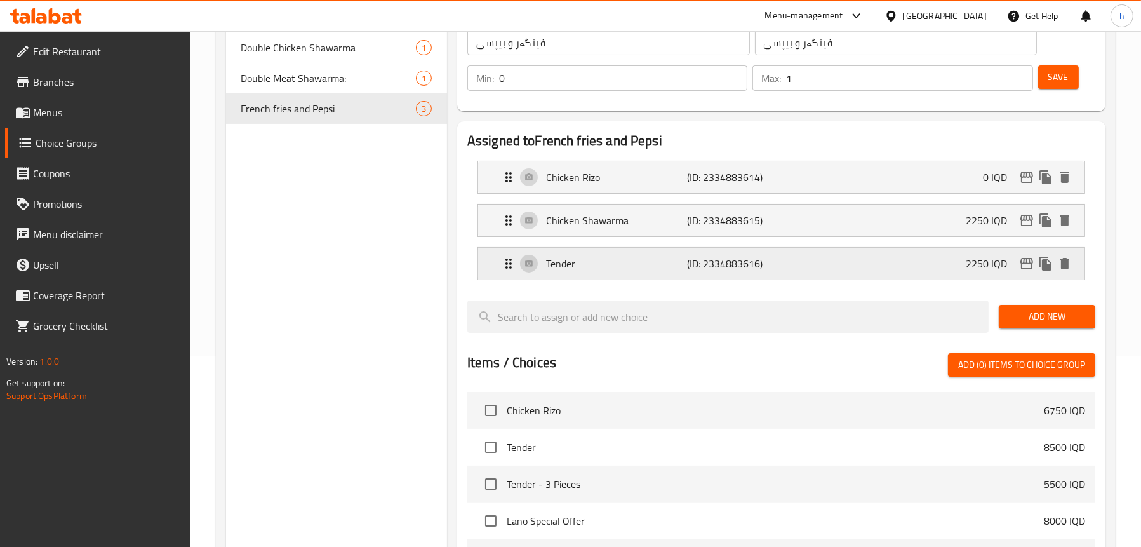
click at [679, 274] on div "Tender (ID: 2334883616) 2250 IQD" at bounding box center [785, 264] width 568 height 32
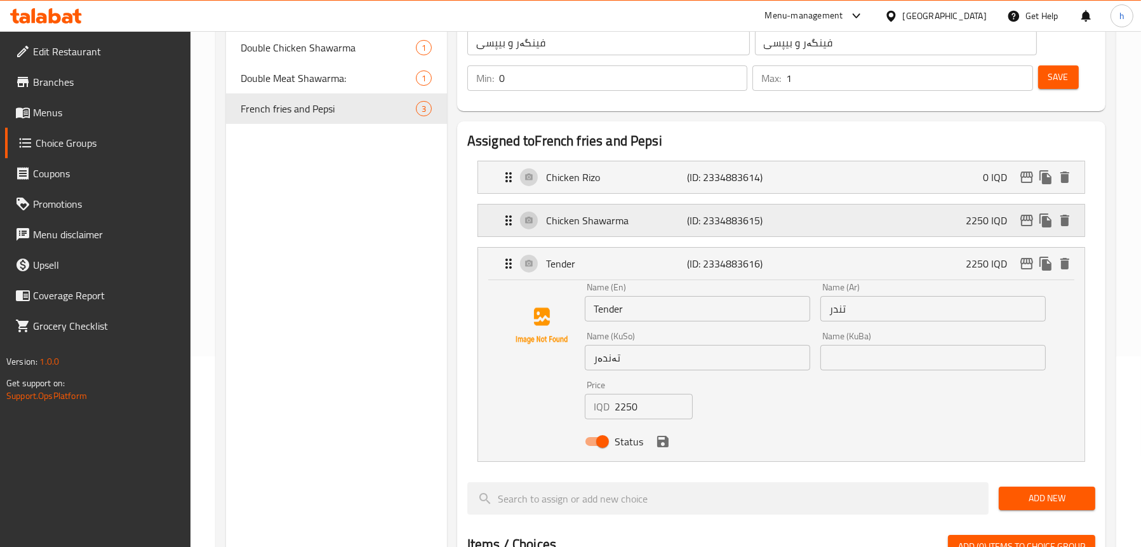
click at [647, 234] on div "Chicken Shawarma (ID: 2334883615) 2250 IQD" at bounding box center [785, 220] width 568 height 32
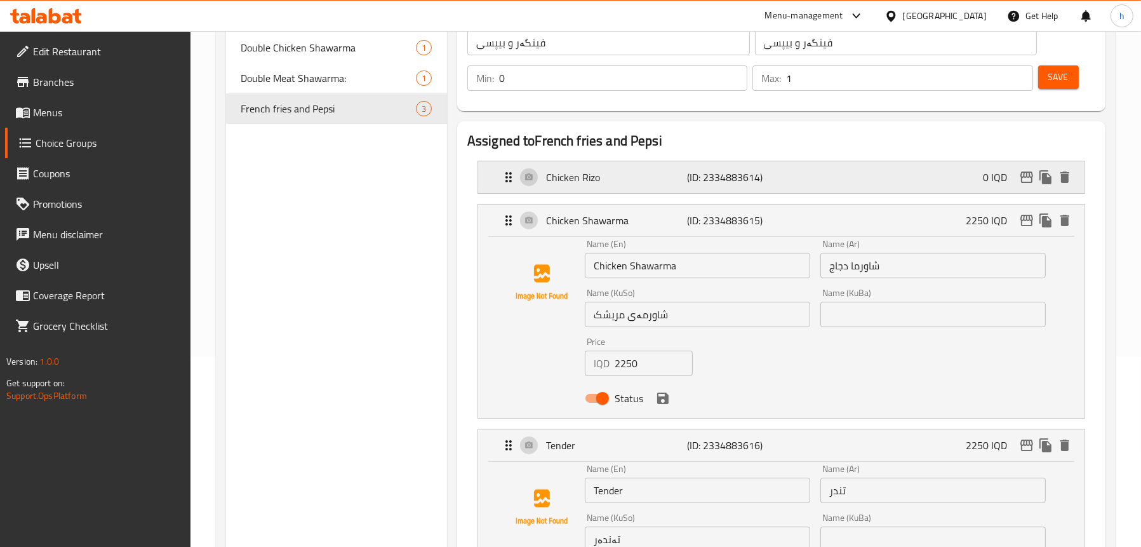
click at [591, 178] on p "Chicken Rizo" at bounding box center [617, 176] width 142 height 15
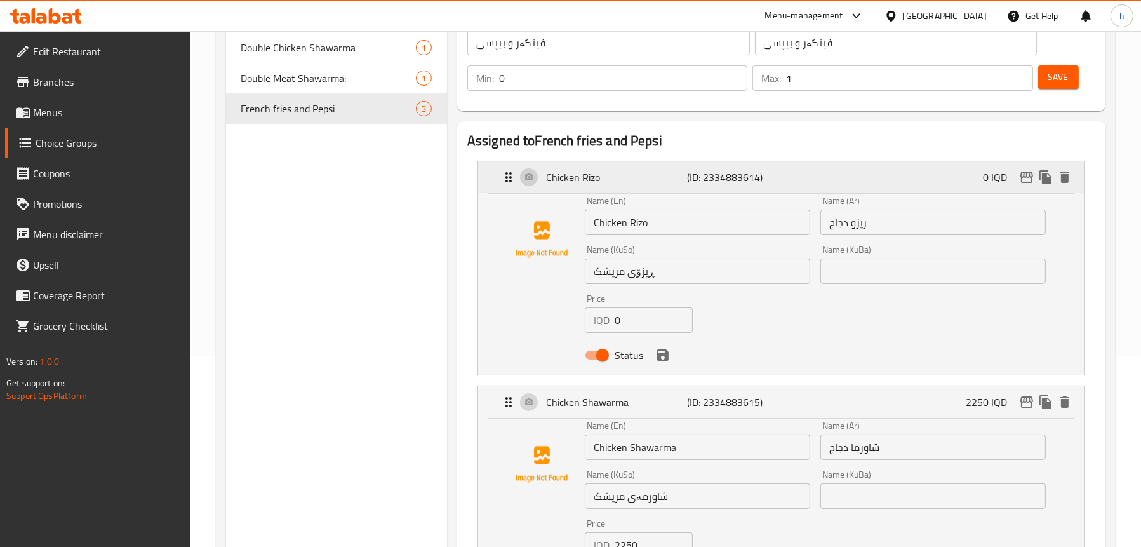
click at [591, 171] on p "Chicken Rizo" at bounding box center [617, 176] width 142 height 15
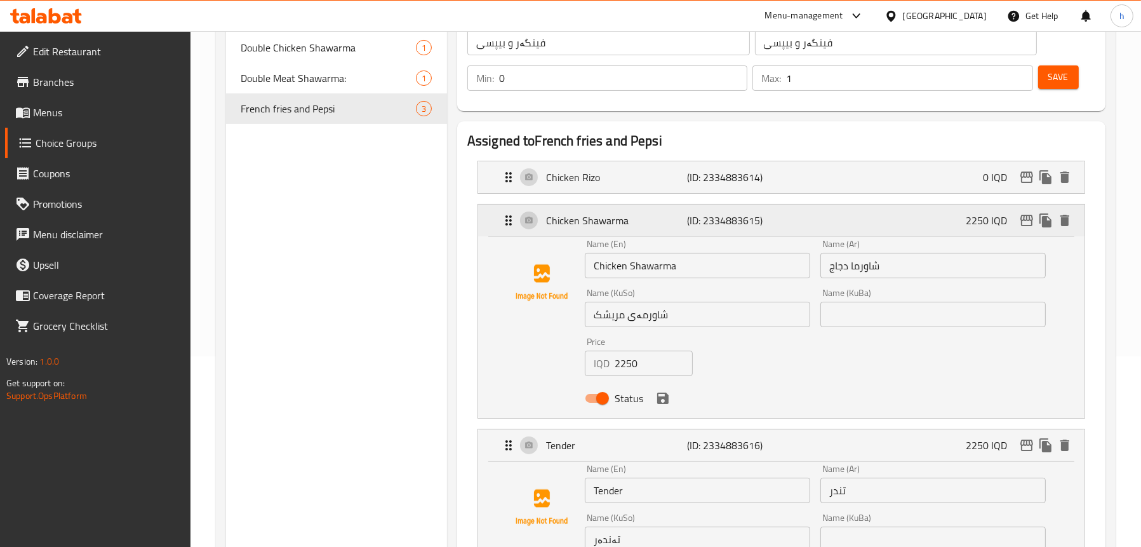
click at [567, 209] on div "Chicken Shawarma (ID: 2334883615) 2250 IQD" at bounding box center [785, 220] width 568 height 32
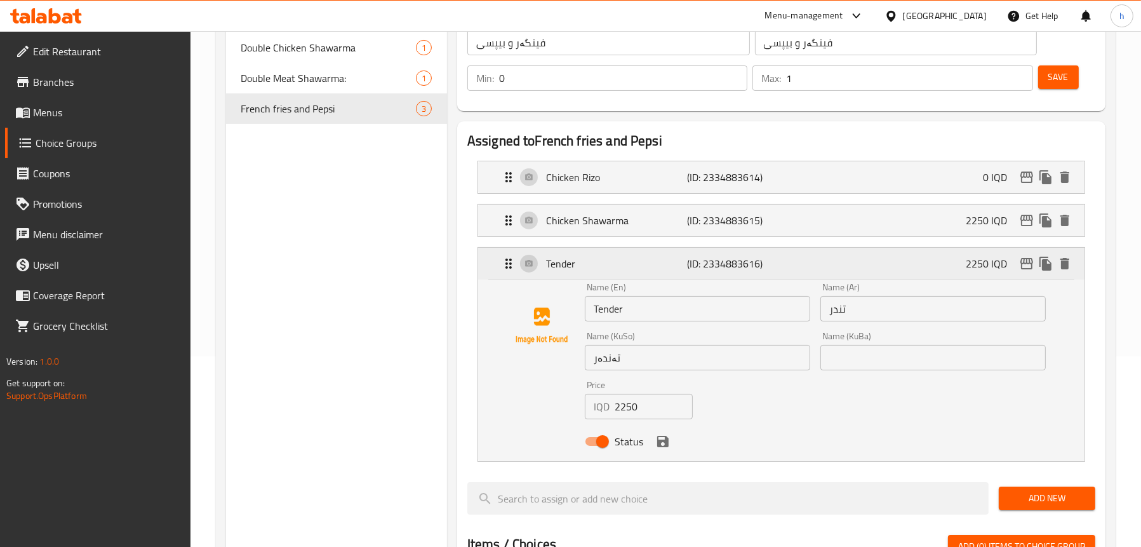
click at [590, 262] on p "Tender" at bounding box center [617, 263] width 142 height 15
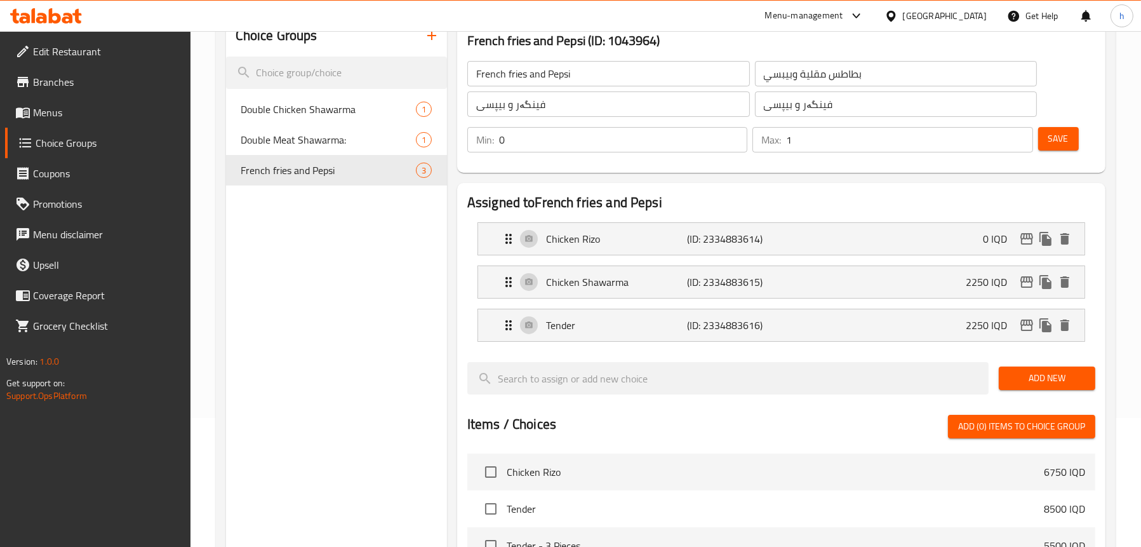
scroll to position [254, 0]
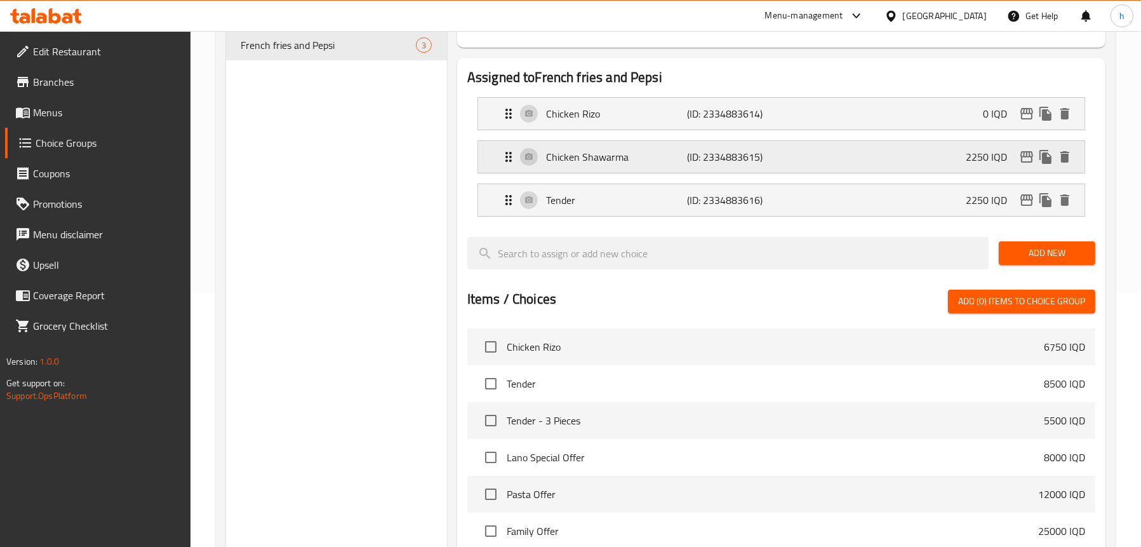
click at [566, 160] on p "Chicken Shawarma" at bounding box center [617, 156] width 142 height 15
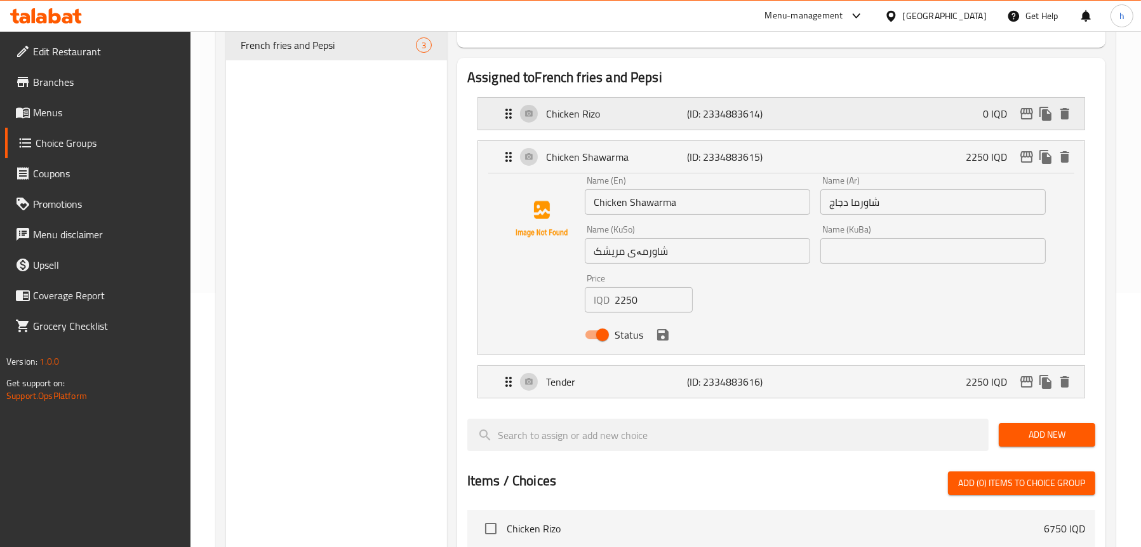
click at [642, 117] on p "Chicken Rizo" at bounding box center [617, 113] width 142 height 15
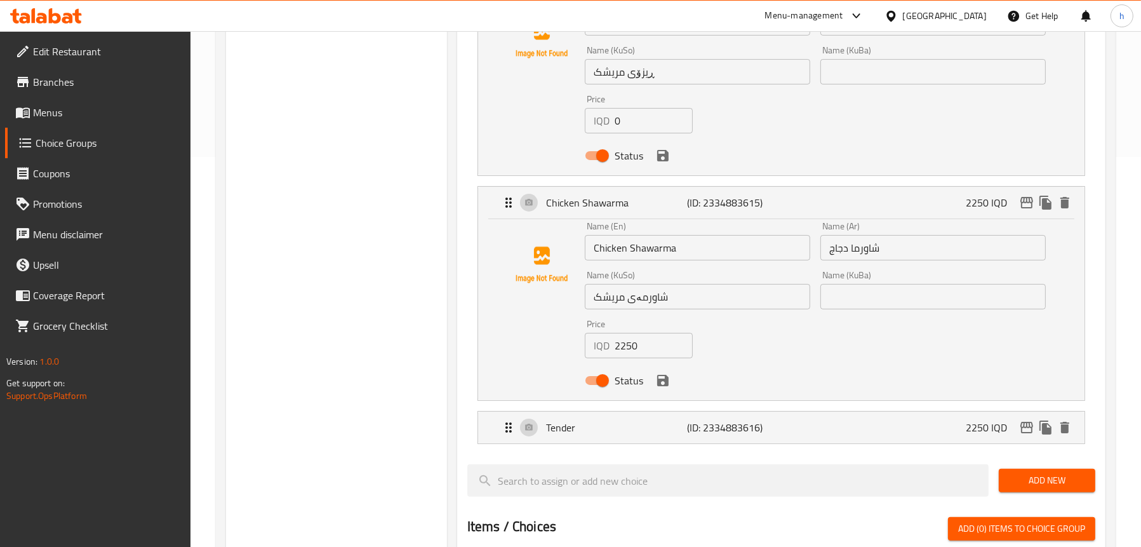
scroll to position [508, 0]
